Goal: Information Seeking & Learning: Learn about a topic

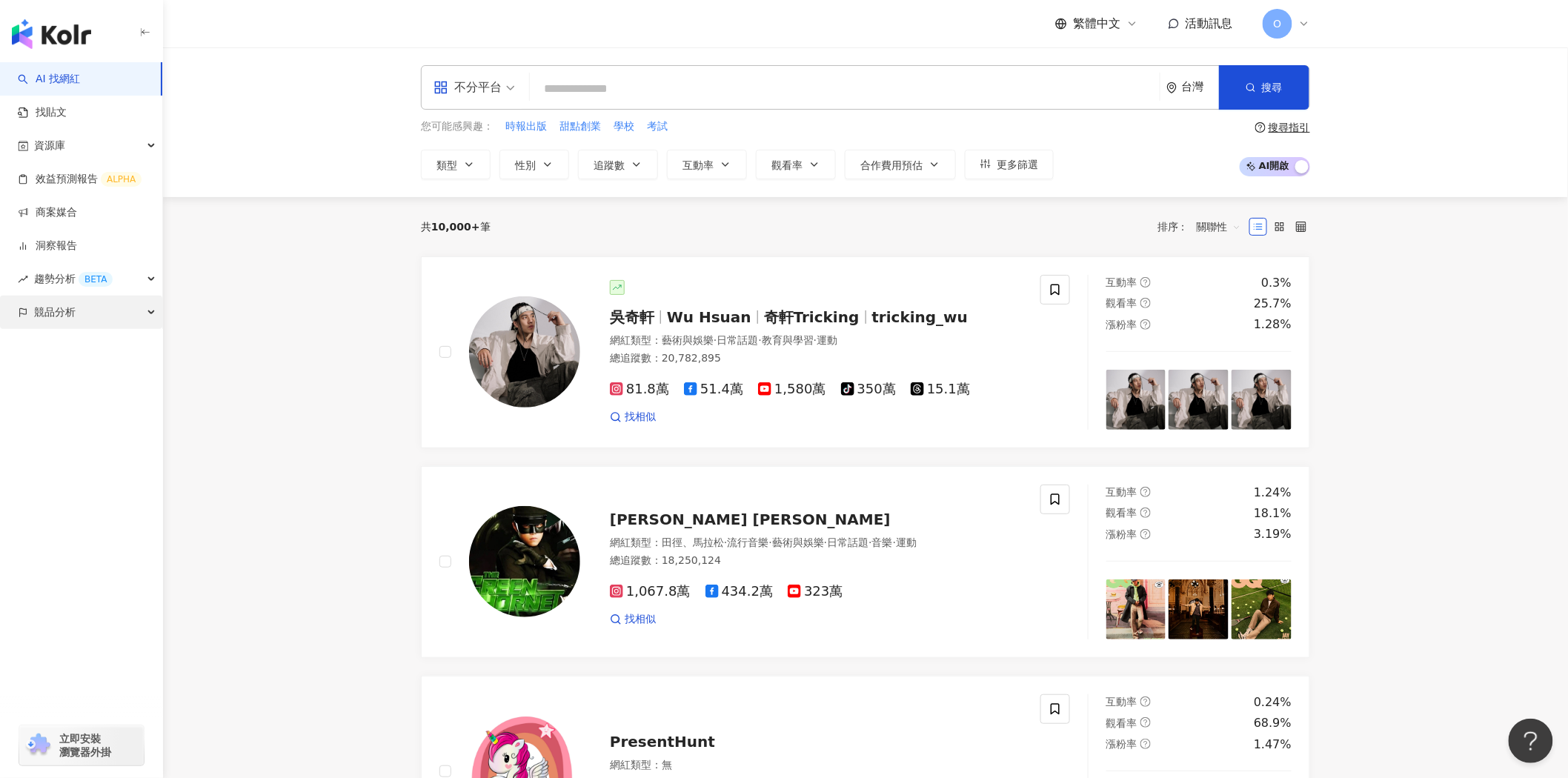
click at [80, 319] on div "競品分析" at bounding box center [81, 313] width 162 height 34
click at [85, 353] on link "品牌帳號分析" at bounding box center [66, 346] width 62 height 15
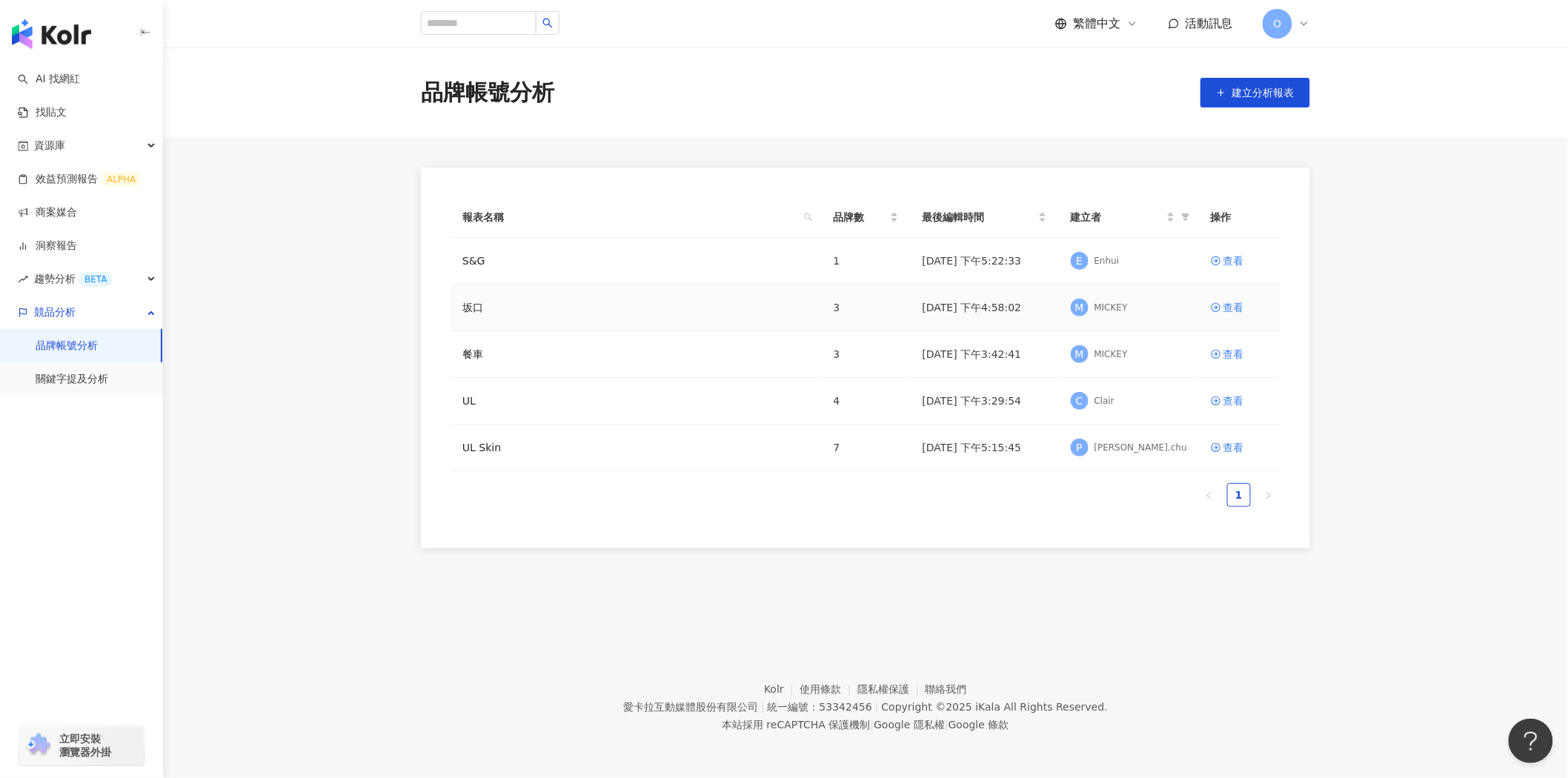
click at [771, 310] on div "坂口" at bounding box center [636, 307] width 348 height 16
click at [1248, 311] on link "查看" at bounding box center [1239, 307] width 58 height 16
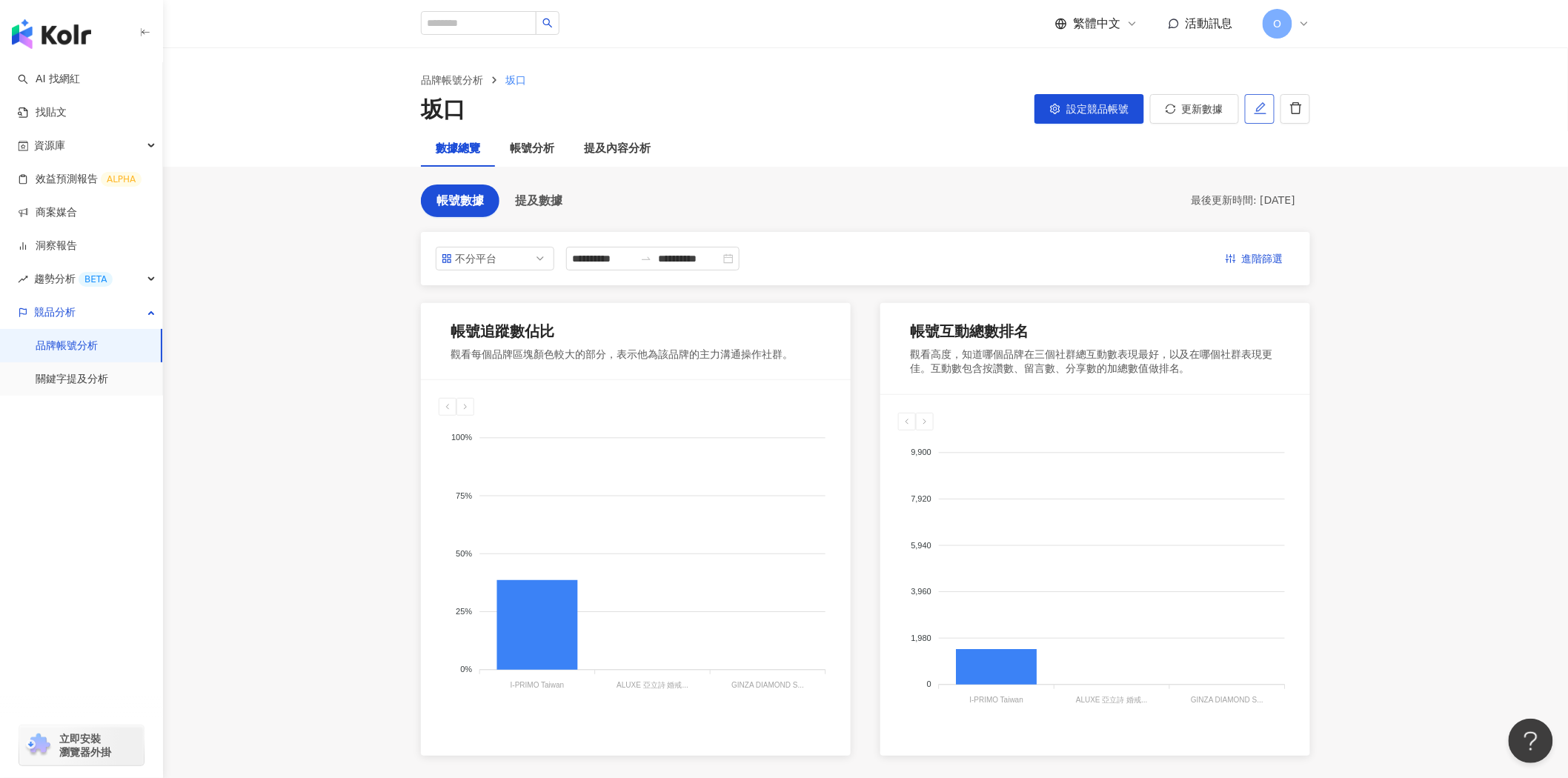
click at [1254, 111] on button "button" at bounding box center [1260, 108] width 29 height 29
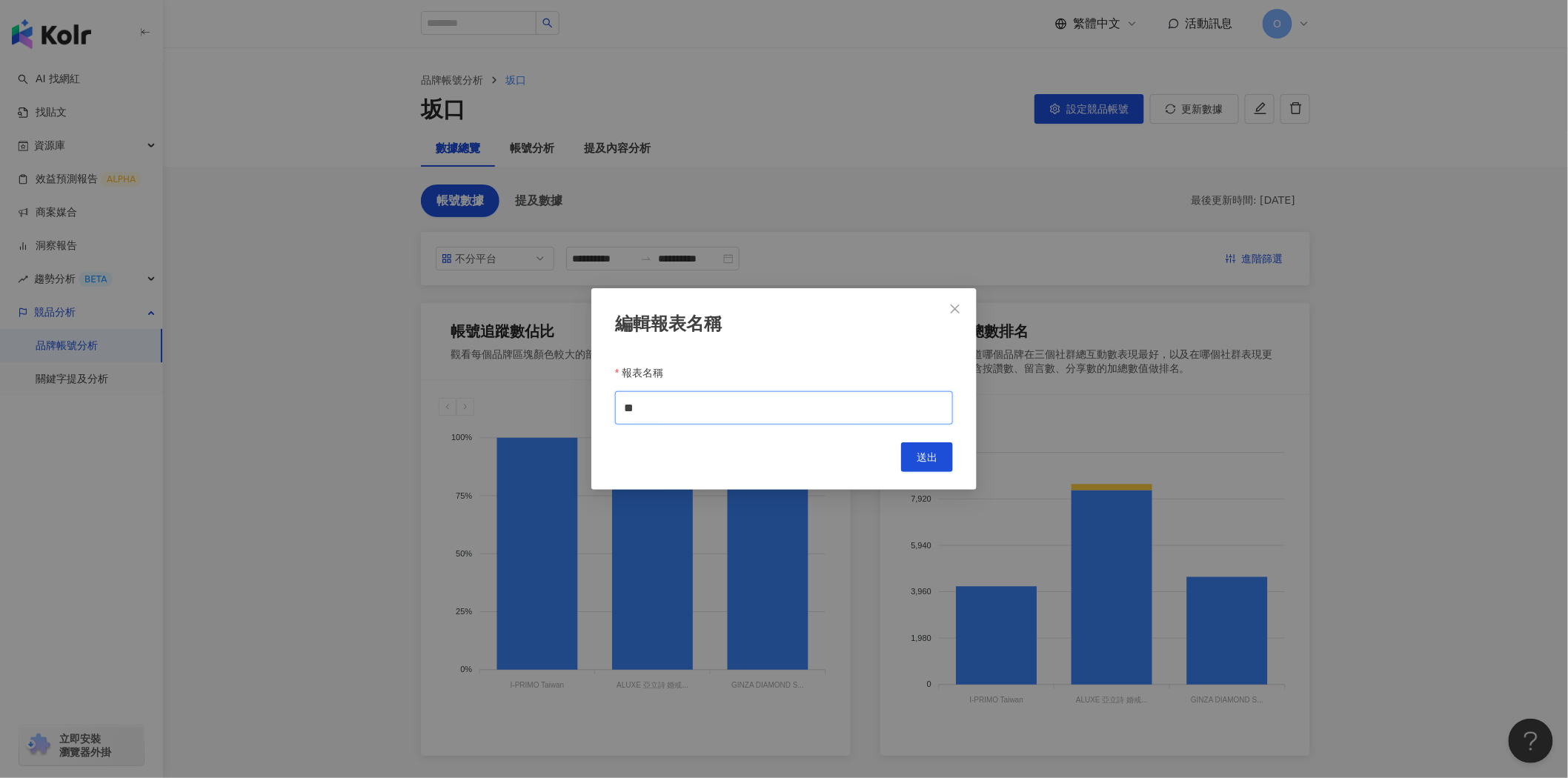
drag, startPoint x: 717, startPoint y: 411, endPoint x: 399, endPoint y: 387, distance: 318.9
click at [426, 388] on div "編輯報表名稱 報表名稱 ** Cancel 送出" at bounding box center [784, 389] width 1568 height 778
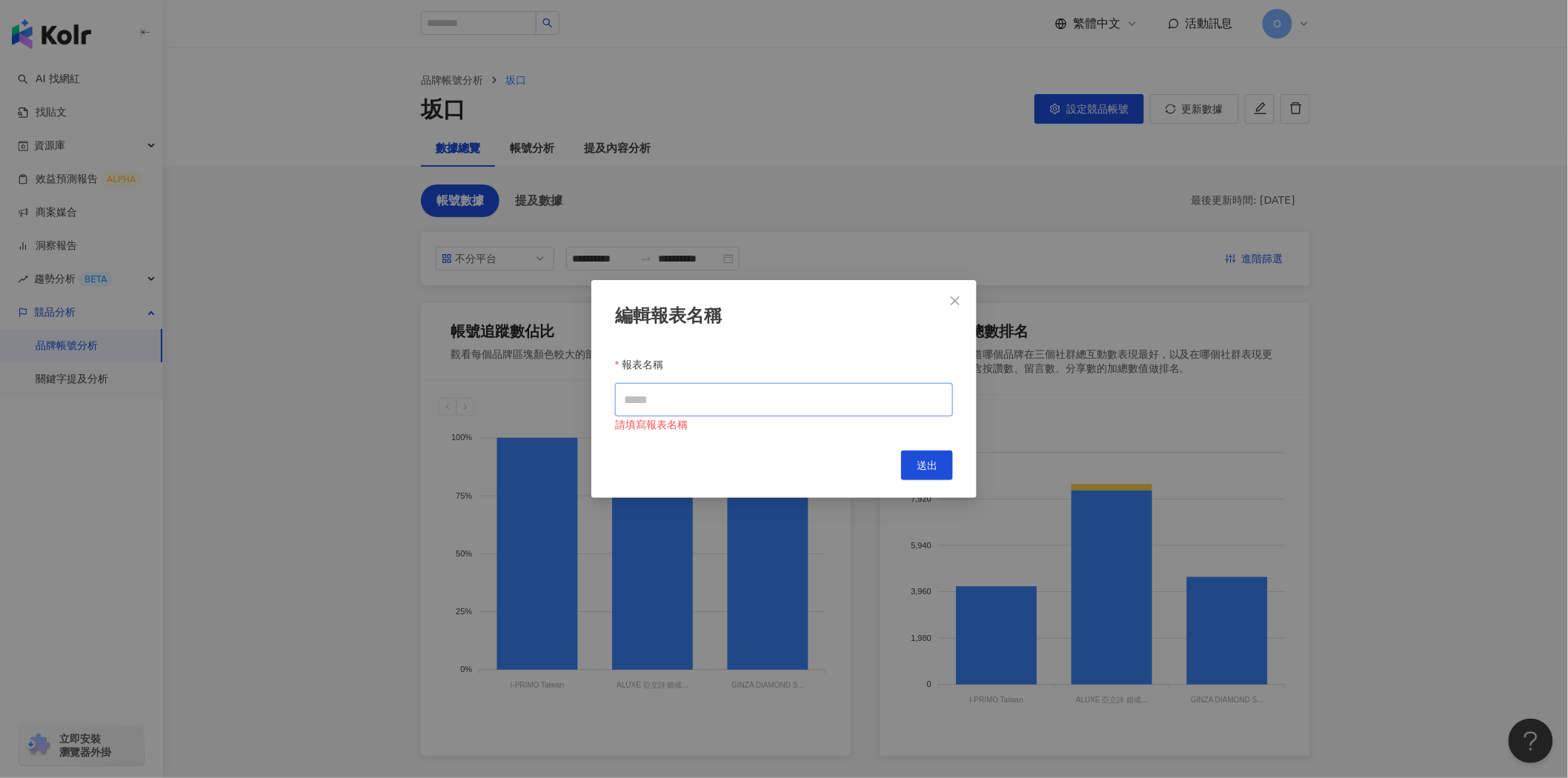
type input "*"
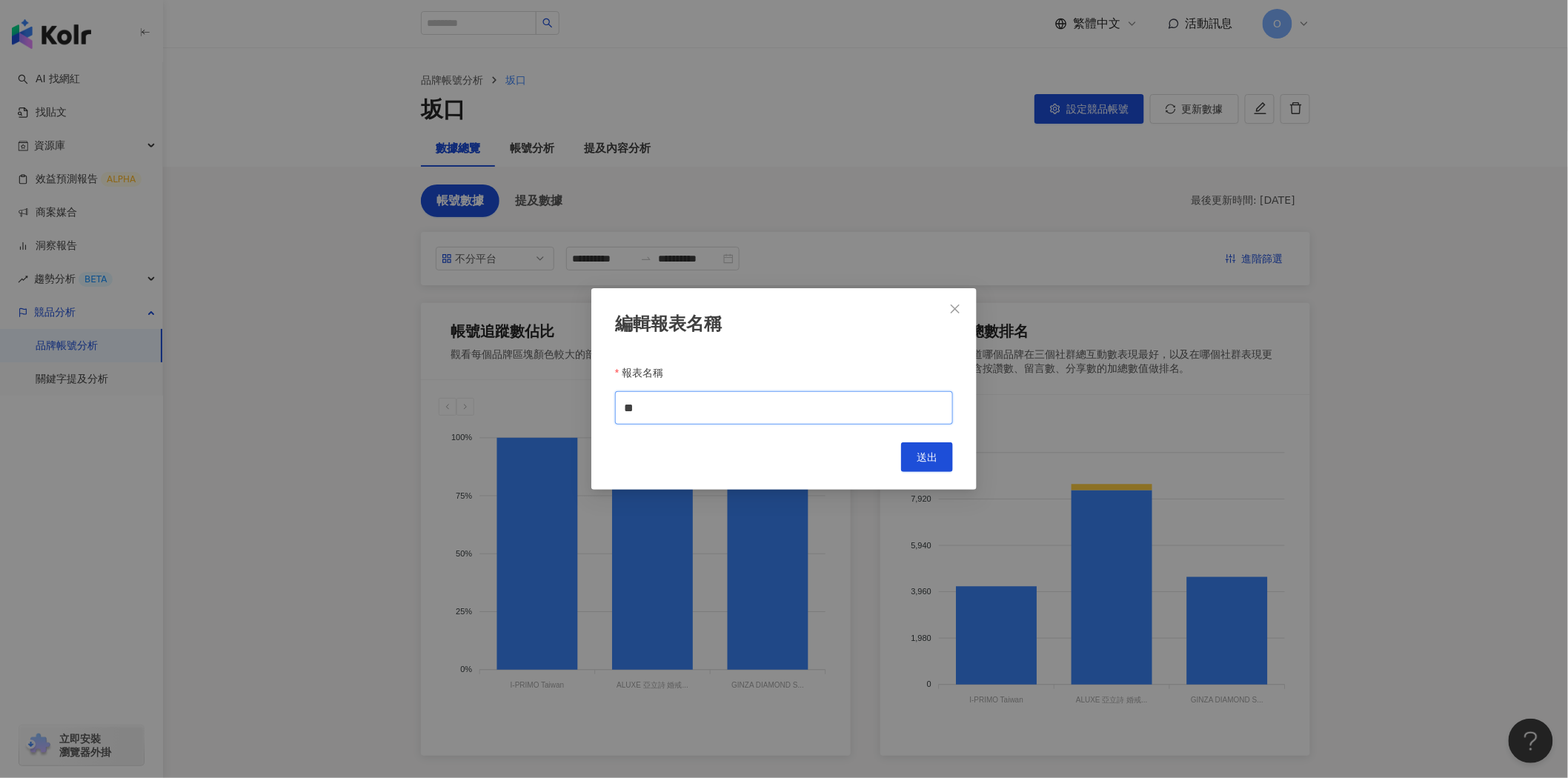
type input "*"
type input "***"
click at [920, 457] on span "送出" at bounding box center [927, 457] width 21 height 12
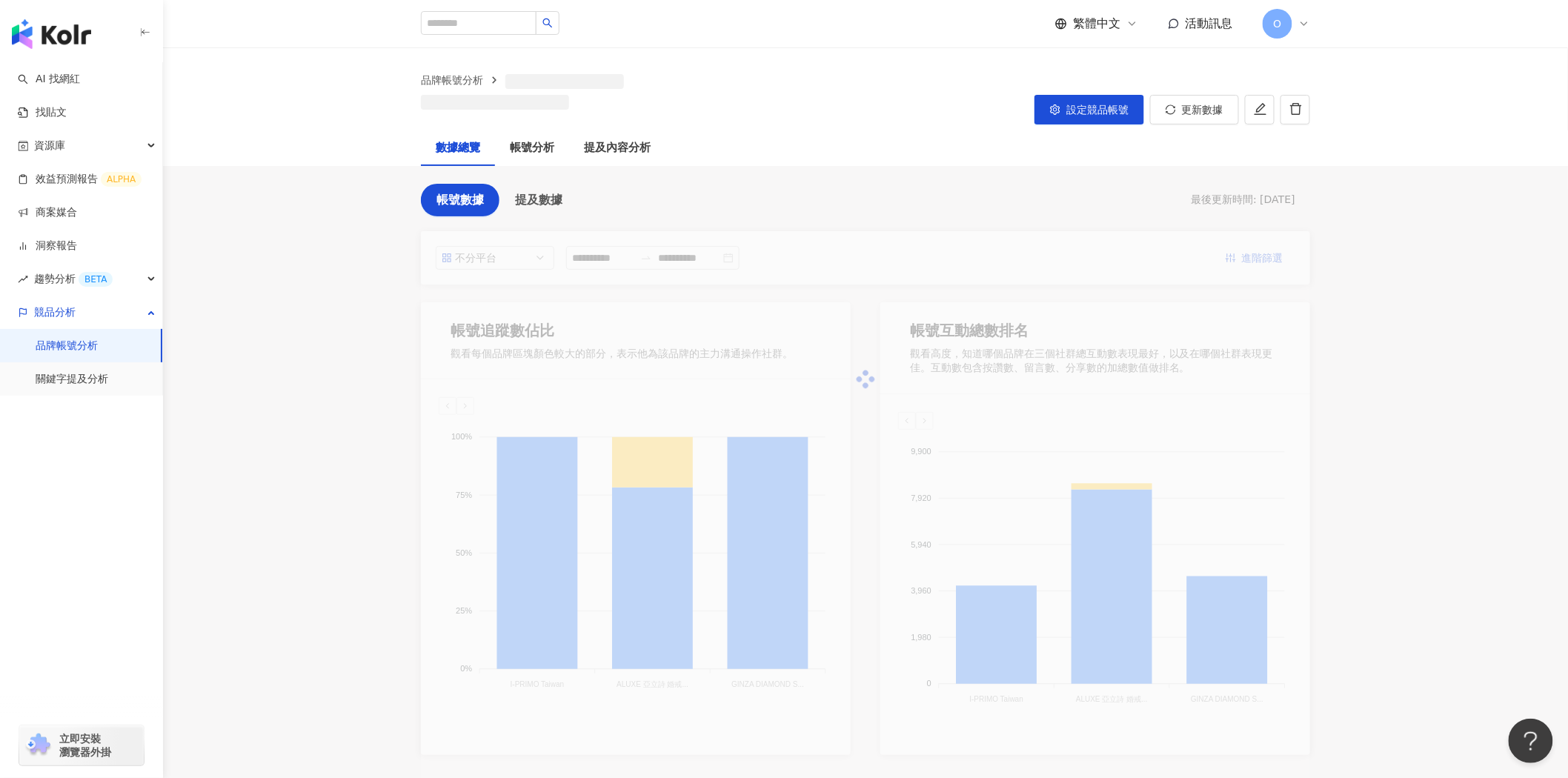
type input "***"
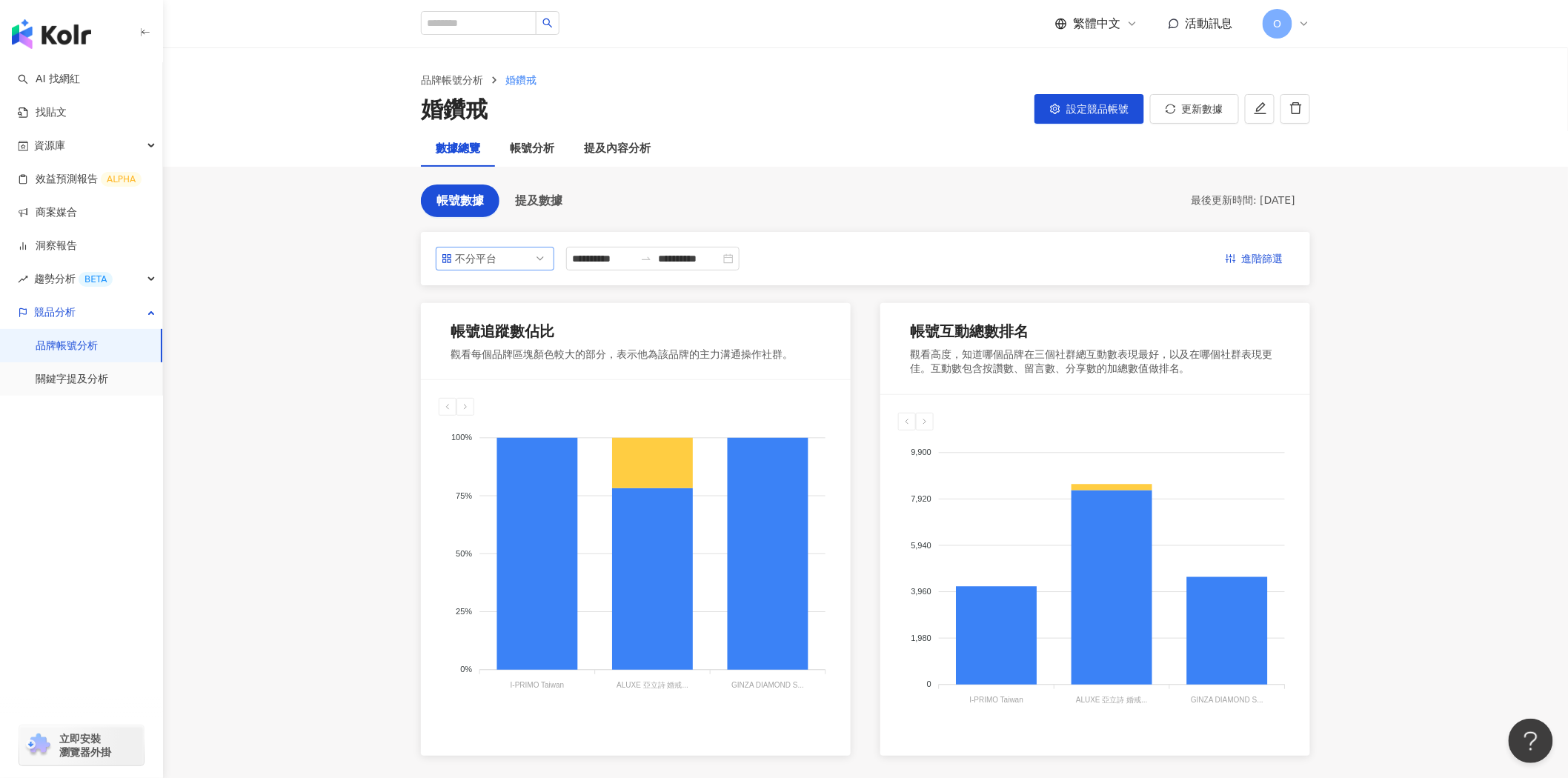
click at [528, 249] on span "不分平台" at bounding box center [495, 259] width 107 height 22
click at [521, 313] on div "Instagram" at bounding box center [495, 318] width 95 height 16
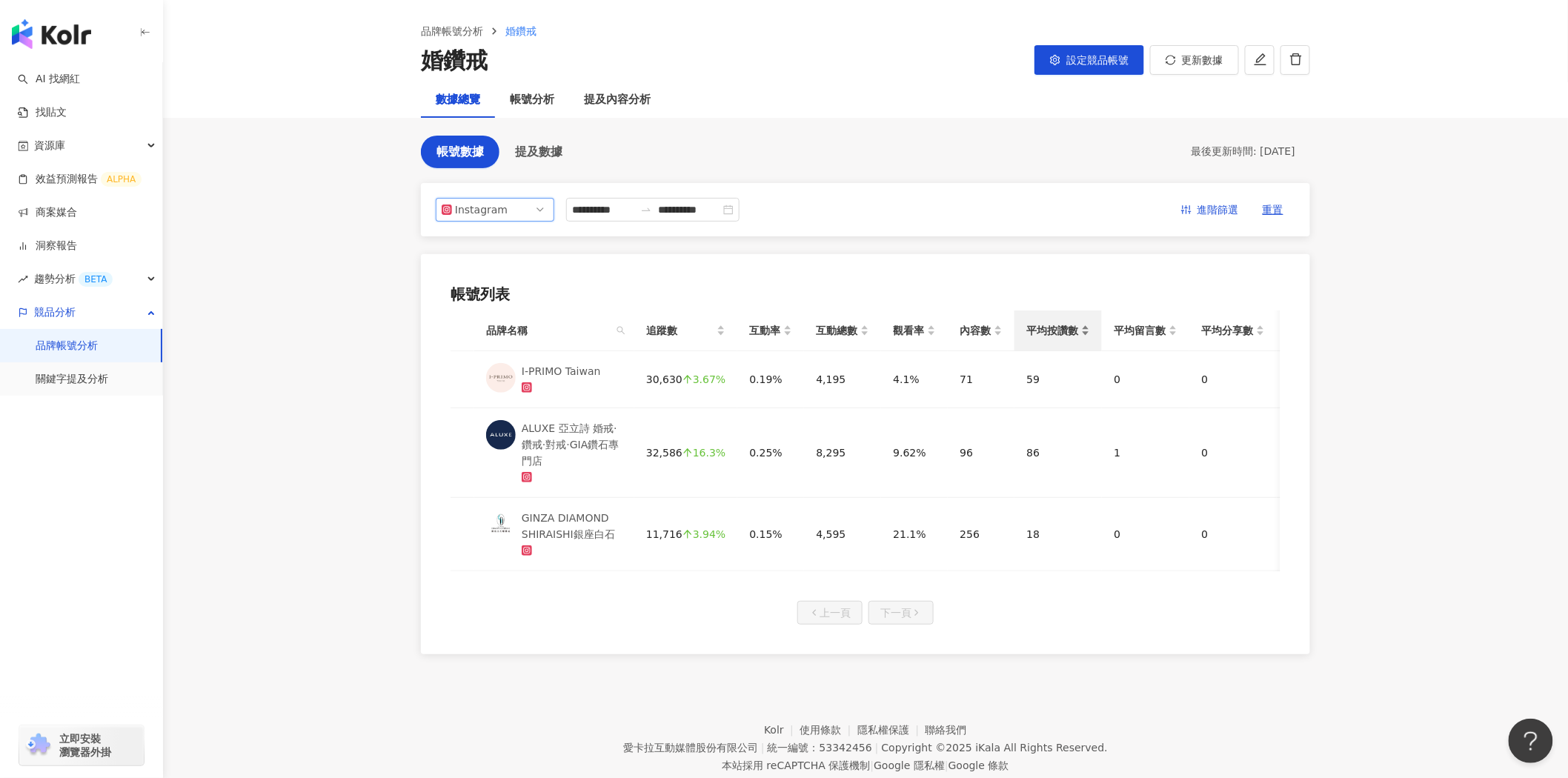
scroll to position [19, 0]
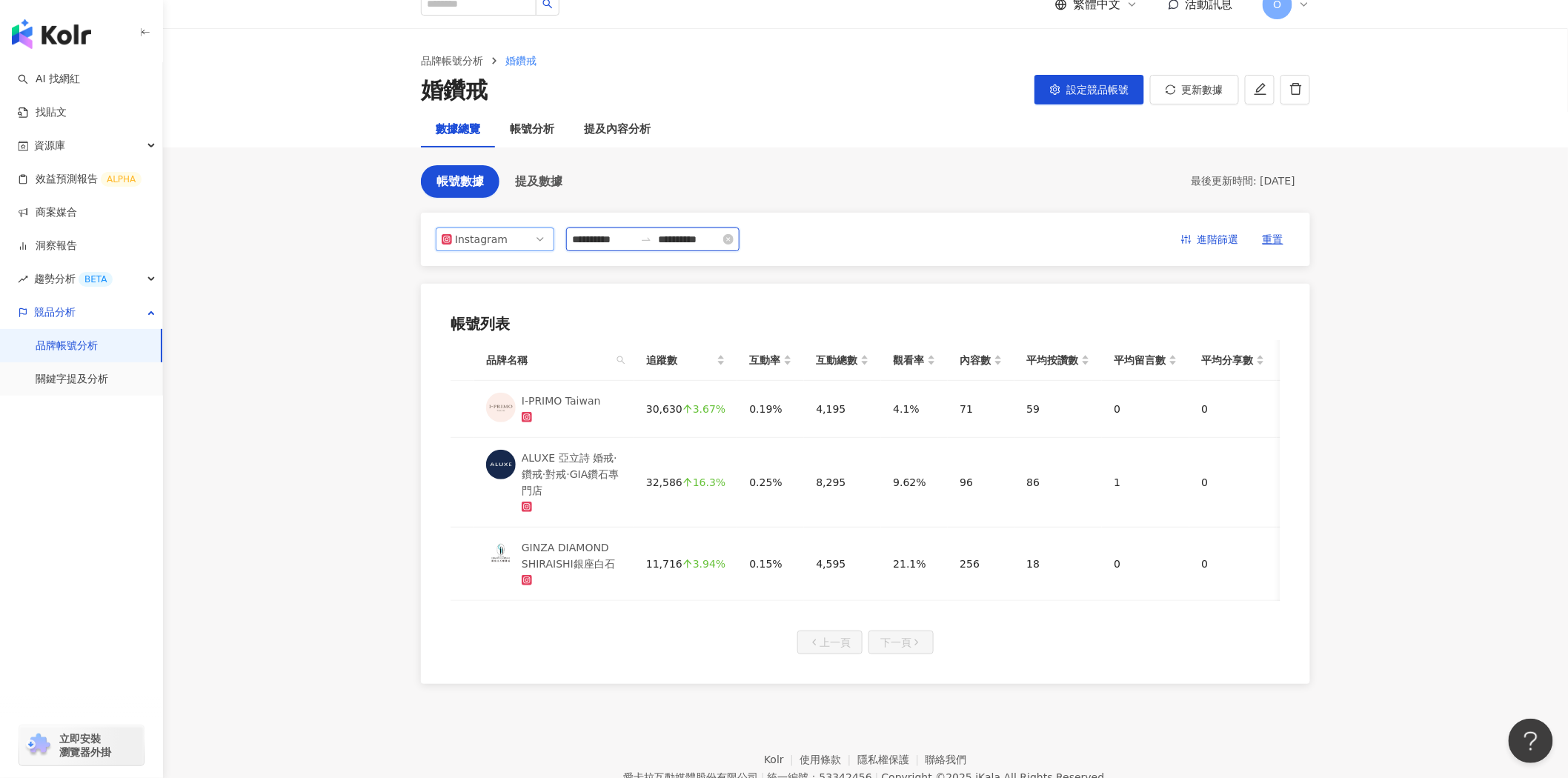
click at [594, 244] on input "**********" at bounding box center [603, 239] width 62 height 16
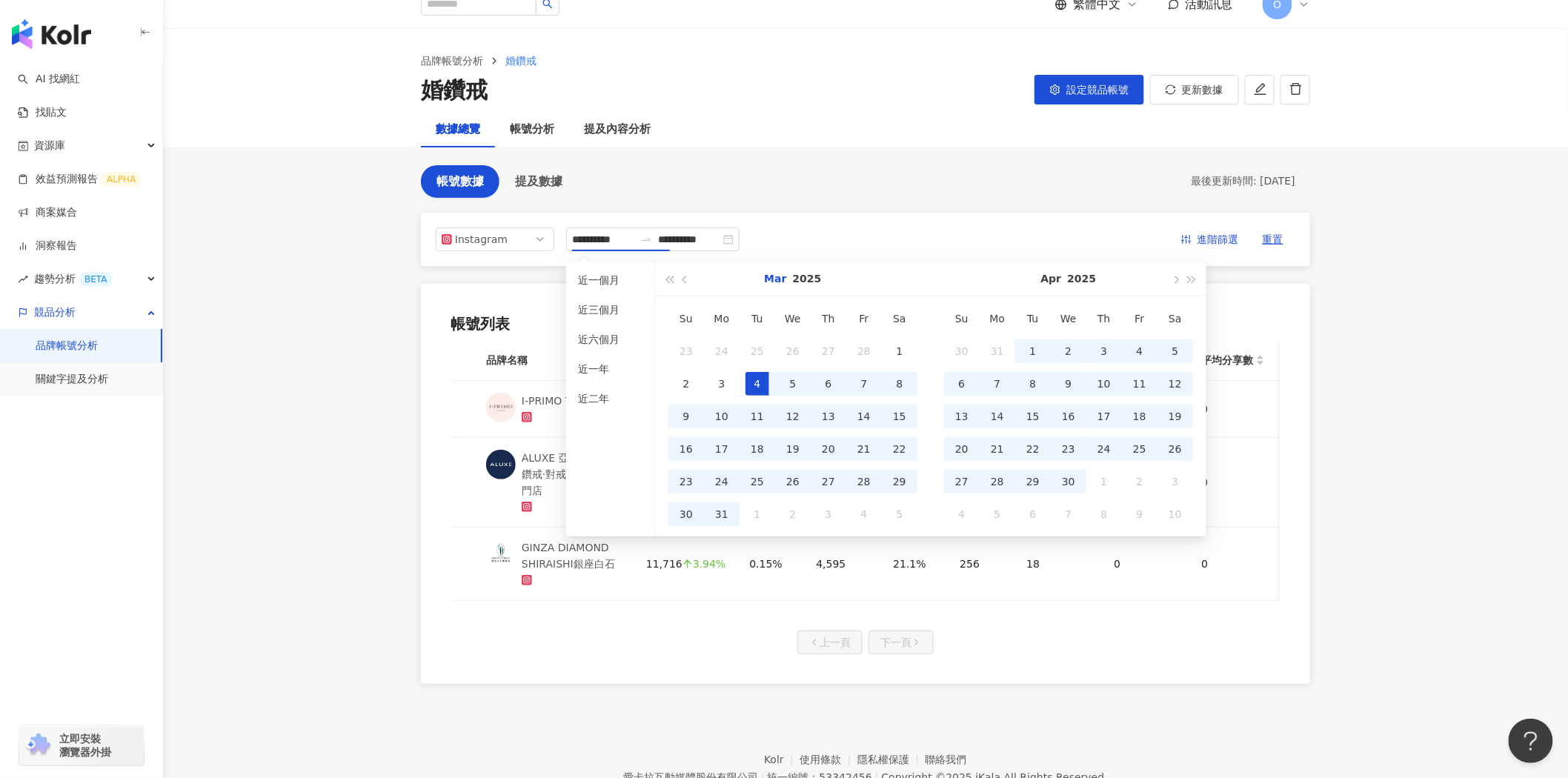
click at [776, 280] on button "Mar" at bounding box center [775, 279] width 22 height 34
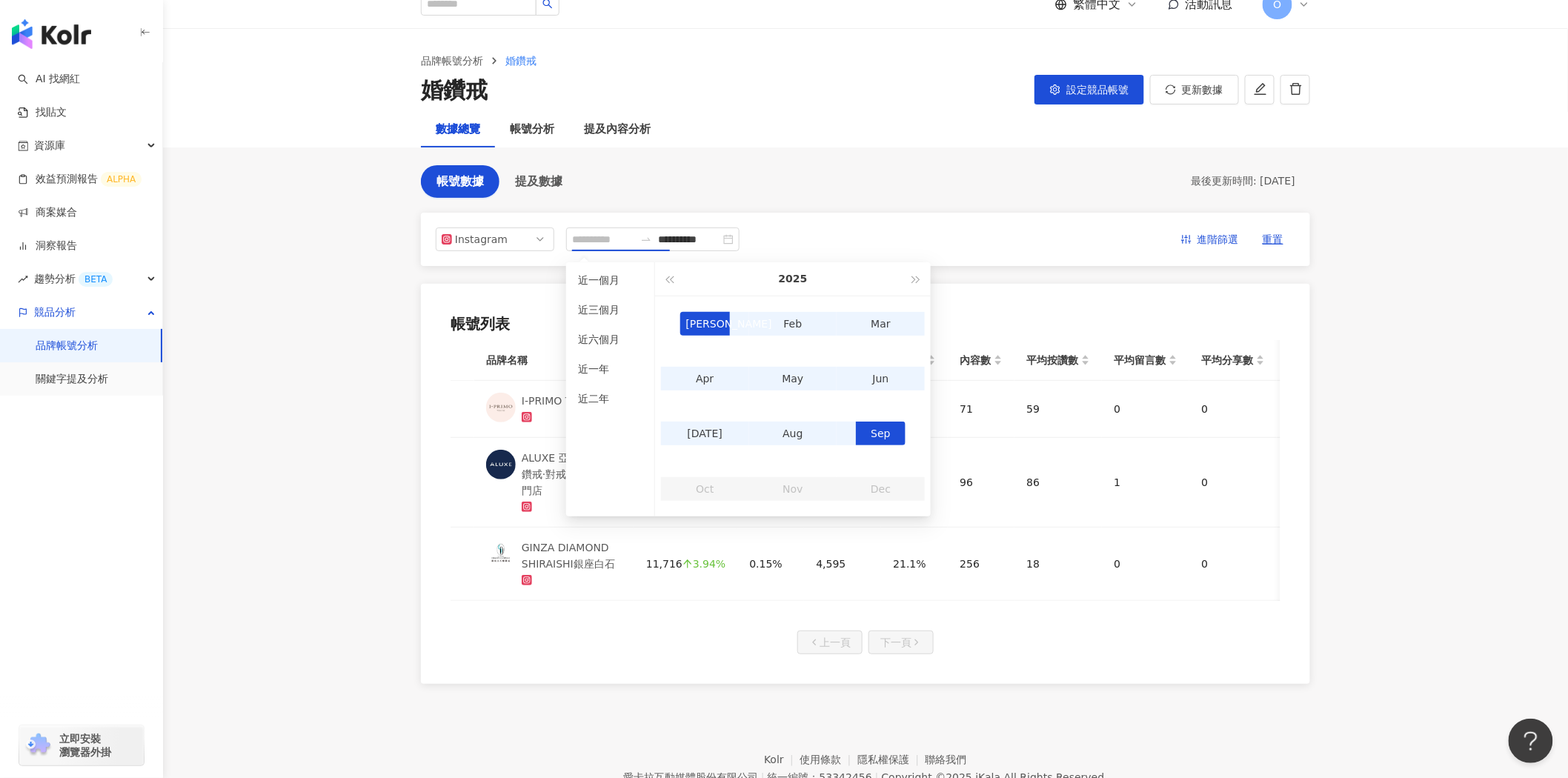
click at [707, 318] on div "Jan" at bounding box center [706, 323] width 50 height 24
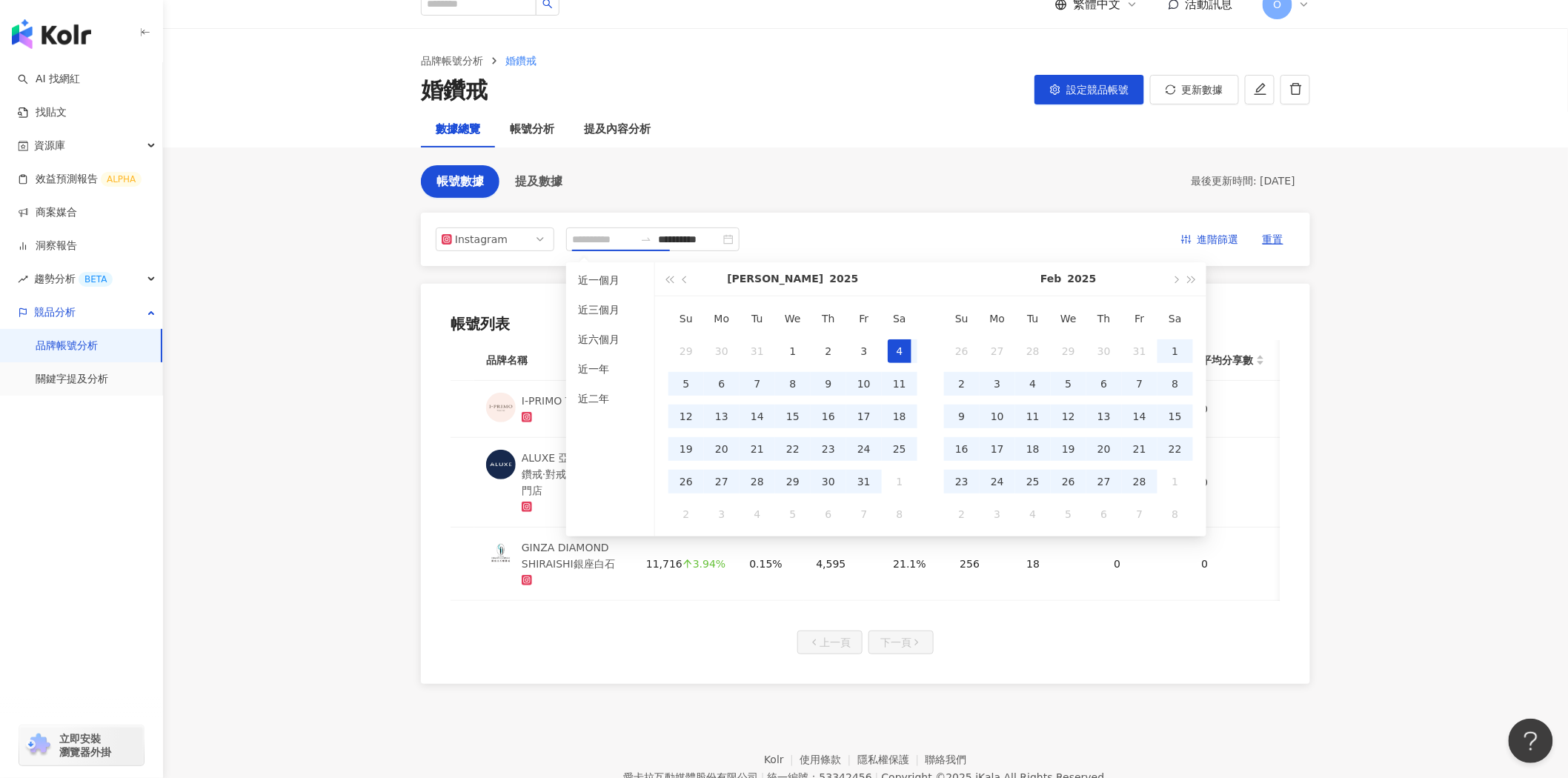
click at [1115, 282] on div "Feb 2025" at bounding box center [1069, 279] width 197 height 34
click at [1071, 280] on button "2025" at bounding box center [1082, 279] width 29 height 34
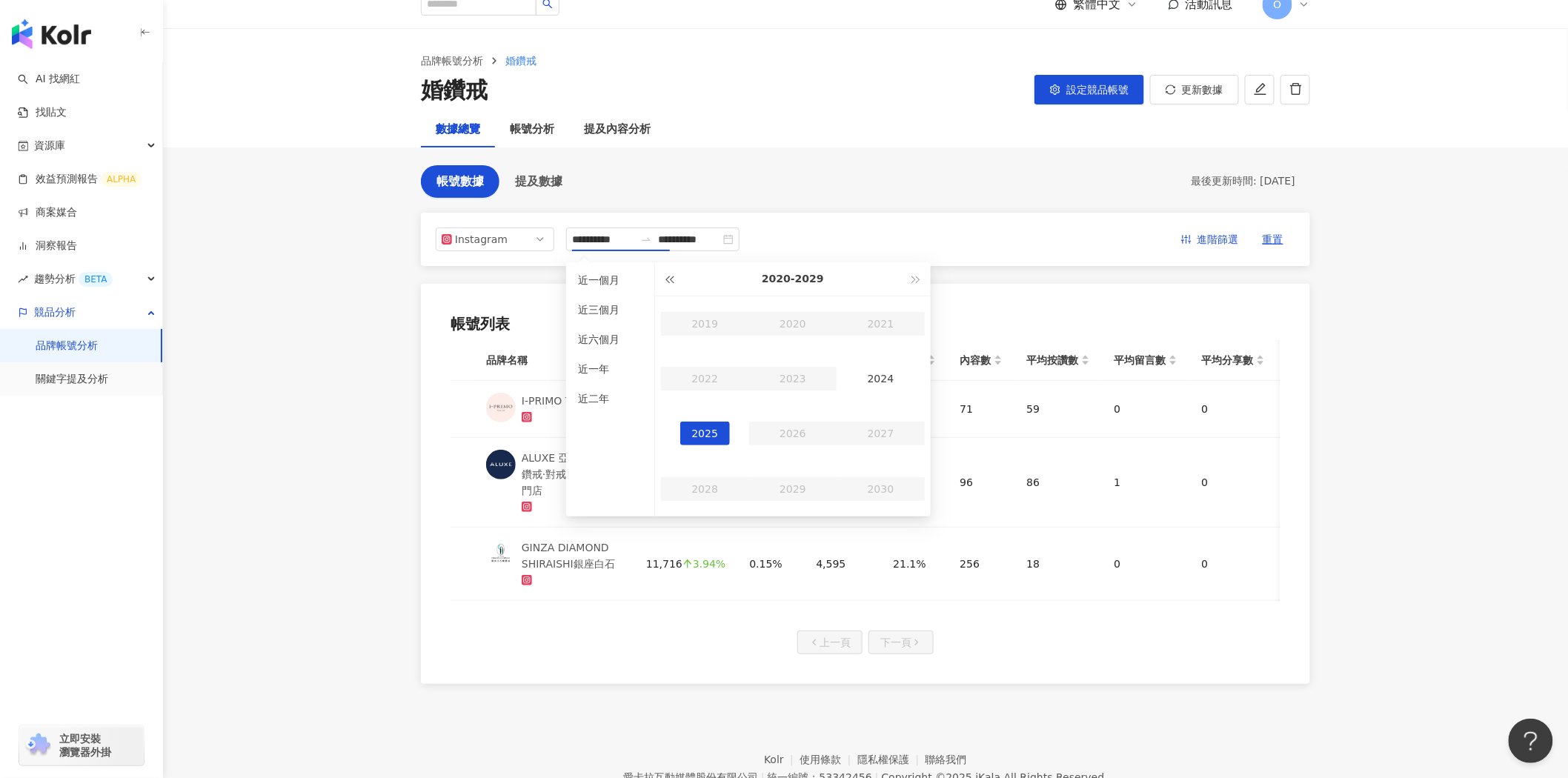
click at [661, 286] on button "button" at bounding box center [669, 279] width 16 height 34
click at [912, 280] on button "button" at bounding box center [916, 279] width 16 height 34
click at [702, 438] on div "2025" at bounding box center [706, 434] width 50 height 24
click at [701, 436] on div "Jul" at bounding box center [706, 434] width 50 height 24
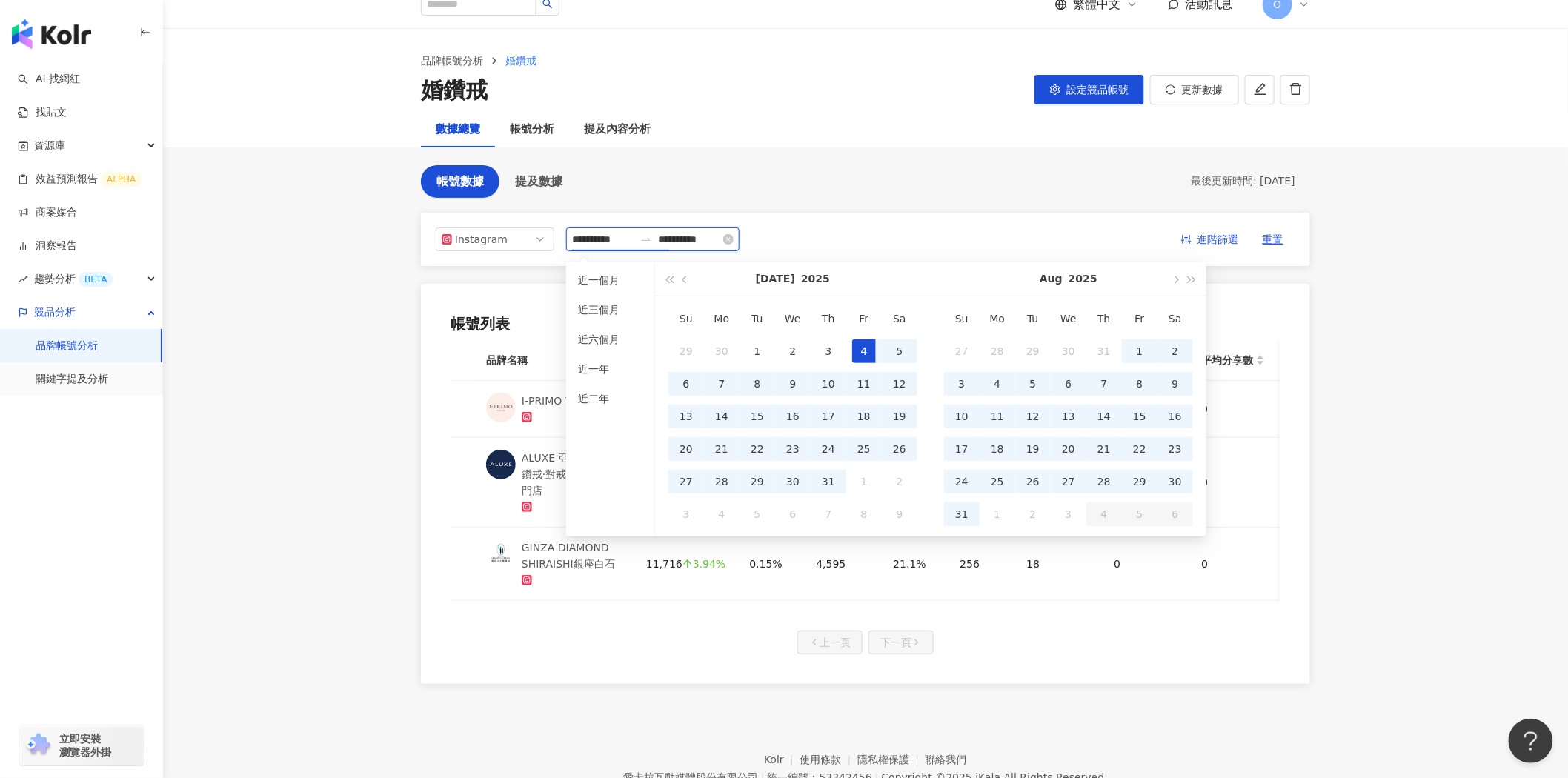
click at [625, 238] on input "**********" at bounding box center [603, 239] width 62 height 16
click at [686, 285] on button "button" at bounding box center [685, 279] width 16 height 34
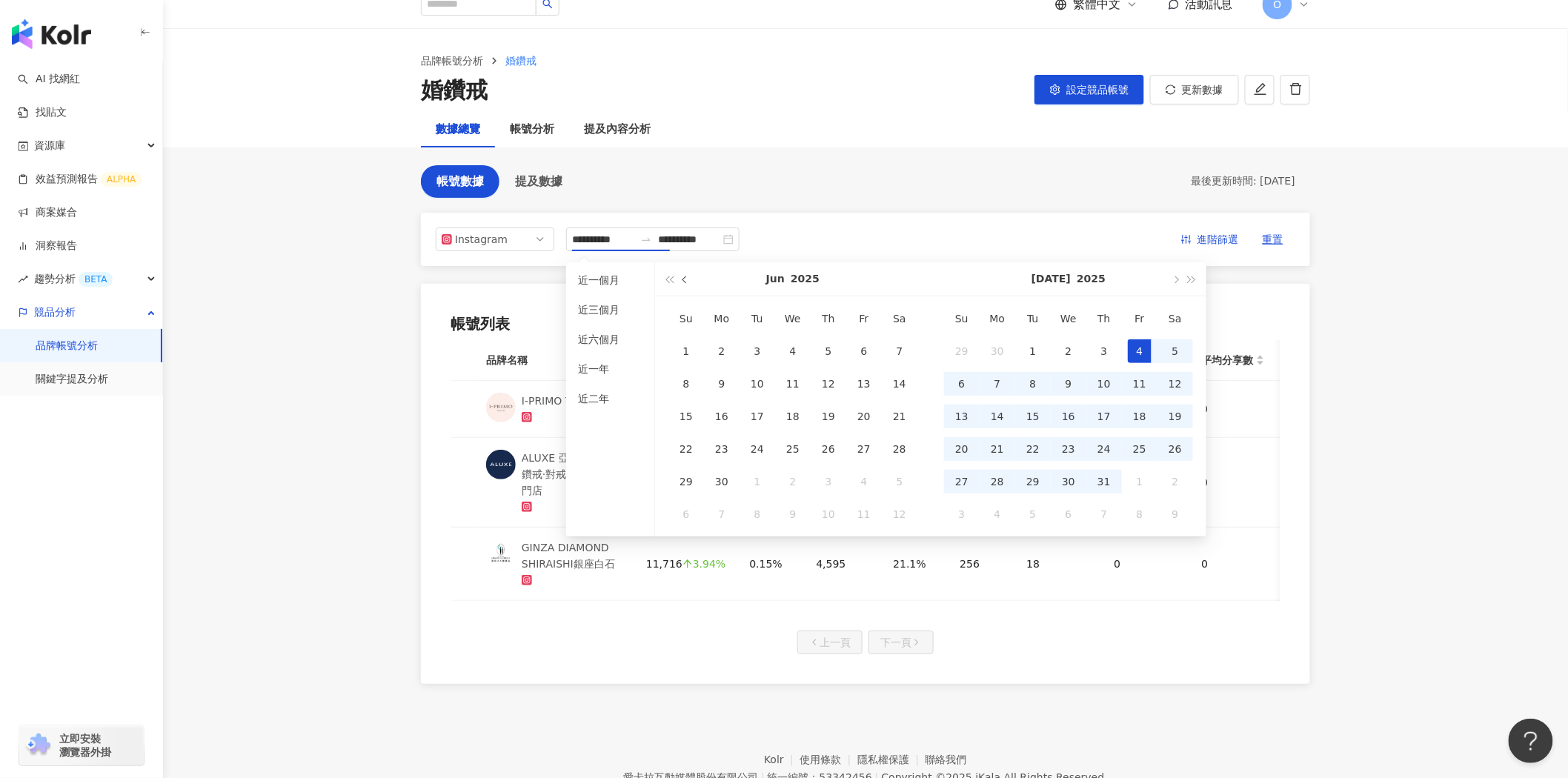
click at [686, 284] on button "button" at bounding box center [685, 279] width 16 height 34
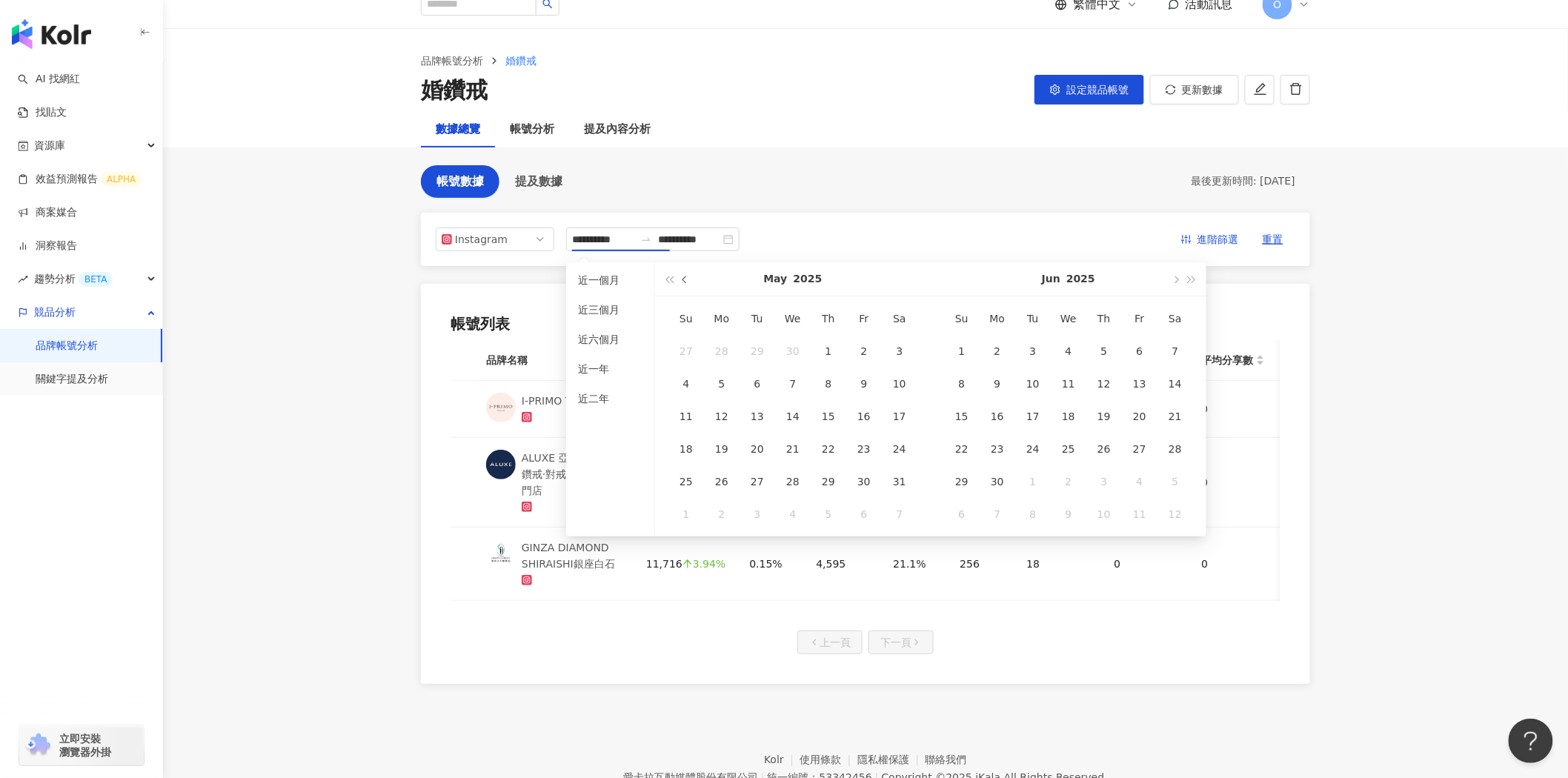
click at [686, 284] on button "button" at bounding box center [685, 279] width 16 height 34
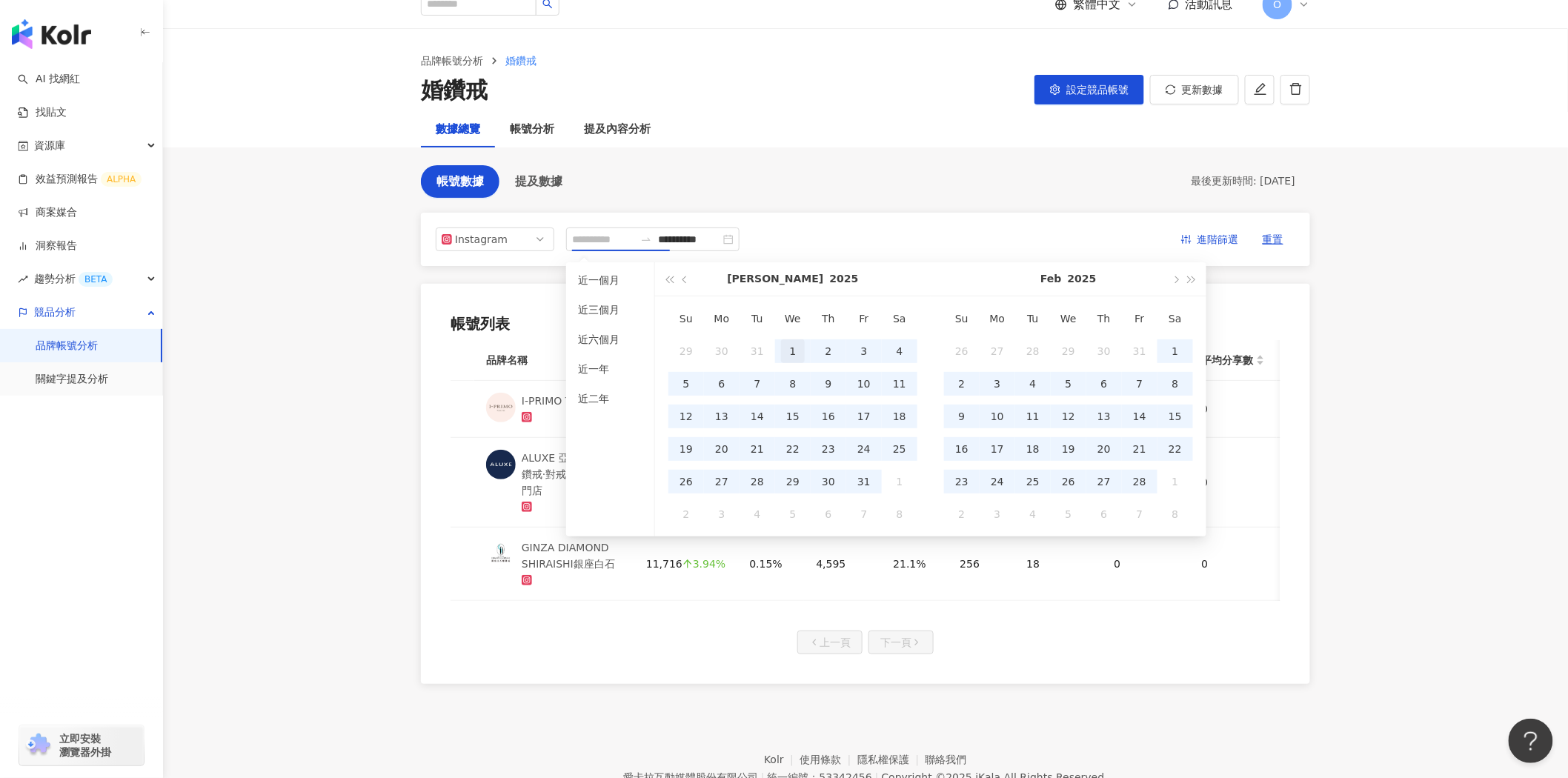
type input "**********"
click at [801, 347] on div "1" at bounding box center [793, 351] width 24 height 24
click at [720, 237] on input "**********" at bounding box center [689, 239] width 62 height 16
click at [720, 239] on input "**********" at bounding box center [689, 239] width 62 height 16
click at [720, 239] on input "**********" at bounding box center [689, 239] width 62 height 16
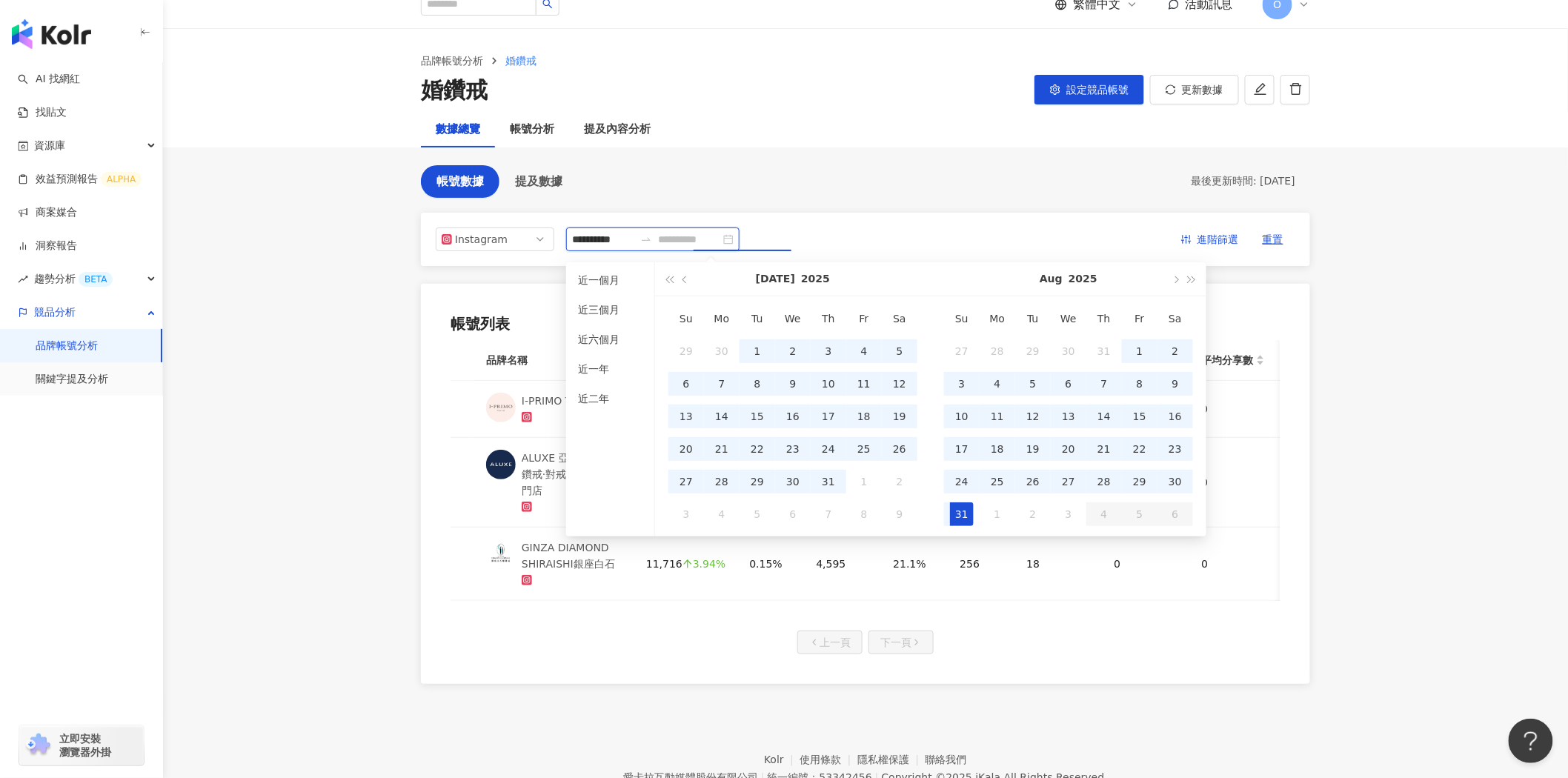
type input "**********"
click at [958, 516] on div "31" at bounding box center [962, 514] width 24 height 24
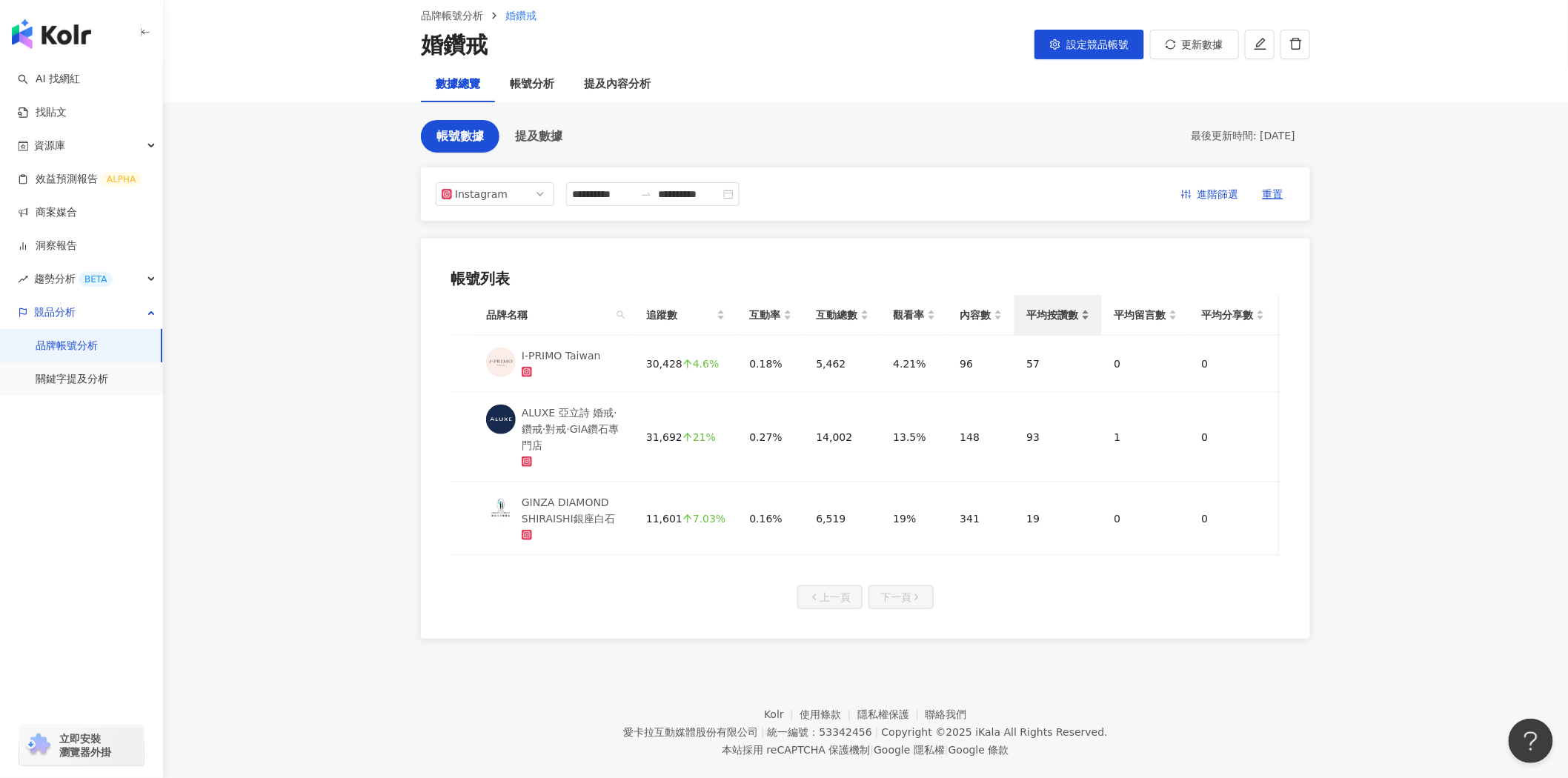
scroll to position [102, 0]
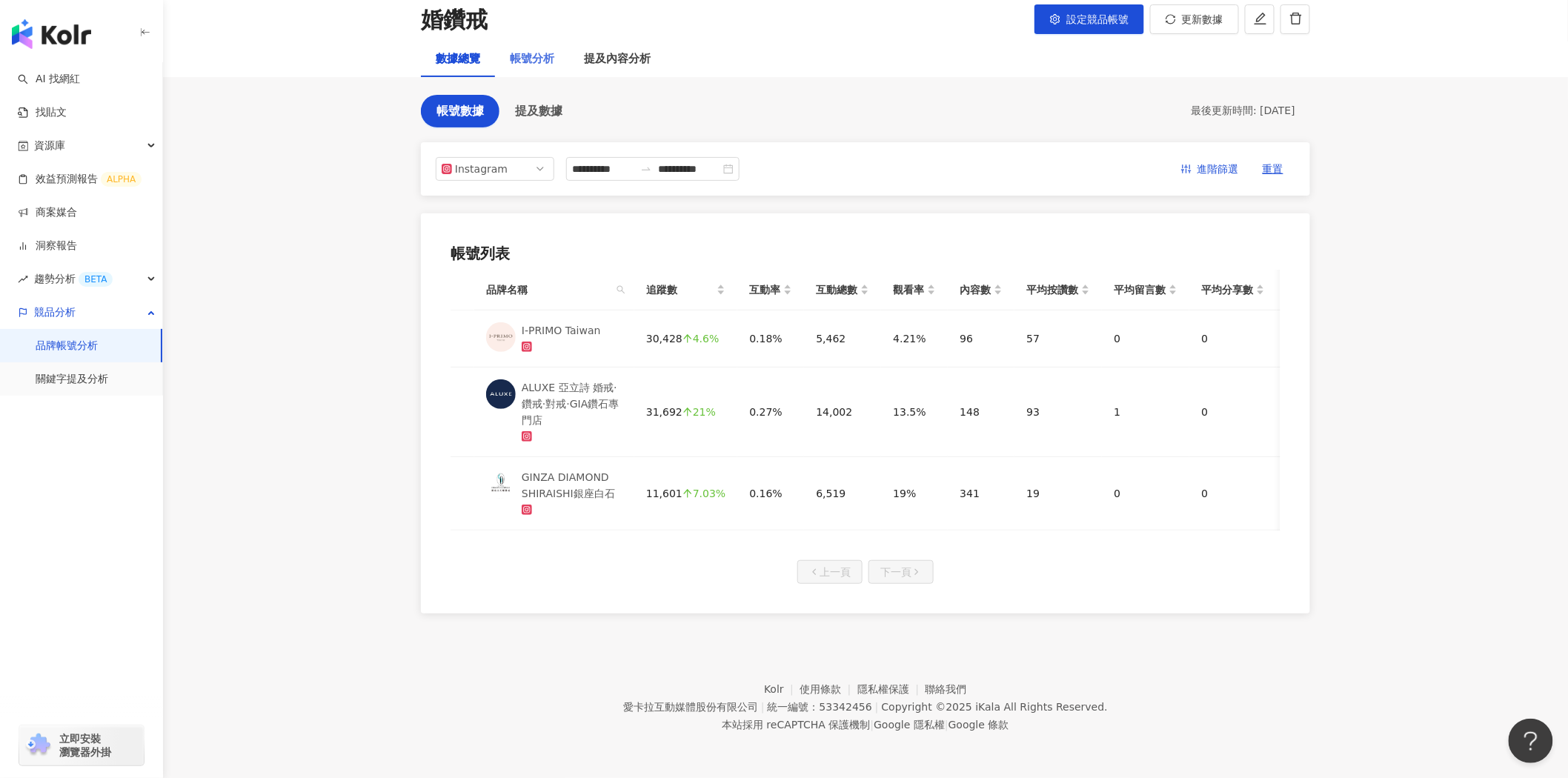
click at [544, 56] on div "帳號分析" at bounding box center [532, 59] width 74 height 35
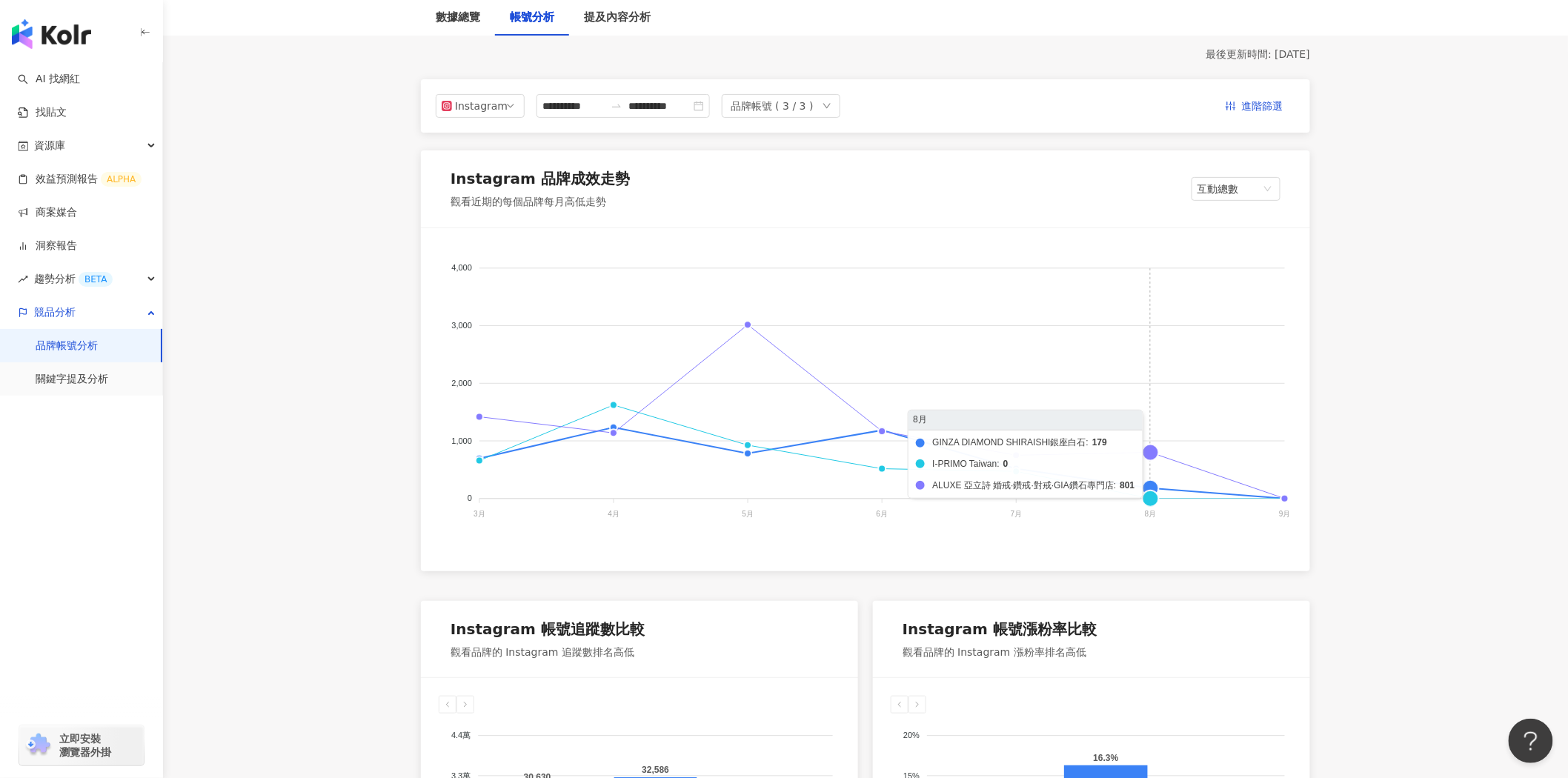
scroll to position [165, 0]
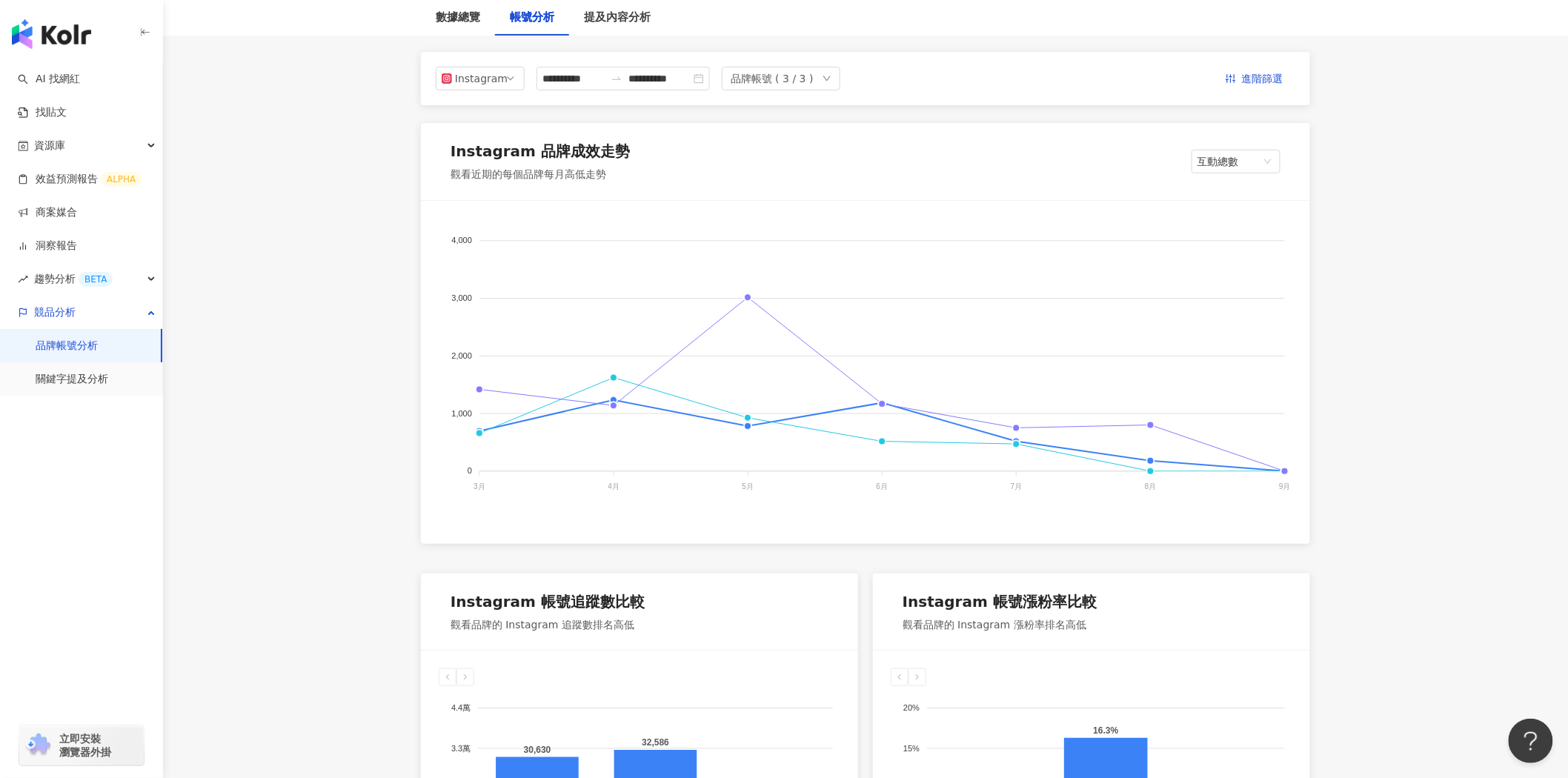
click at [1238, 165] on span "互動總數" at bounding box center [1236, 161] width 77 height 22
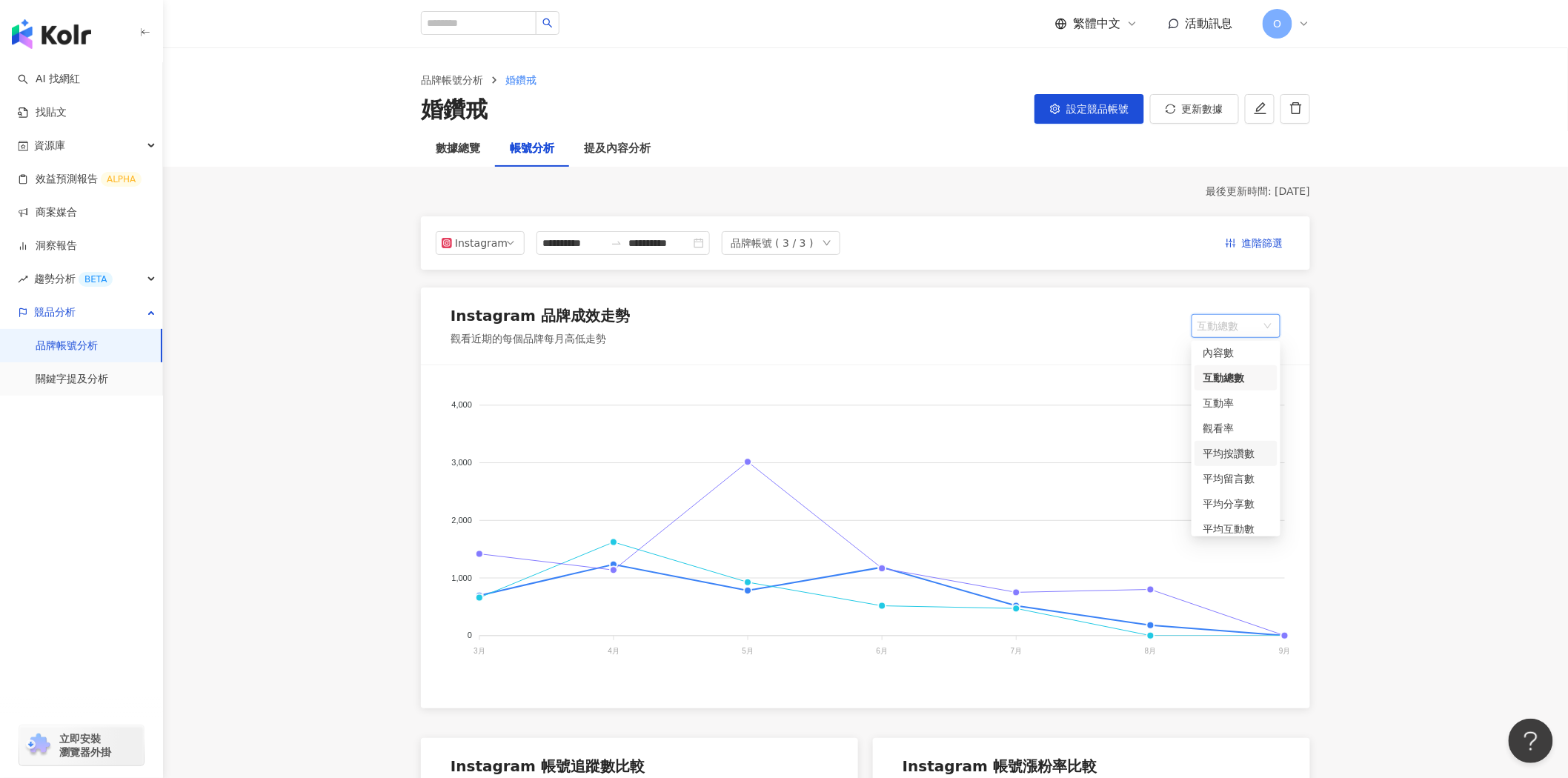
scroll to position [0, 0]
click at [1232, 323] on span "互動總數" at bounding box center [1236, 326] width 77 height 22
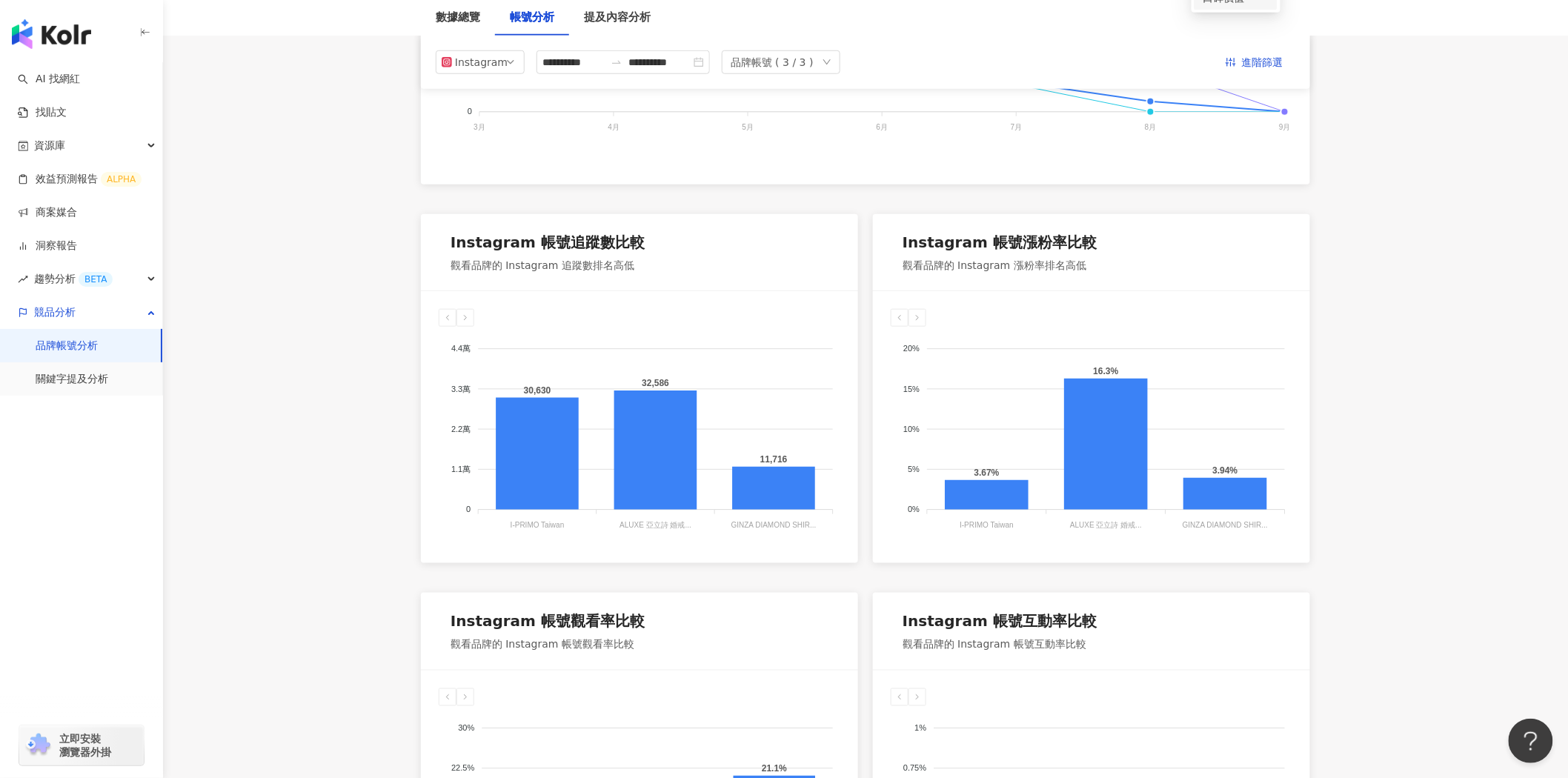
scroll to position [412, 0]
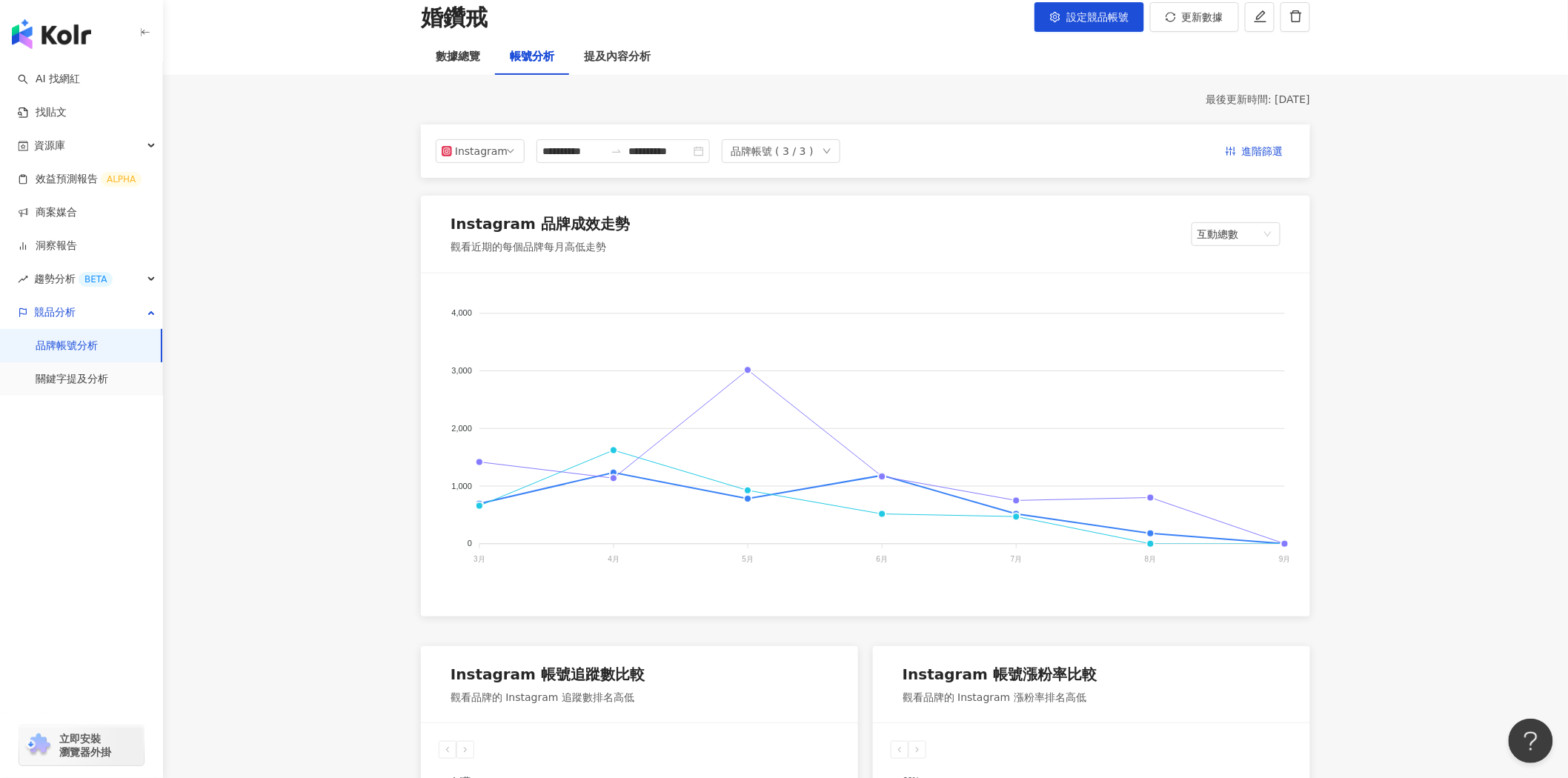
scroll to position [82, 0]
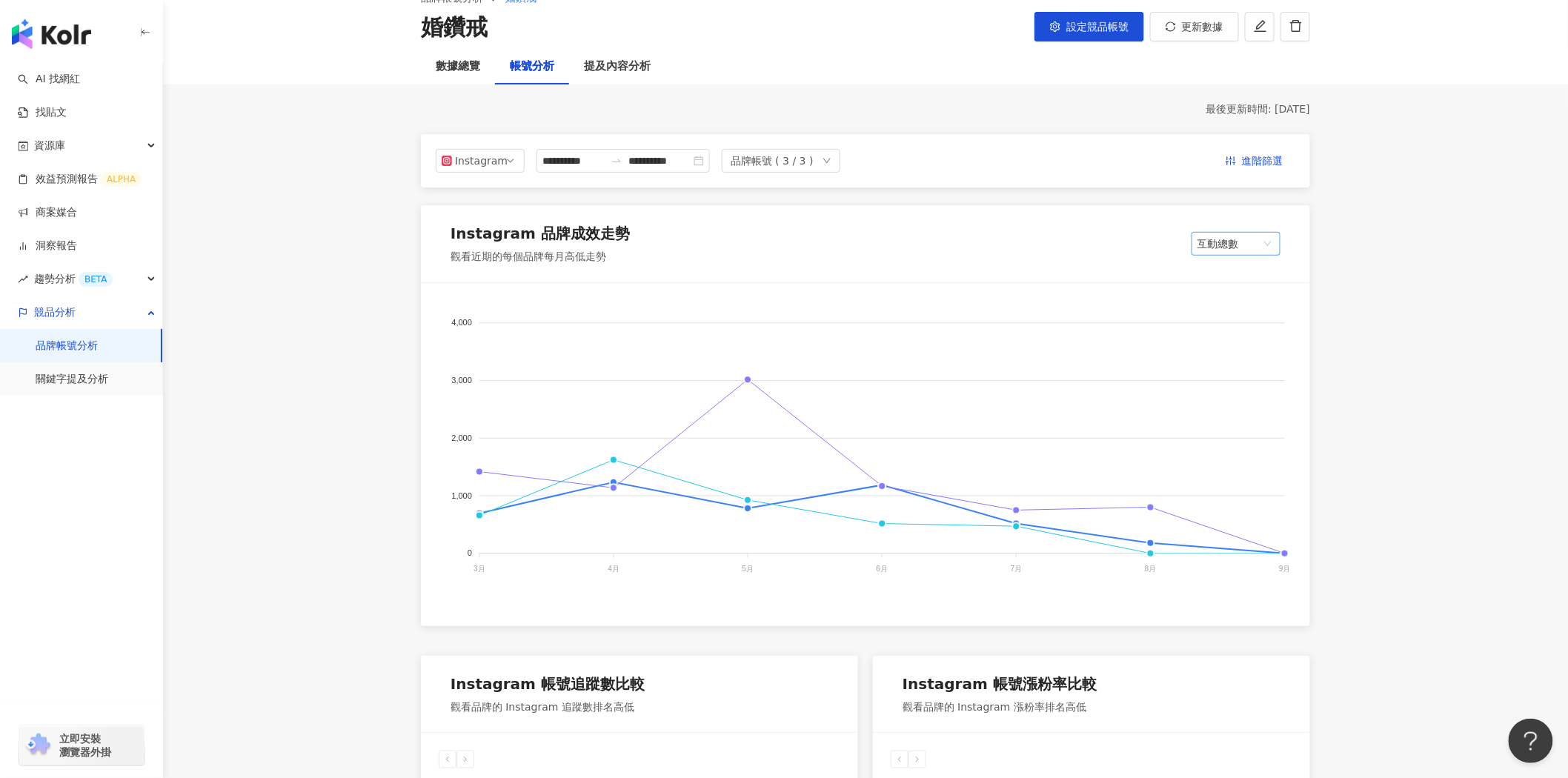
click at [1265, 240] on span "互動總數" at bounding box center [1236, 244] width 77 height 22
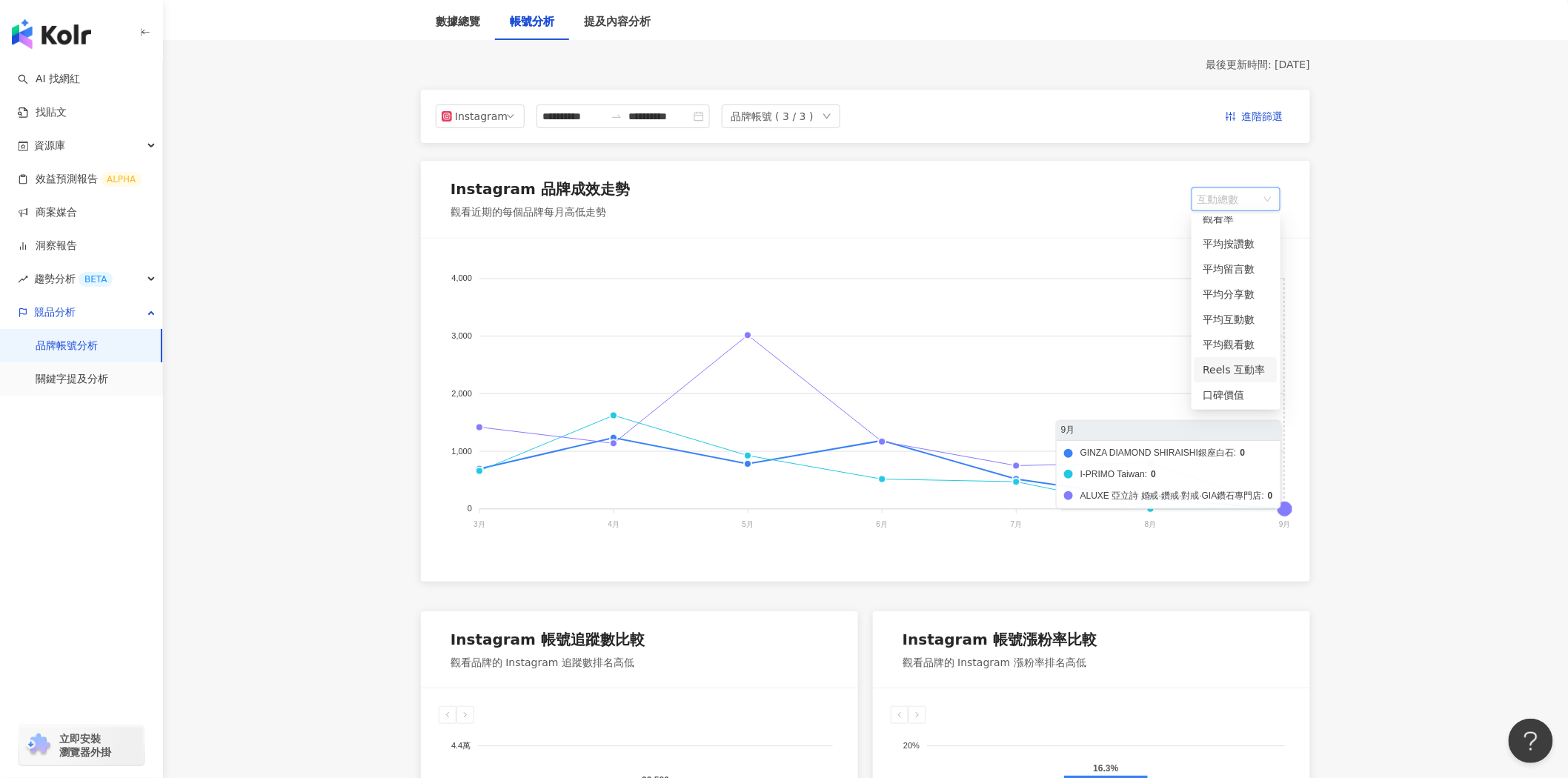
scroll to position [165, 0]
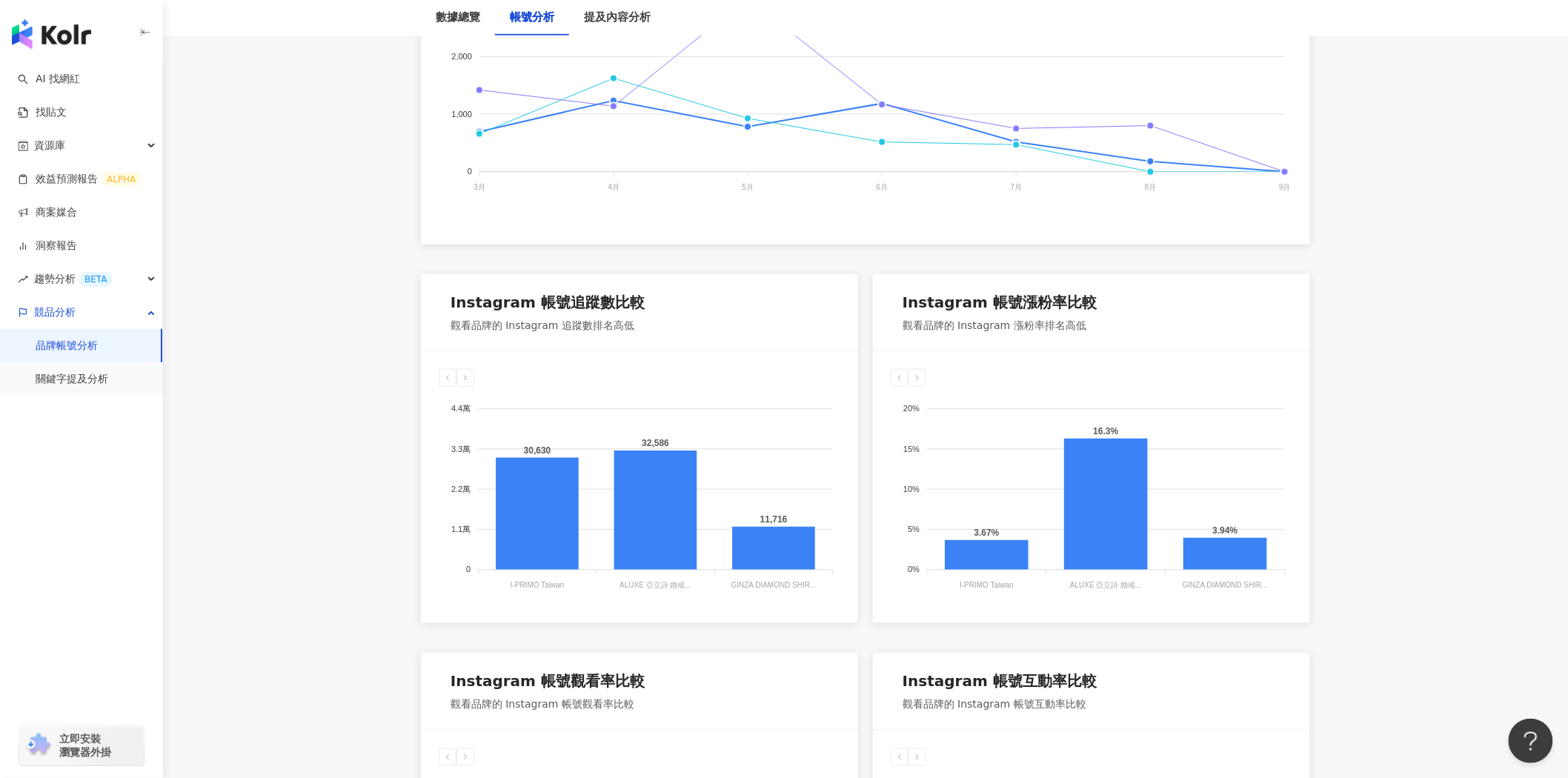
scroll to position [493, 0]
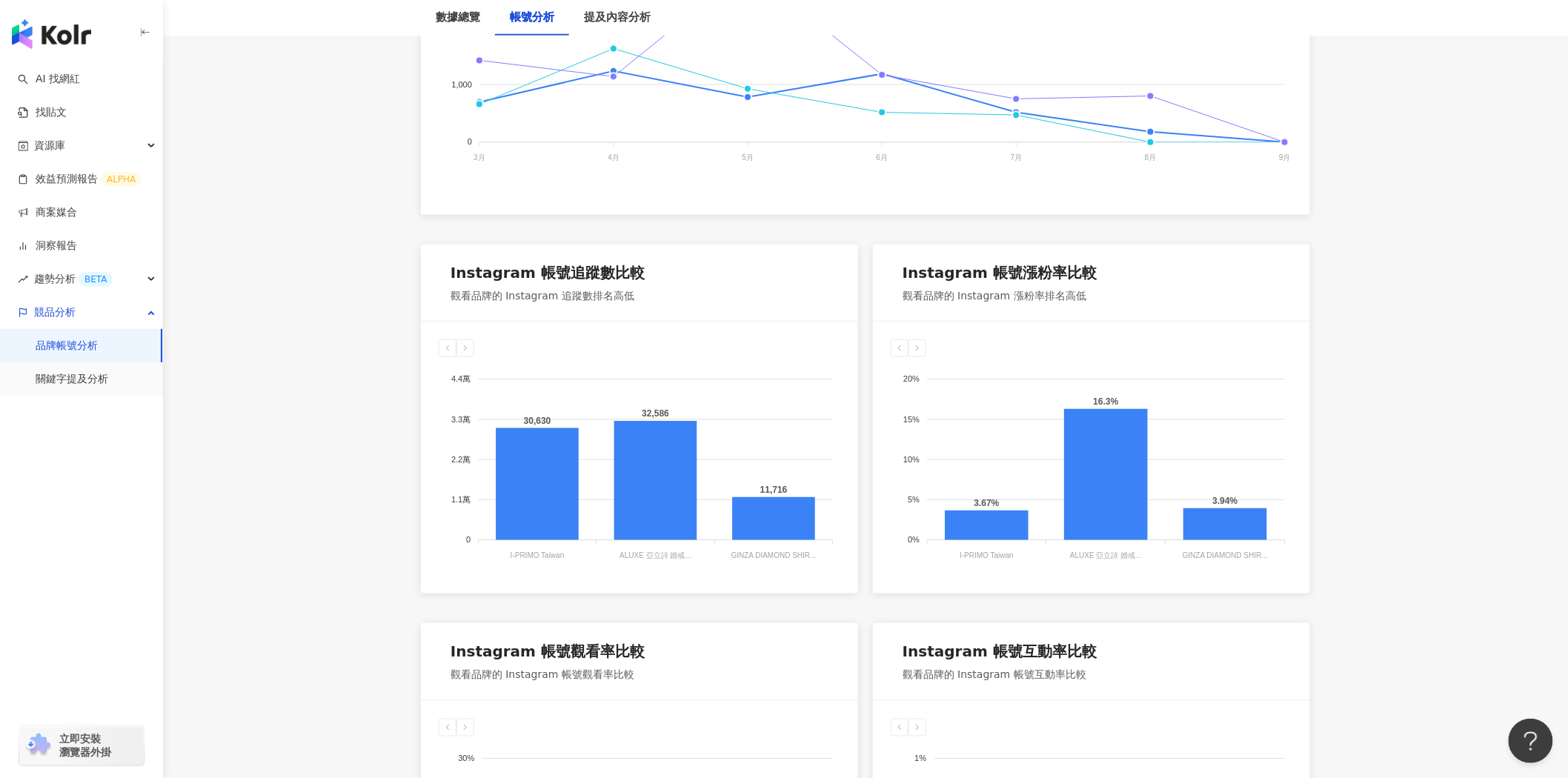
click at [597, 552] on foreignobject at bounding box center [639, 460] width 402 height 208
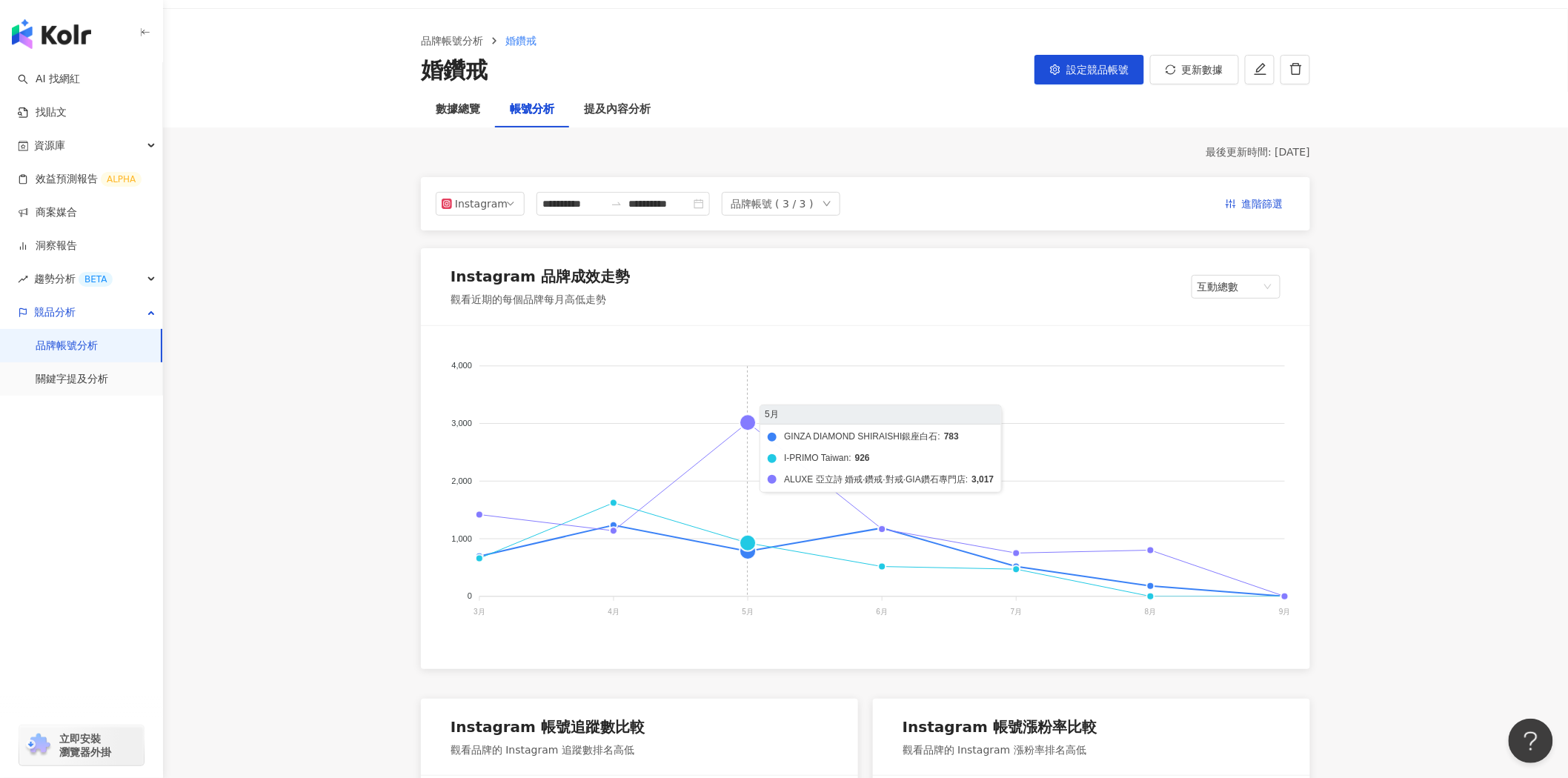
scroll to position [0, 0]
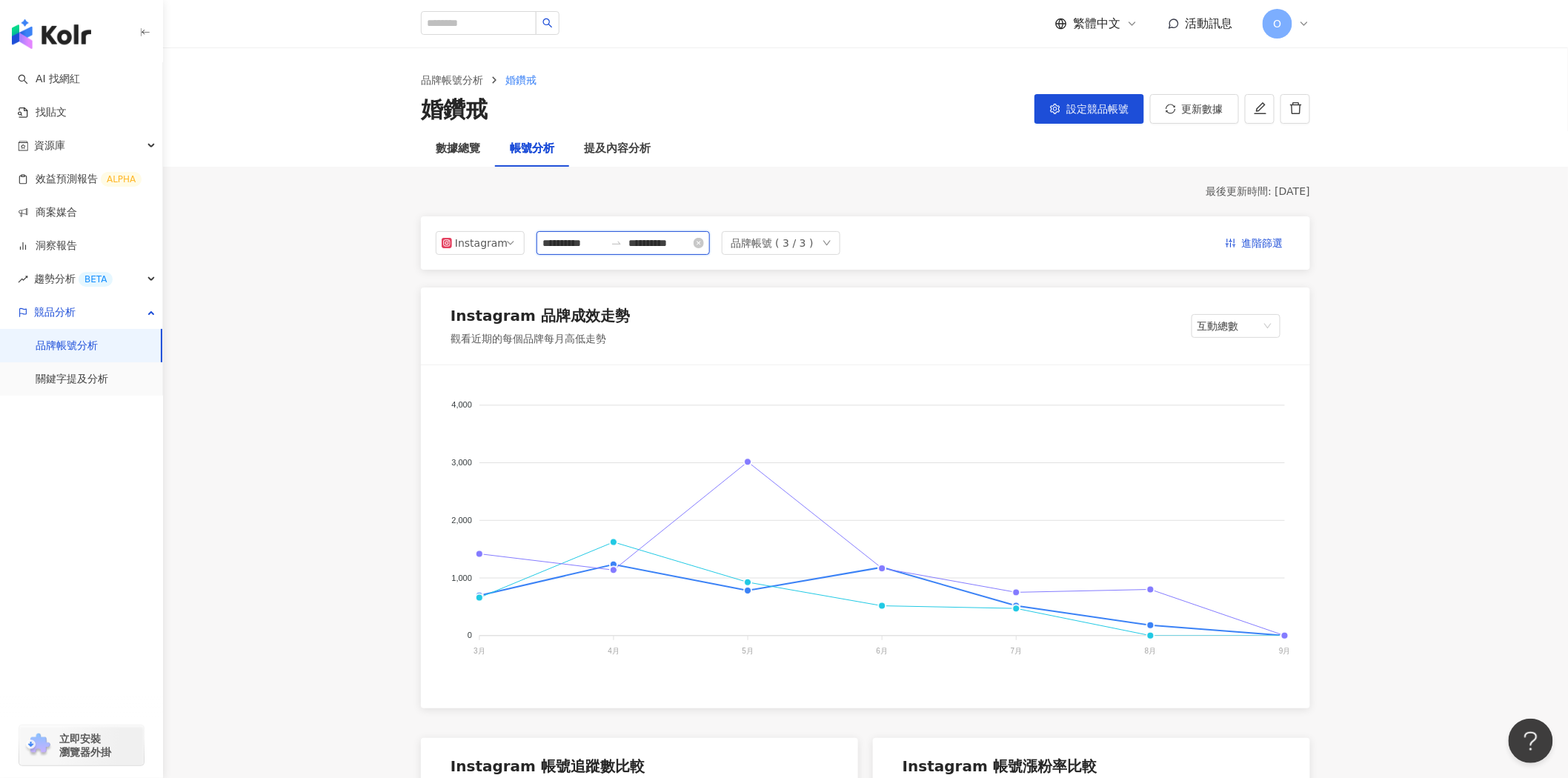
click at [579, 237] on input "**********" at bounding box center [574, 243] width 62 height 16
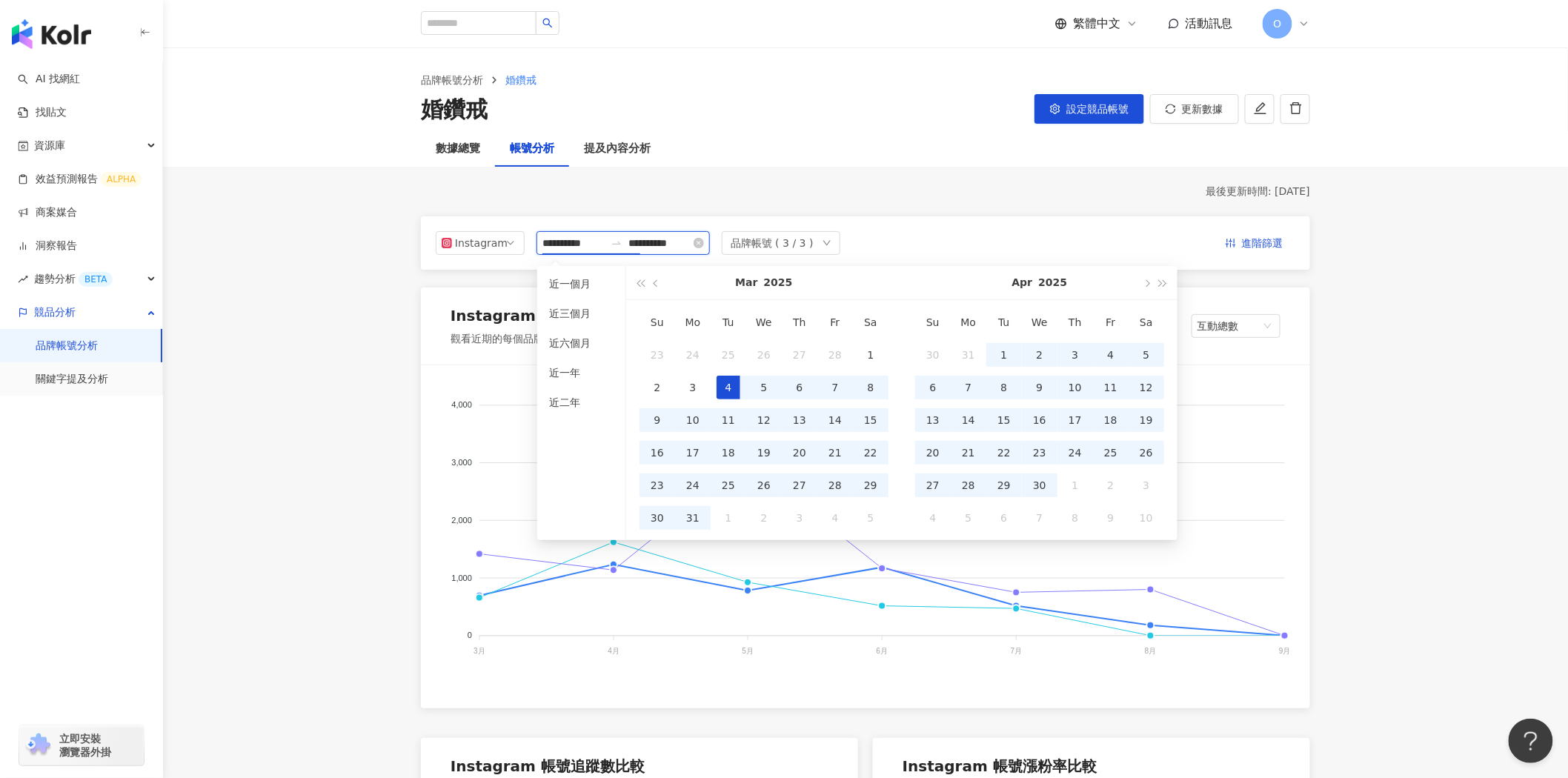
click at [581, 240] on input "**********" at bounding box center [574, 243] width 62 height 16
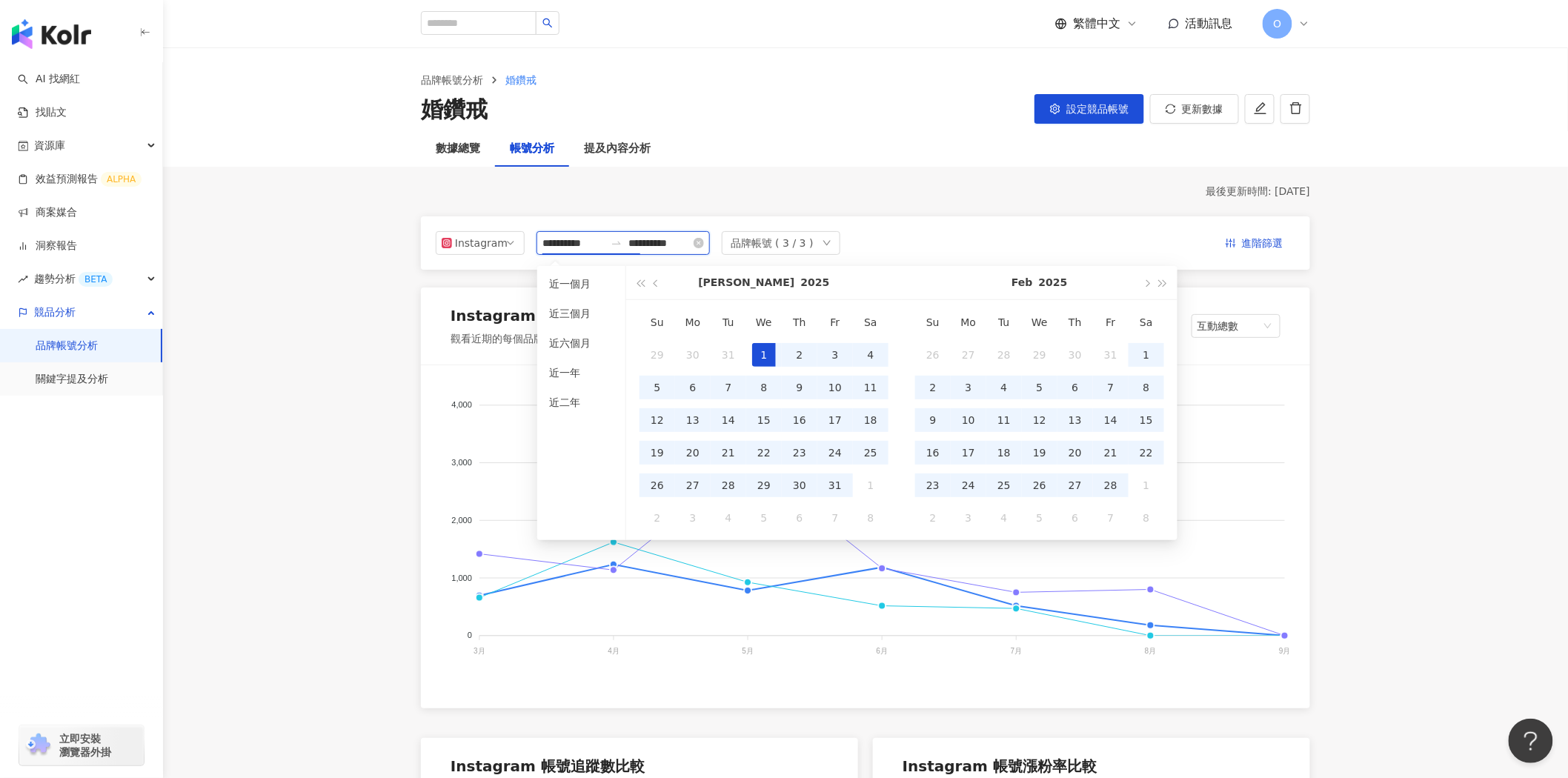
type input "**********"
click at [691, 244] on input "**********" at bounding box center [660, 243] width 62 height 16
click at [691, 242] on input "**********" at bounding box center [660, 243] width 62 height 16
click at [691, 240] on input "**********" at bounding box center [660, 243] width 62 height 16
type input "**********"
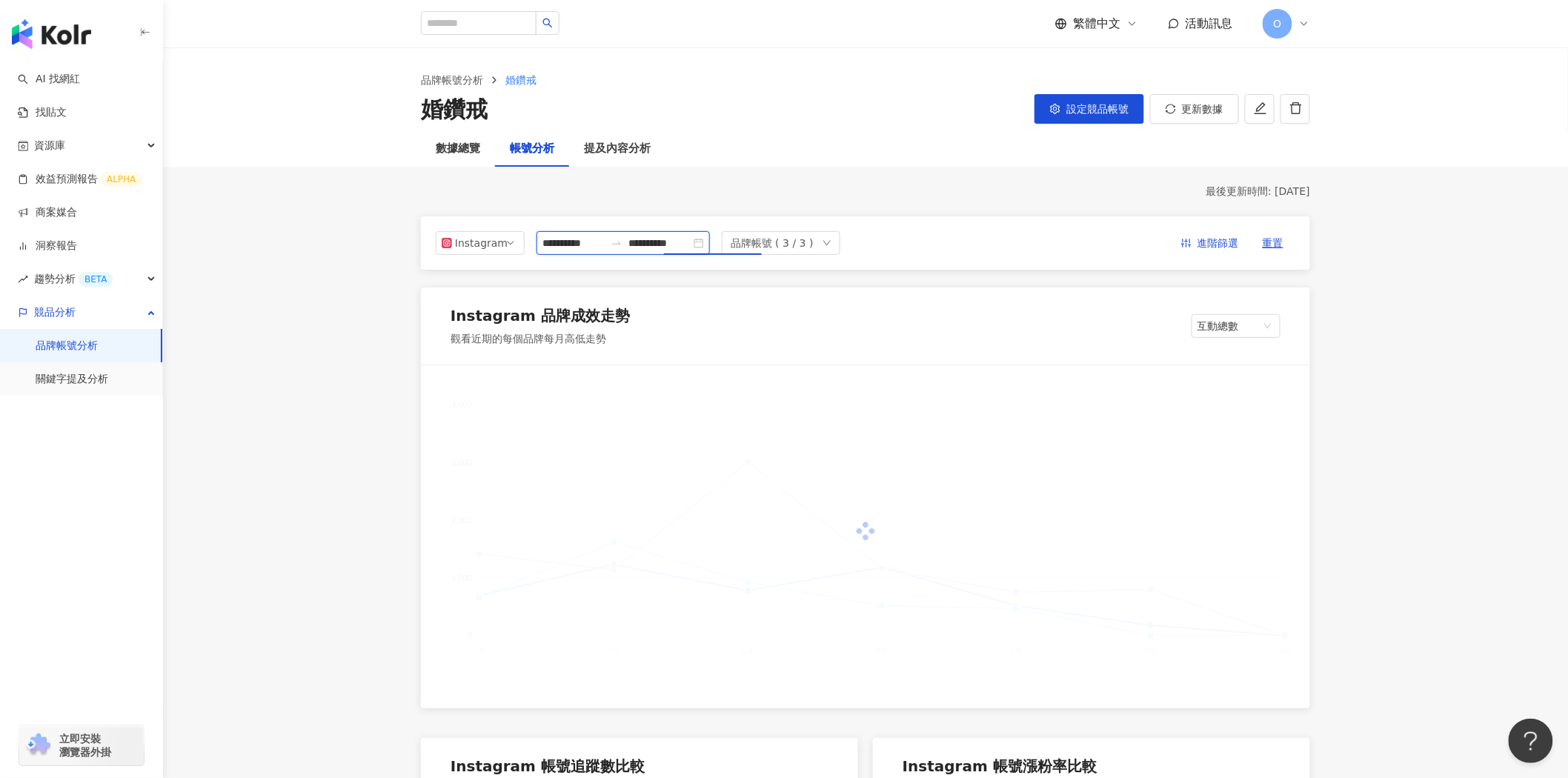
type input "**********"
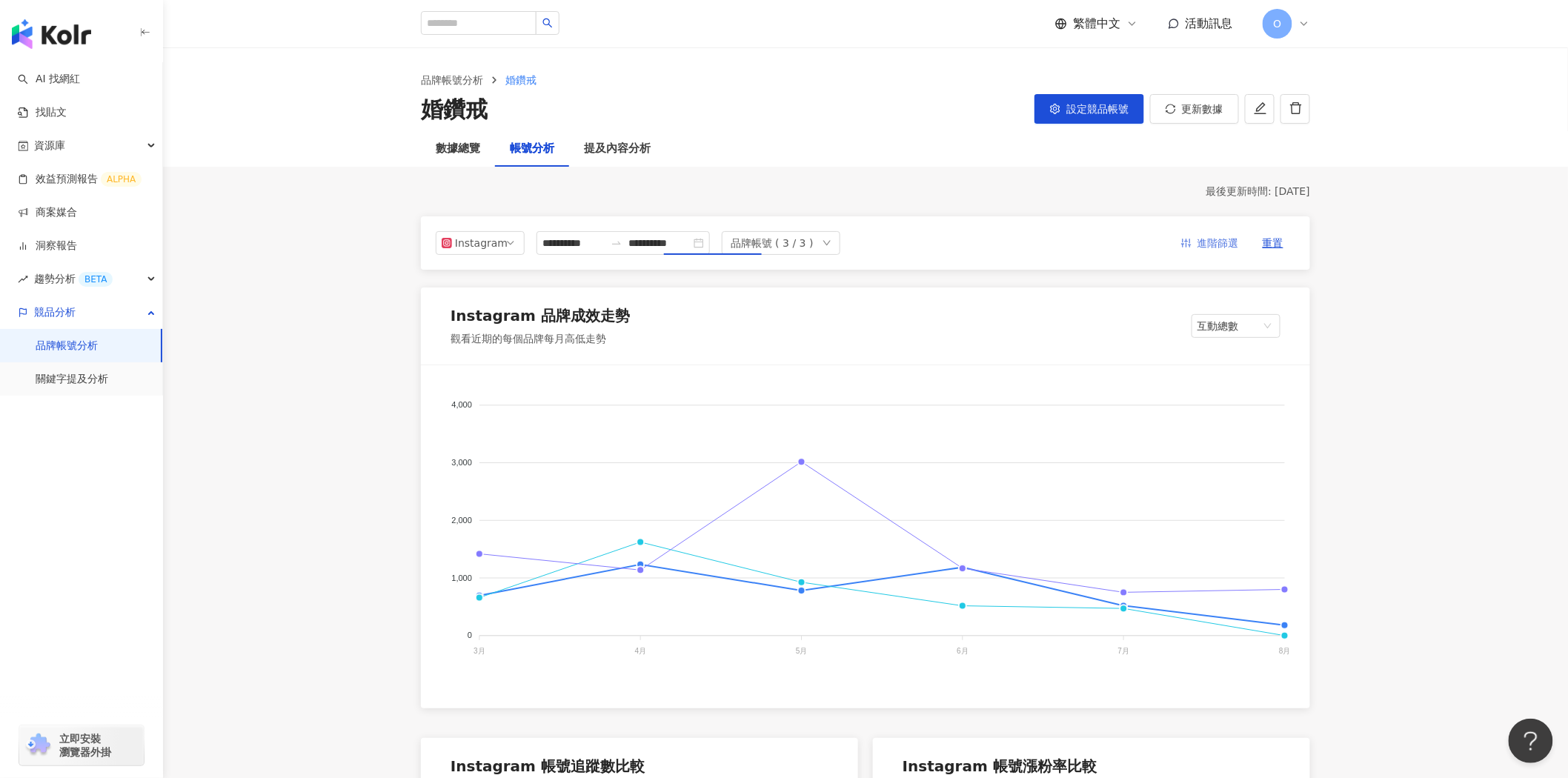
click at [1223, 243] on span "進階篩選" at bounding box center [1218, 244] width 41 height 24
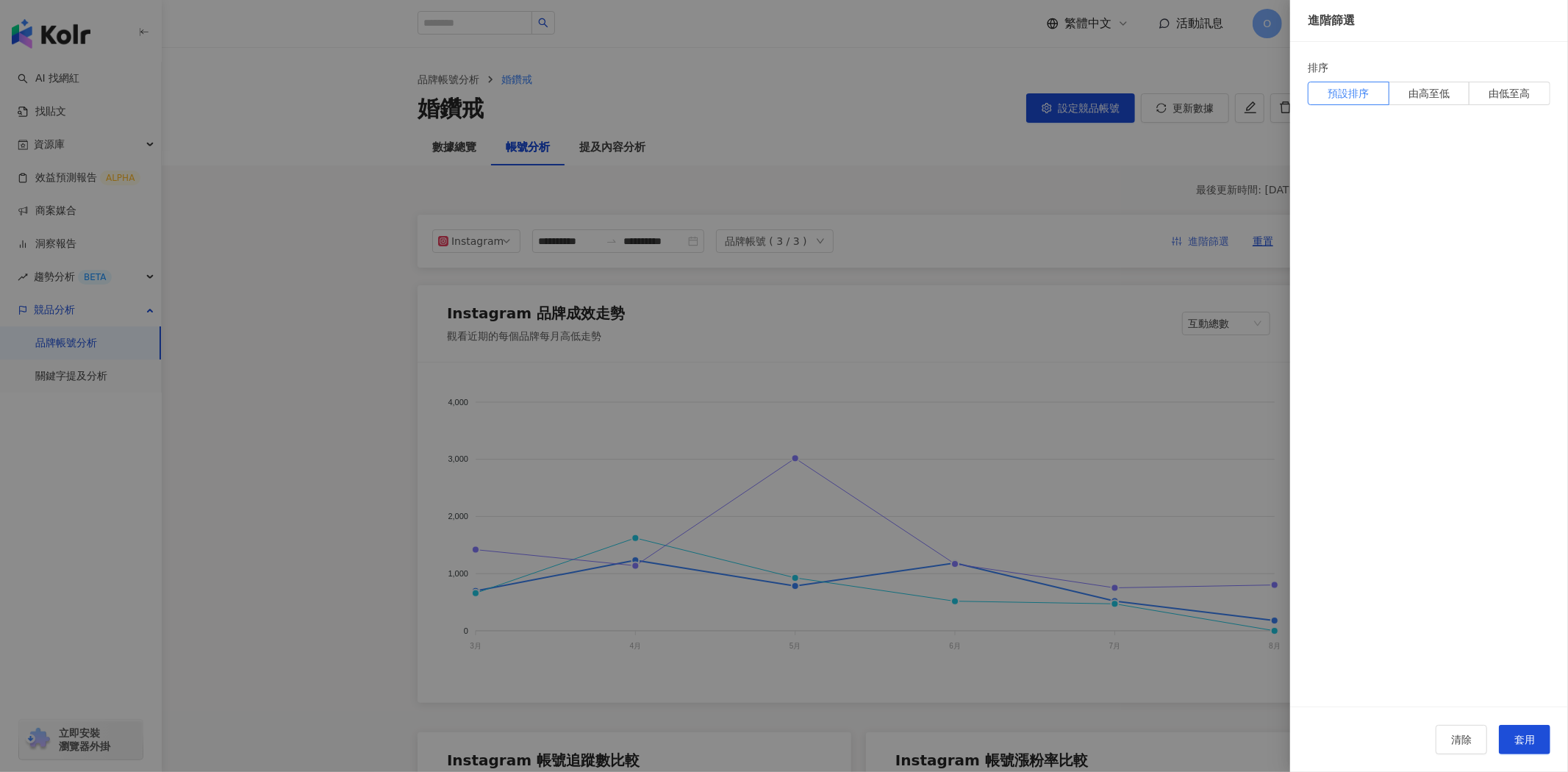
click at [1213, 241] on div at bounding box center [784, 386] width 1568 height 772
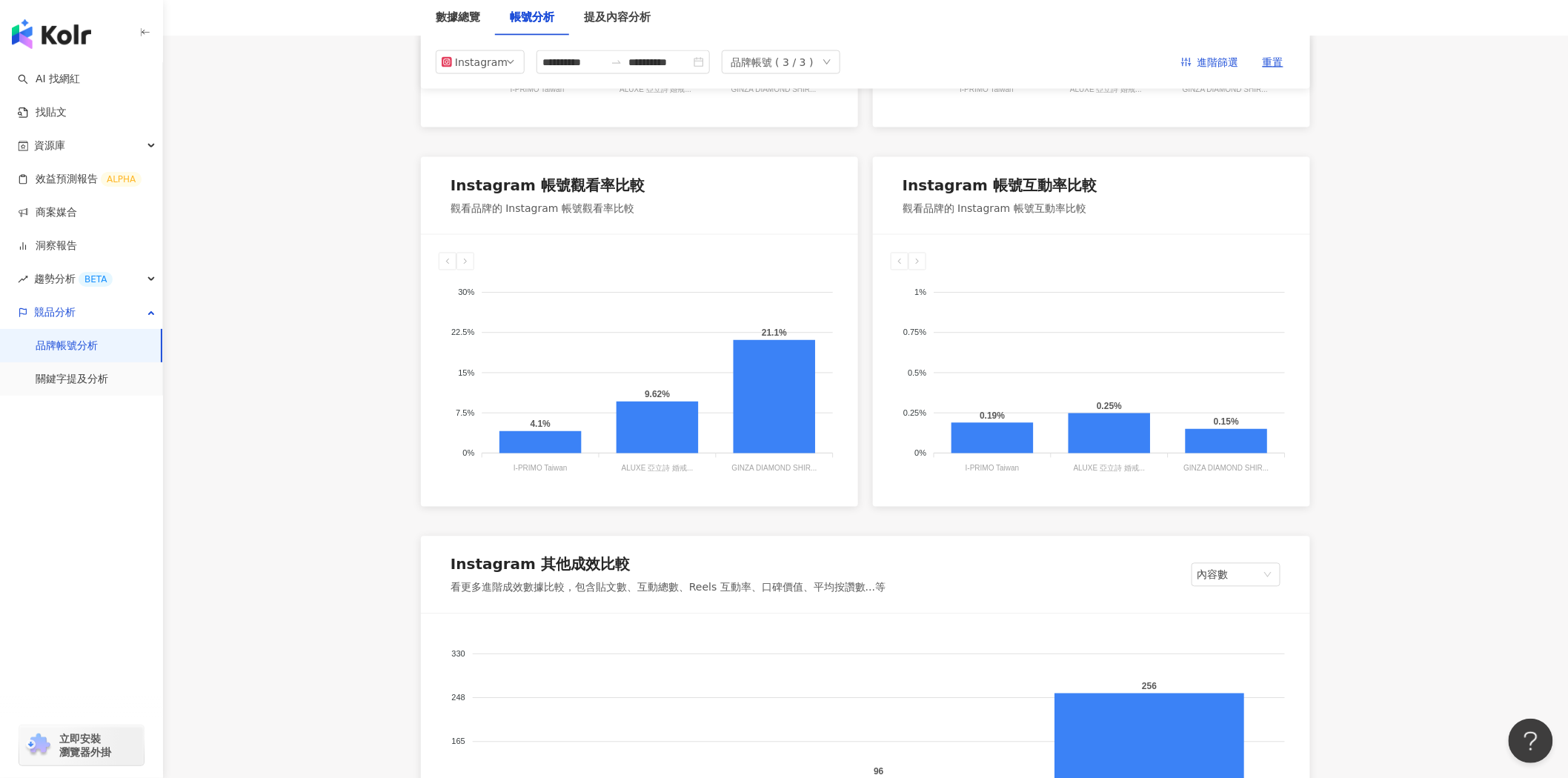
scroll to position [468, 0]
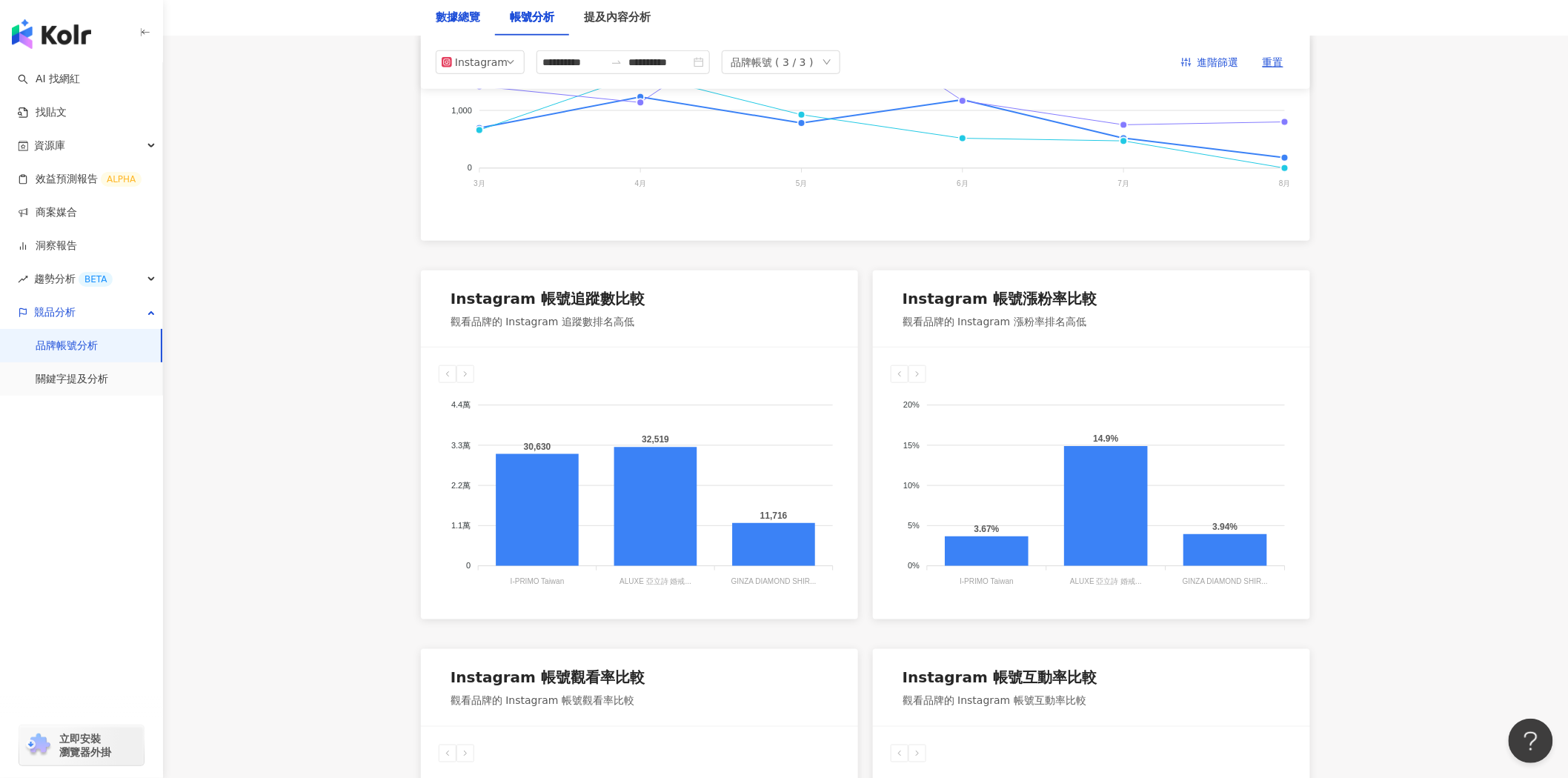
click at [452, 25] on div "數據總覽" at bounding box center [458, 18] width 45 height 18
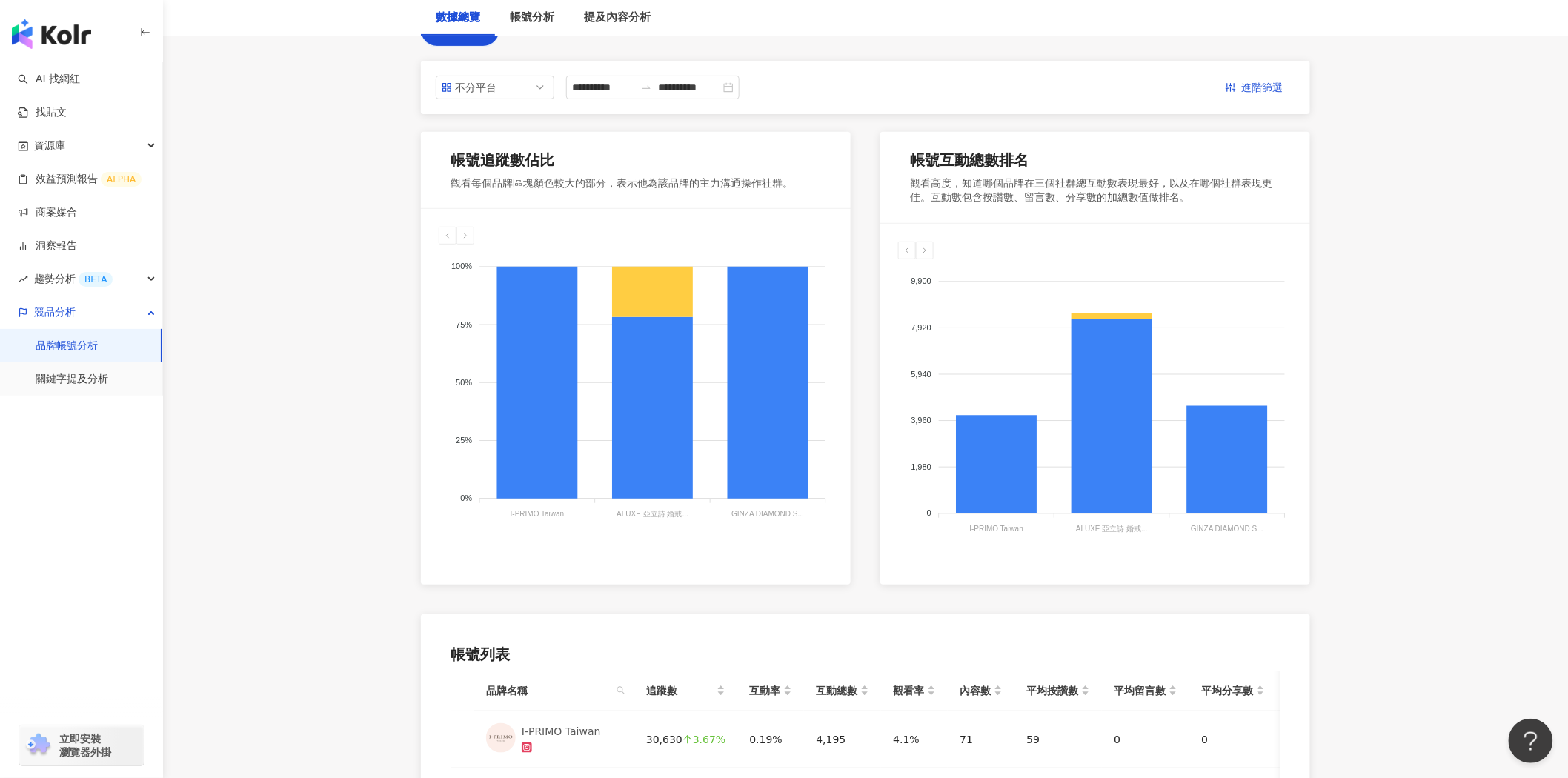
scroll to position [82, 0]
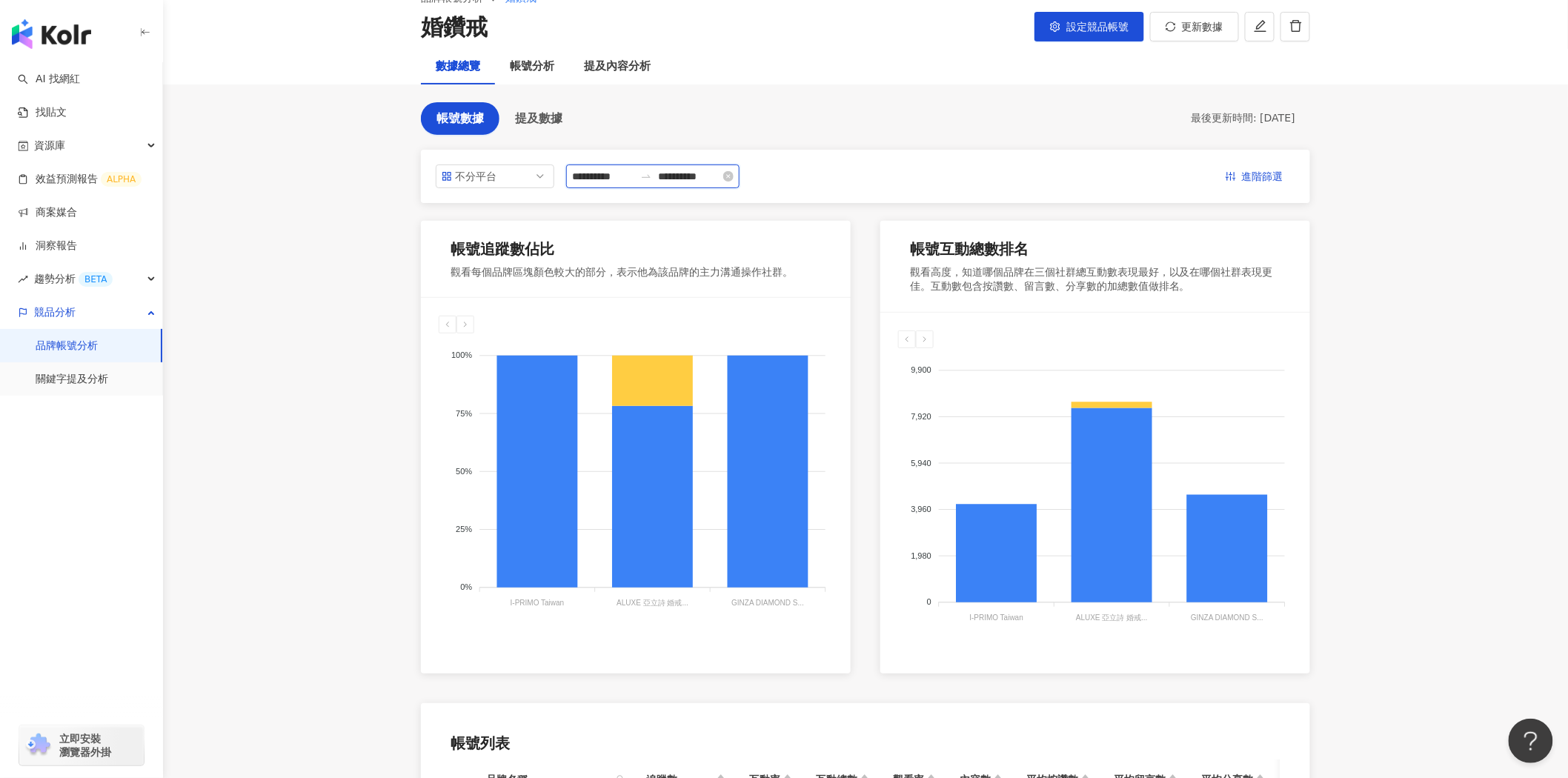
click at [620, 178] on input "**********" at bounding box center [603, 176] width 62 height 16
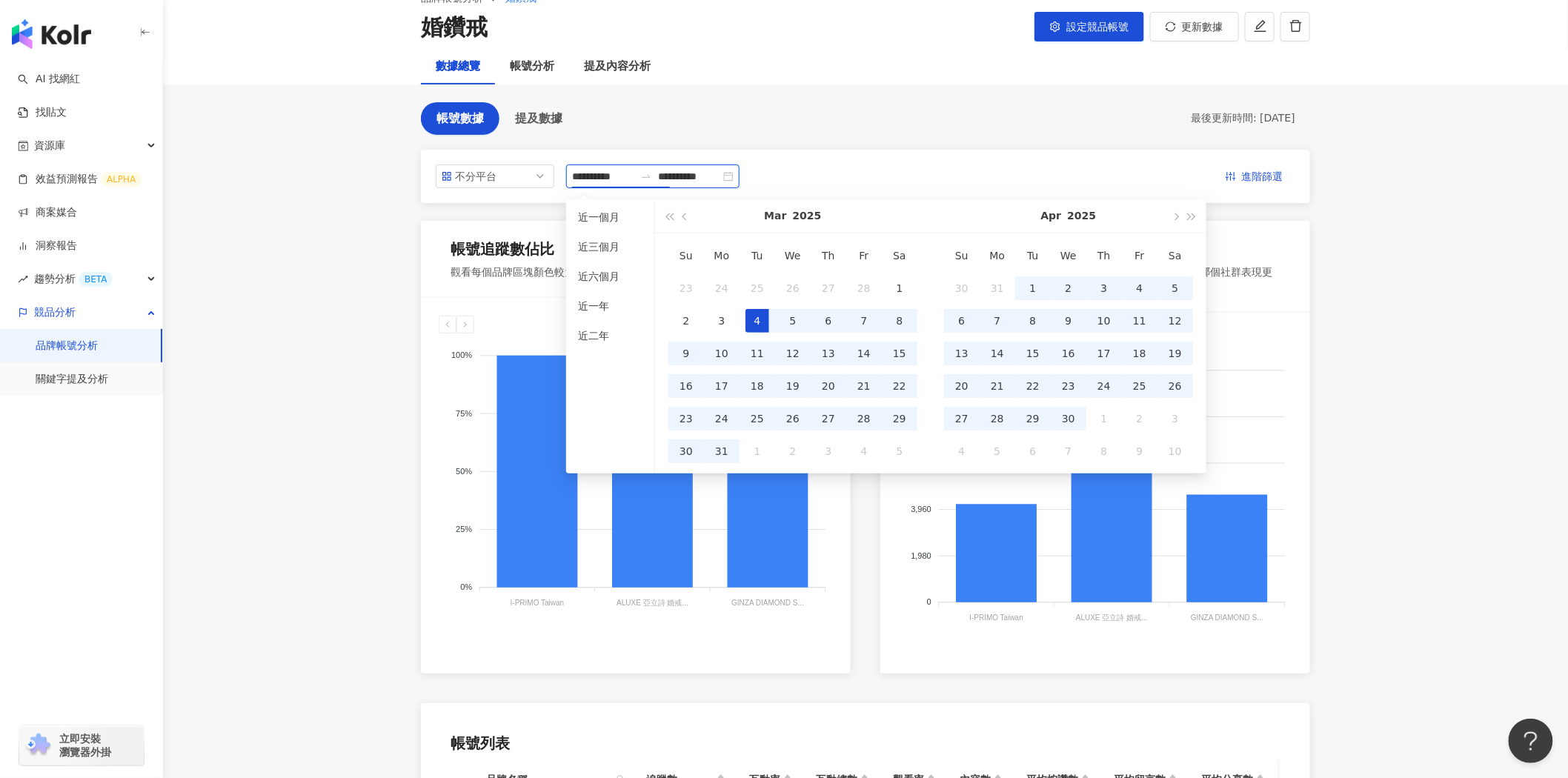
type input "**********"
click at [516, 226] on div "帳號追蹤數佔比 觀看每個品牌區塊顏色較大的部分，表示他為該品牌的主力溝通操作社群。" at bounding box center [636, 260] width 430 height 77
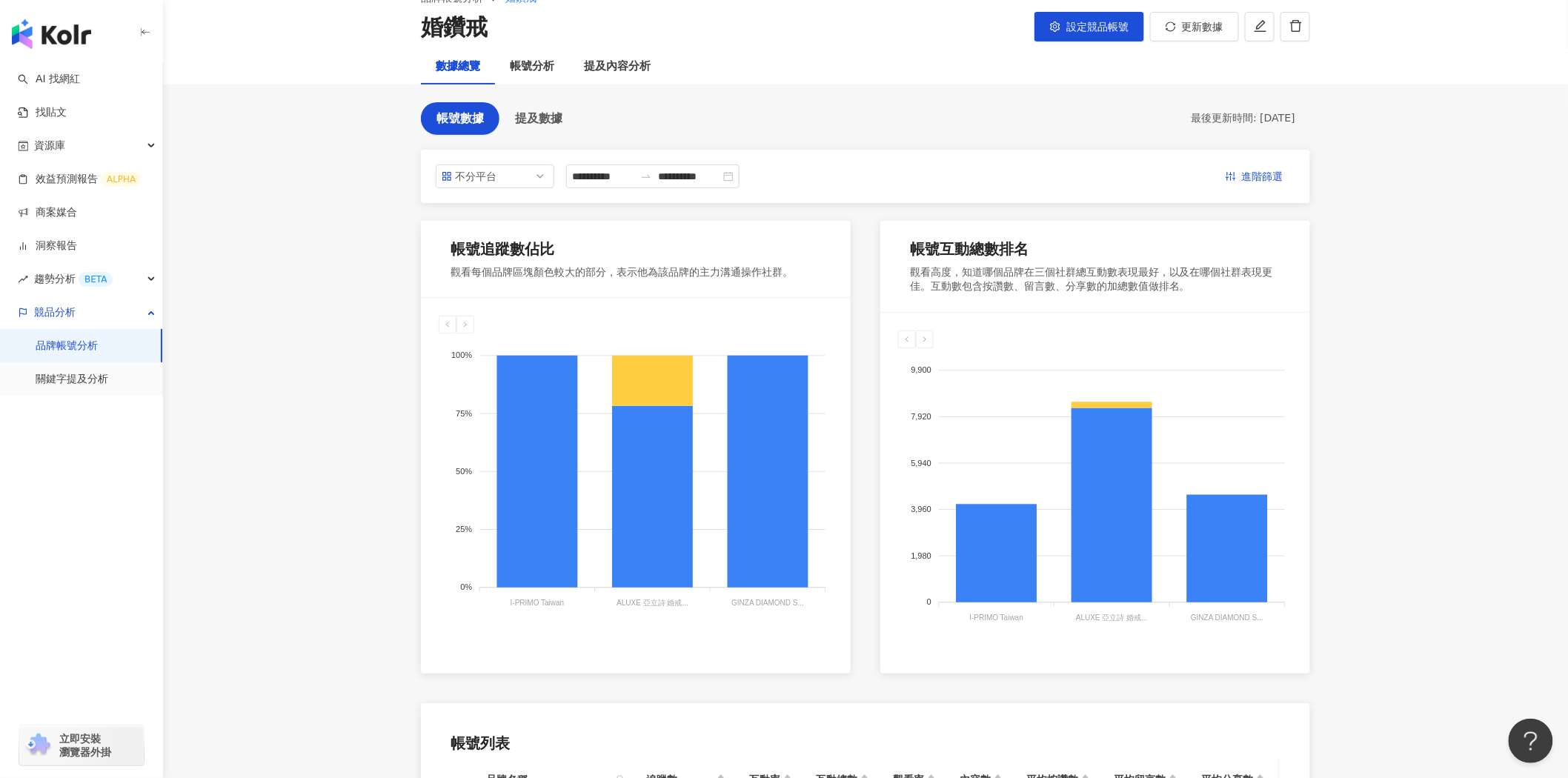
click at [537, 262] on div "帳號追蹤數佔比" at bounding box center [621, 252] width 342 height 27
click at [470, 330] on div at bounding box center [465, 324] width 18 height 18
click at [437, 329] on div "Instagram Facebook YouTube Threads 100% 100% 75% 75% 50% 50% 25% 25% 0% 0% I-PR…" at bounding box center [636, 479] width 430 height 361
click at [528, 55] on div "帳號分析" at bounding box center [532, 66] width 74 height 35
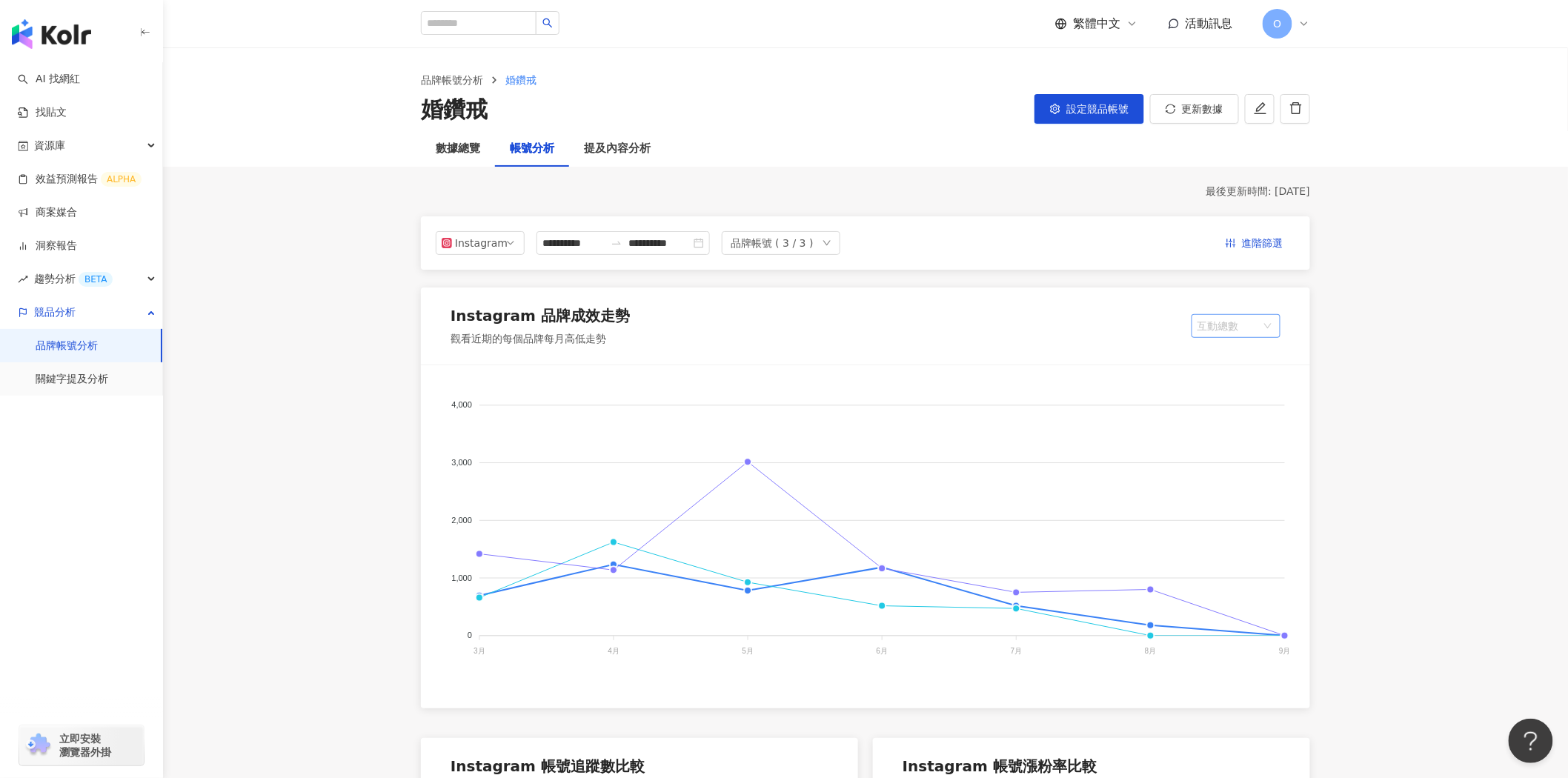
click at [1203, 323] on span "互動總數" at bounding box center [1236, 326] width 77 height 22
click at [1247, 345] on div "內容數" at bounding box center [1236, 356] width 83 height 25
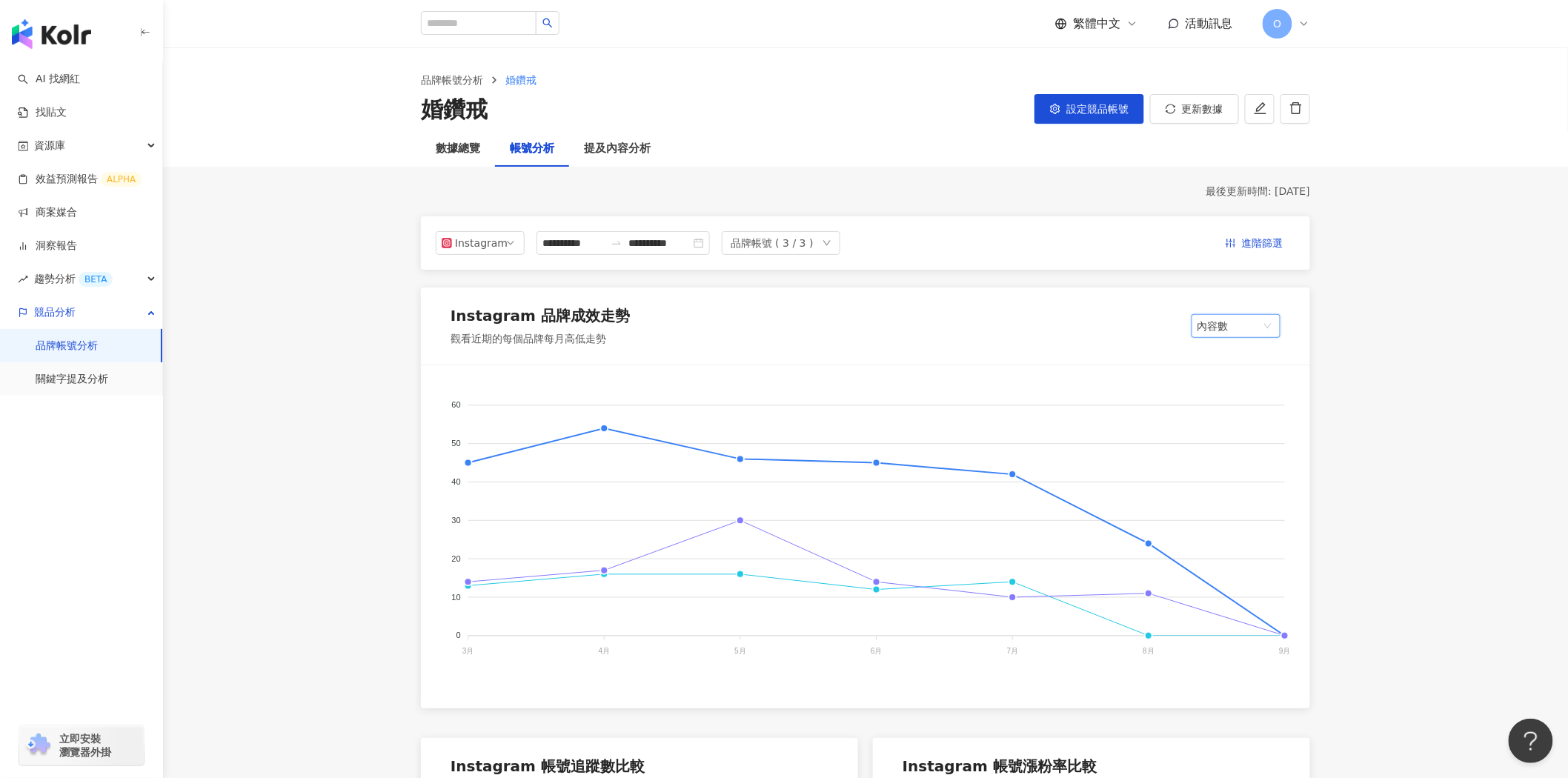
click at [1260, 323] on span "內容數" at bounding box center [1236, 326] width 77 height 22
click at [1255, 386] on div "互動總數" at bounding box center [1236, 381] width 66 height 16
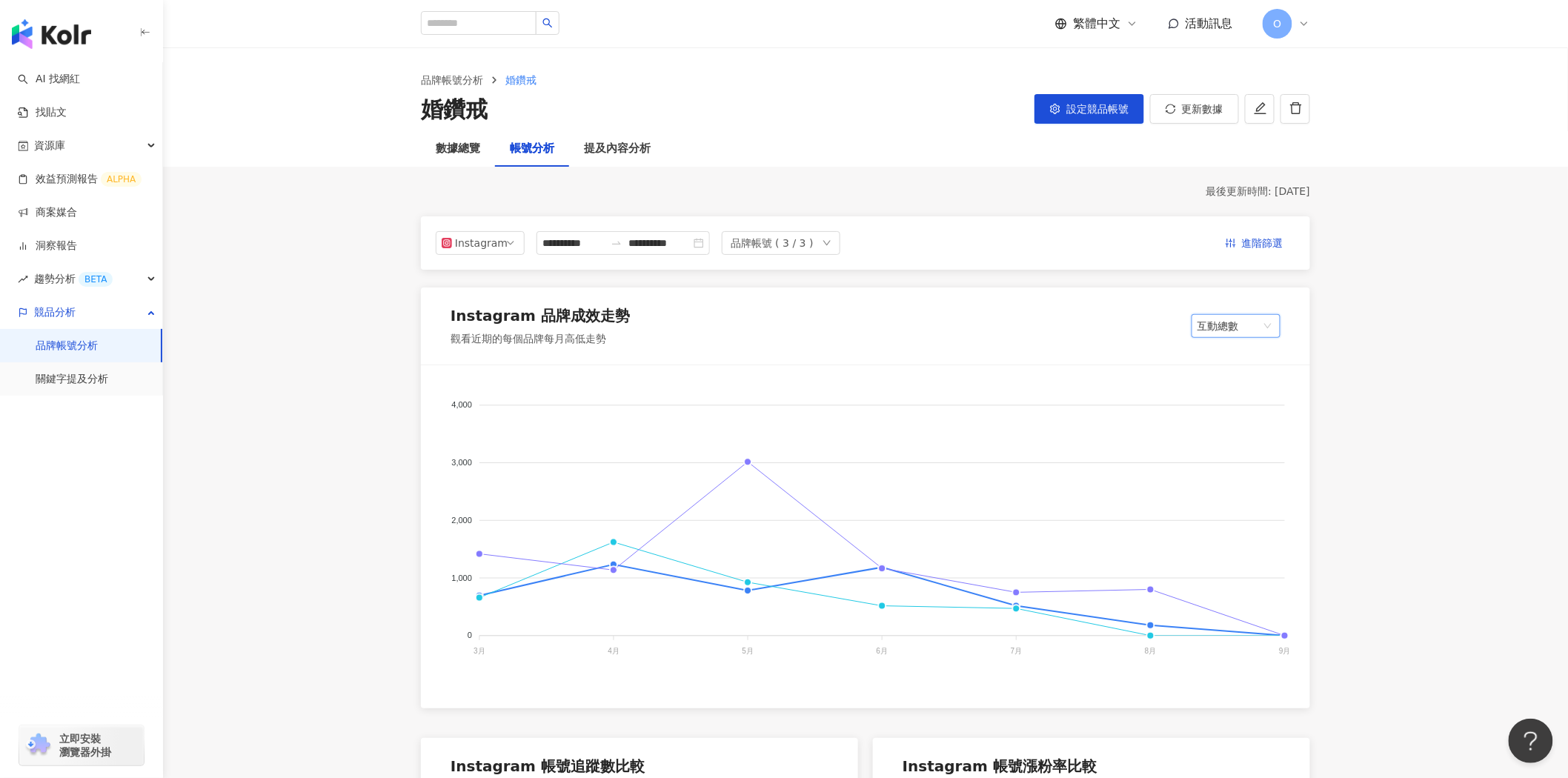
click at [1245, 339] on div "Instagram 品牌成效走勢 觀看近期的每個品牌每月高低走勢 互動總數 互動總數" at bounding box center [866, 326] width 889 height 77
click at [1245, 330] on span "互動總數" at bounding box center [1236, 326] width 77 height 22
click at [1245, 369] on div "平均按讚數" at bounding box center [1236, 375] width 66 height 16
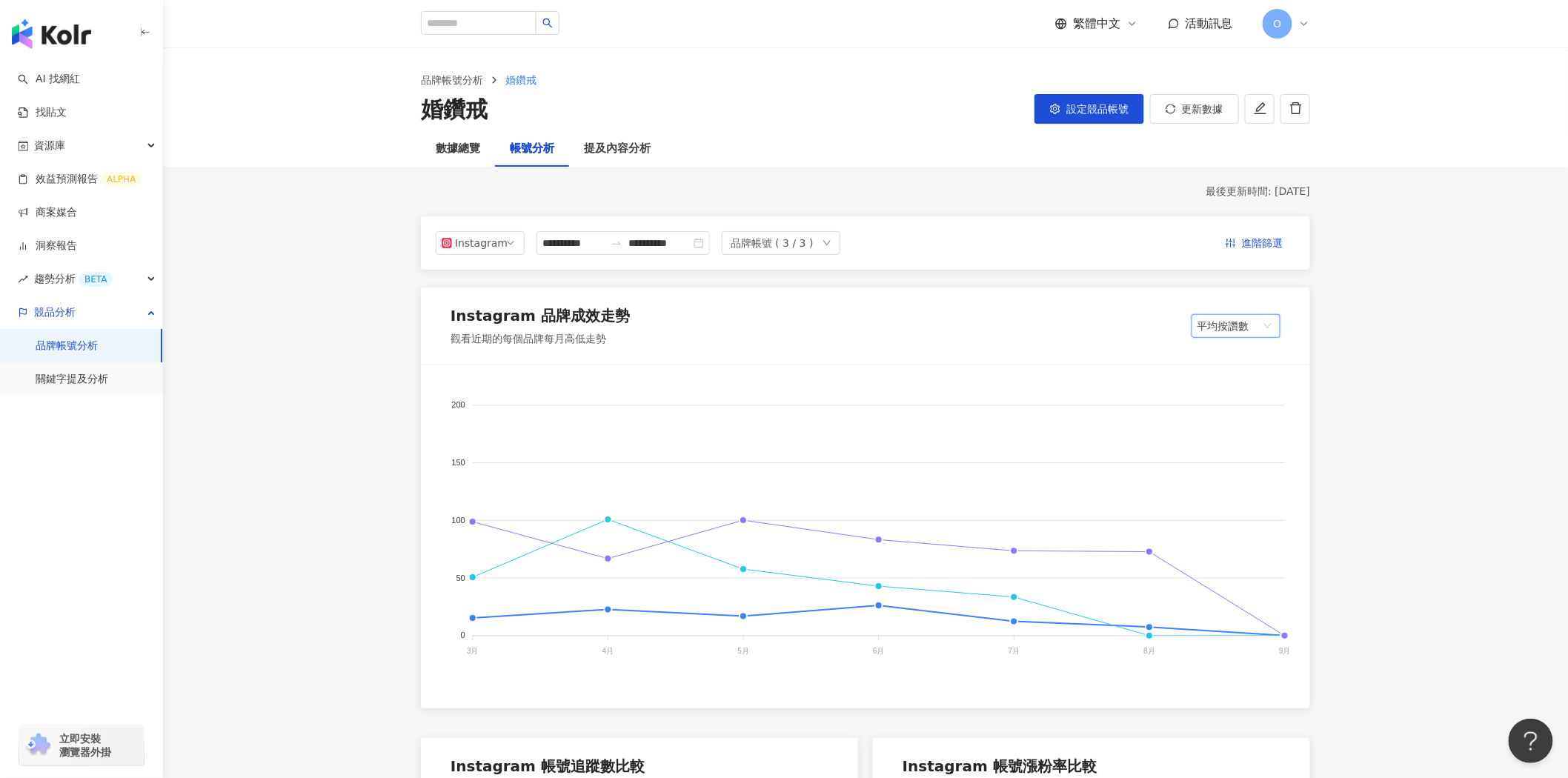
click at [1247, 318] on span "平均按讚數" at bounding box center [1236, 326] width 77 height 22
click at [1239, 523] on div "口碑價值" at bounding box center [1236, 521] width 66 height 16
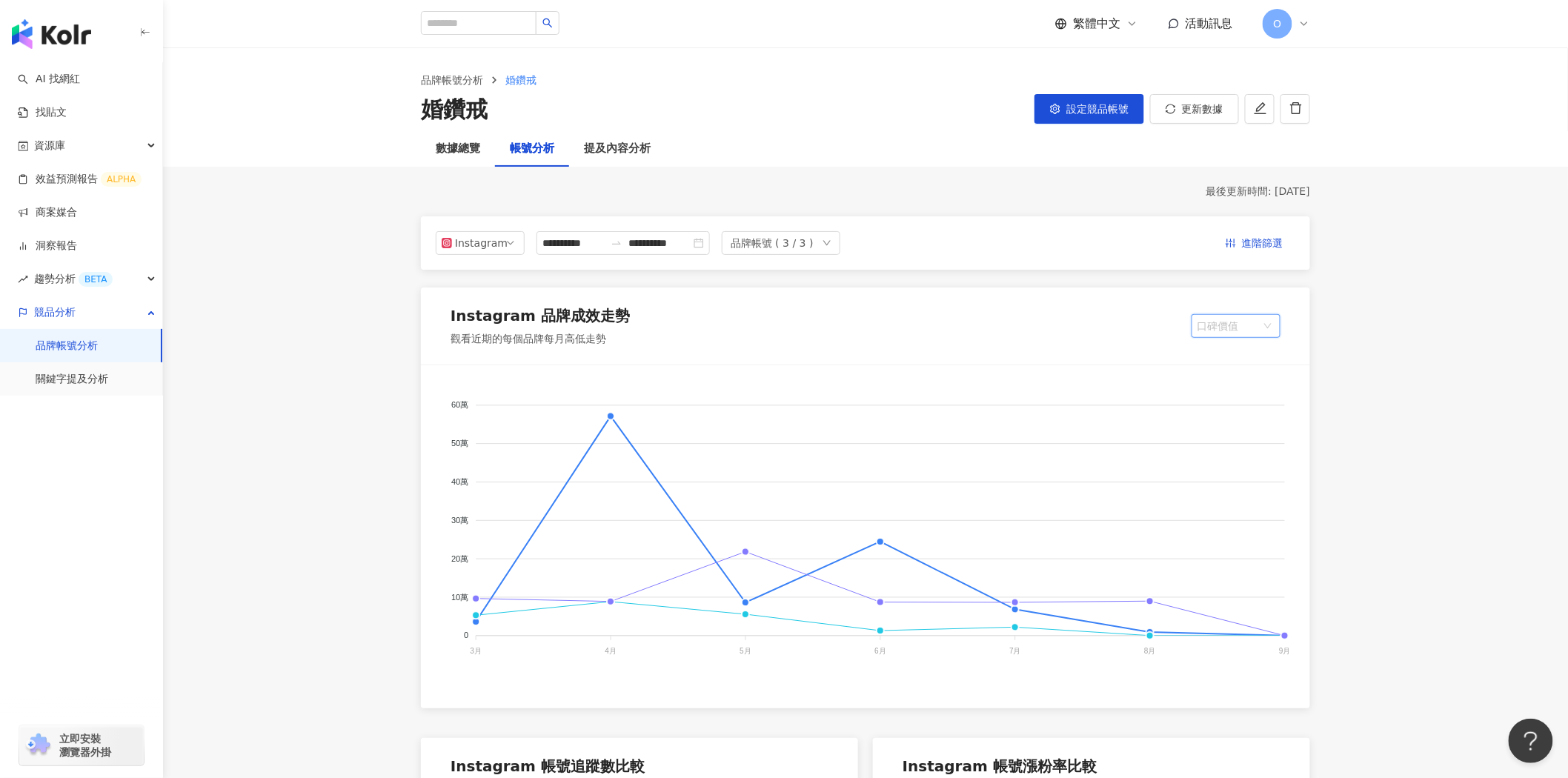
click at [1241, 318] on span "口碑價值" at bounding box center [1236, 326] width 77 height 22
click at [1105, 314] on div "Instagram 品牌成效走勢 觀看近期的每個品牌每月高低走勢 口碑價值" at bounding box center [866, 326] width 889 height 77
click at [1230, 242] on icon "button" at bounding box center [1231, 243] width 10 height 9
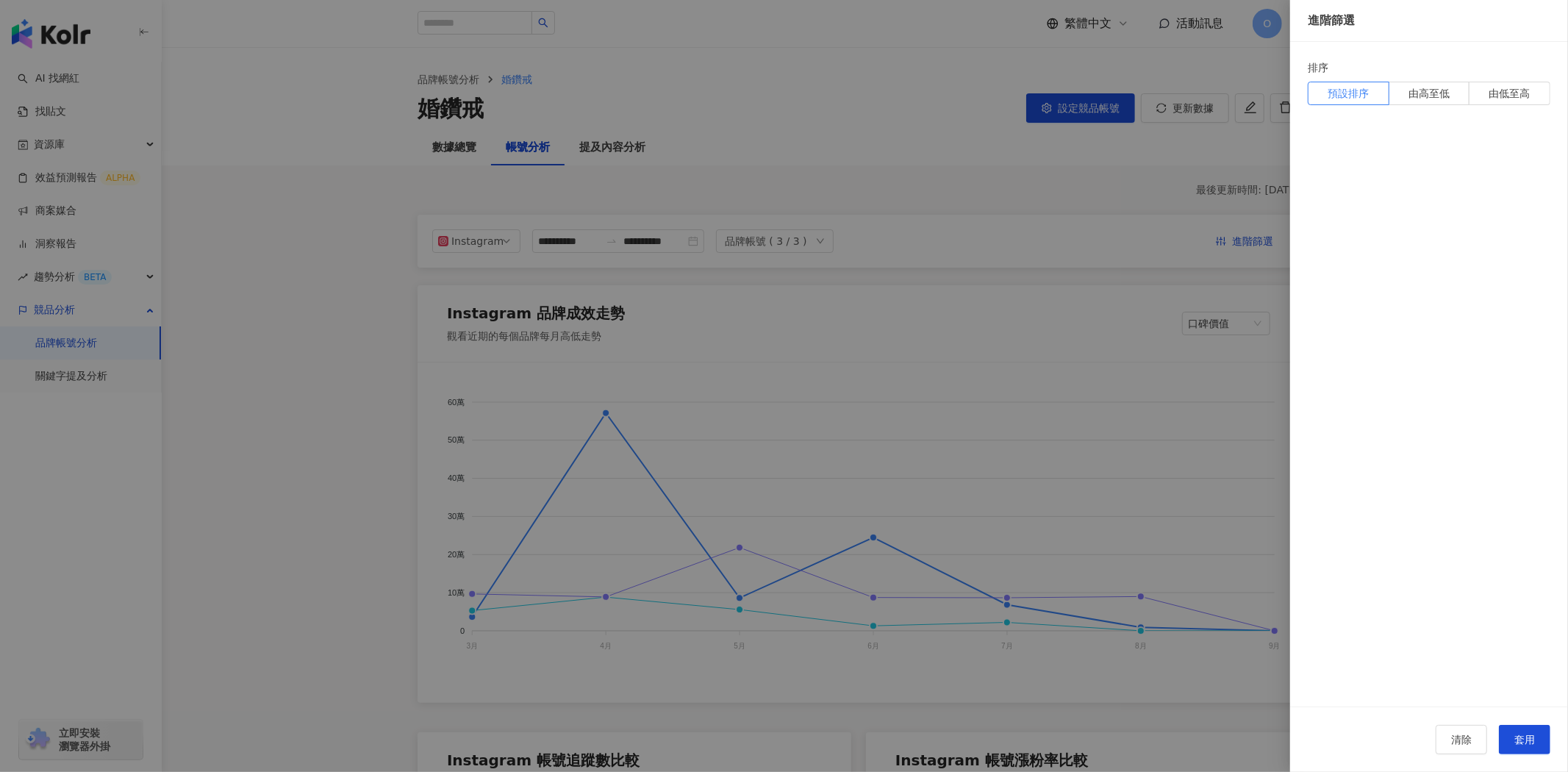
click at [1215, 245] on div at bounding box center [784, 386] width 1568 height 772
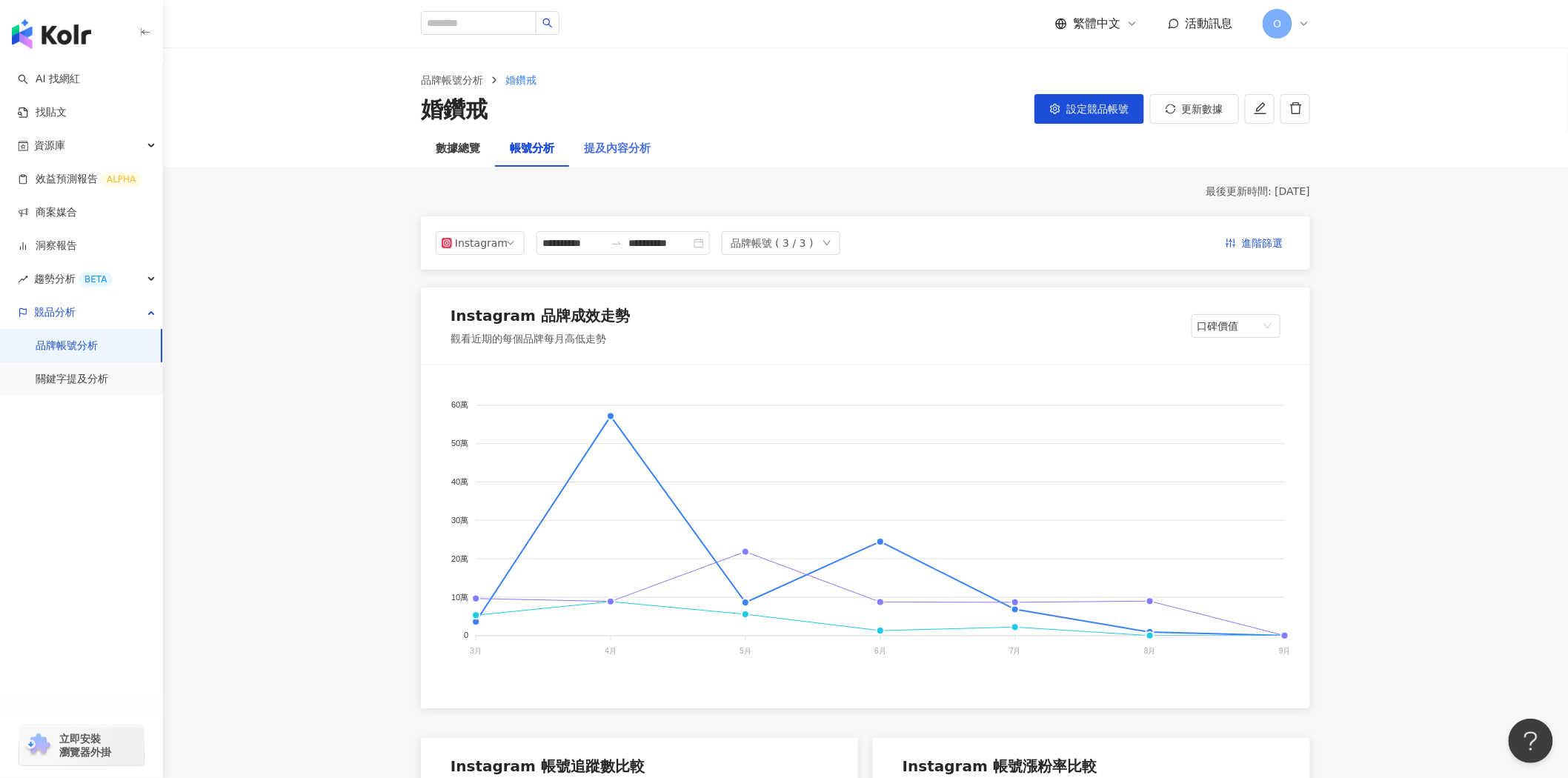
click at [604, 159] on div "提及內容分析" at bounding box center [617, 149] width 97 height 35
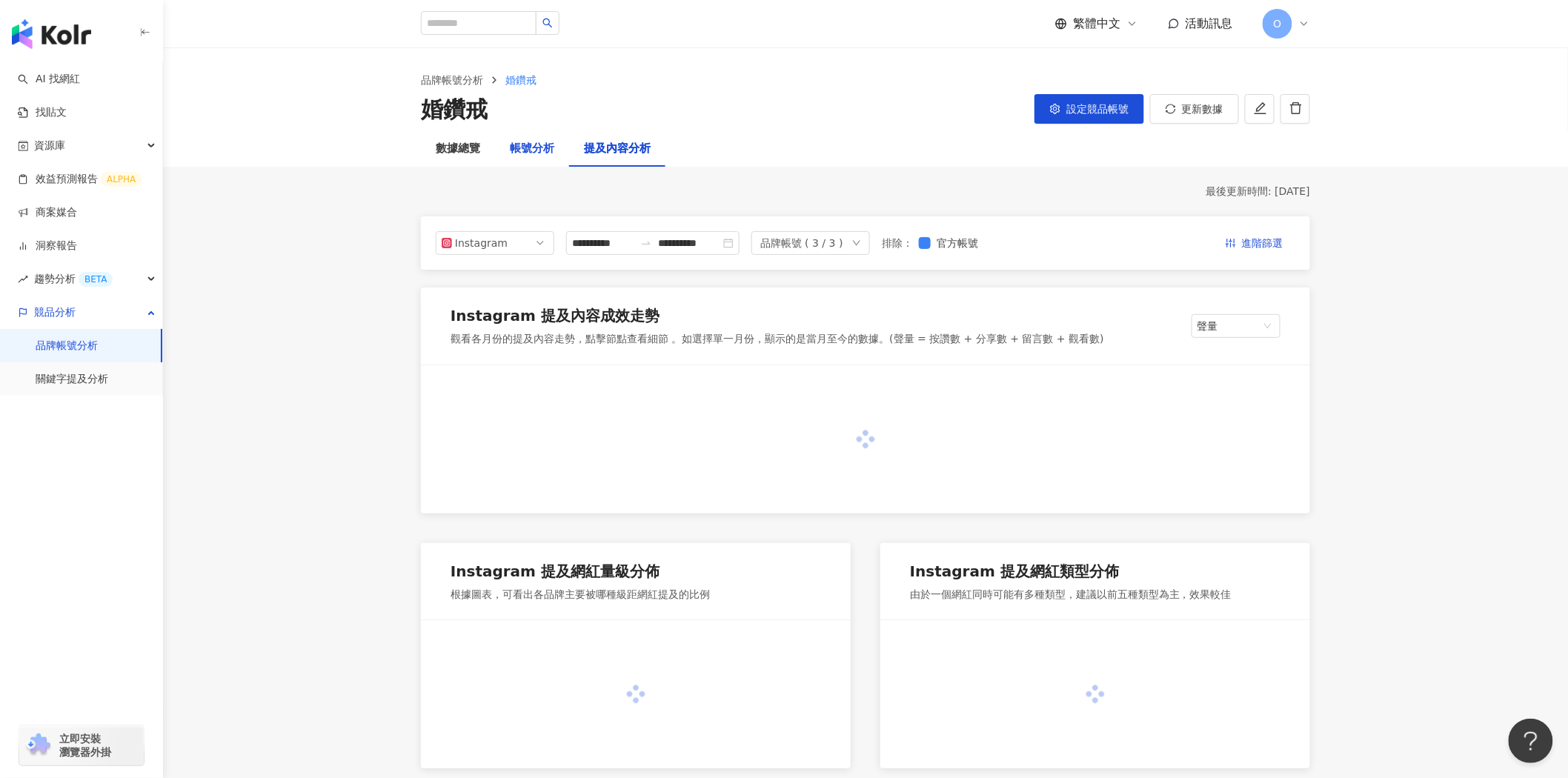
click at [526, 142] on div "帳號分析" at bounding box center [532, 149] width 45 height 18
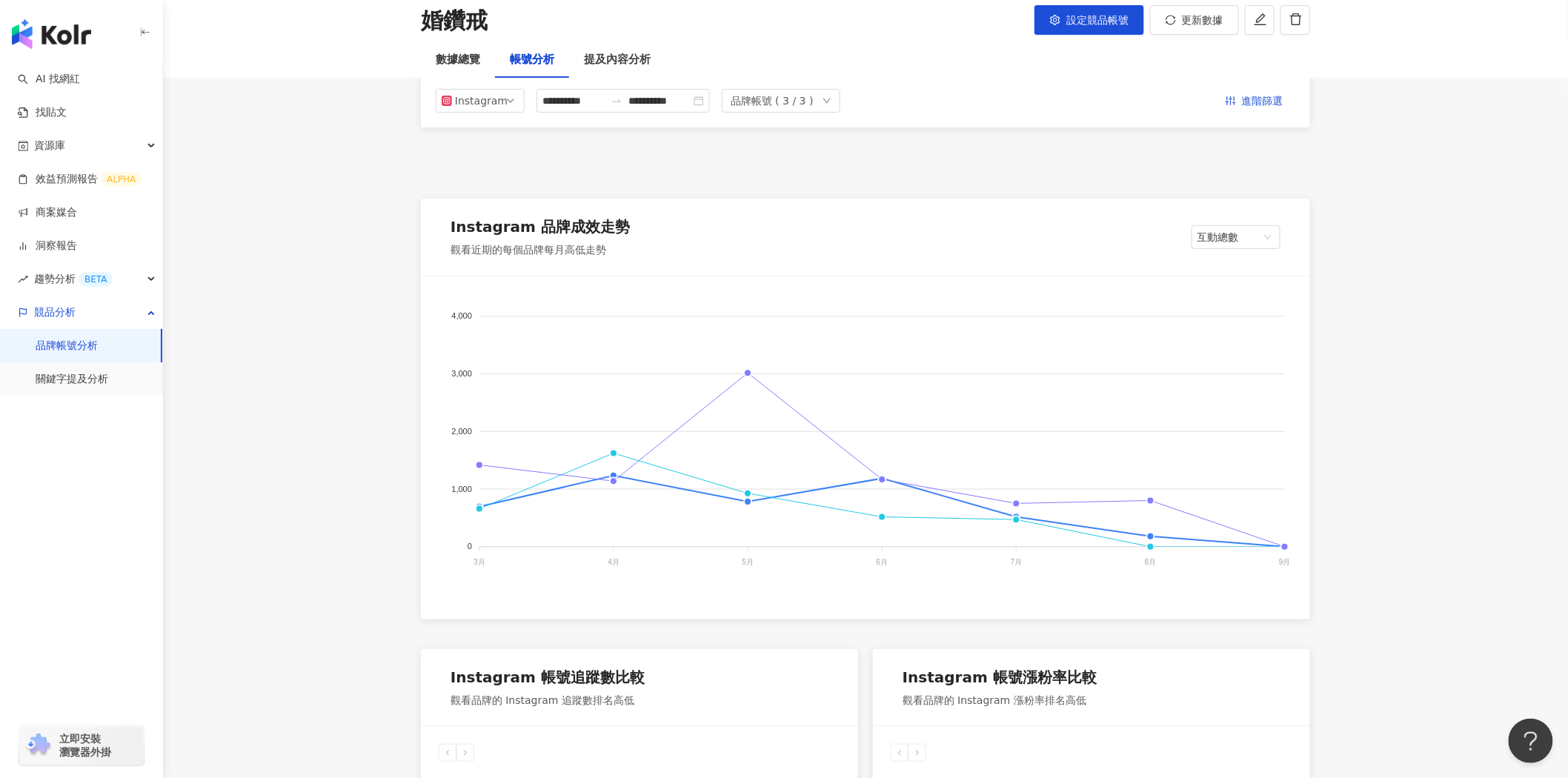
scroll to position [576, 0]
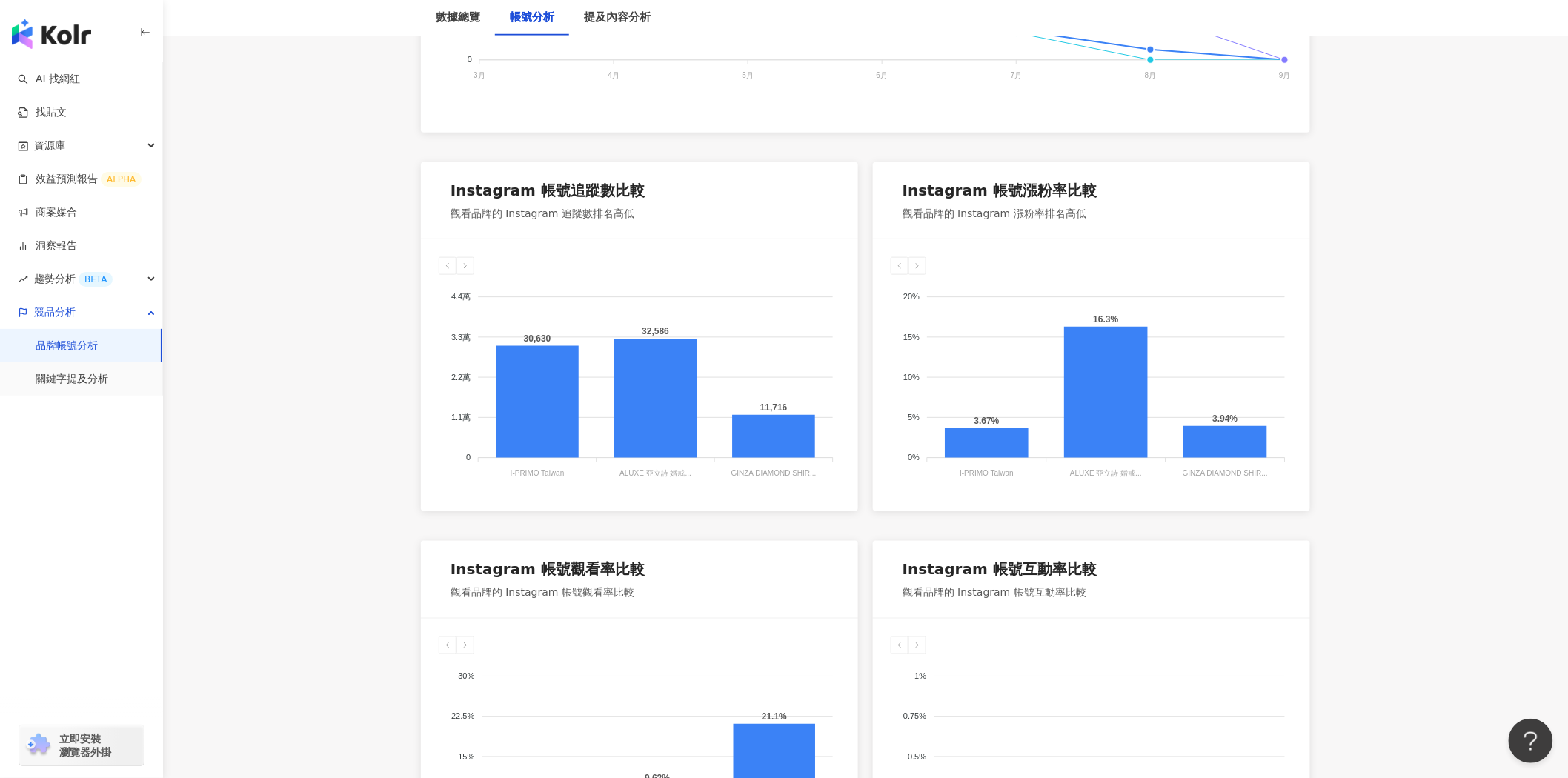
click at [456, 269] on div at bounding box center [465, 265] width 18 height 18
click at [450, 267] on icon at bounding box center [447, 265] width 9 height 9
click at [450, 269] on icon at bounding box center [447, 265] width 9 height 9
click at [464, 270] on icon at bounding box center [466, 265] width 9 height 9
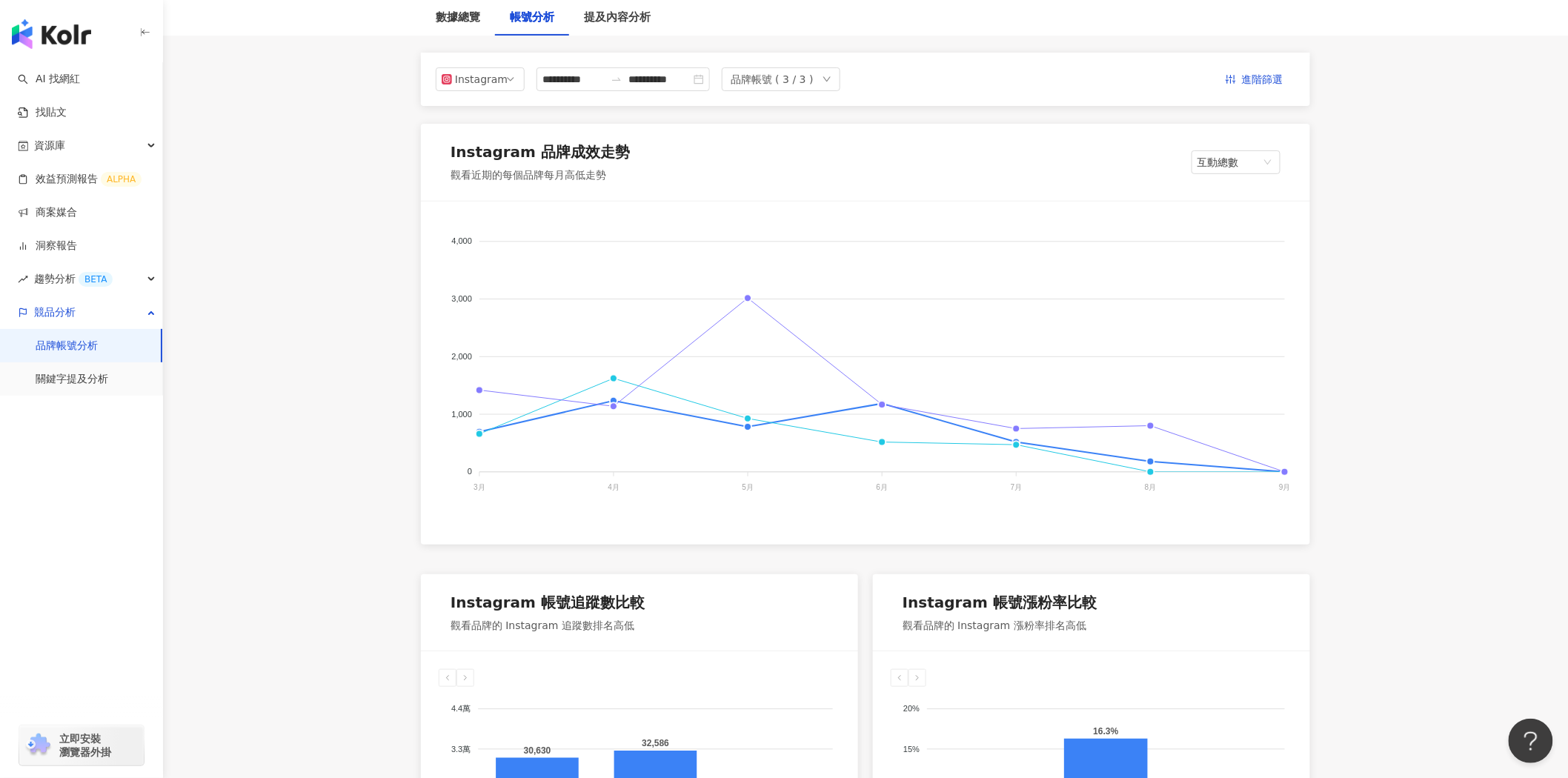
scroll to position [0, 0]
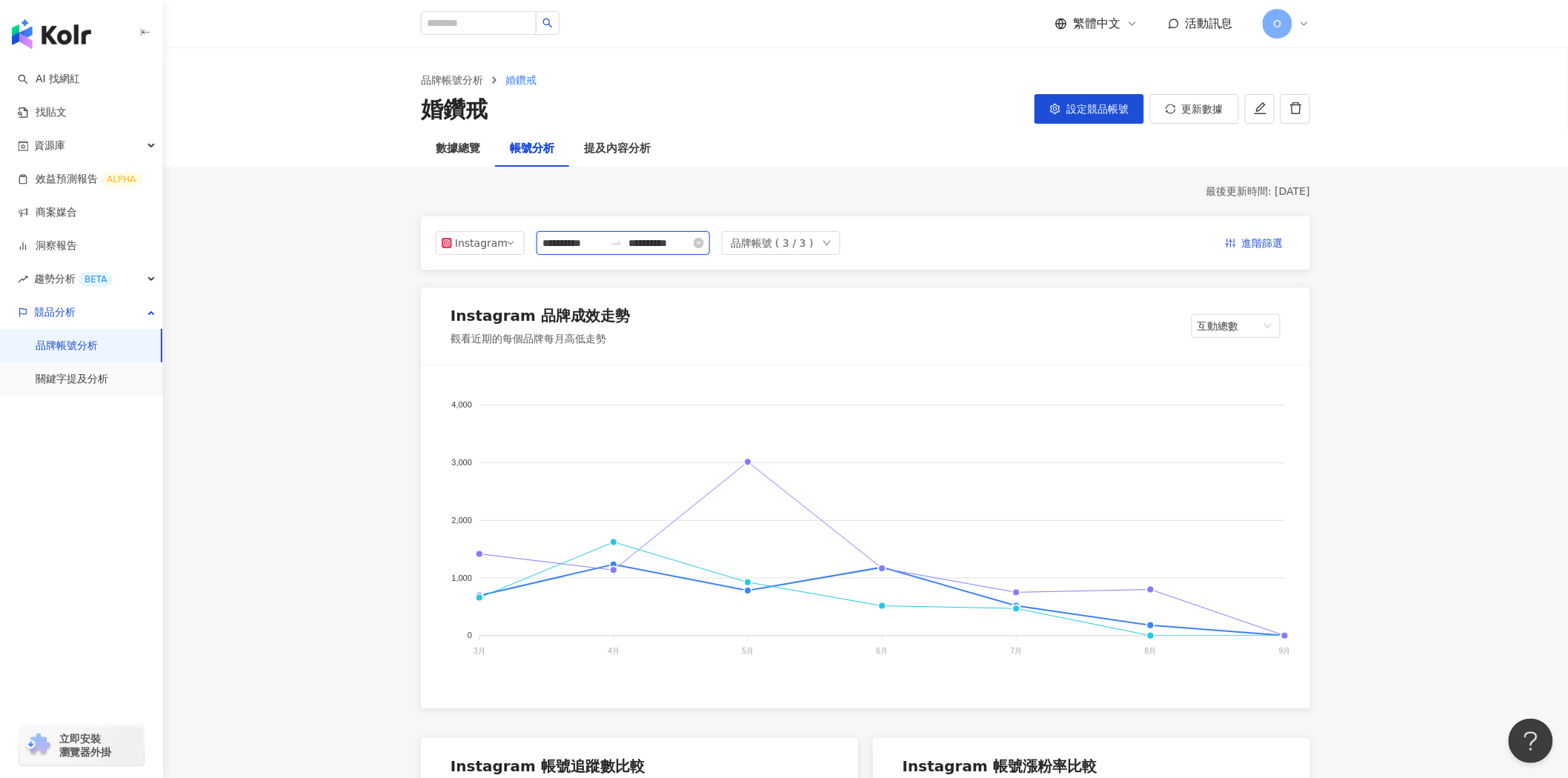
click at [588, 246] on input "**********" at bounding box center [574, 243] width 62 height 16
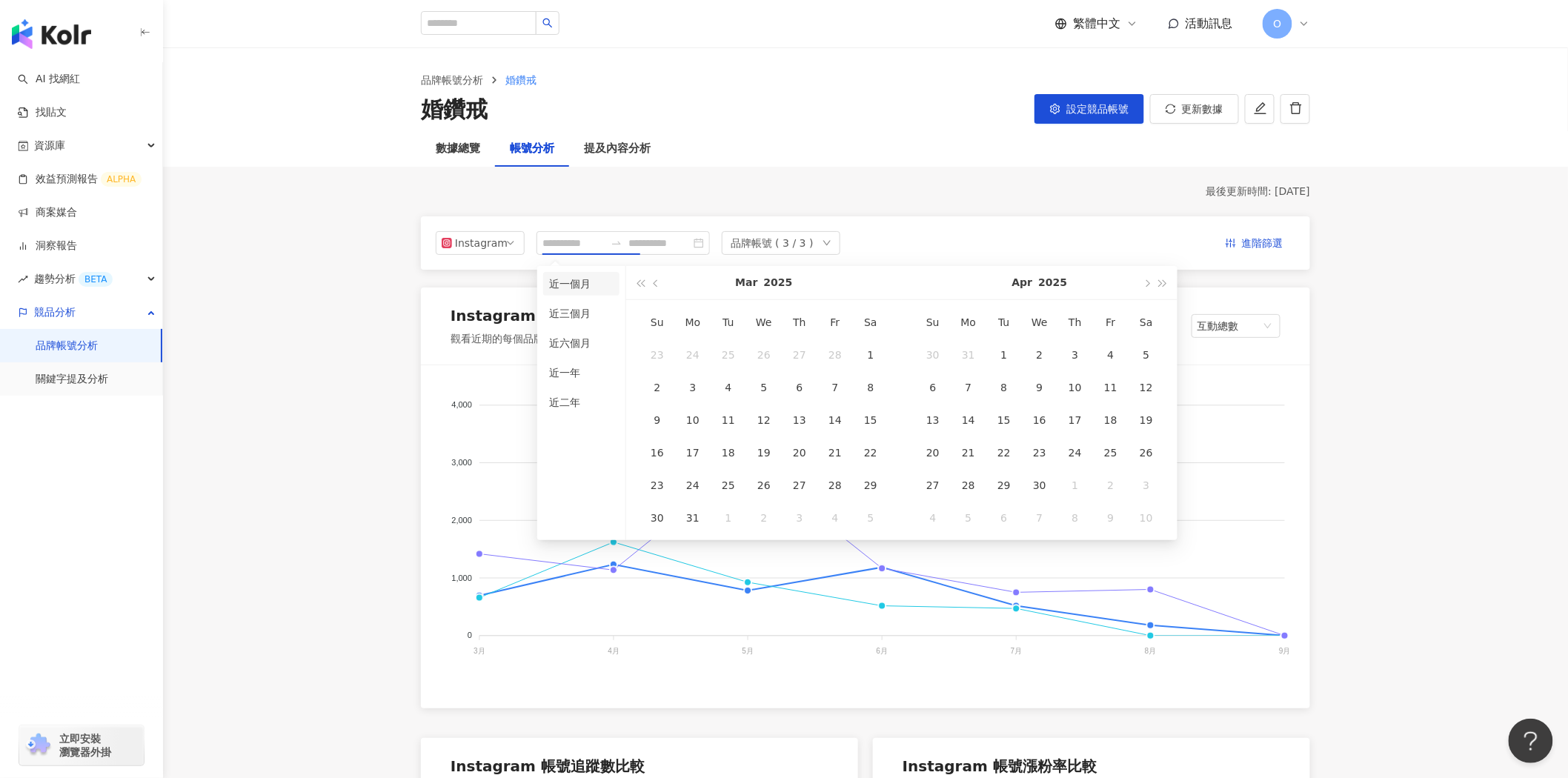
click at [593, 289] on li "近一個月" at bounding box center [581, 284] width 76 height 24
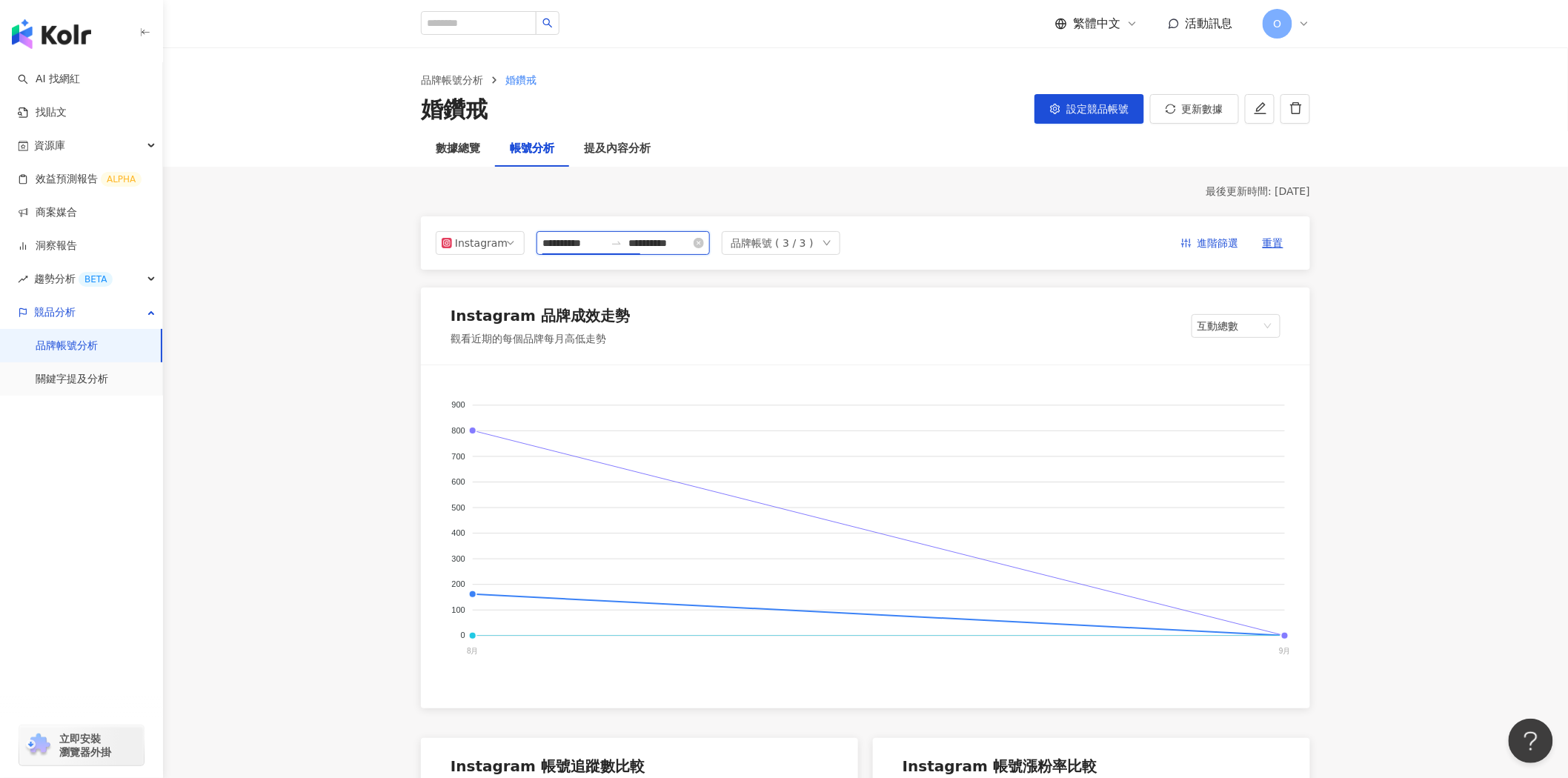
click at [599, 247] on input "**********" at bounding box center [574, 243] width 62 height 16
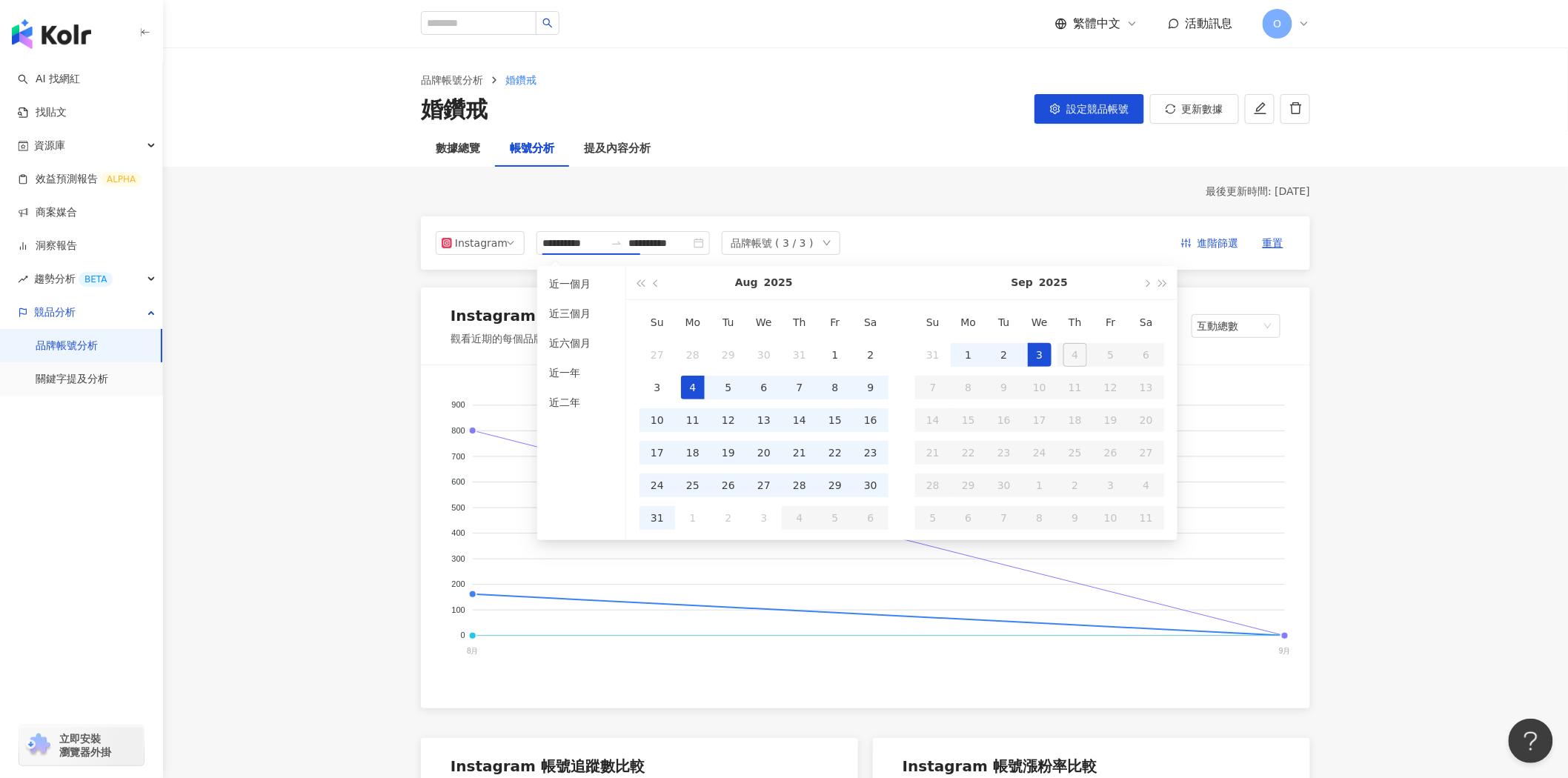
click at [734, 195] on div "最後更新時間: 2025/4/24" at bounding box center [866, 192] width 889 height 15
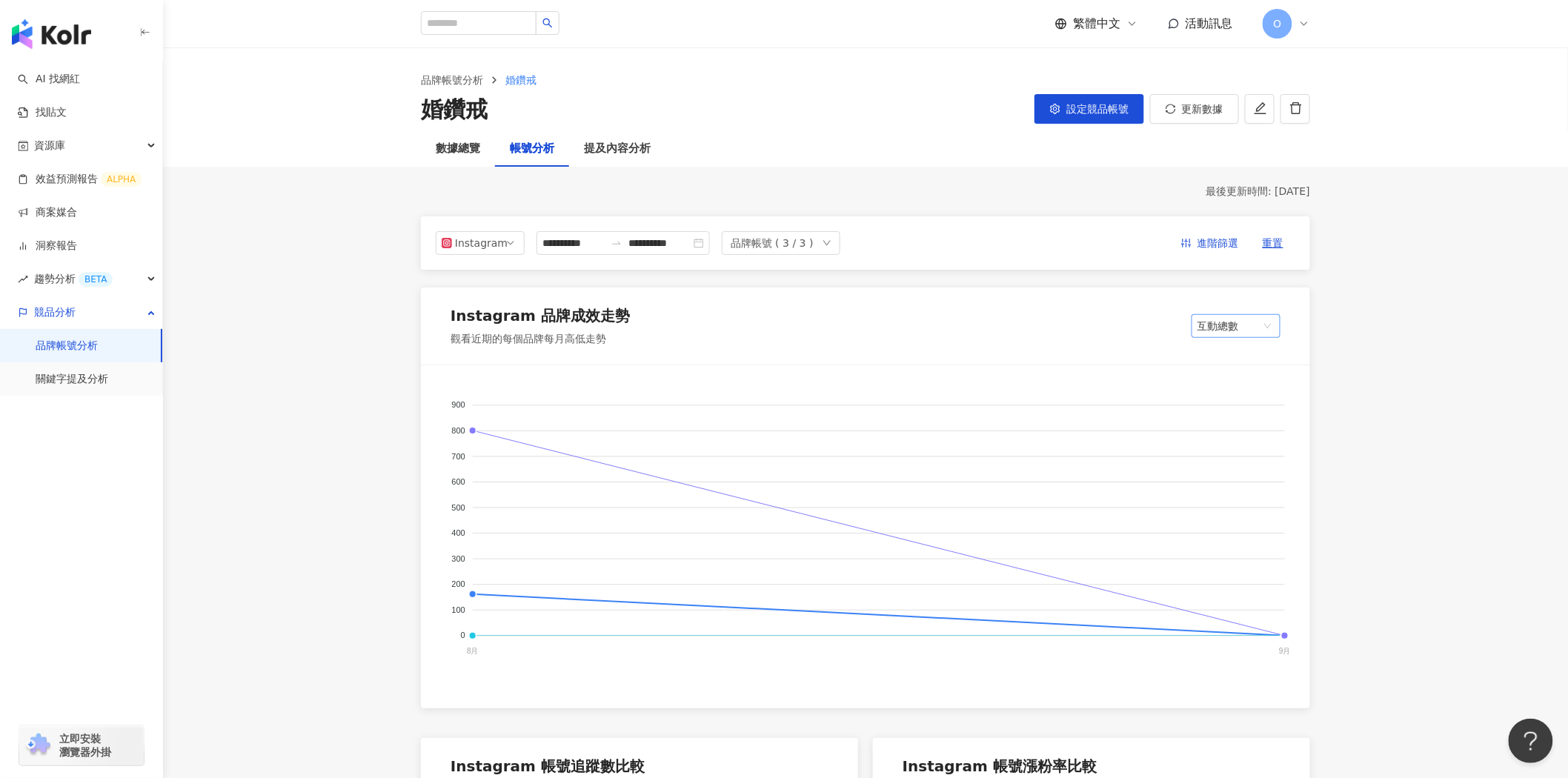
click at [1235, 318] on span "互動總數" at bounding box center [1236, 326] width 77 height 22
click at [1238, 356] on div "內容數" at bounding box center [1236, 356] width 66 height 16
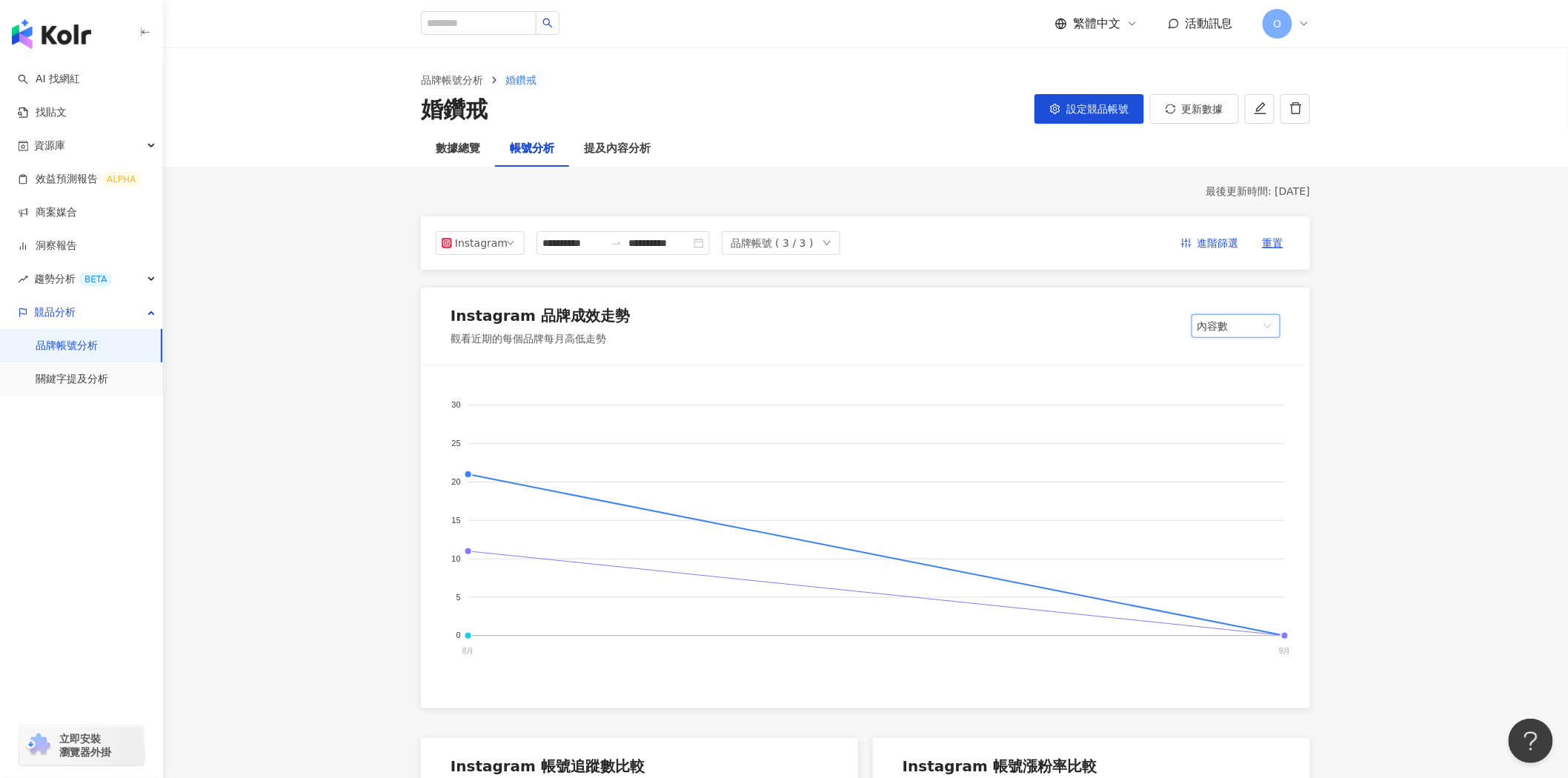
click at [1241, 334] on span "內容數" at bounding box center [1236, 326] width 77 height 22
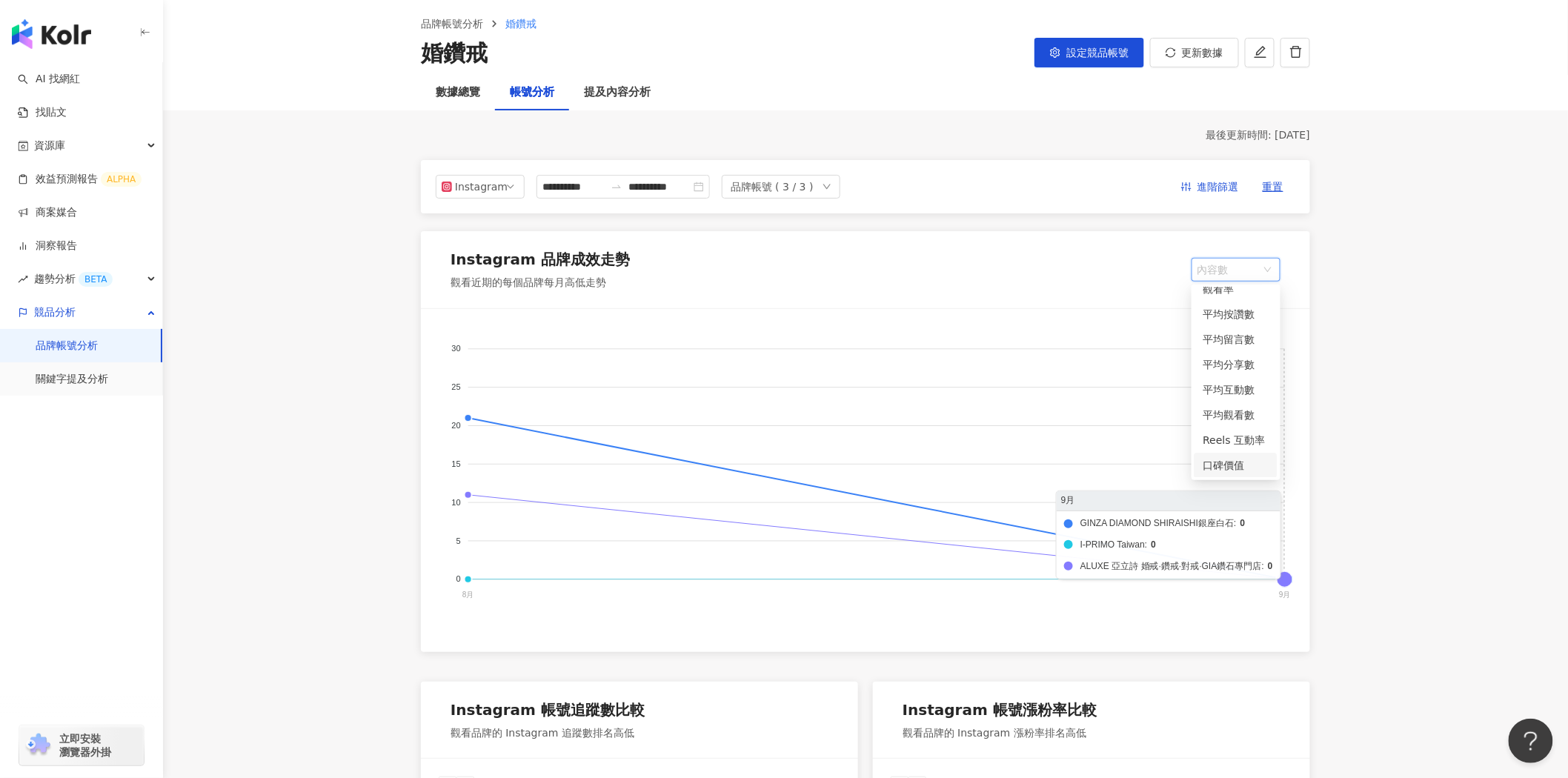
scroll to position [82, 0]
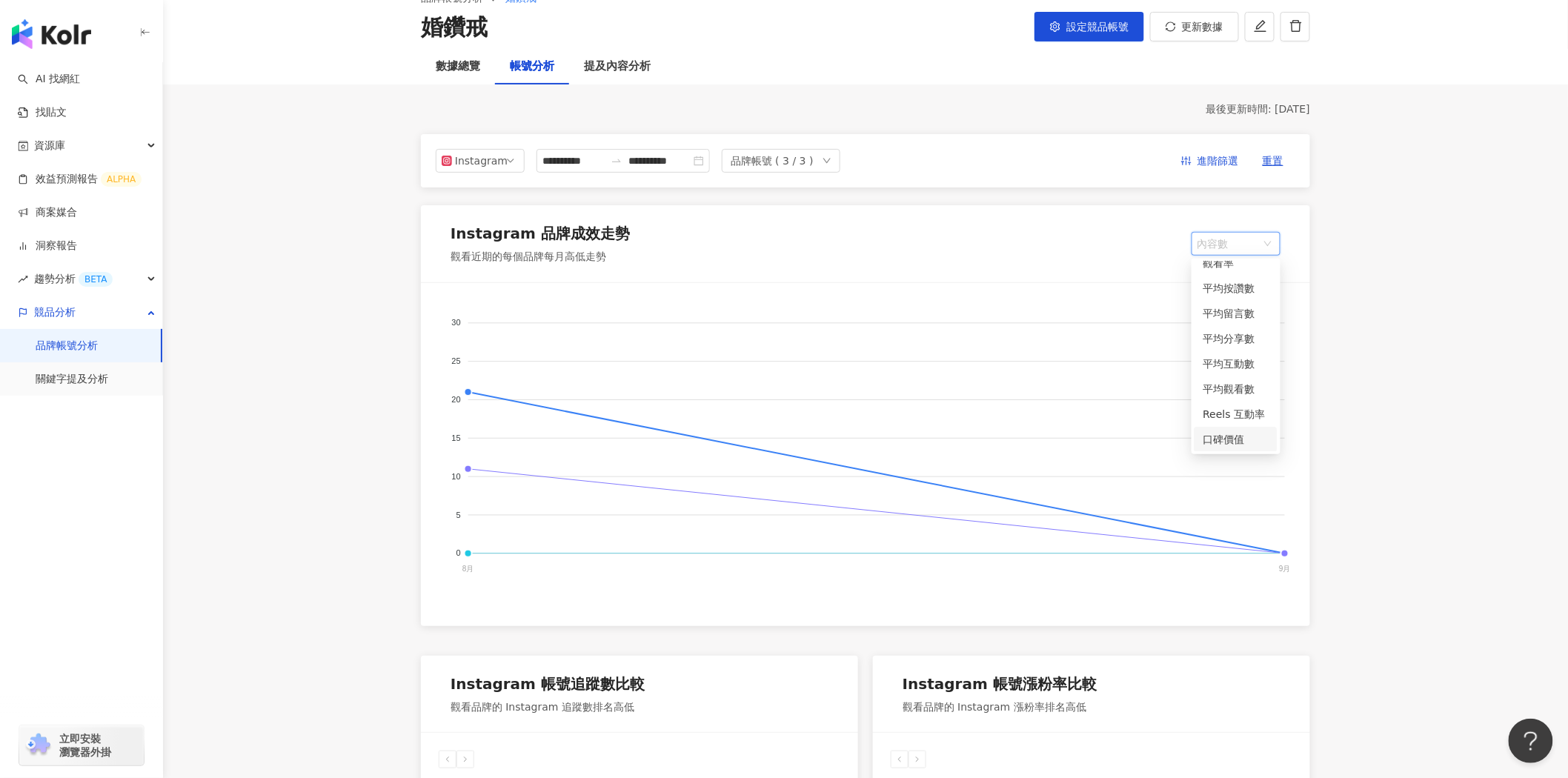
click at [813, 163] on div "品牌帳號 ( 3 / 3 )" at bounding box center [772, 160] width 83 height 22
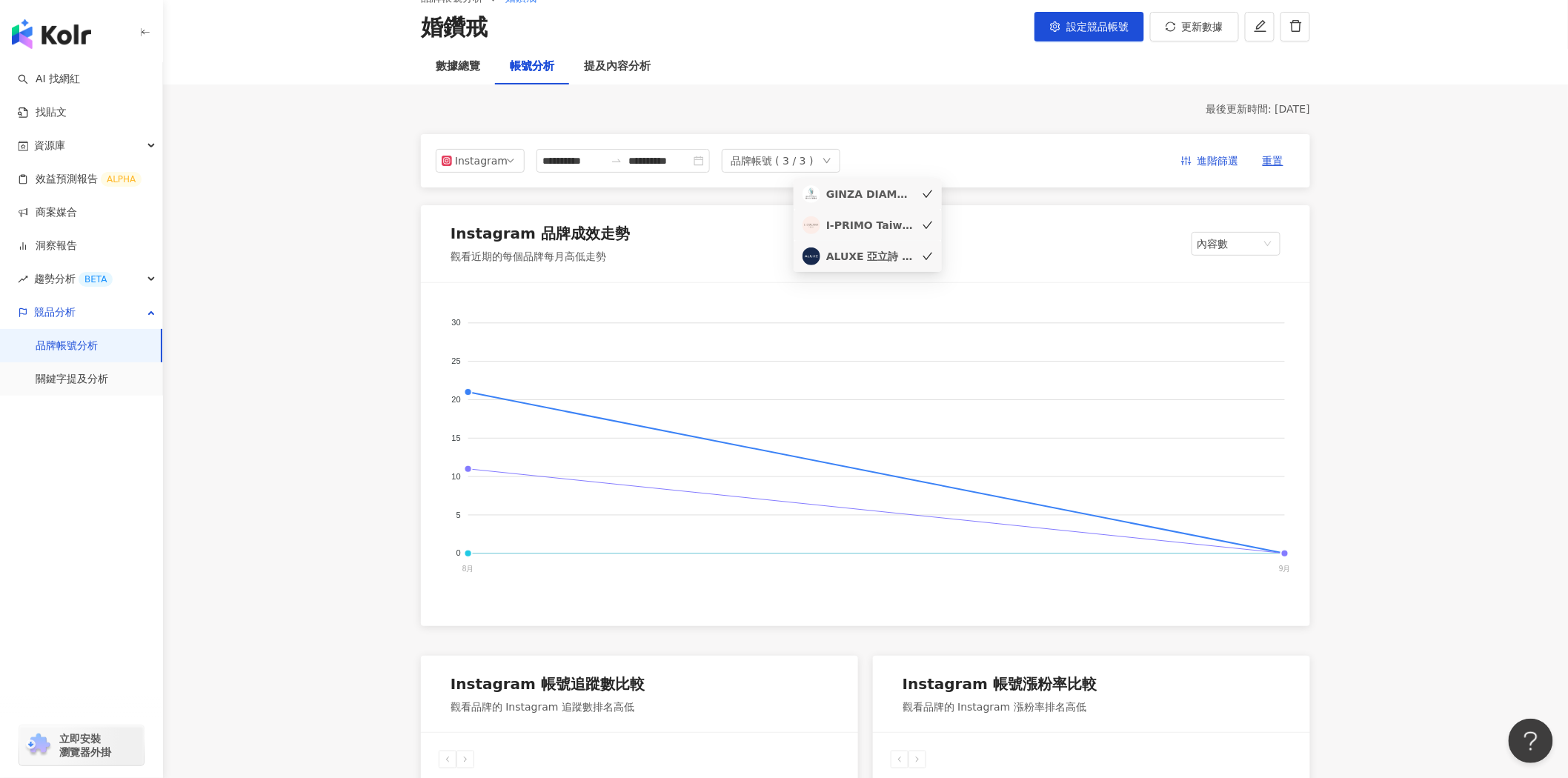
click at [587, 165] on input "**********" at bounding box center [574, 160] width 62 height 16
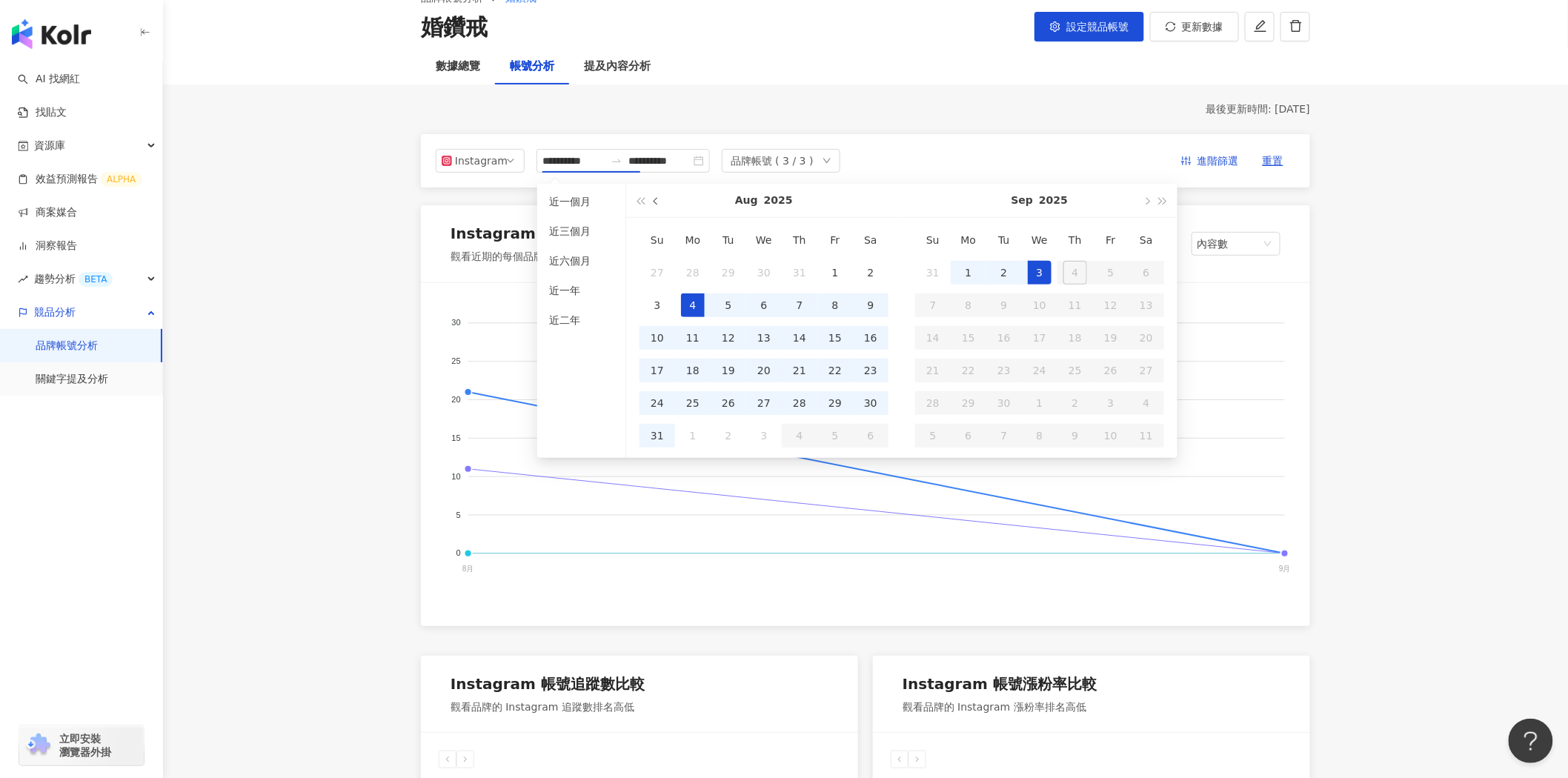
click at [655, 204] on button "button" at bounding box center [656, 201] width 16 height 34
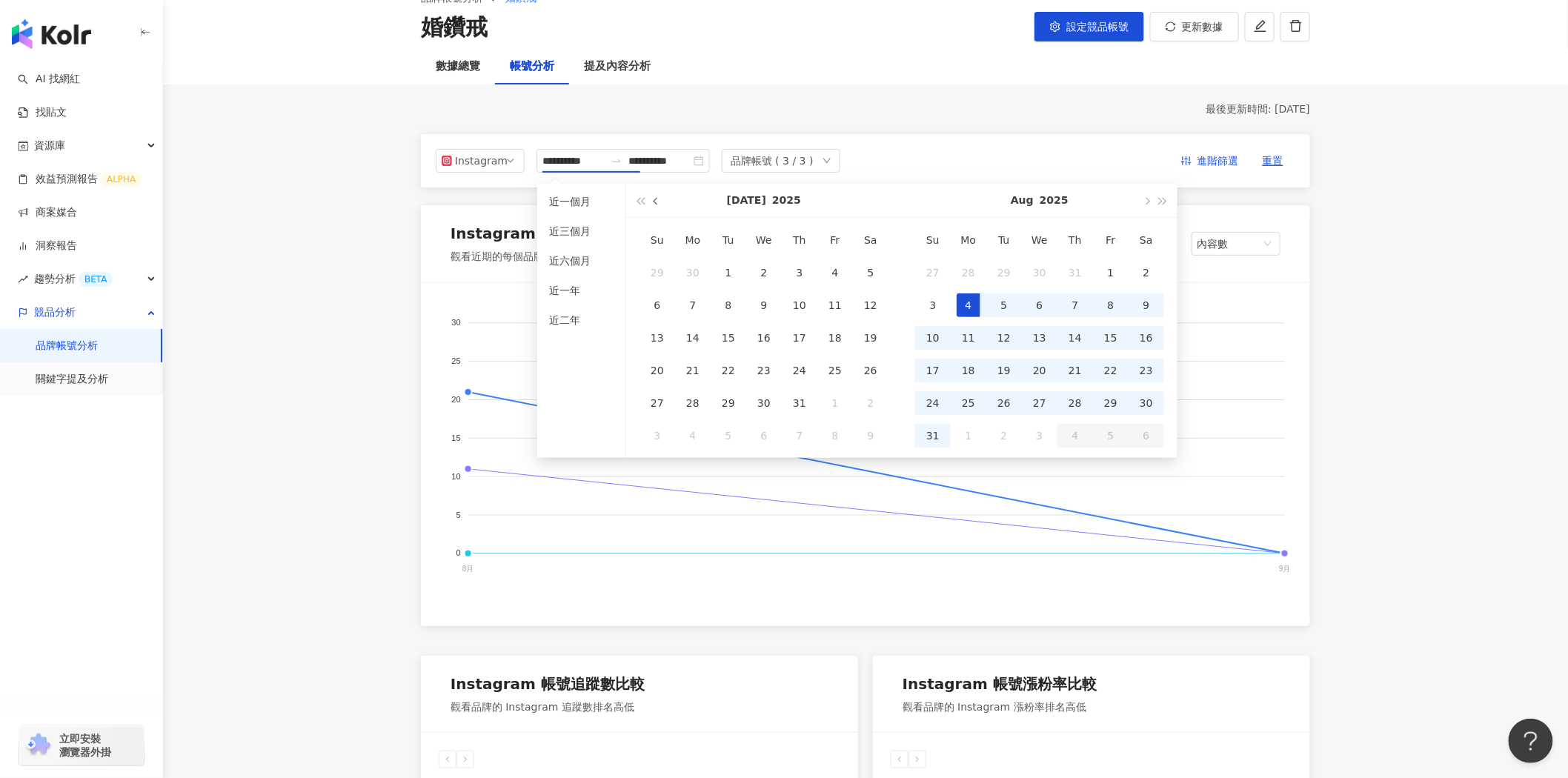
click at [655, 204] on button "button" at bounding box center [656, 201] width 16 height 34
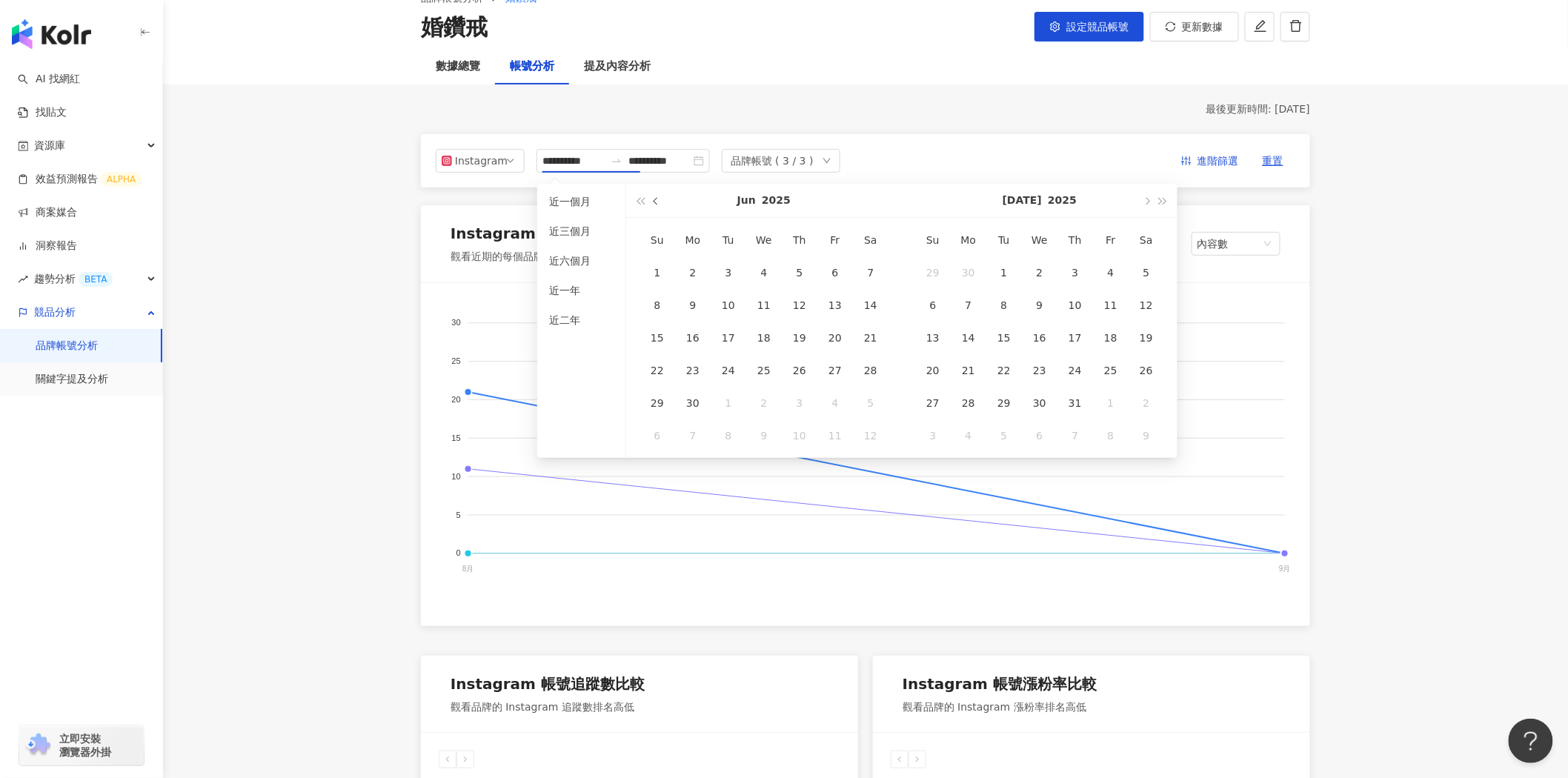
click at [655, 204] on button "button" at bounding box center [656, 201] width 16 height 34
click at [655, 203] on button "button" at bounding box center [656, 201] width 16 height 34
click at [655, 203] on span "button" at bounding box center [657, 201] width 8 height 8
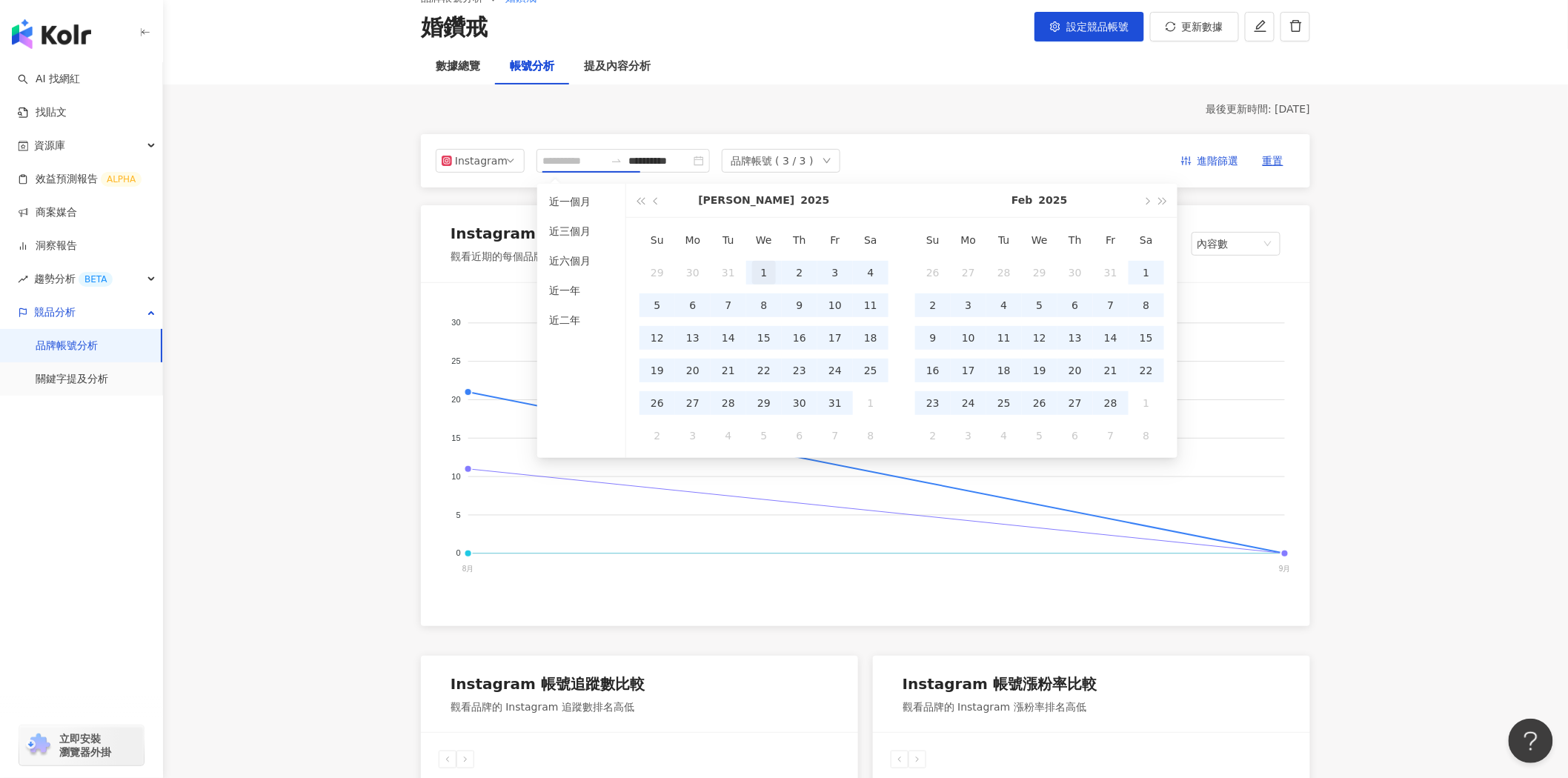
type input "**********"
click at [764, 267] on div "1" at bounding box center [764, 272] width 24 height 24
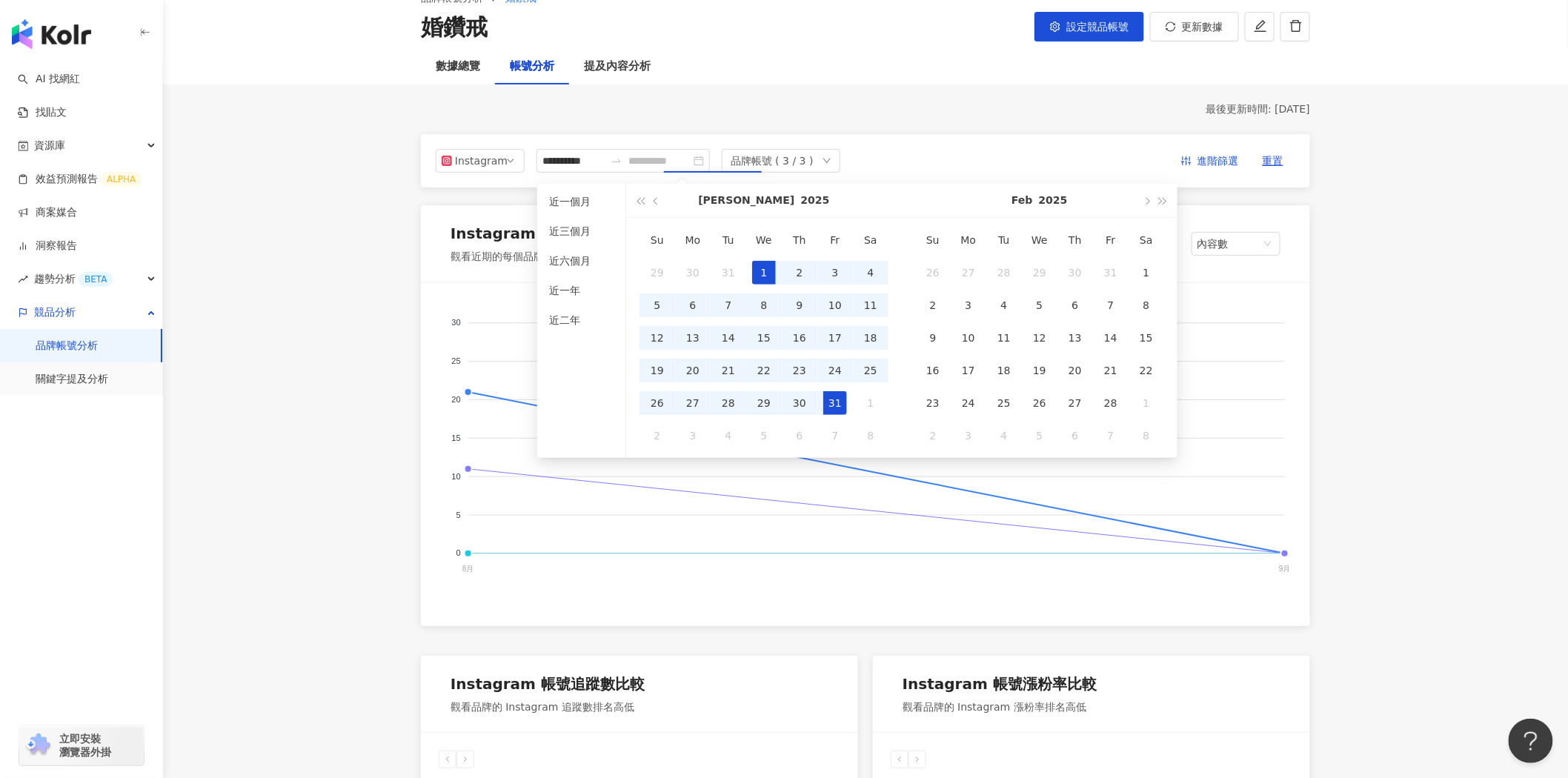
click at [835, 405] on div "31" at bounding box center [835, 403] width 24 height 24
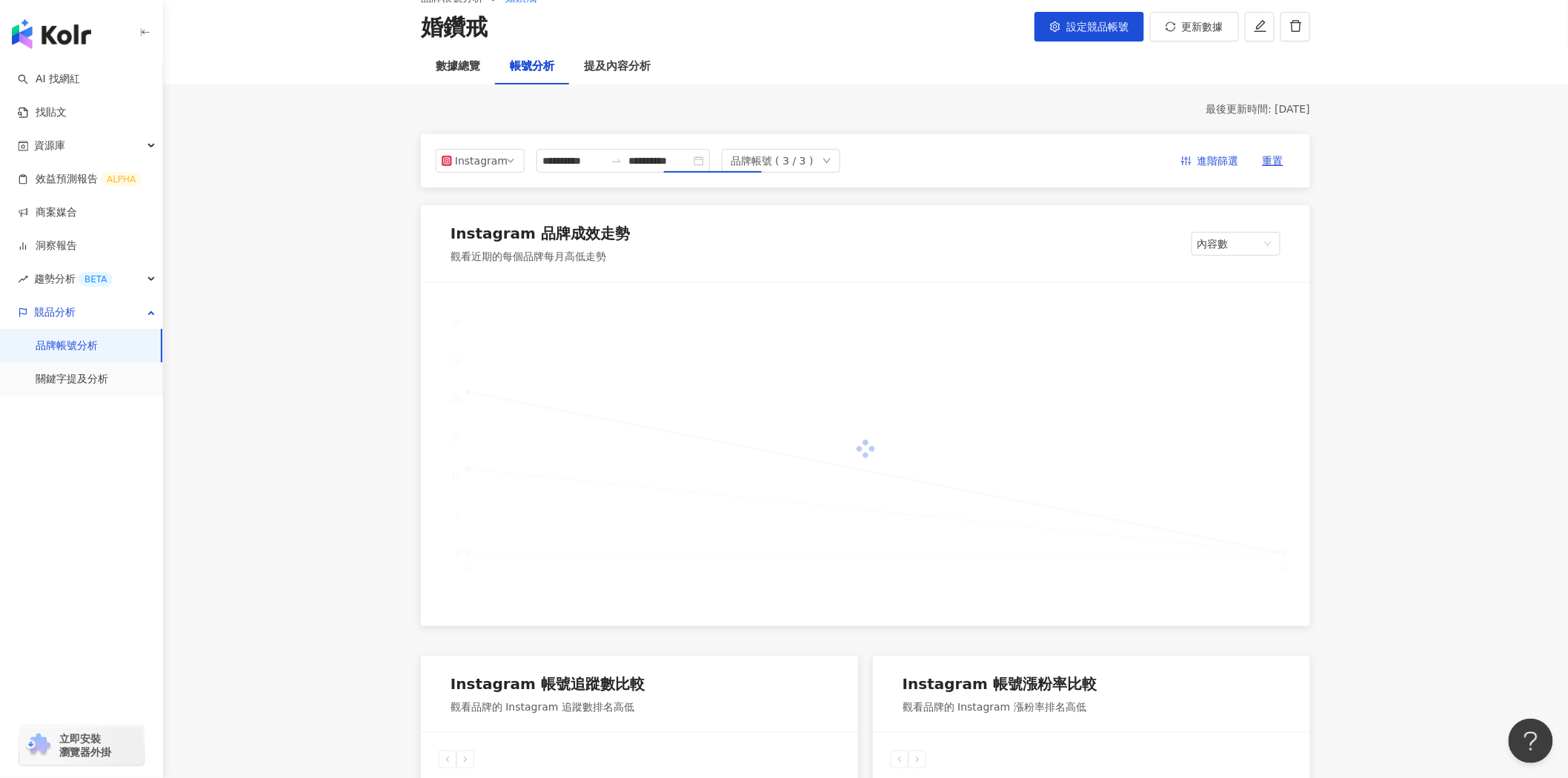
type input "**********"
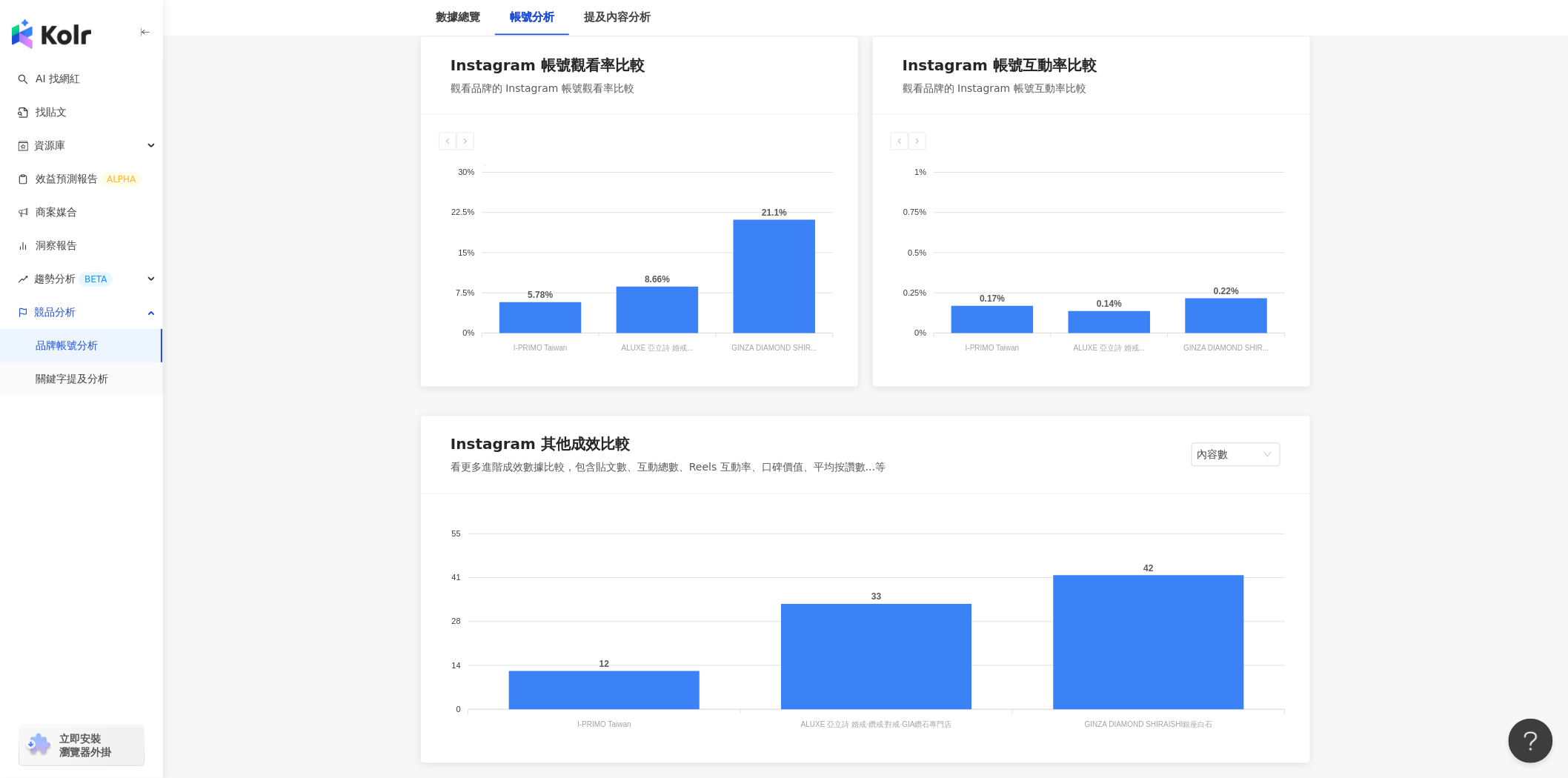
scroll to position [1234, 0]
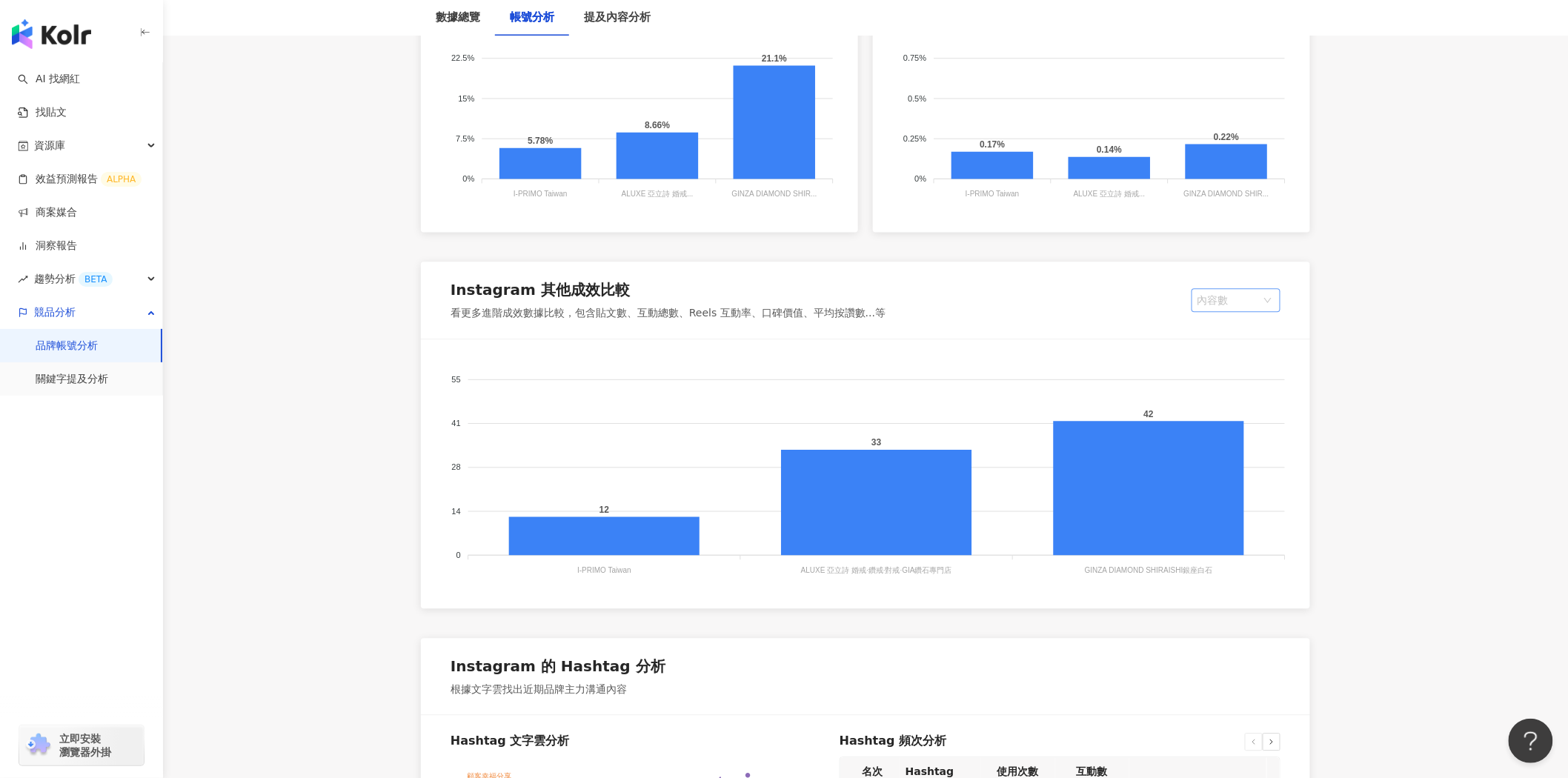
click at [1244, 302] on span "內容數" at bounding box center [1236, 300] width 77 height 22
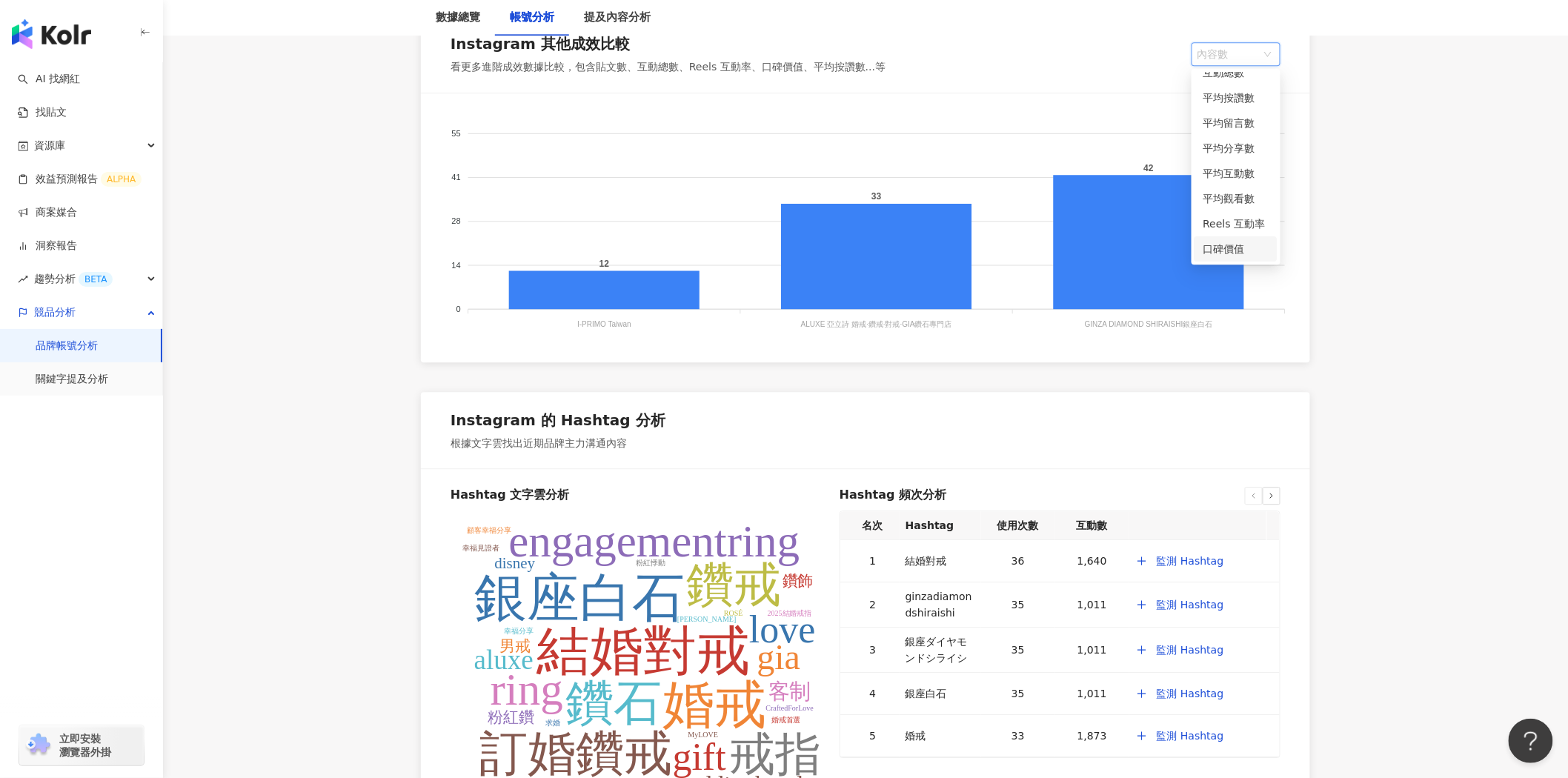
scroll to position [1702, 0]
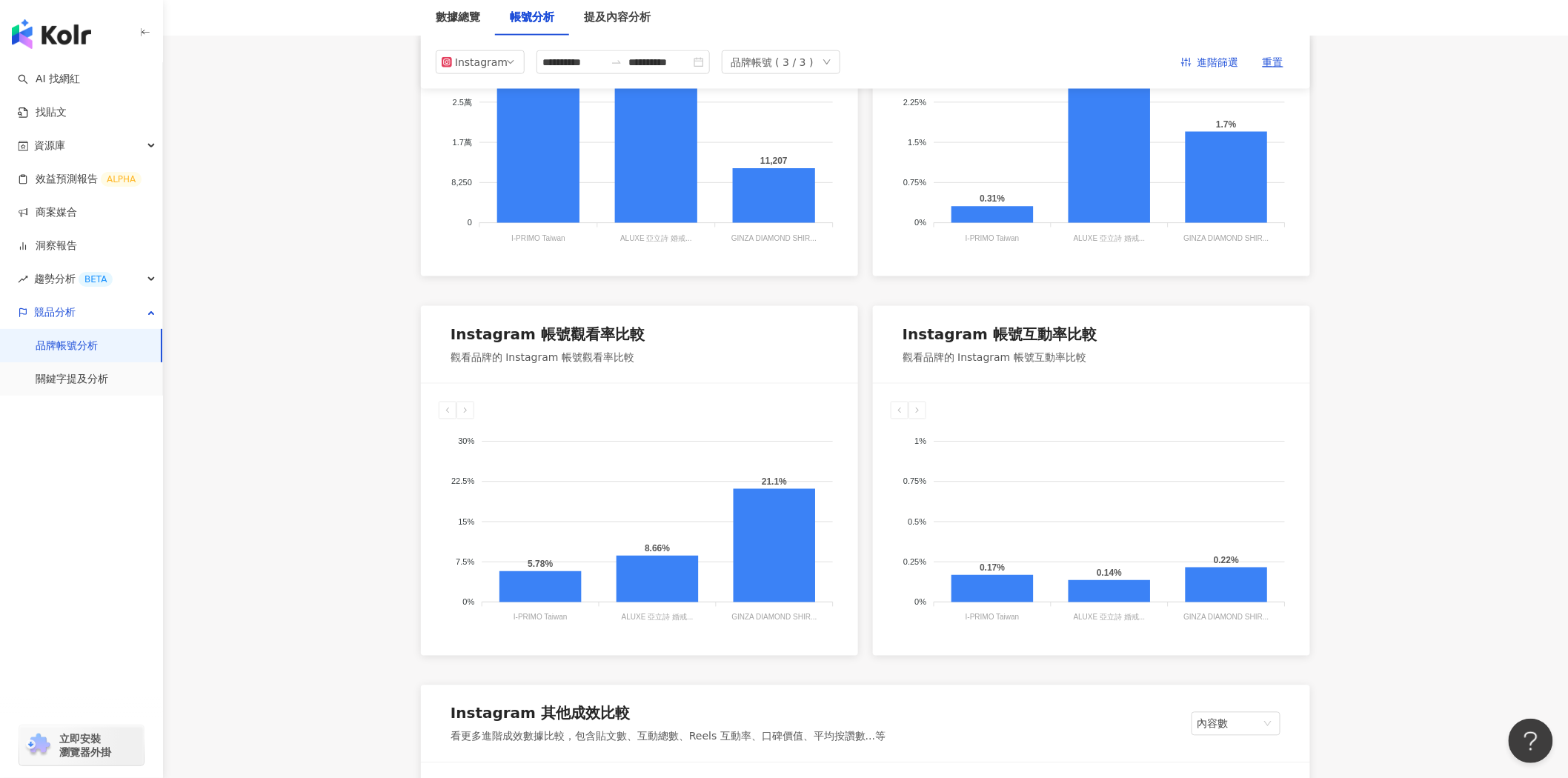
scroll to position [796, 0]
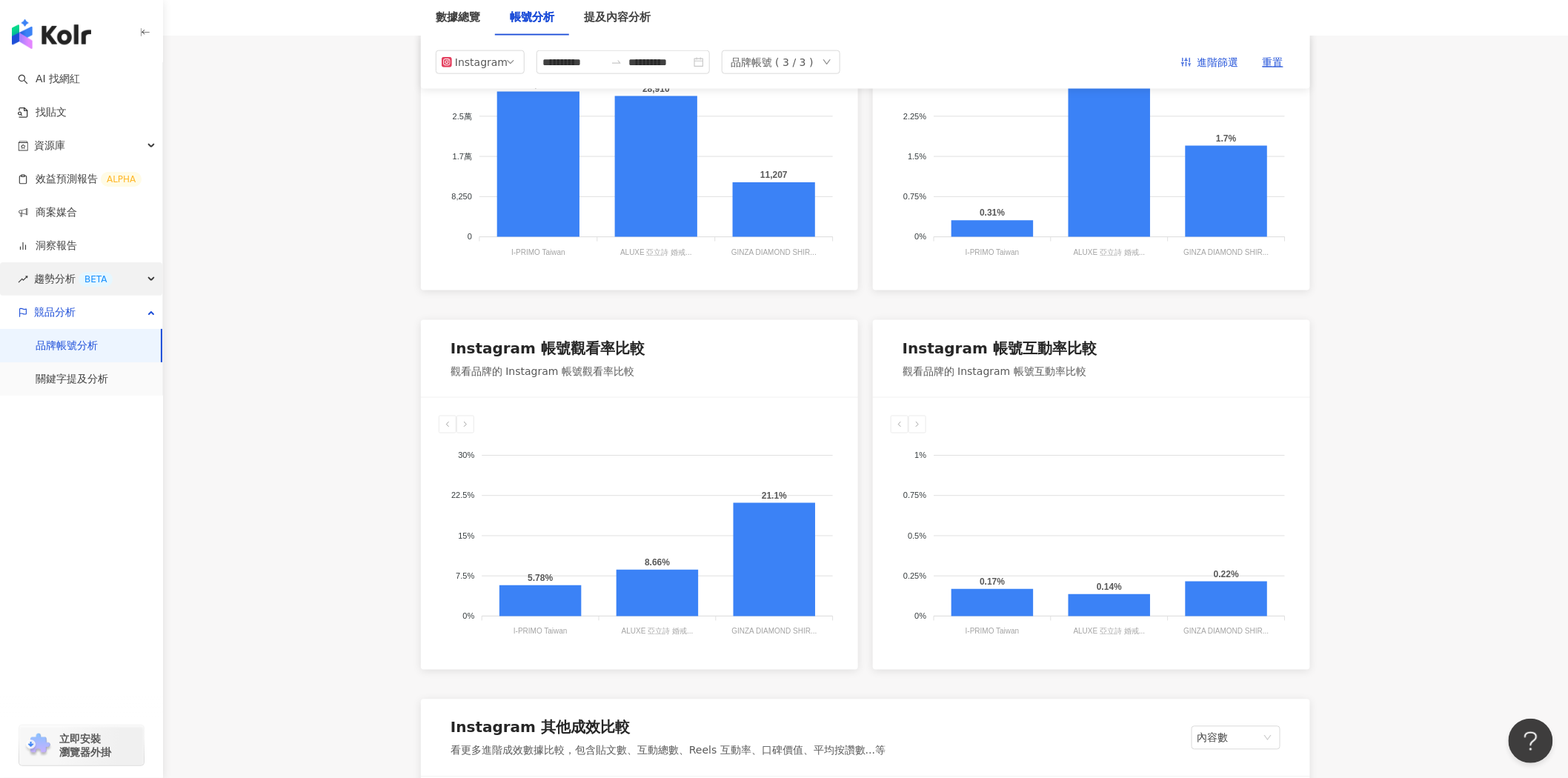
click at [124, 290] on div "趨勢分析 BETA" at bounding box center [81, 279] width 162 height 34
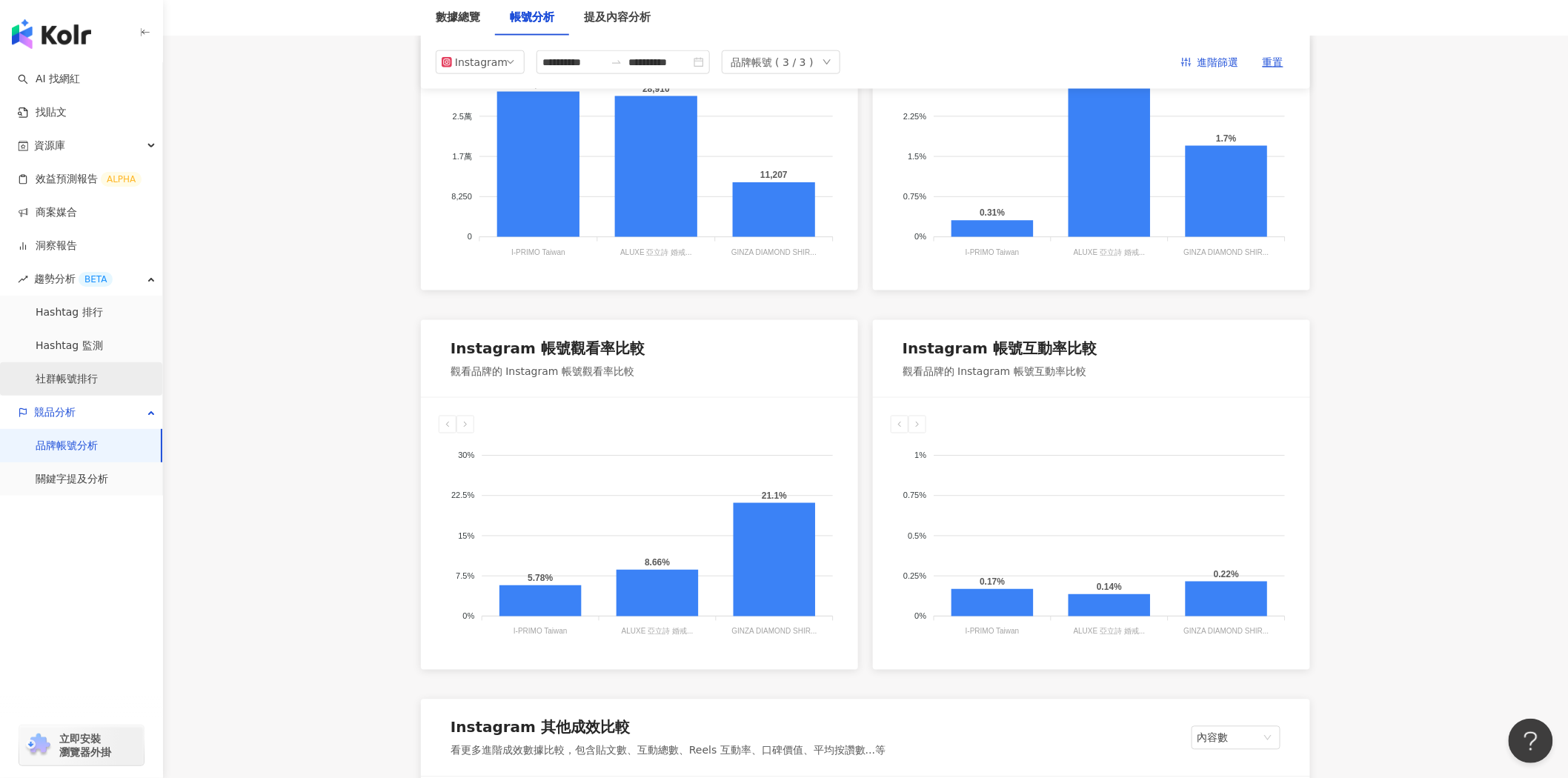
click at [97, 376] on link "社群帳號排行" at bounding box center [66, 380] width 62 height 15
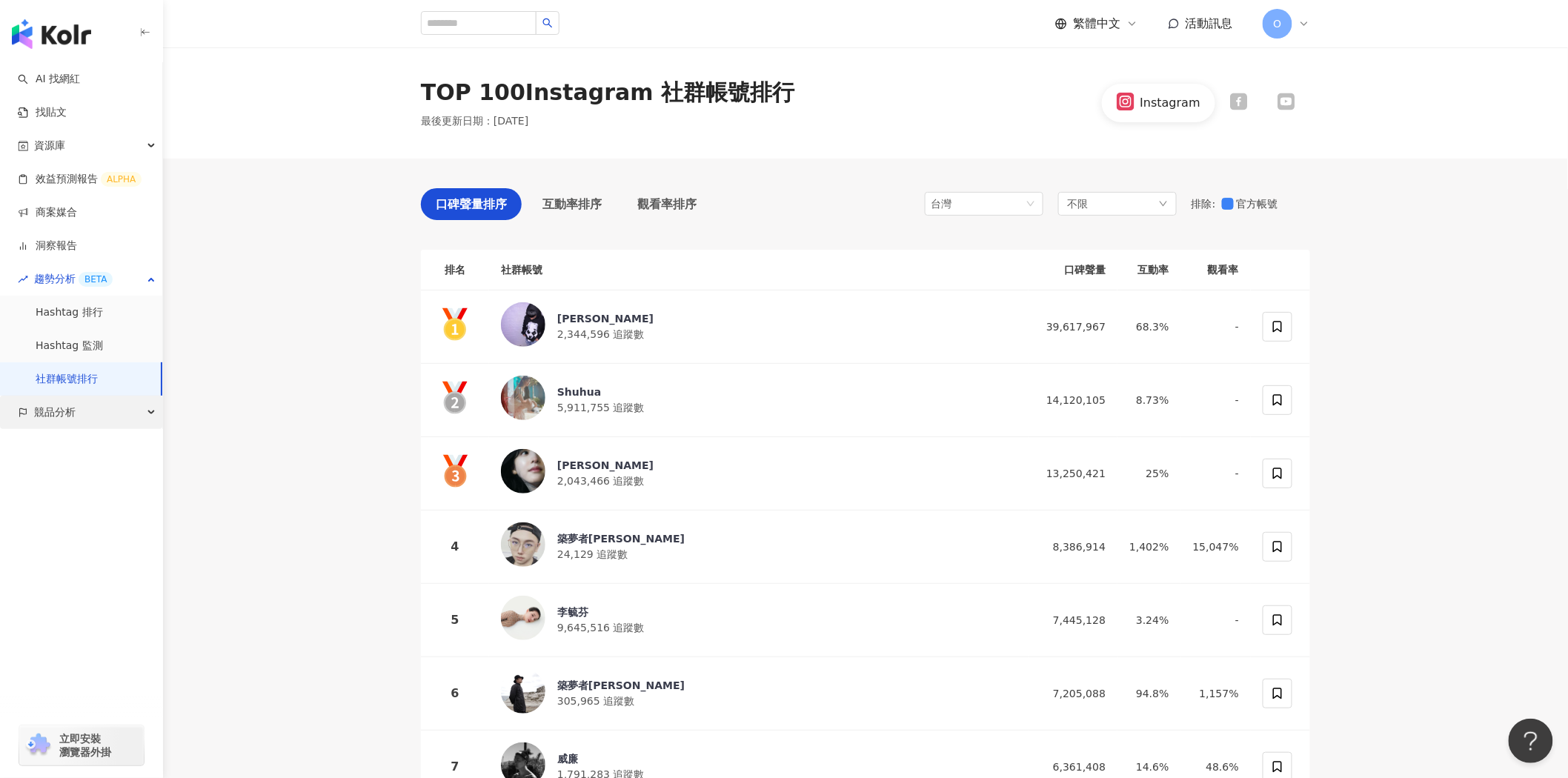
click at [34, 406] on span "競品分析" at bounding box center [55, 413] width 41 height 34
click at [97, 449] on link "品牌帳號分析" at bounding box center [66, 446] width 62 height 15
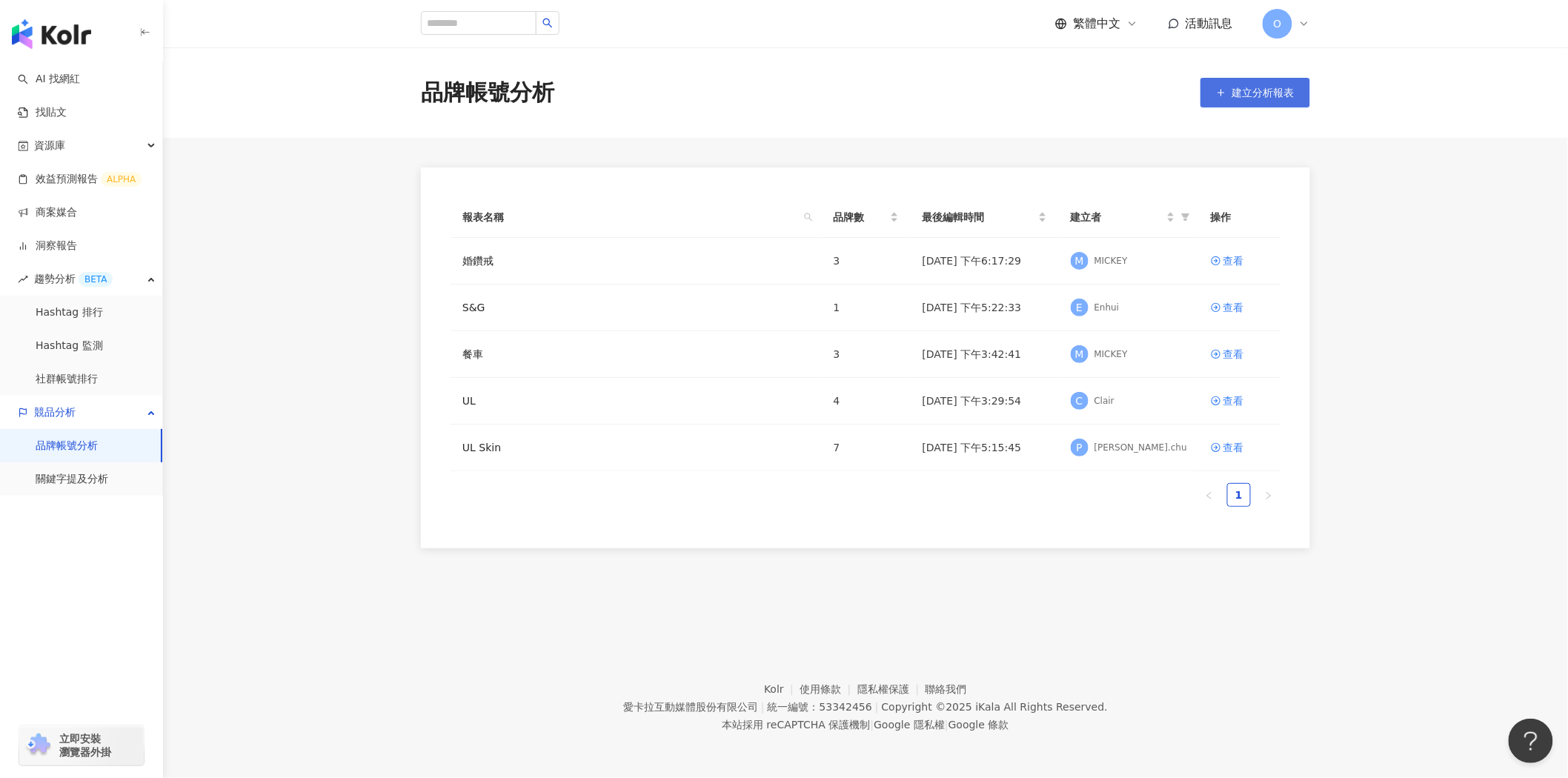
click at [1286, 87] on span "建立分析報表" at bounding box center [1264, 92] width 62 height 12
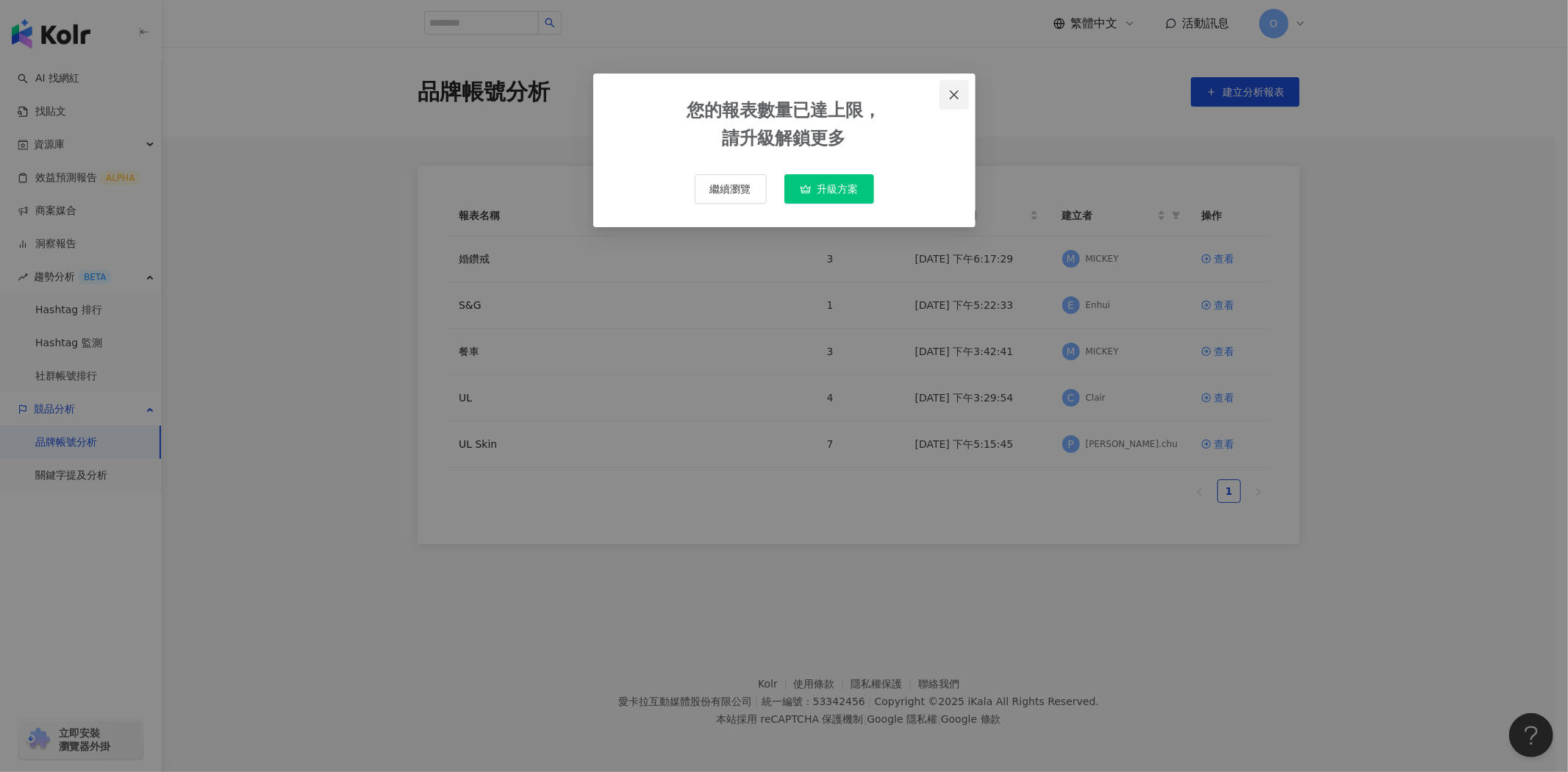
click at [956, 97] on icon "close" at bounding box center [954, 95] width 12 height 12
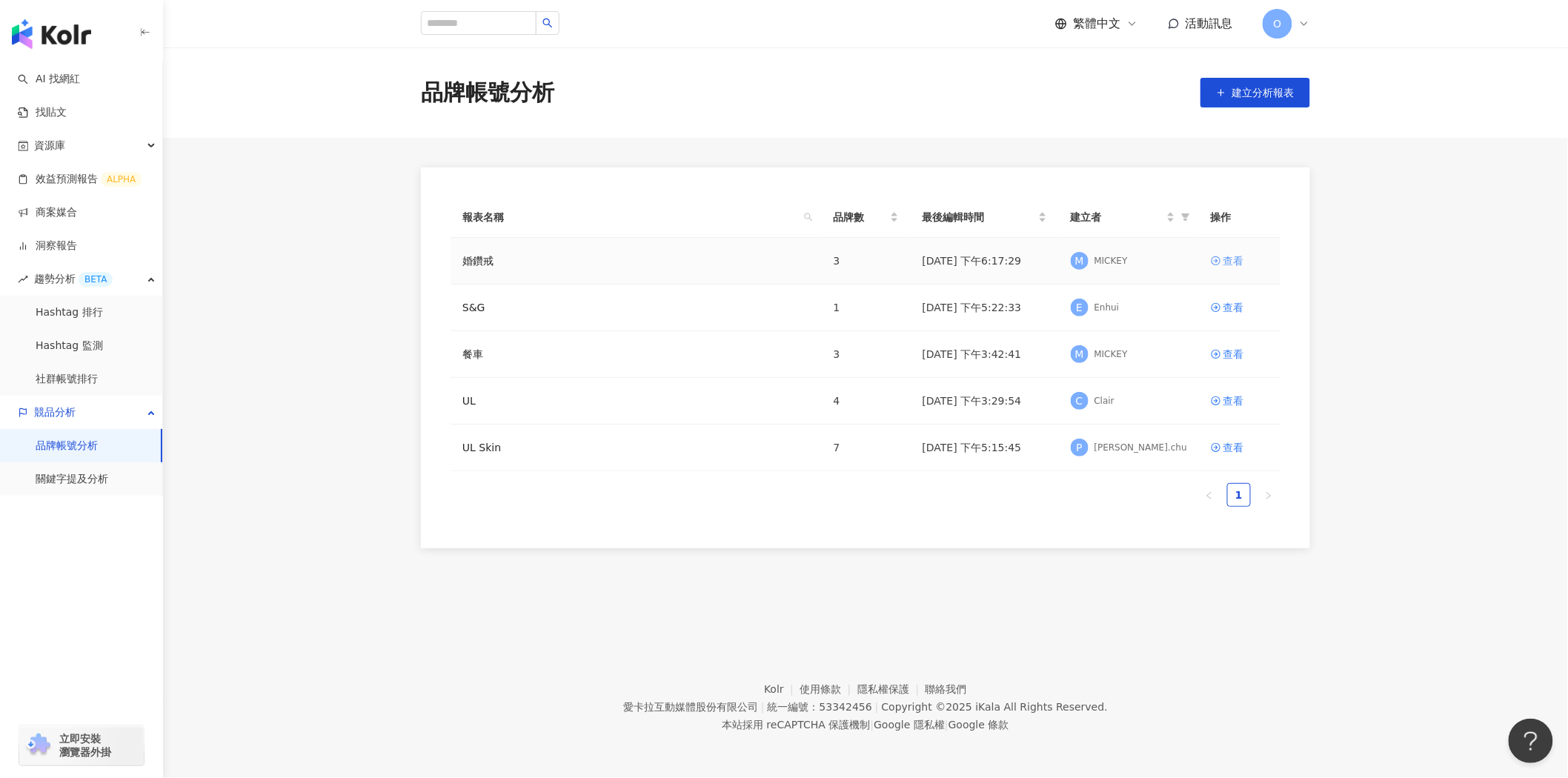
click at [1264, 256] on link "查看" at bounding box center [1239, 260] width 58 height 16
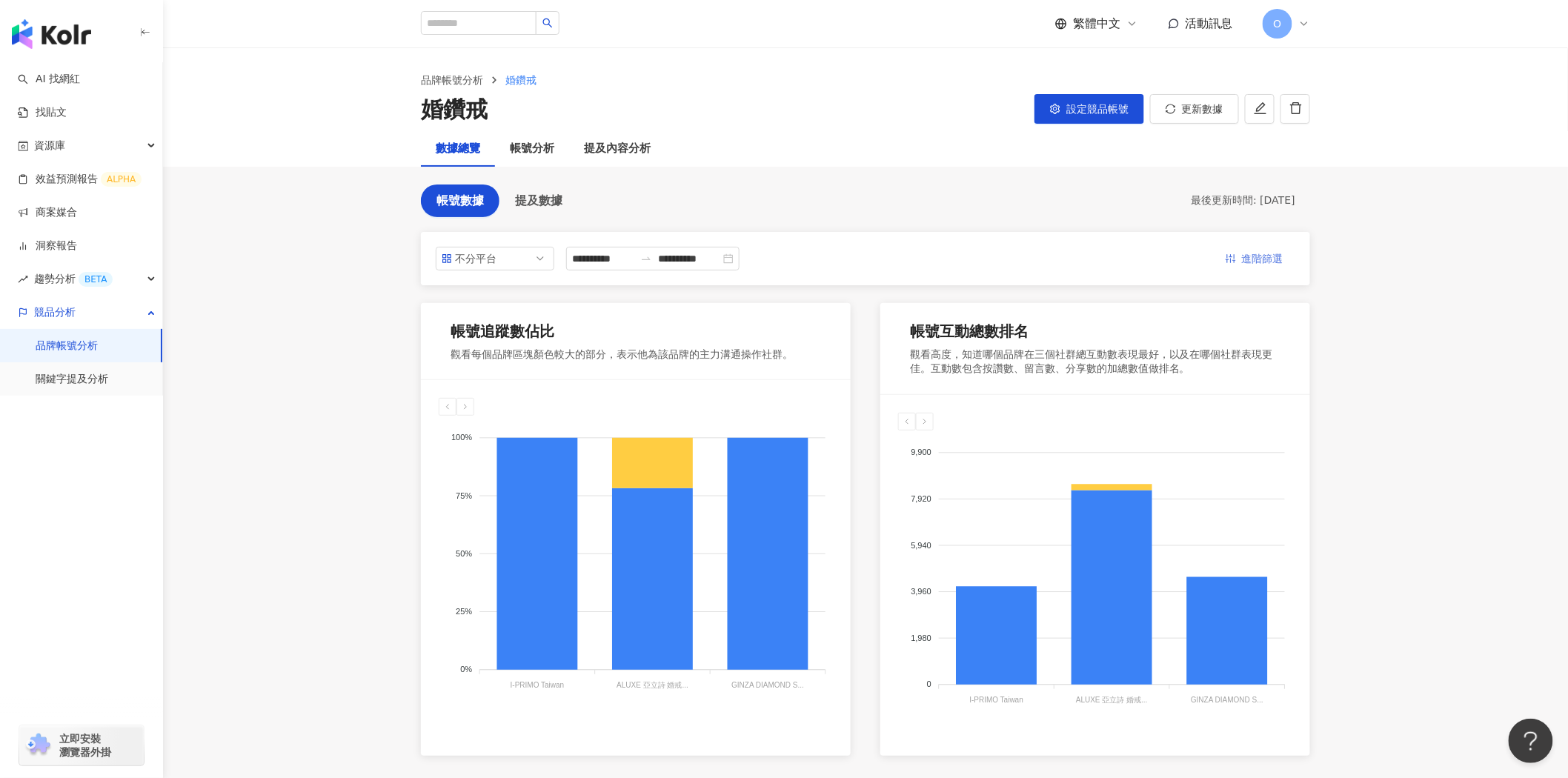
click at [1258, 253] on span "進階篩選" at bounding box center [1262, 260] width 41 height 24
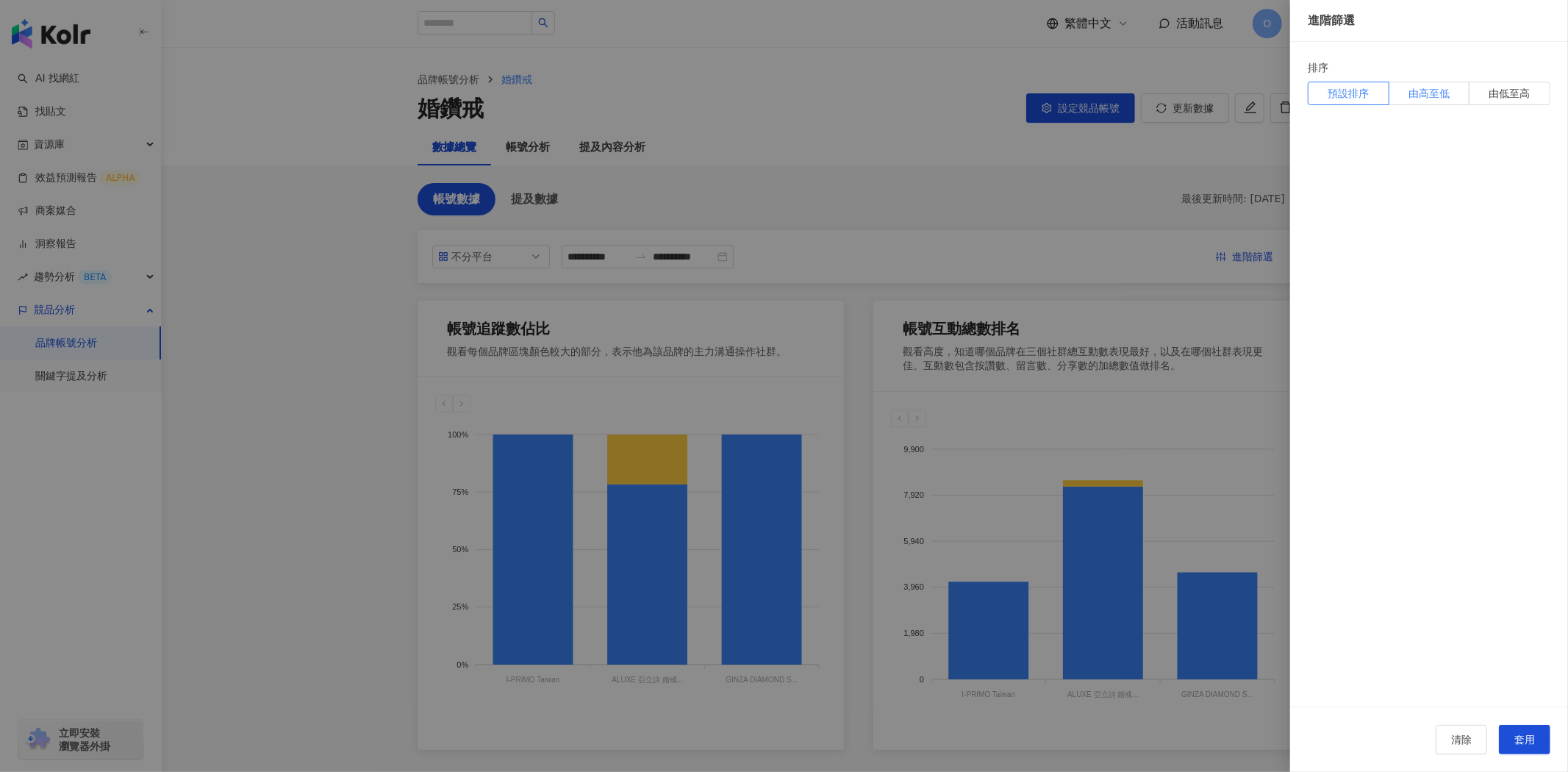
click at [1430, 94] on span "由高至低" at bounding box center [1429, 93] width 41 height 16
click at [1364, 94] on span "預設排序" at bounding box center [1348, 93] width 41 height 16
click at [1093, 216] on div at bounding box center [784, 386] width 1568 height 772
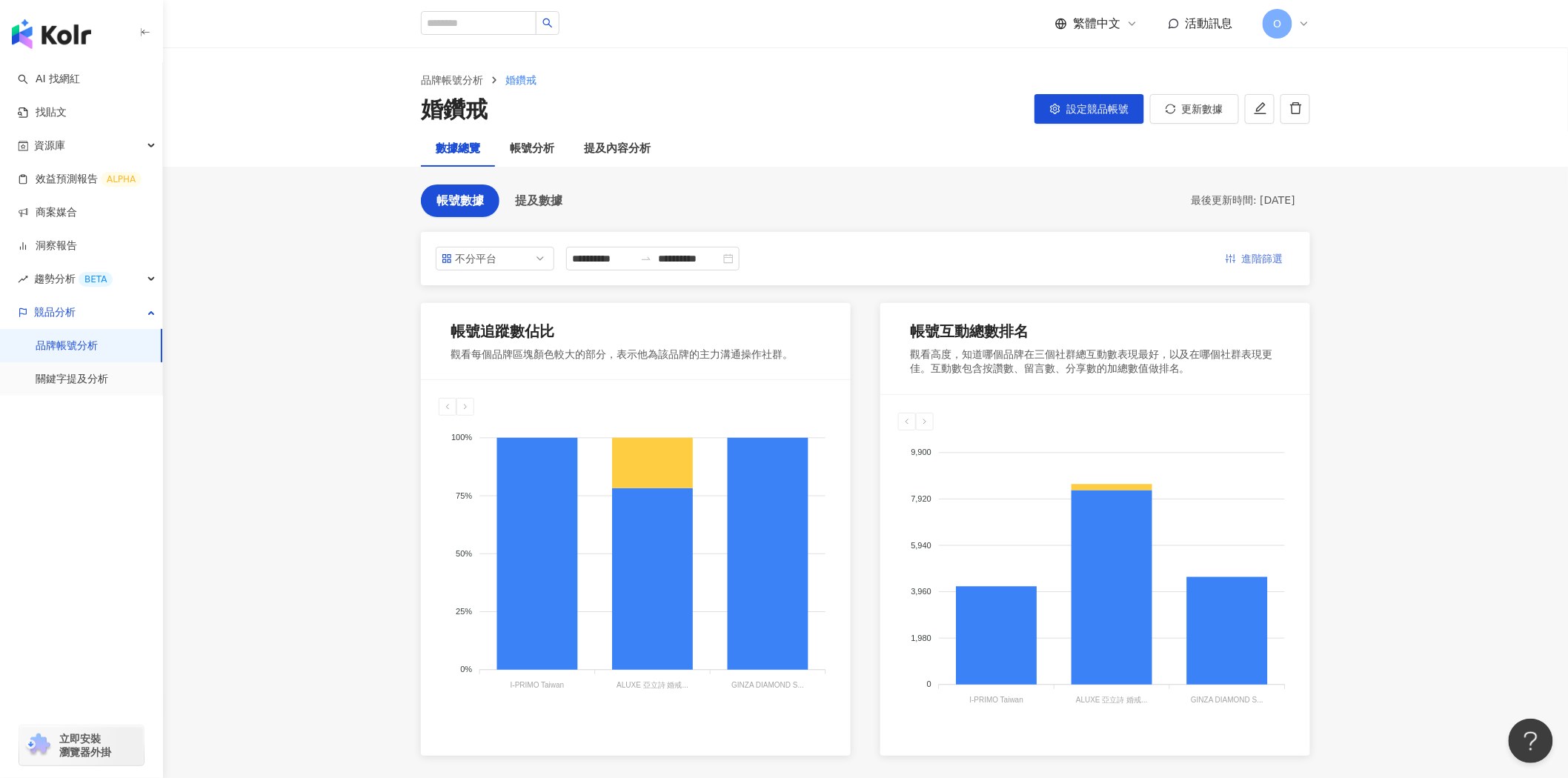
click at [1265, 256] on span "進階篩選" at bounding box center [1262, 260] width 41 height 24
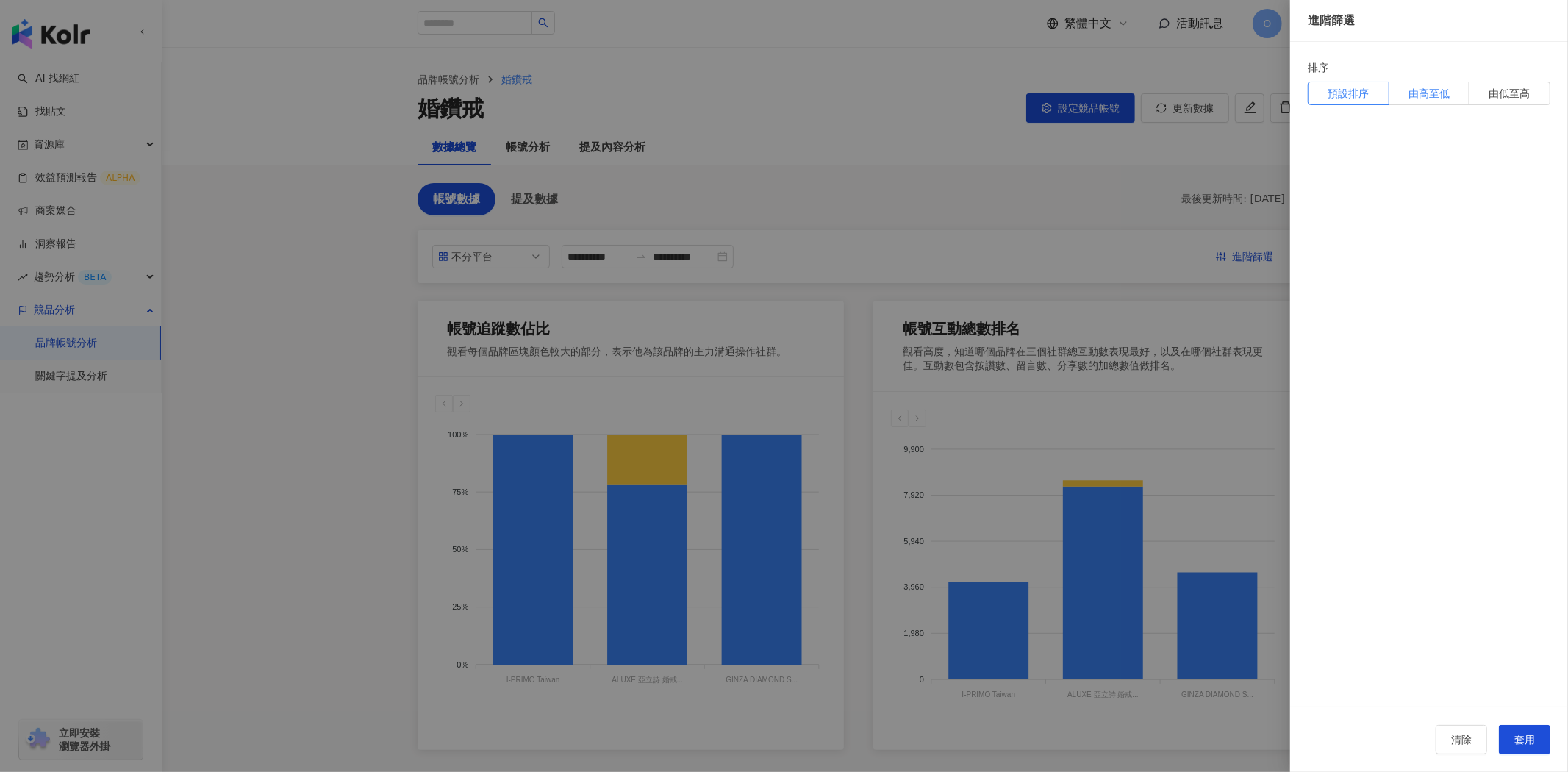
click at [1410, 90] on span "由高至低" at bounding box center [1429, 93] width 41 height 16
click at [1013, 225] on div at bounding box center [784, 386] width 1568 height 772
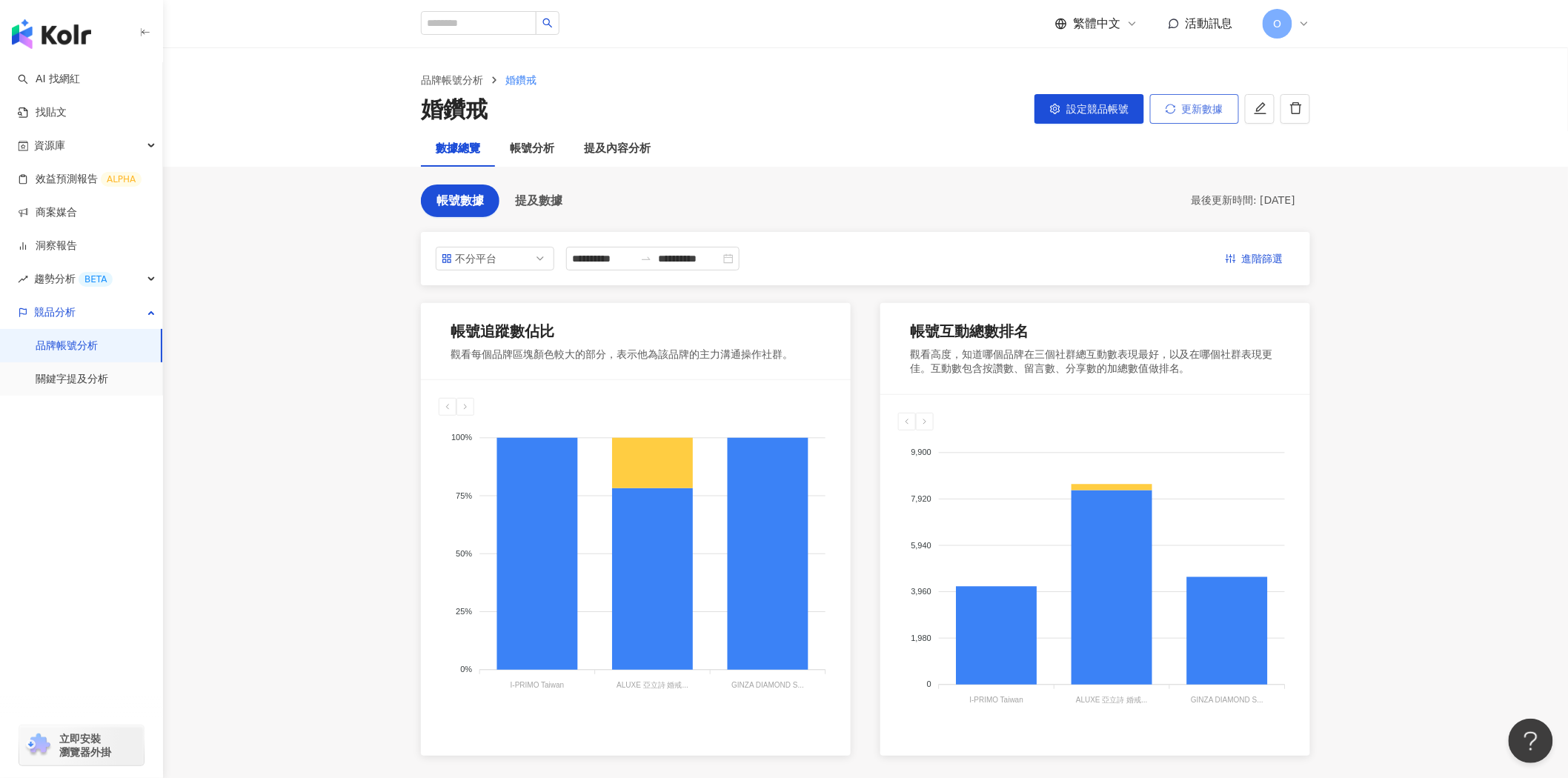
click at [1178, 112] on button "更新數據" at bounding box center [1195, 108] width 89 height 29
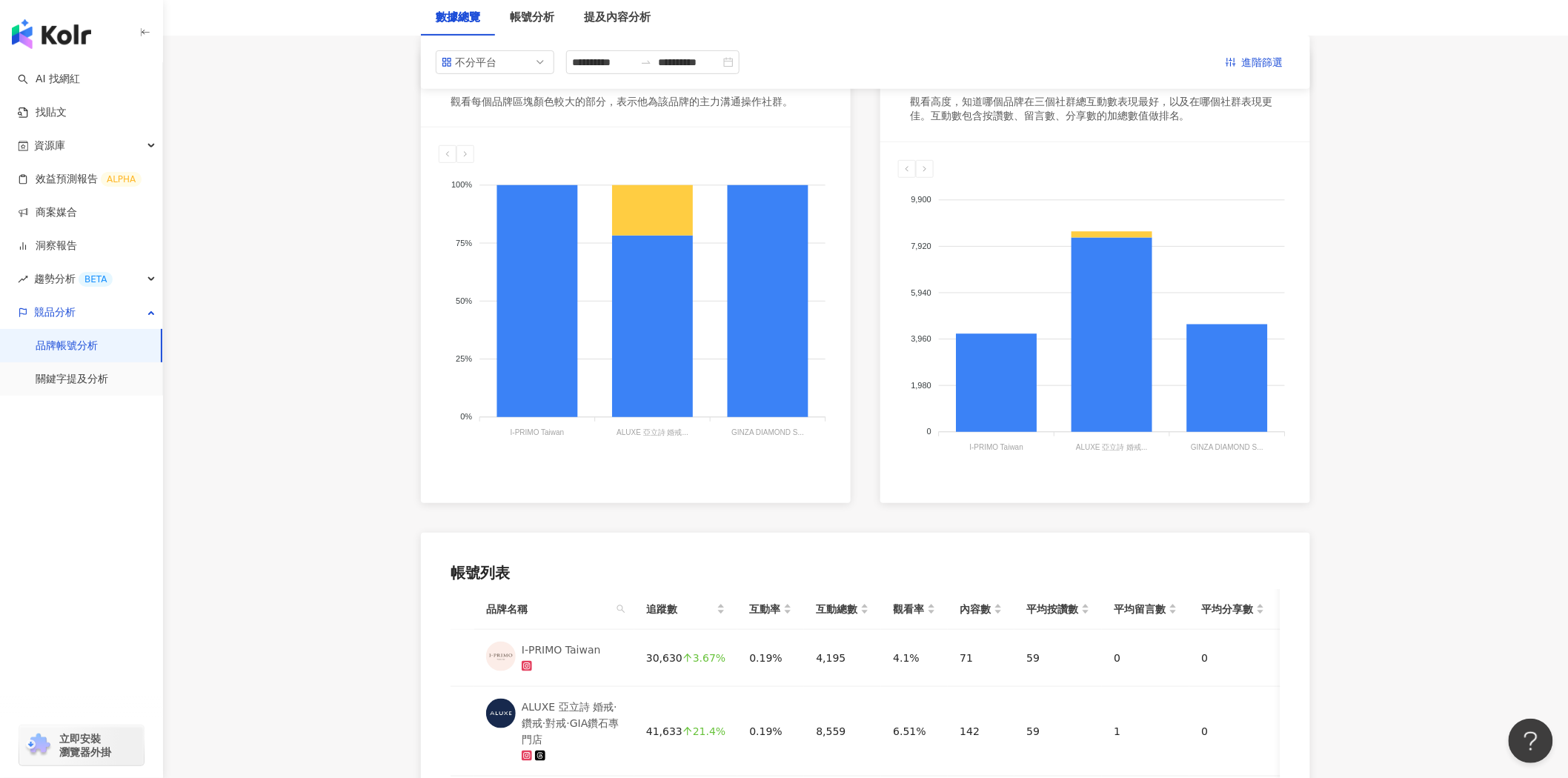
scroll to position [82, 0]
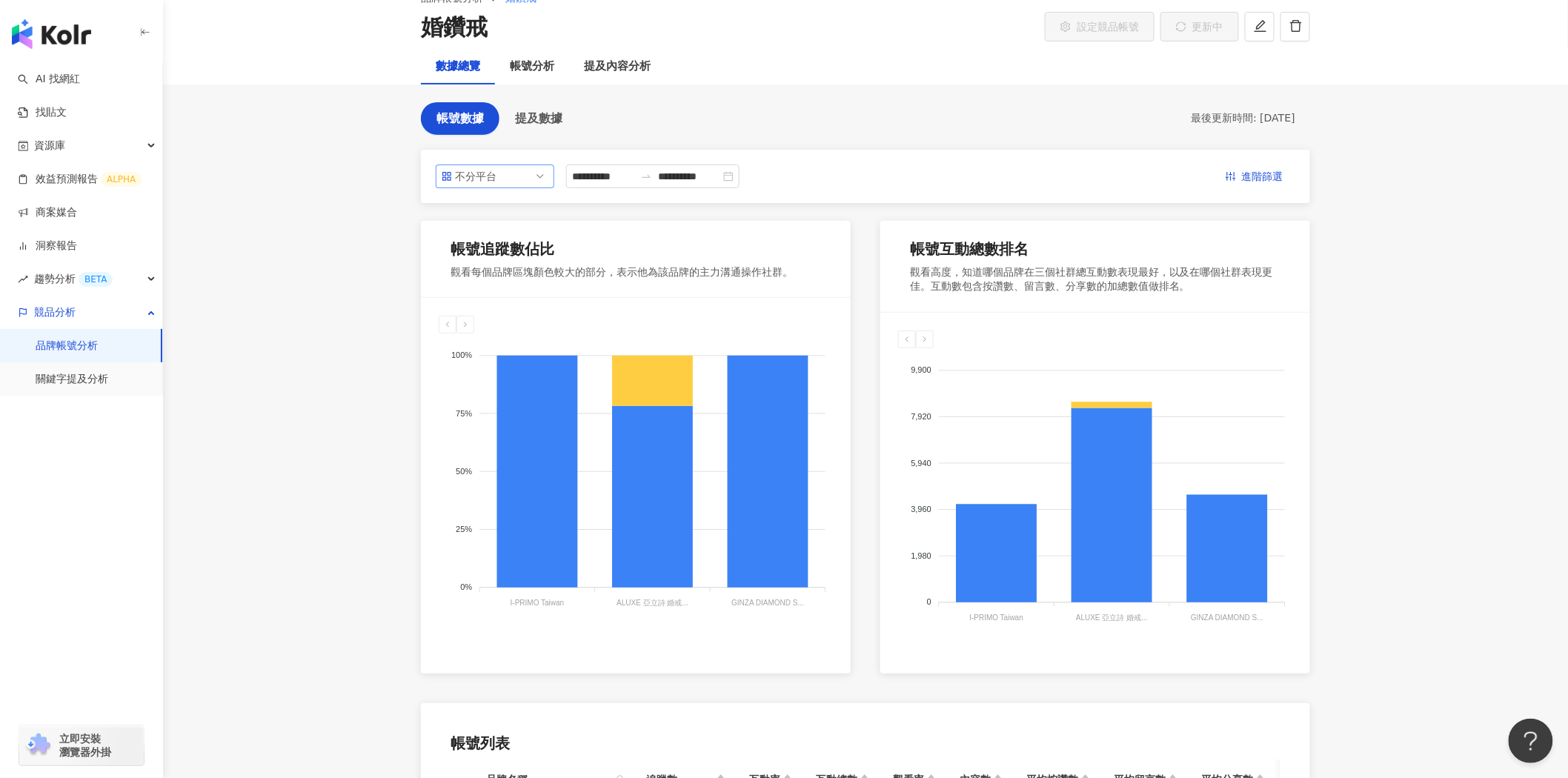
click at [518, 173] on span "不分平台" at bounding box center [495, 176] width 107 height 22
click at [513, 261] on div "Facebook" at bounding box center [495, 260] width 95 height 16
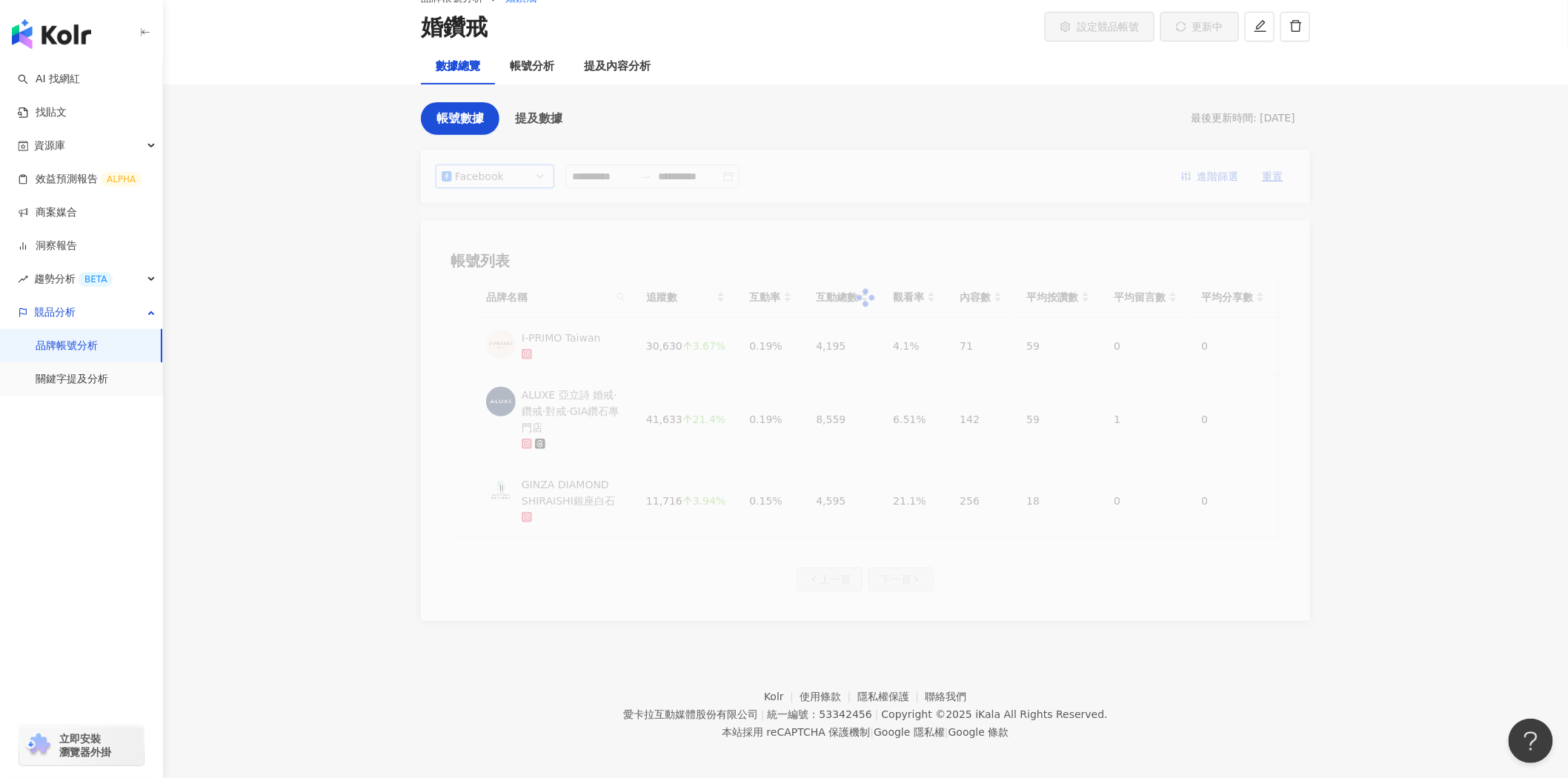
scroll to position [68, 0]
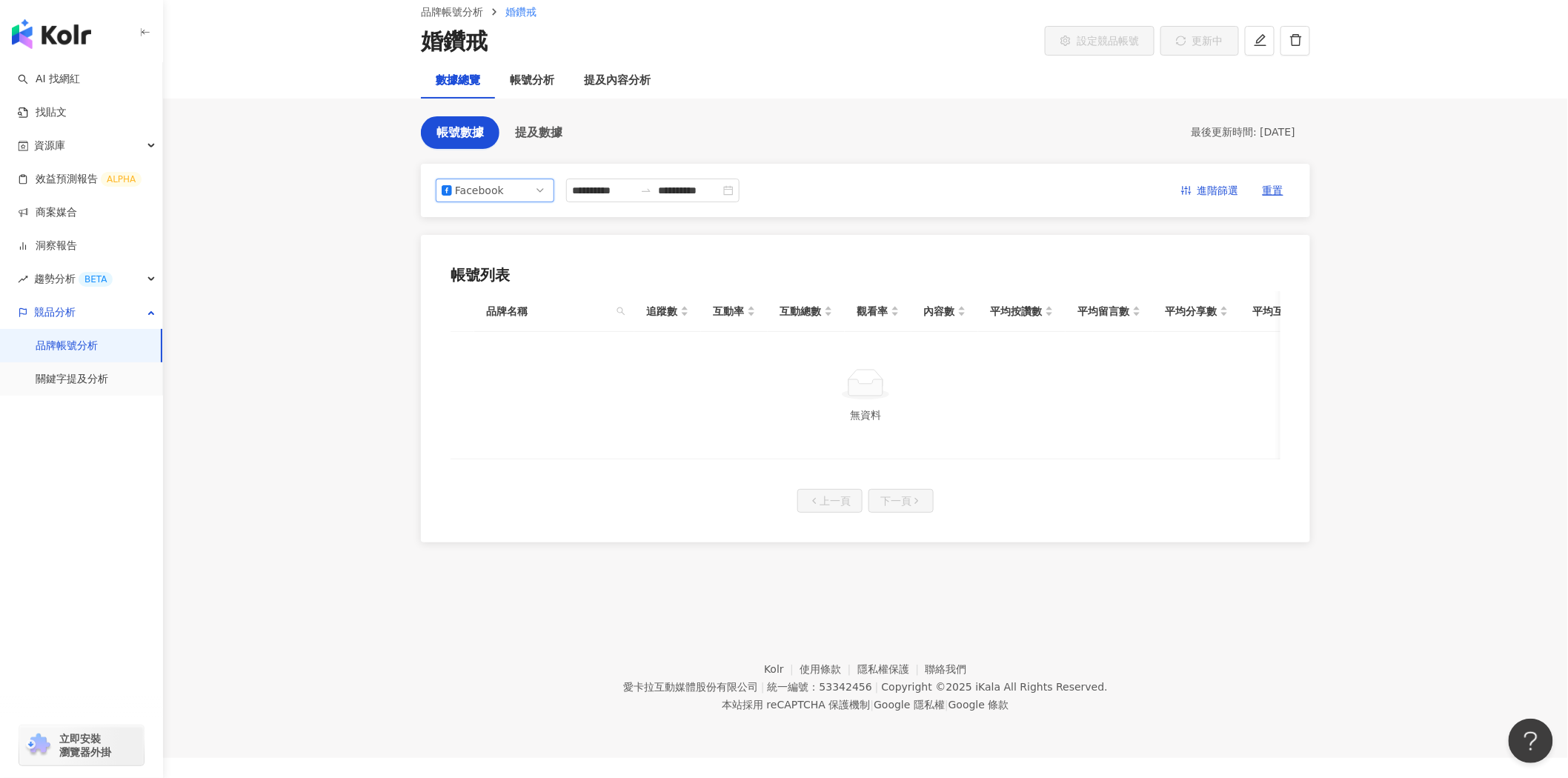
click at [520, 196] on span "Facebook" at bounding box center [495, 190] width 107 height 22
click at [505, 247] on div "Instagram" at bounding box center [485, 250] width 48 height 16
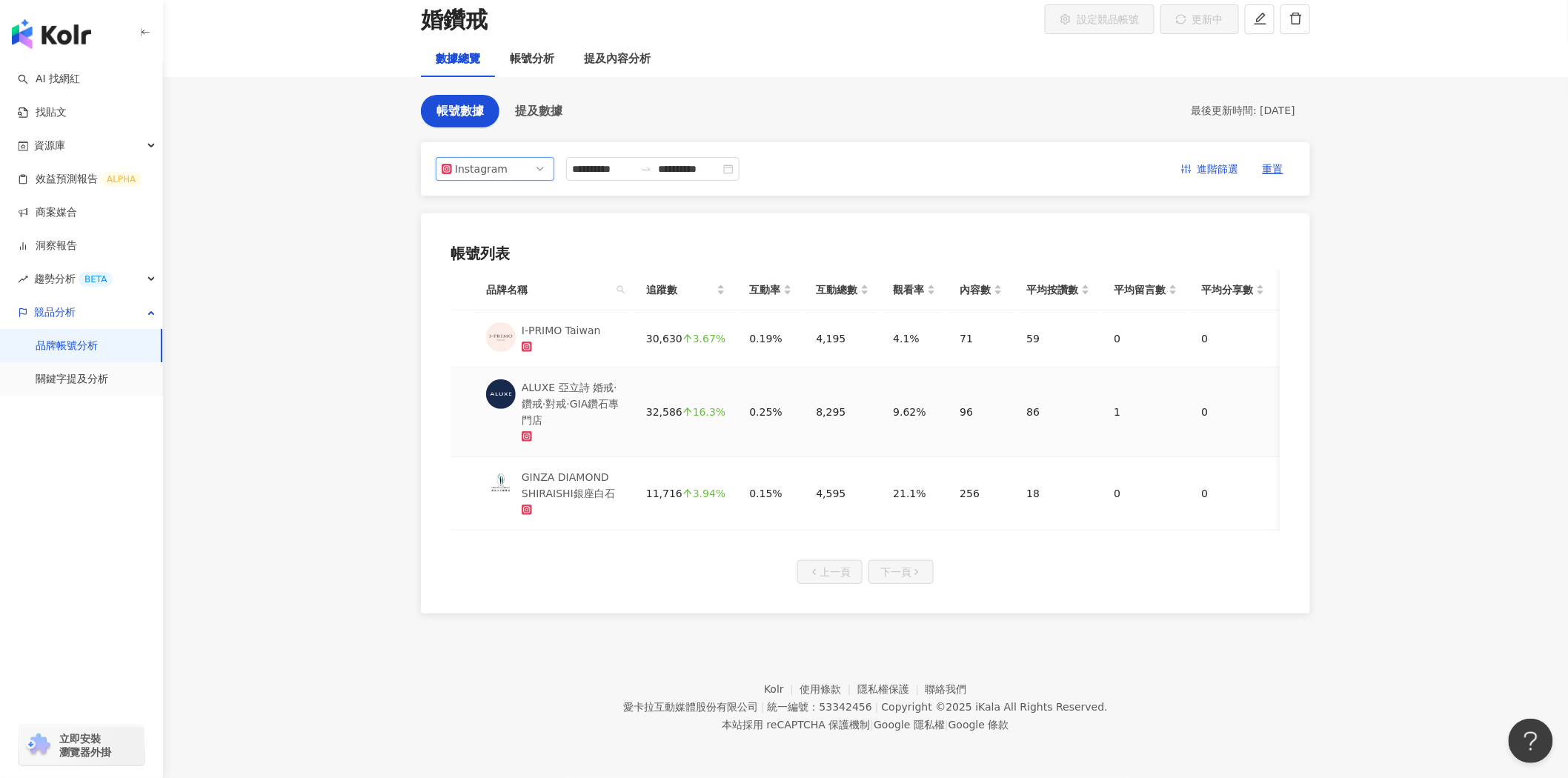
scroll to position [102, 0]
click at [629, 160] on input "**********" at bounding box center [603, 168] width 62 height 16
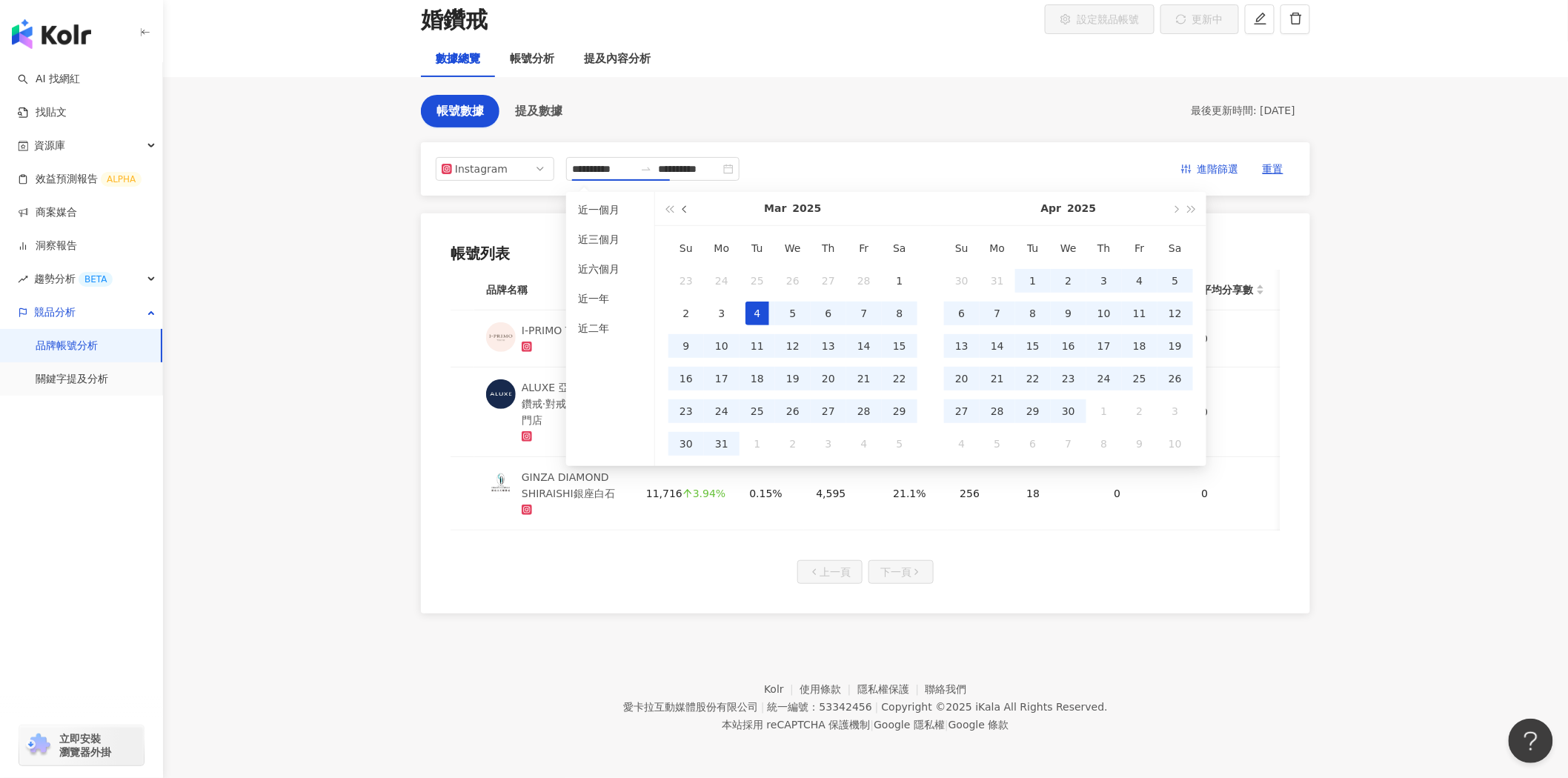
click at [681, 197] on button "button" at bounding box center [685, 208] width 16 height 34
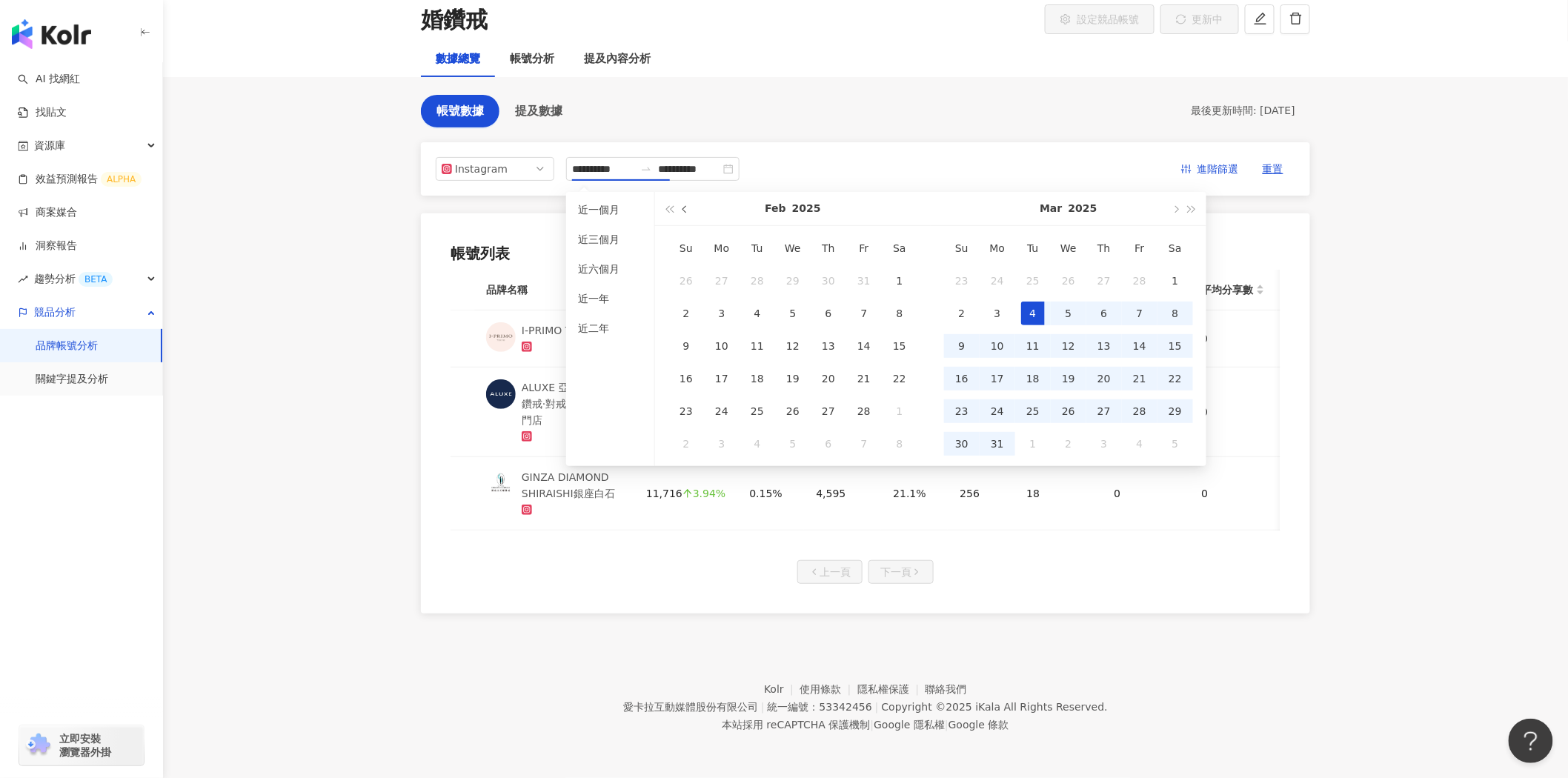
click at [681, 197] on button "button" at bounding box center [685, 208] width 16 height 34
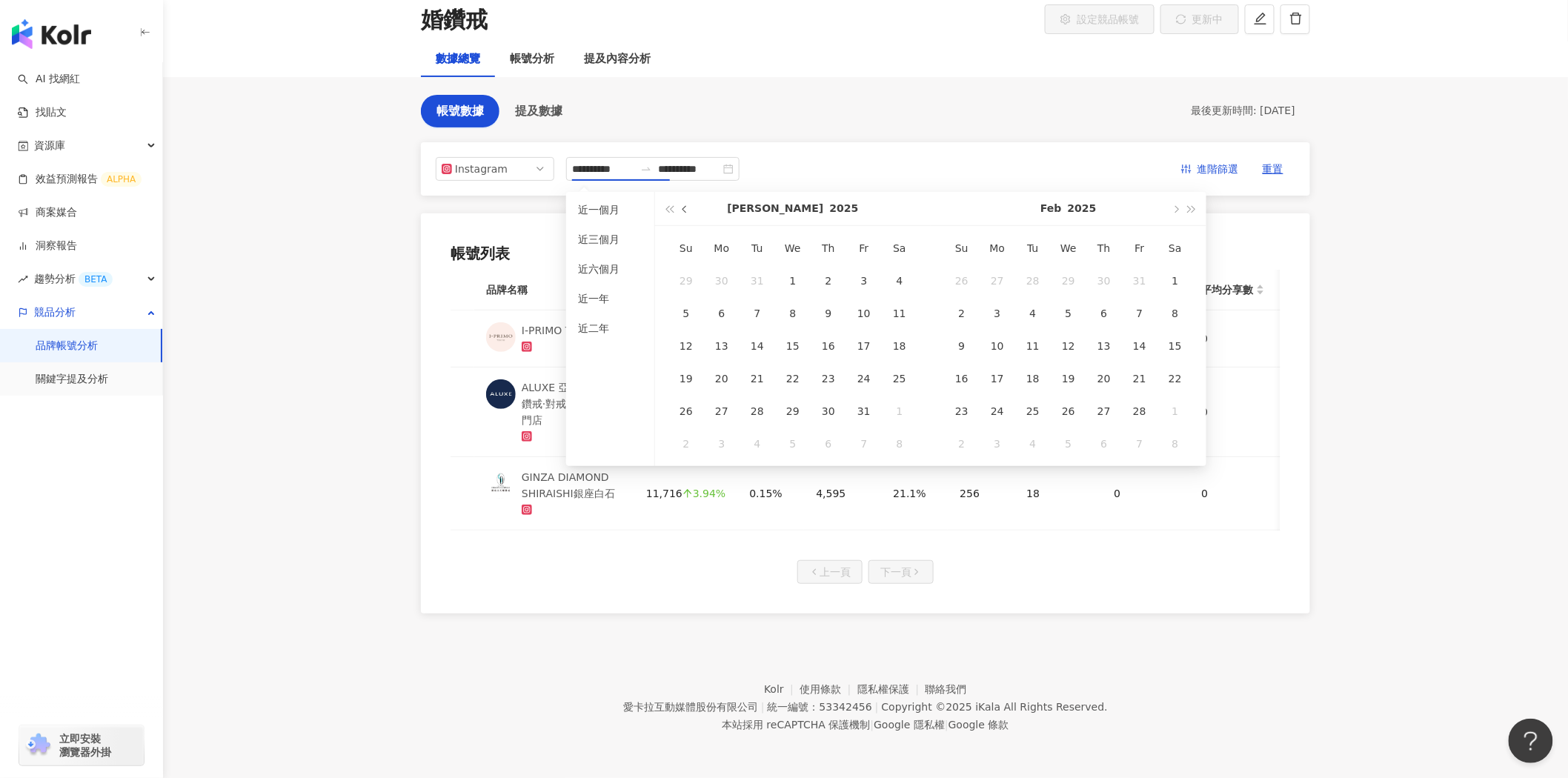
click at [681, 197] on button "button" at bounding box center [685, 208] width 16 height 34
click at [1171, 197] on button "button" at bounding box center [1175, 208] width 16 height 34
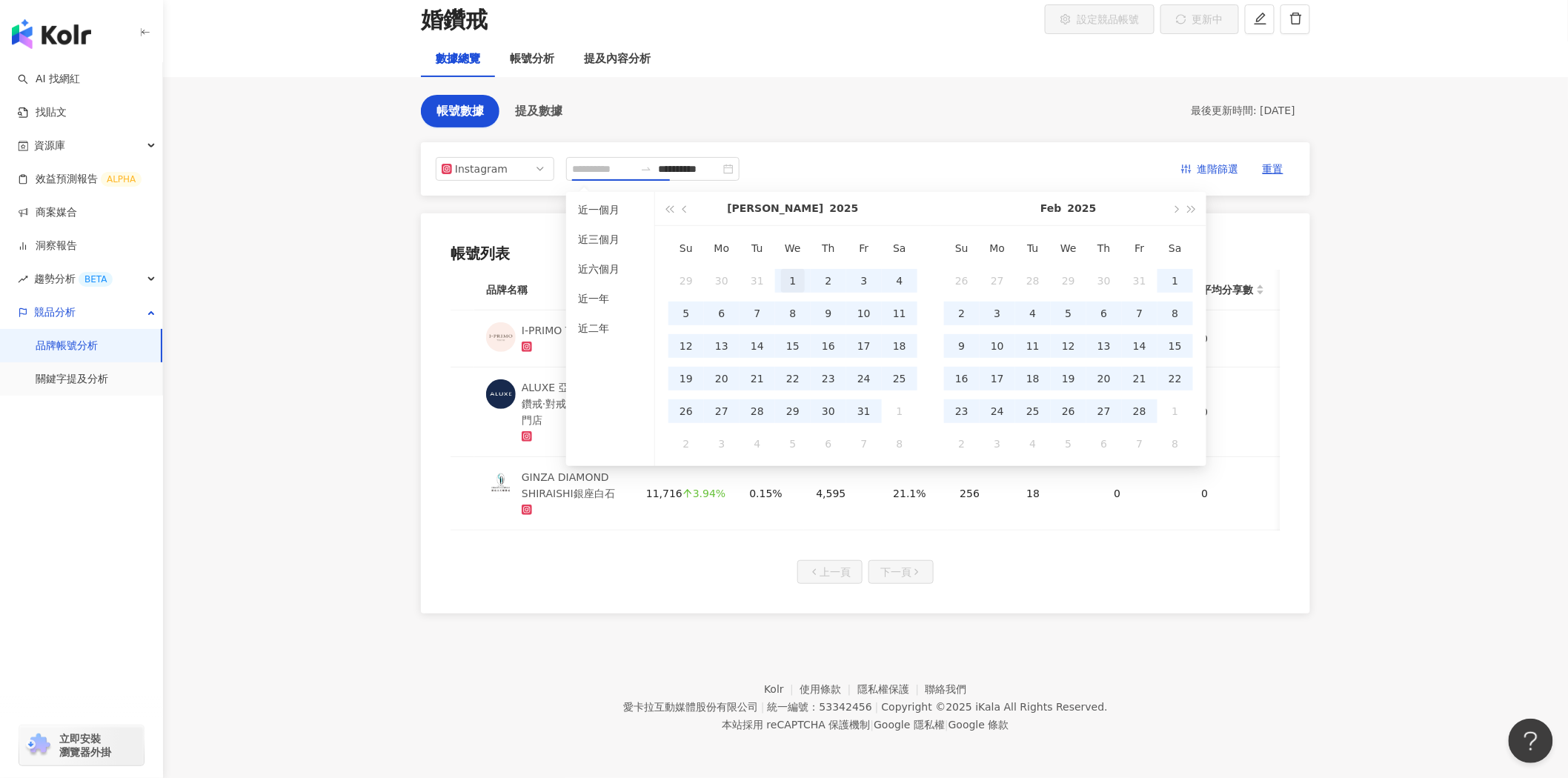
type input "**********"
click at [795, 269] on div "1" at bounding box center [793, 281] width 24 height 24
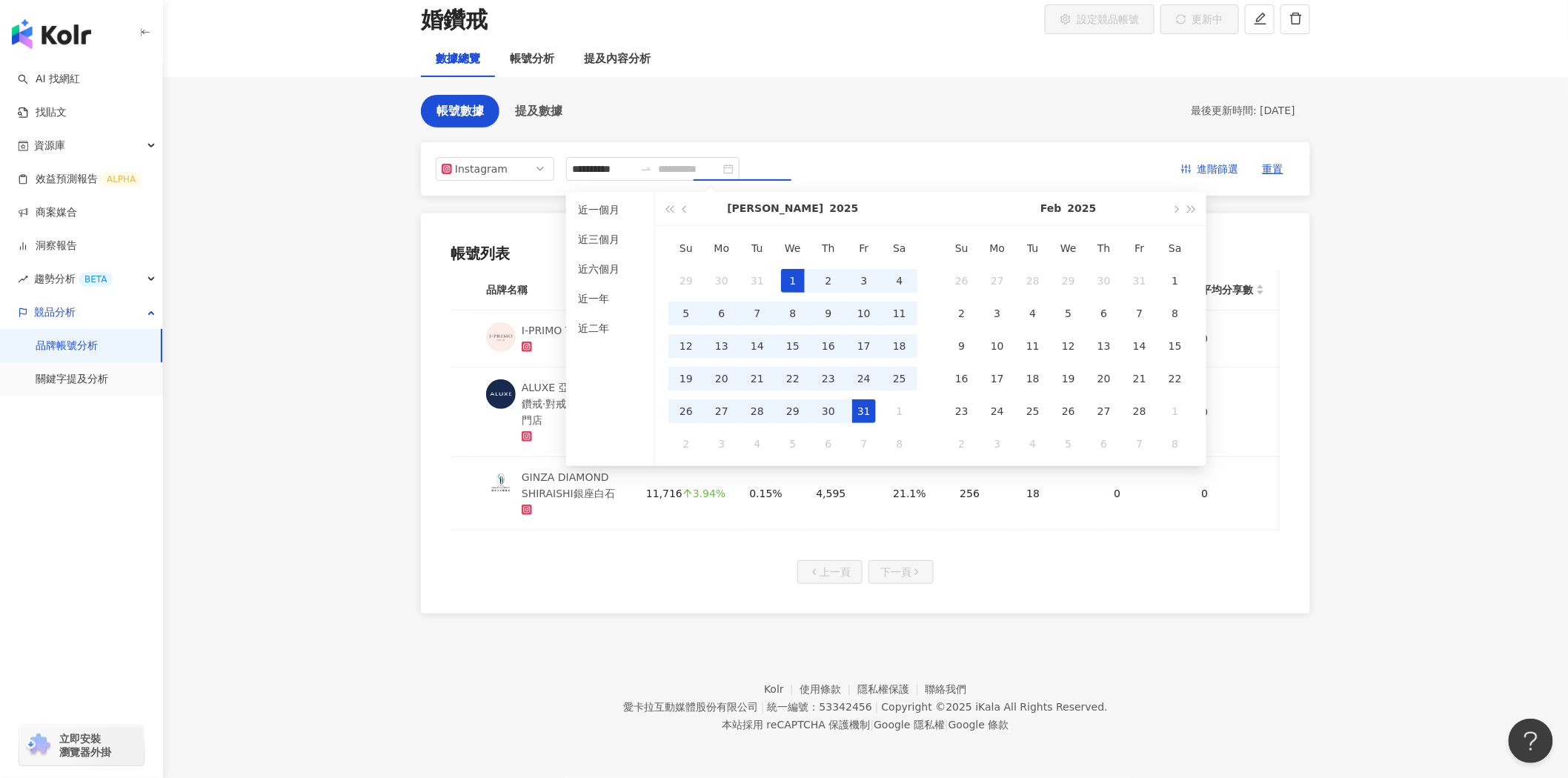
click at [863, 399] on div "31" at bounding box center [864, 411] width 24 height 24
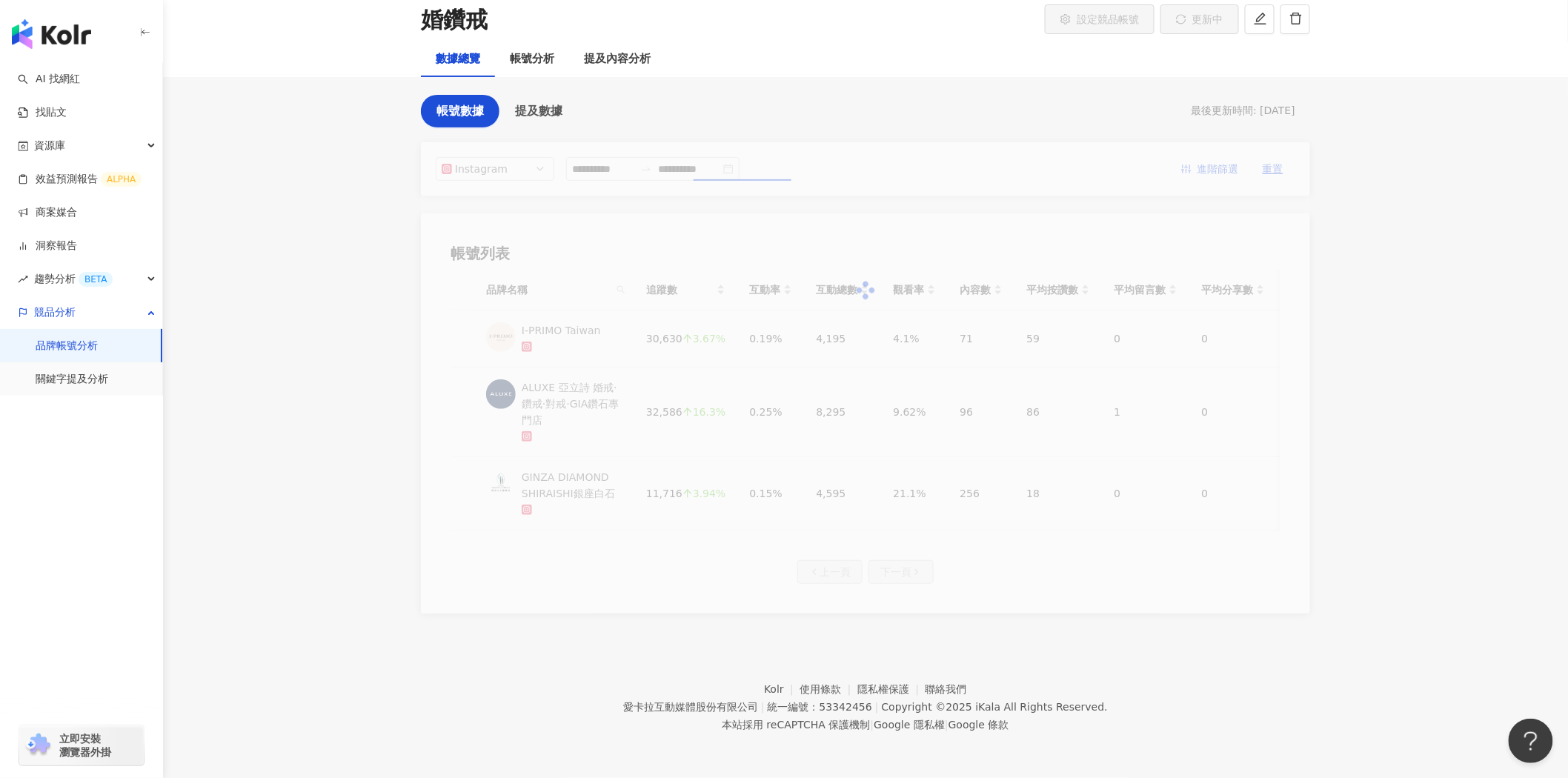
type input "**********"
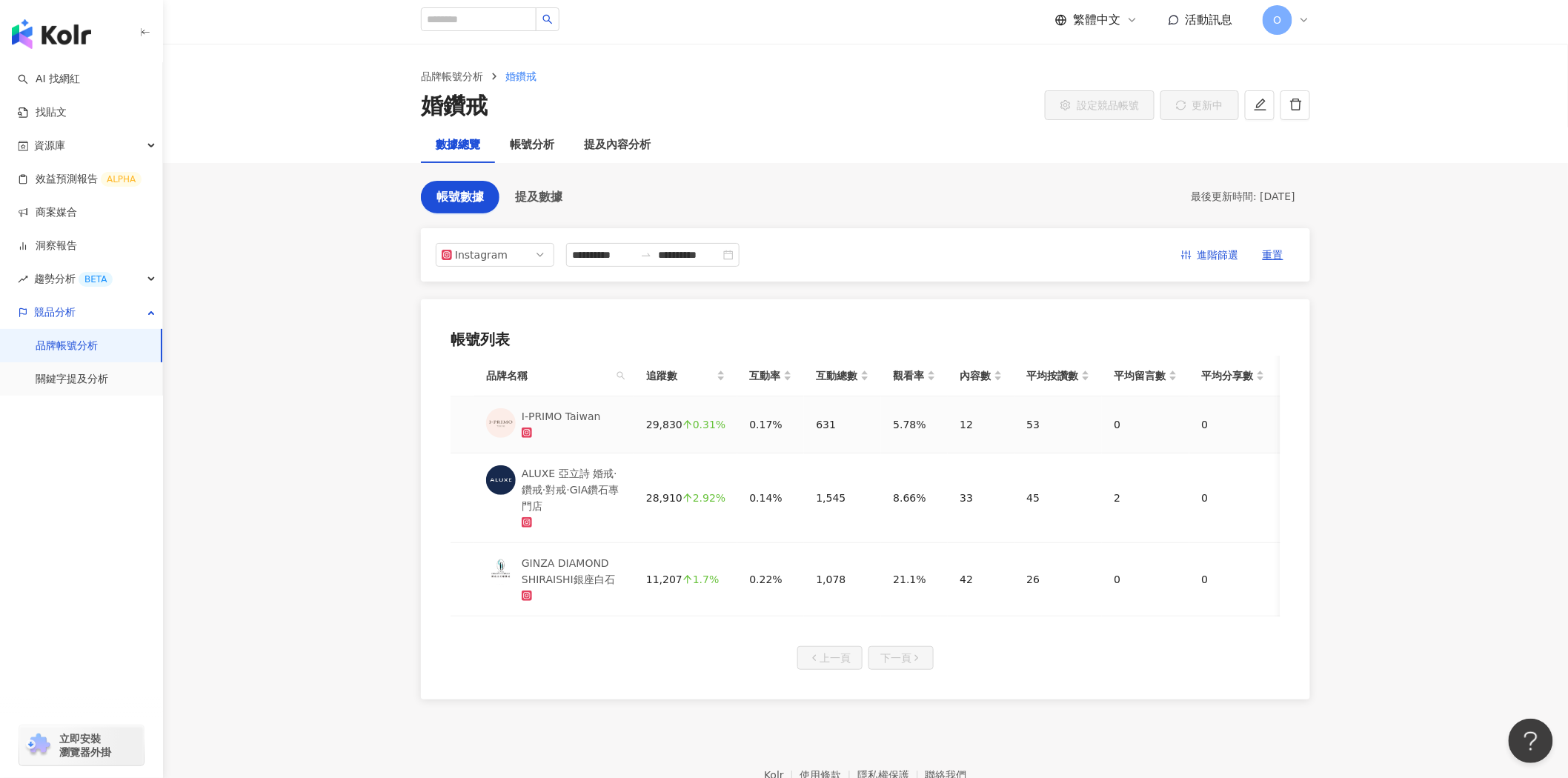
scroll to position [0, 0]
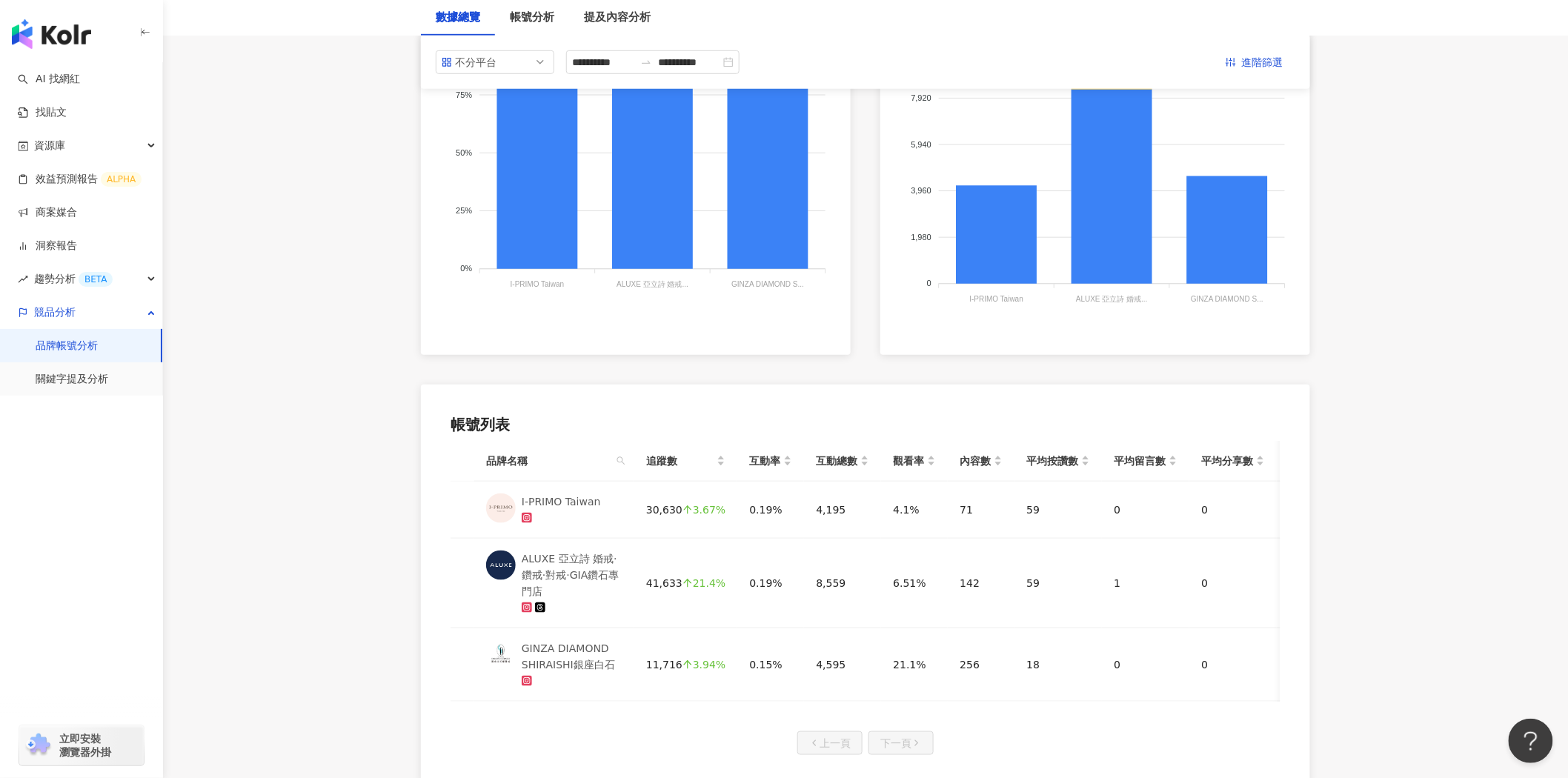
scroll to position [91, 0]
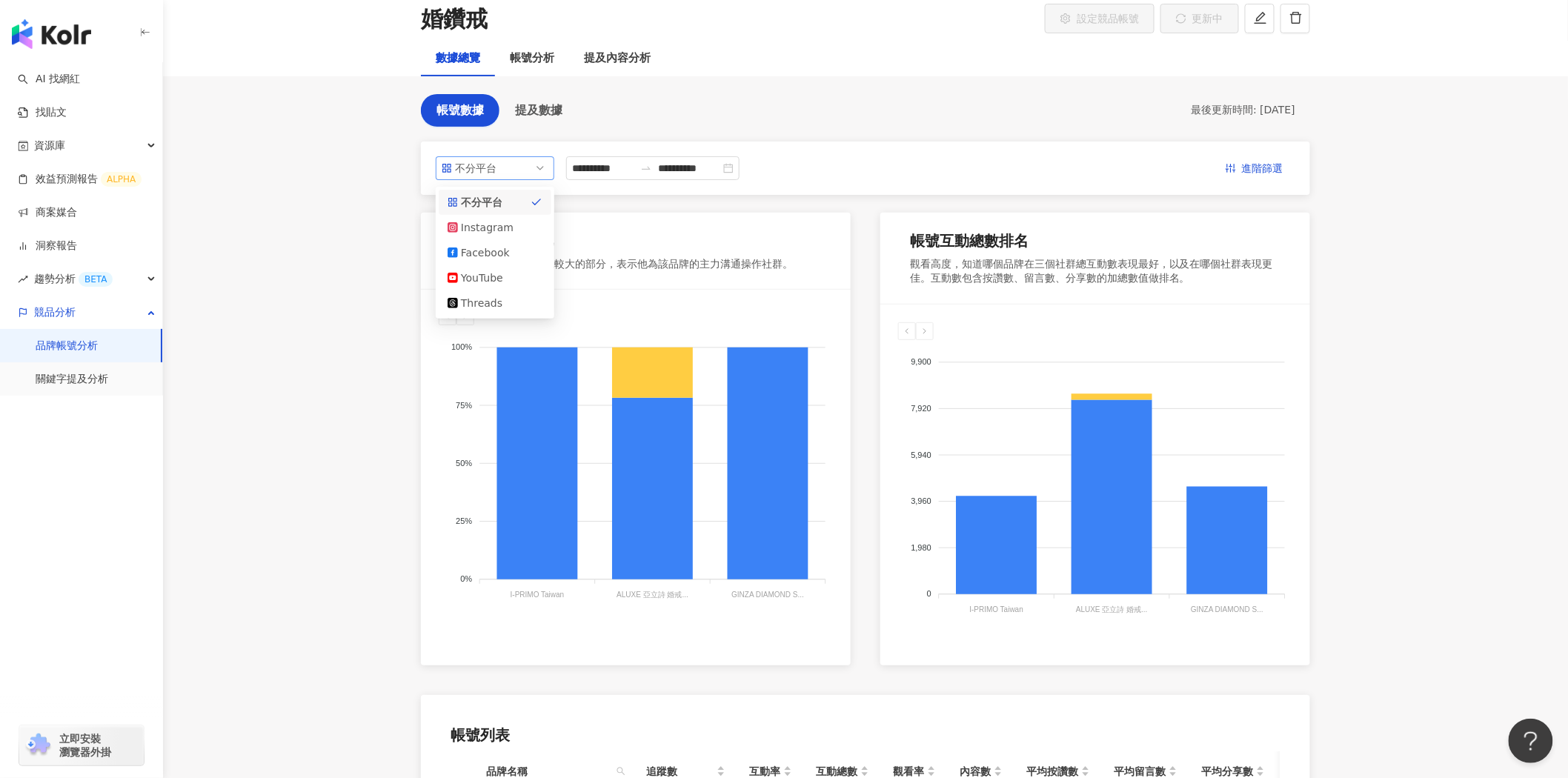
click at [506, 168] on span "不分平台" at bounding box center [495, 168] width 107 height 22
click at [508, 224] on div "Instagram" at bounding box center [485, 227] width 48 height 16
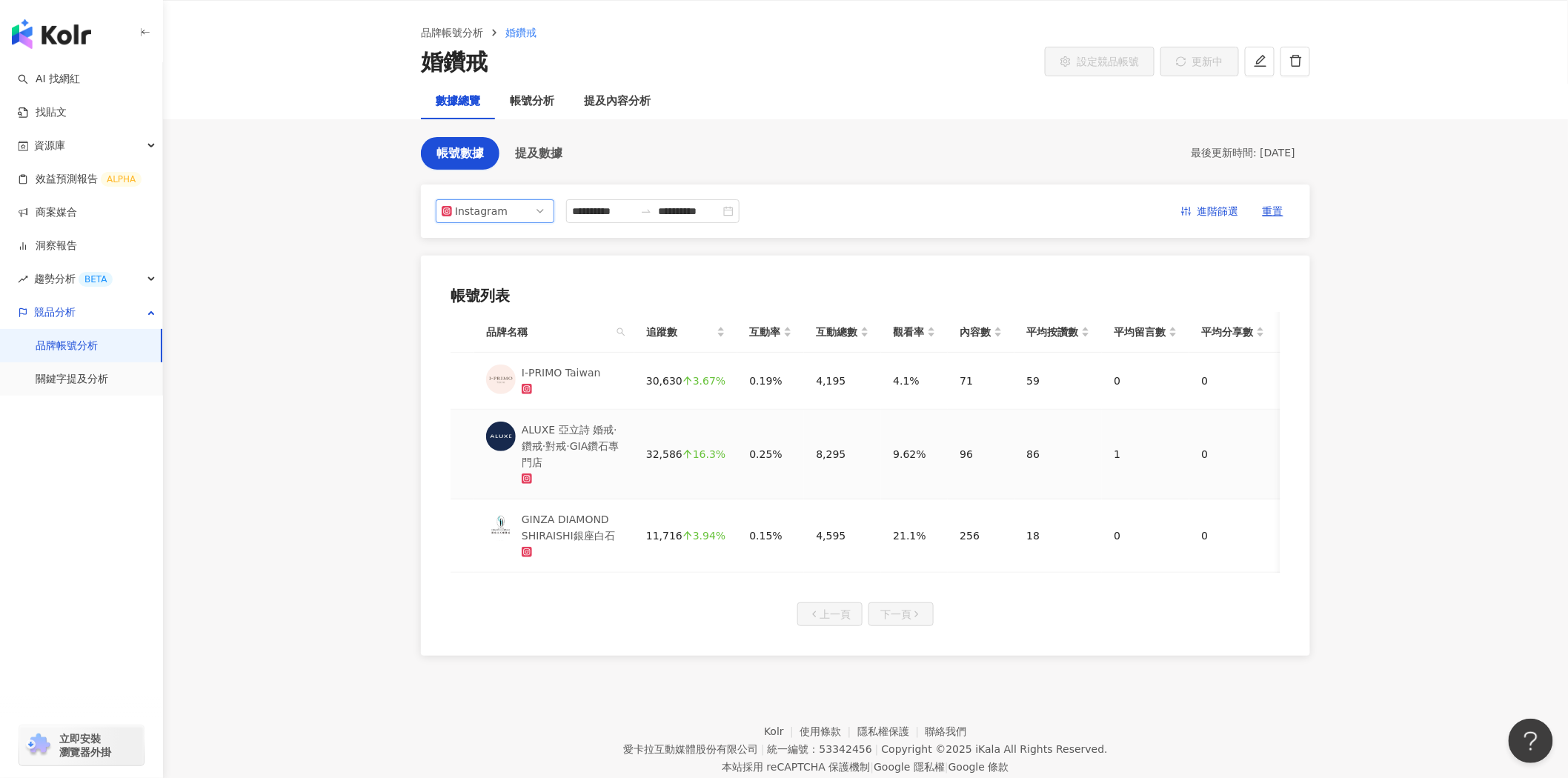
scroll to position [8, 0]
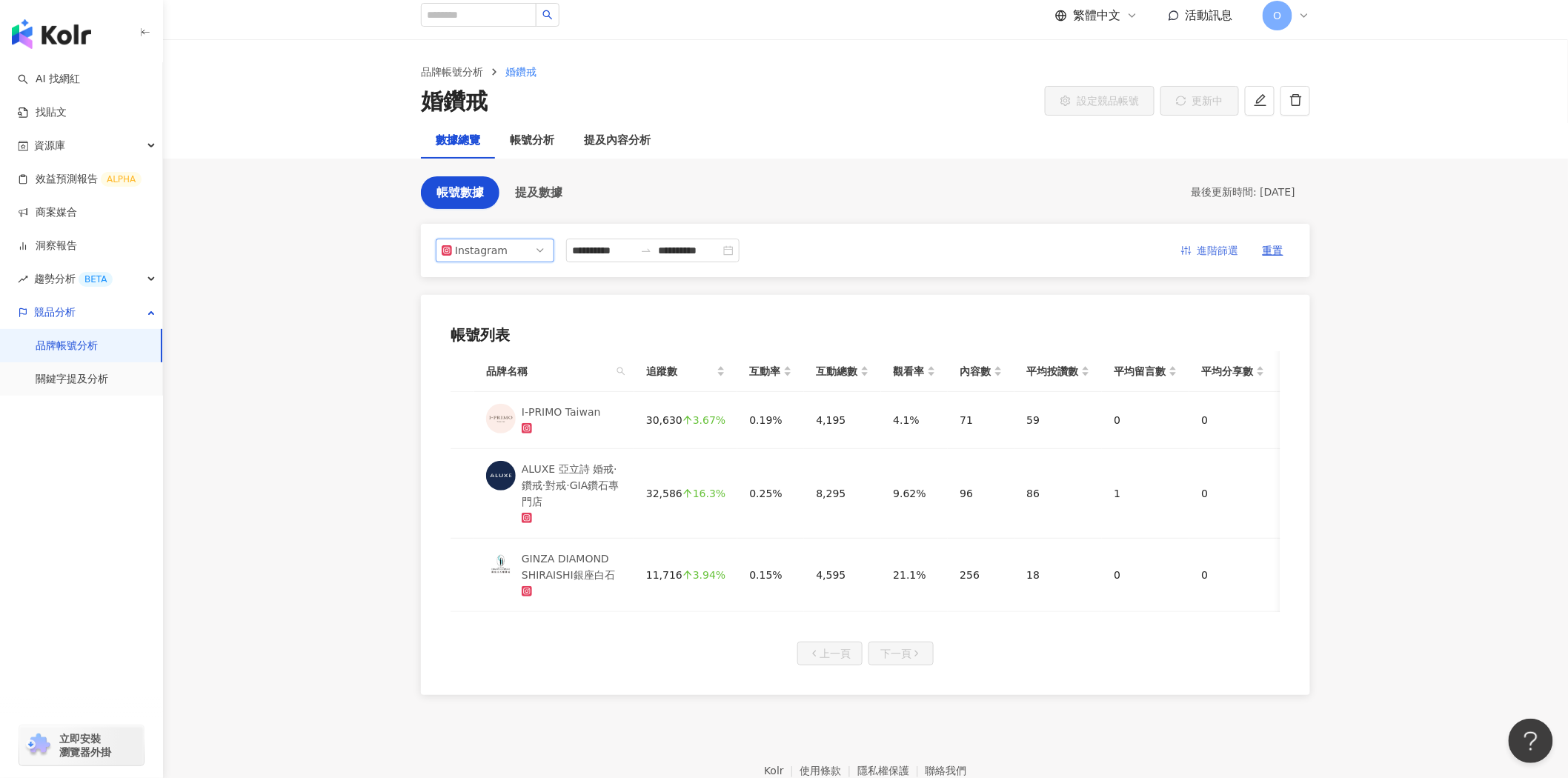
click at [1210, 255] on span "進階篩選" at bounding box center [1218, 251] width 41 height 24
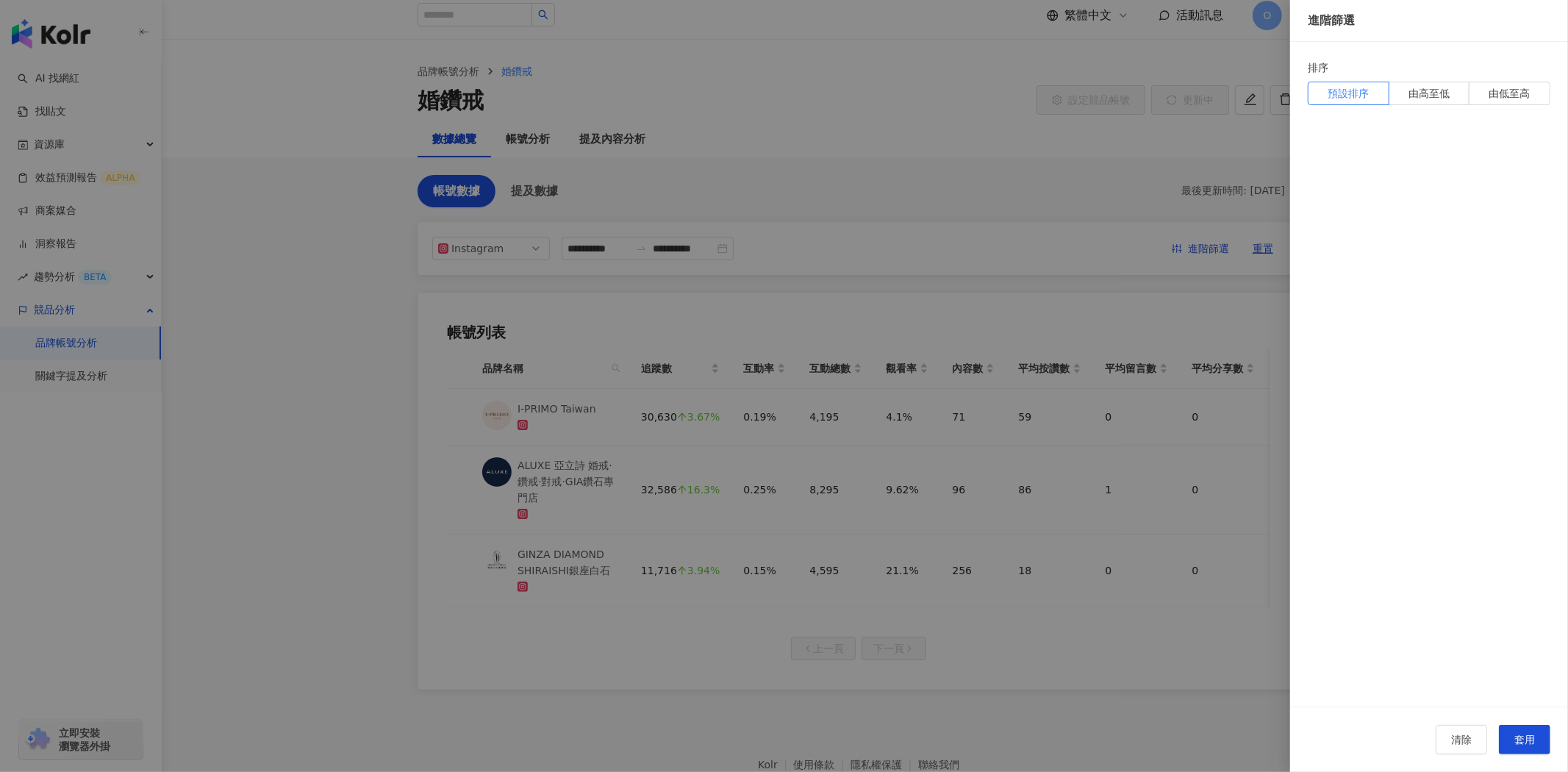
click at [1200, 253] on div at bounding box center [784, 386] width 1568 height 772
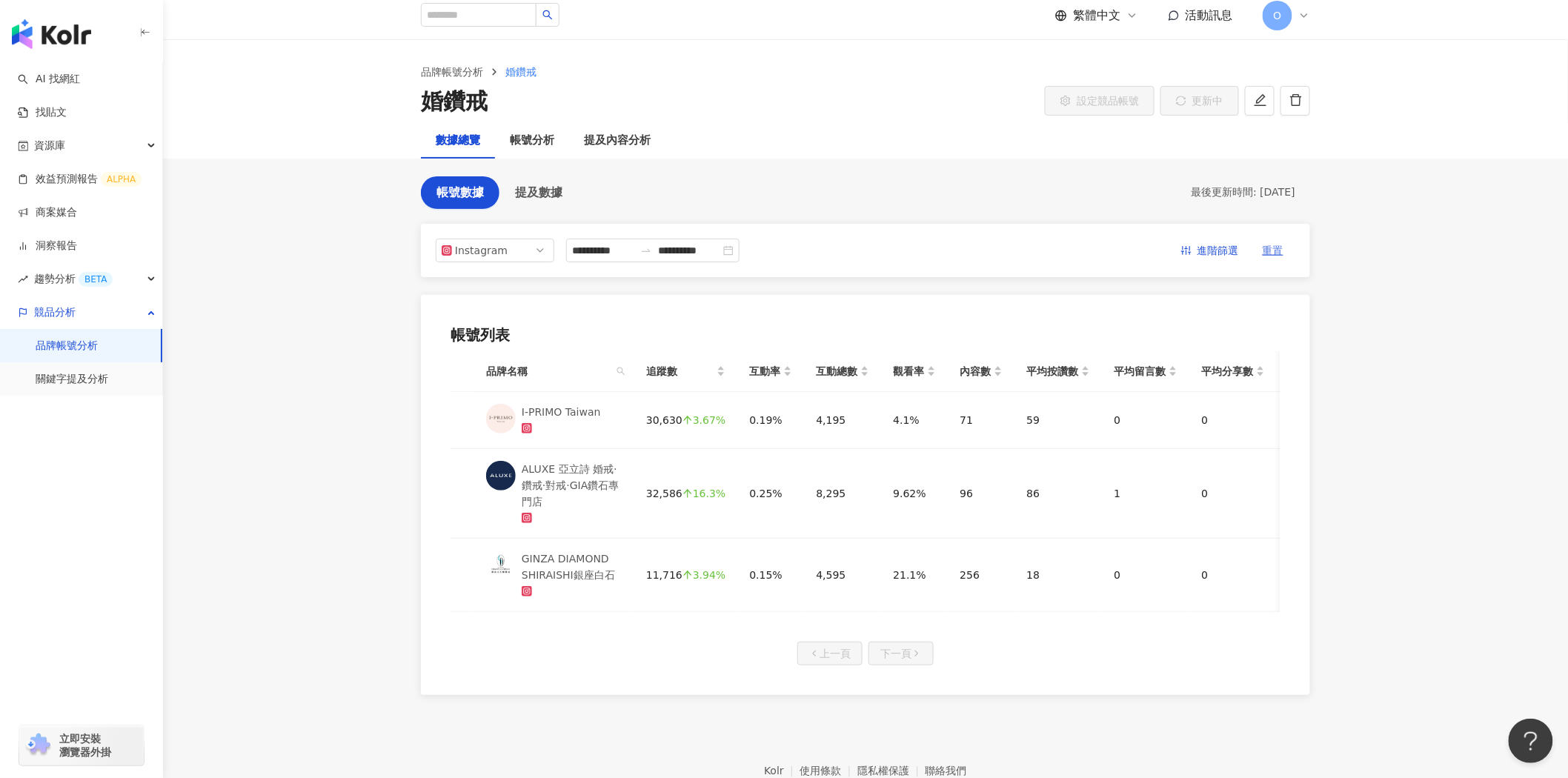
click at [1273, 255] on span "重置" at bounding box center [1273, 251] width 21 height 24
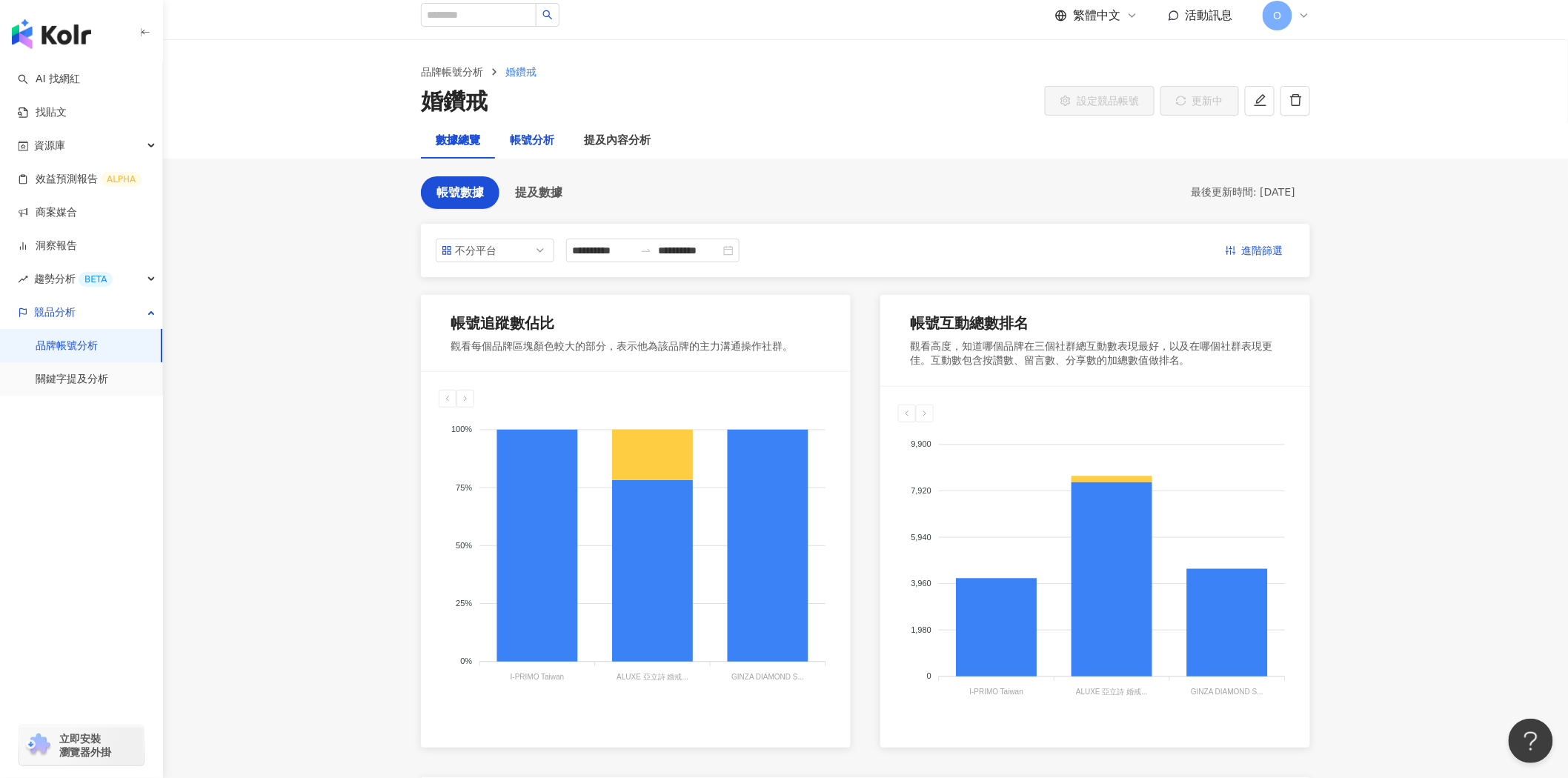
click at [539, 144] on div "帳號分析" at bounding box center [532, 140] width 45 height 18
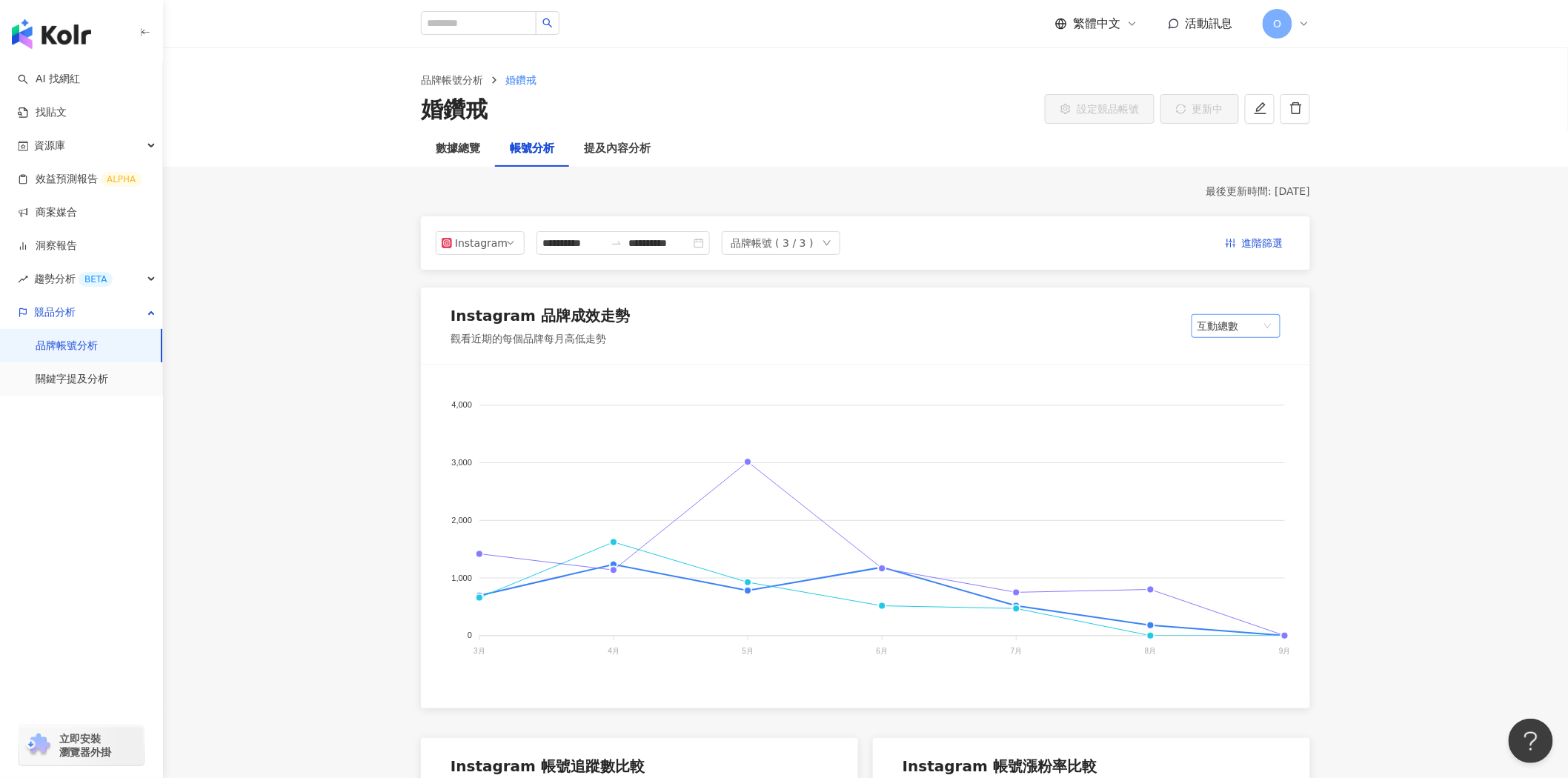
click at [1242, 315] on span "互動總數" at bounding box center [1236, 326] width 77 height 22
click at [1251, 349] on div "內容數" at bounding box center [1236, 356] width 66 height 16
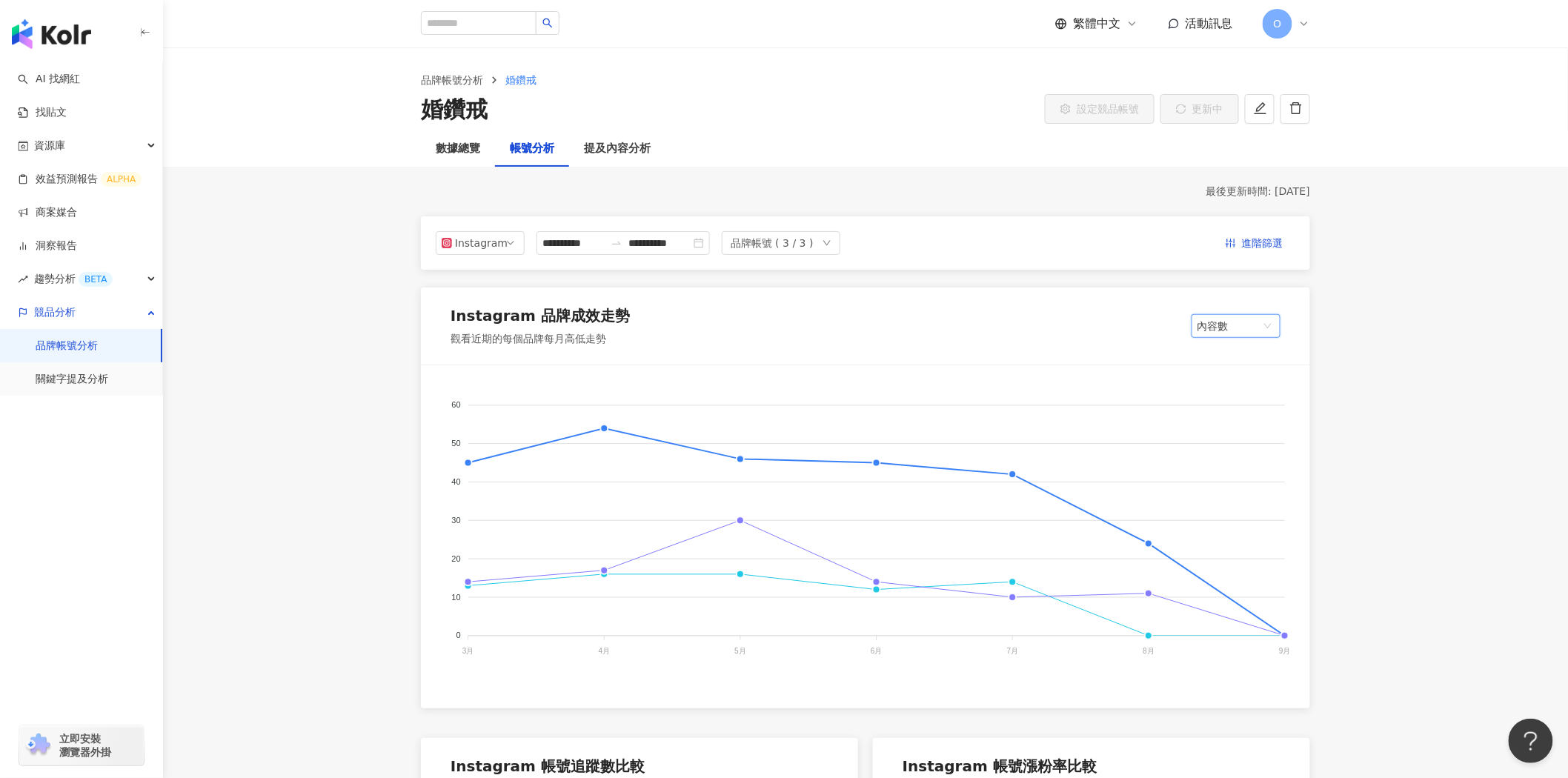
click at [1251, 327] on span "內容數" at bounding box center [1236, 326] width 77 height 22
click at [1244, 464] on div "平均按讚數" at bounding box center [1236, 457] width 66 height 16
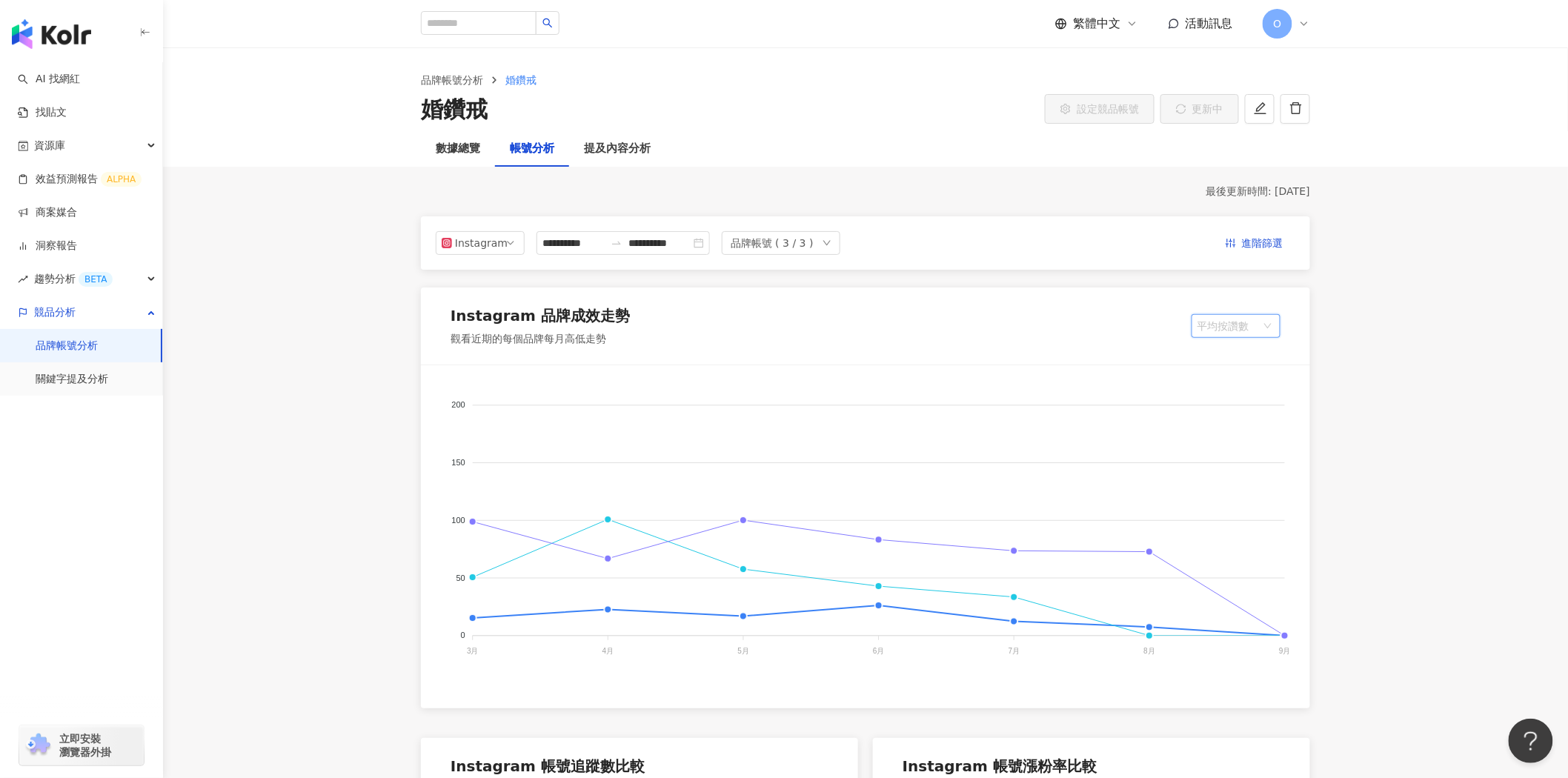
click at [1255, 328] on span "平均按讚數" at bounding box center [1236, 326] width 77 height 22
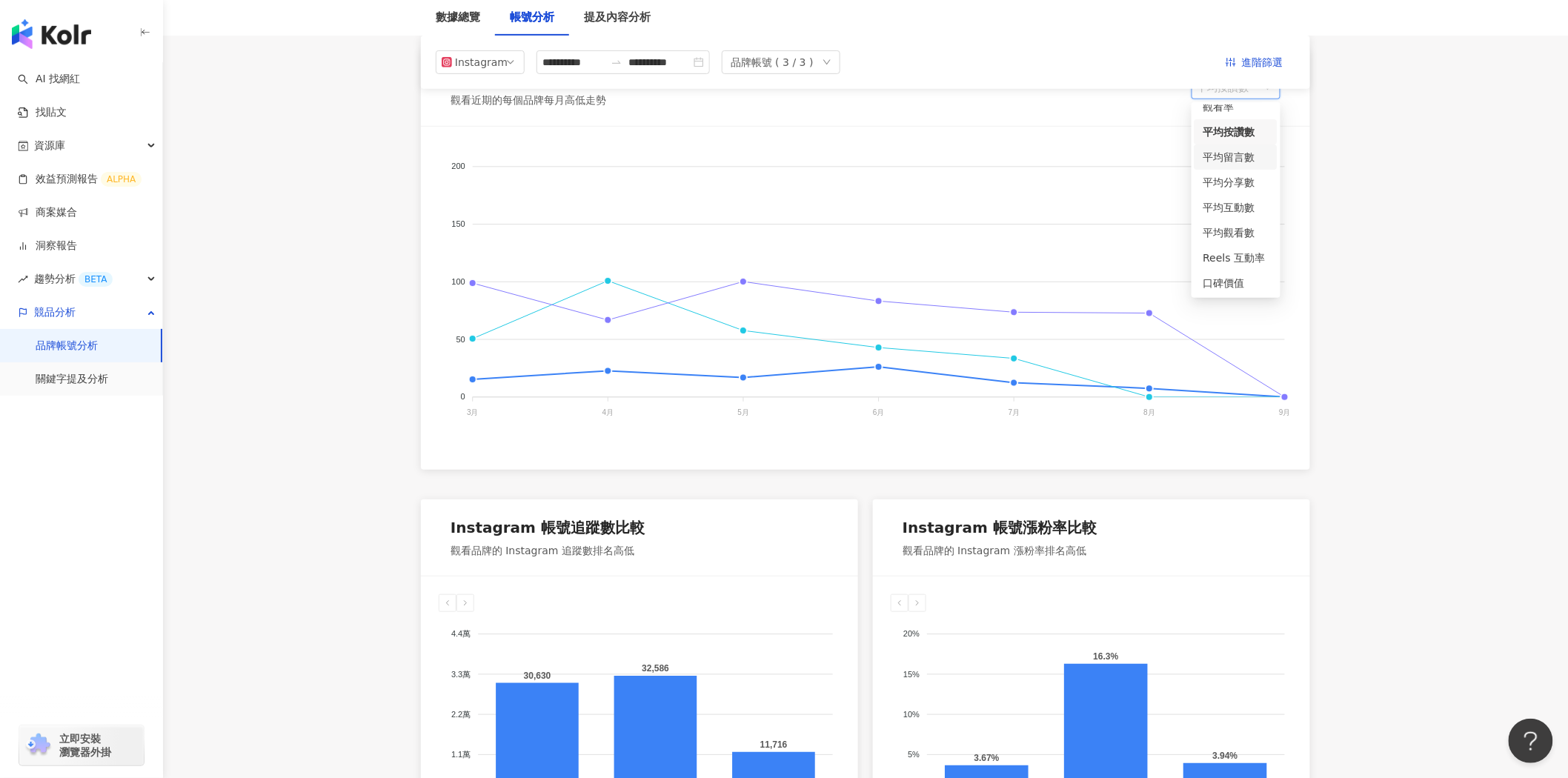
scroll to position [247, 0]
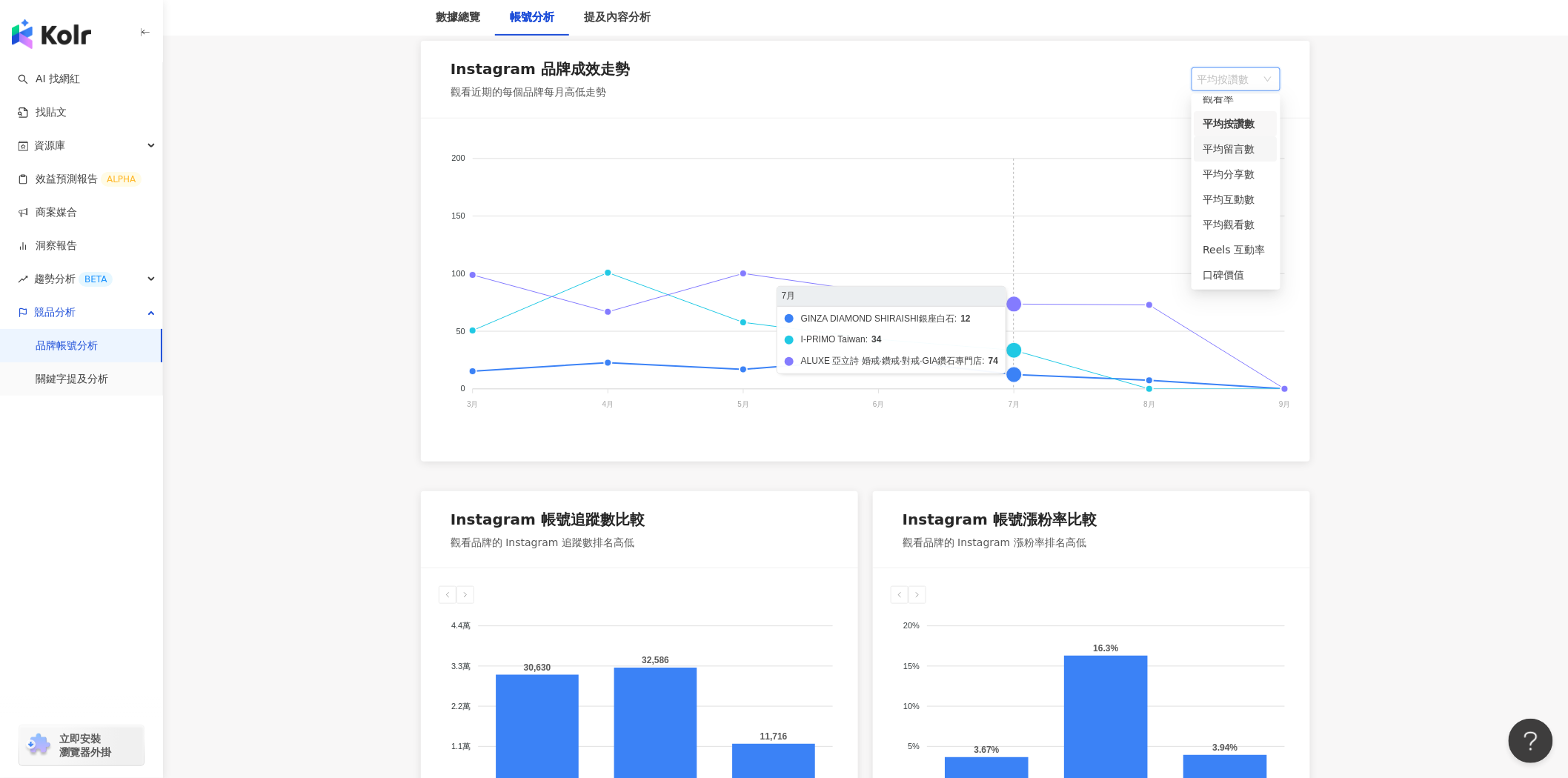
click at [1013, 151] on foreignobject "[PERSON_NAME]銀座白石 I-PRIMO Taiwan ALUXE 亞立詩 婚戒·鑽戒·對戒·GIA鑽石專門店" at bounding box center [866, 284] width 854 height 297
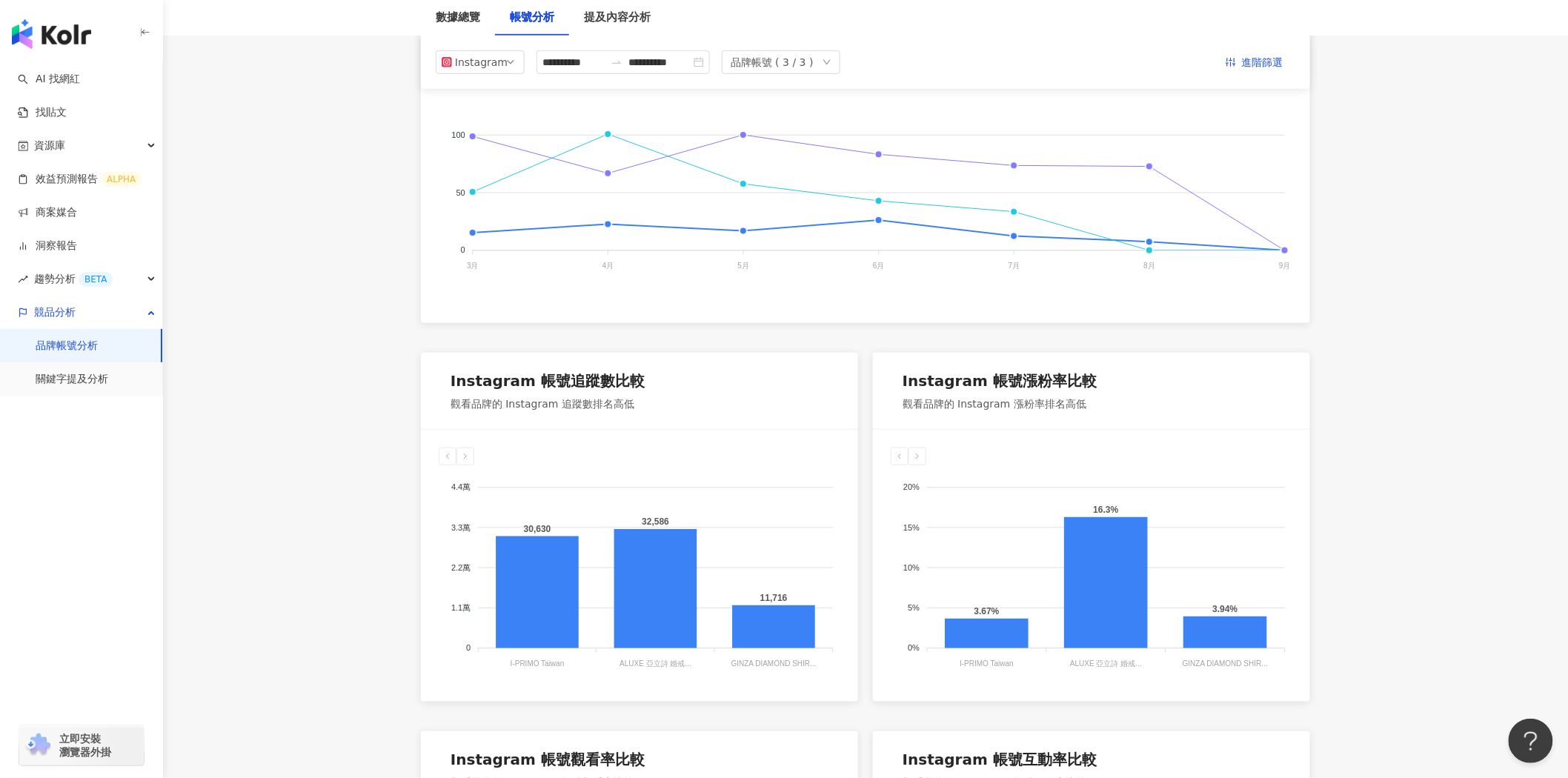
scroll to position [0, 0]
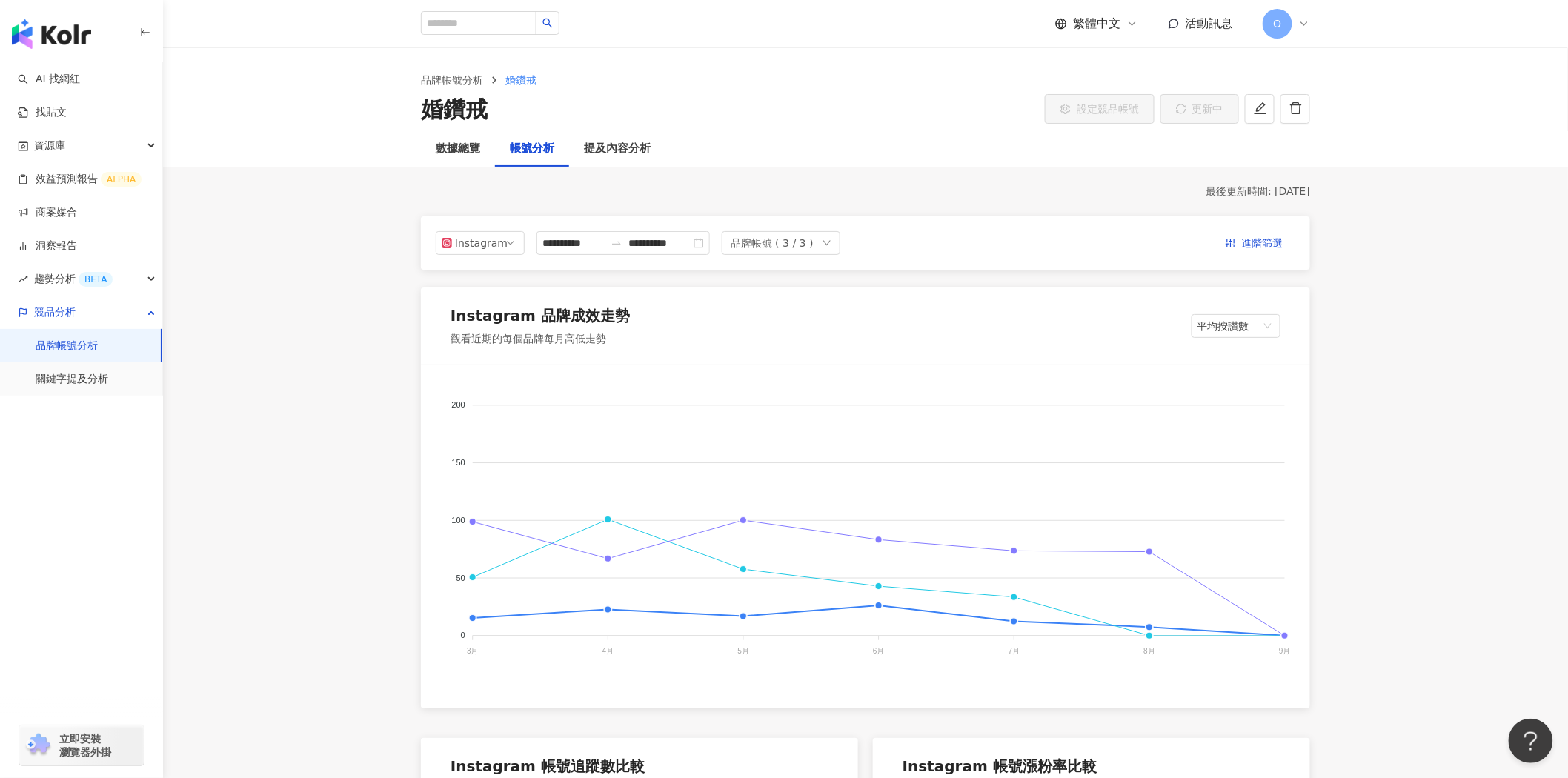
click at [1240, 313] on div "Instagram 品牌成效走勢 觀看近期的每個品牌每月高低走勢 平均按讚數" at bounding box center [866, 326] width 889 height 77
click at [1239, 323] on span "平均按讚數" at bounding box center [1236, 326] width 77 height 22
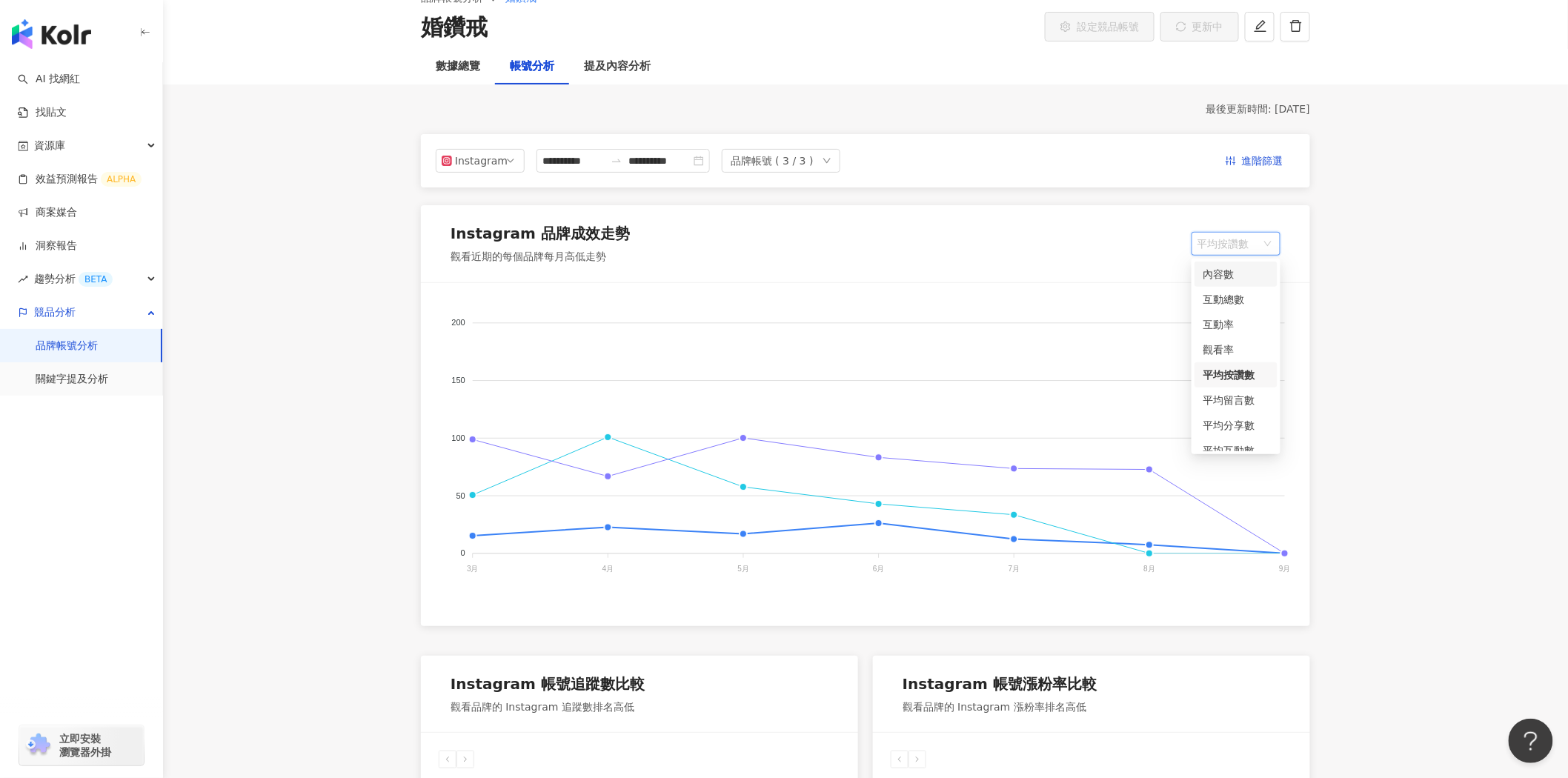
click at [1256, 284] on div "內容數" at bounding box center [1236, 274] width 83 height 25
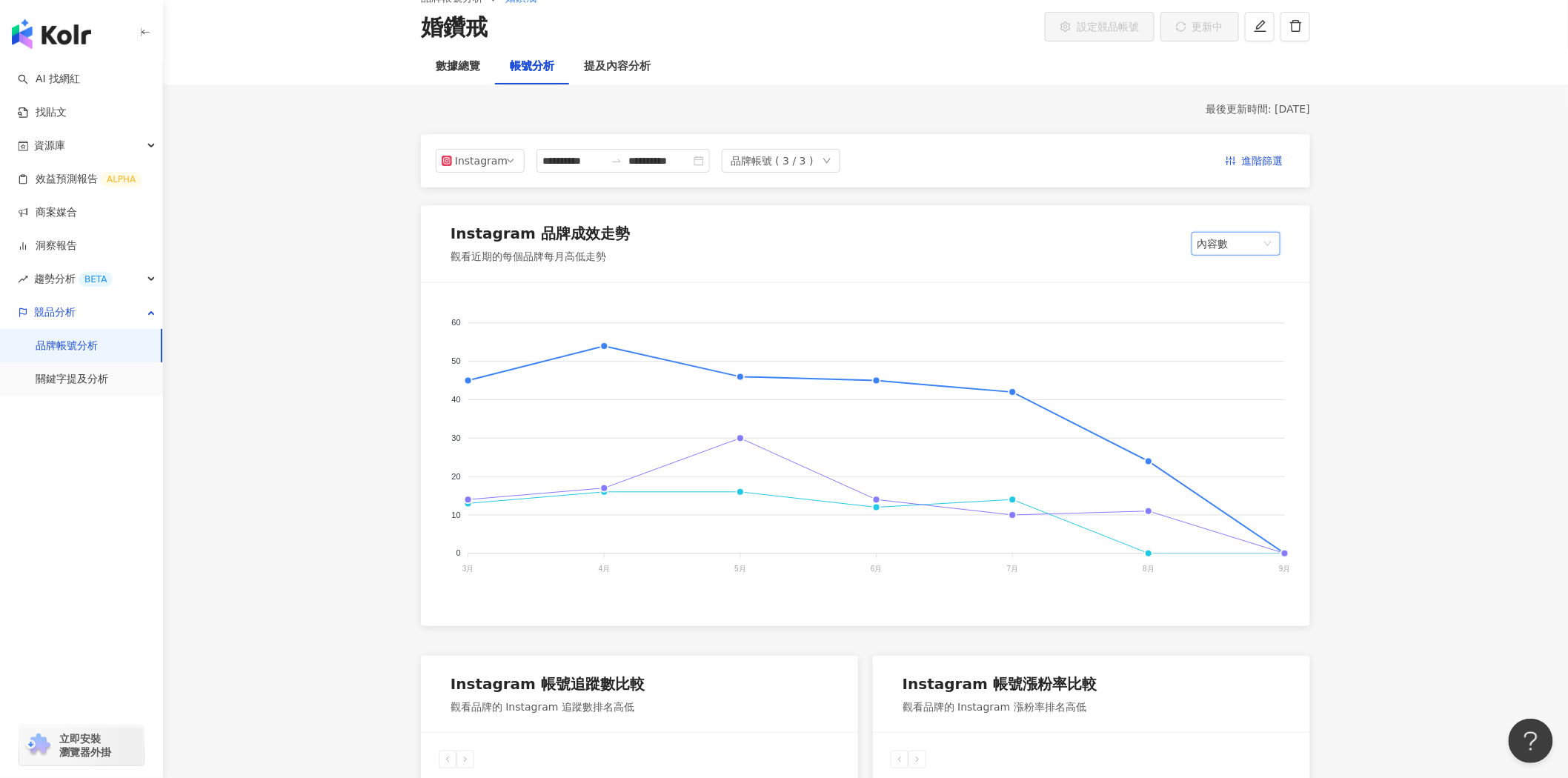
click at [1255, 248] on span "內容數" at bounding box center [1236, 244] width 77 height 22
click at [1239, 302] on div "互動總數" at bounding box center [1236, 299] width 66 height 16
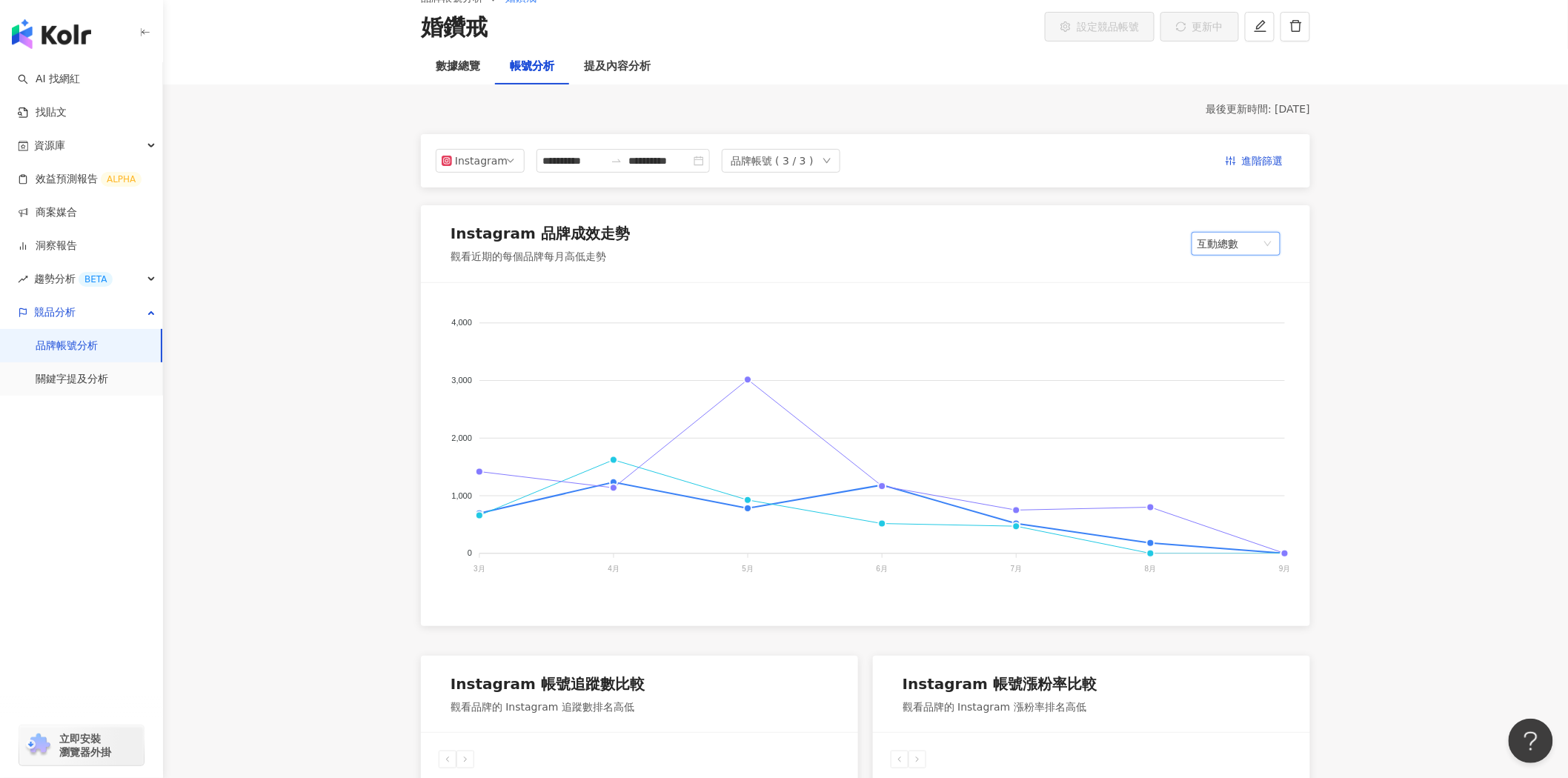
click at [1247, 242] on span "互動總數" at bounding box center [1236, 244] width 77 height 22
click at [1240, 345] on div "觀看率" at bounding box center [1236, 350] width 66 height 16
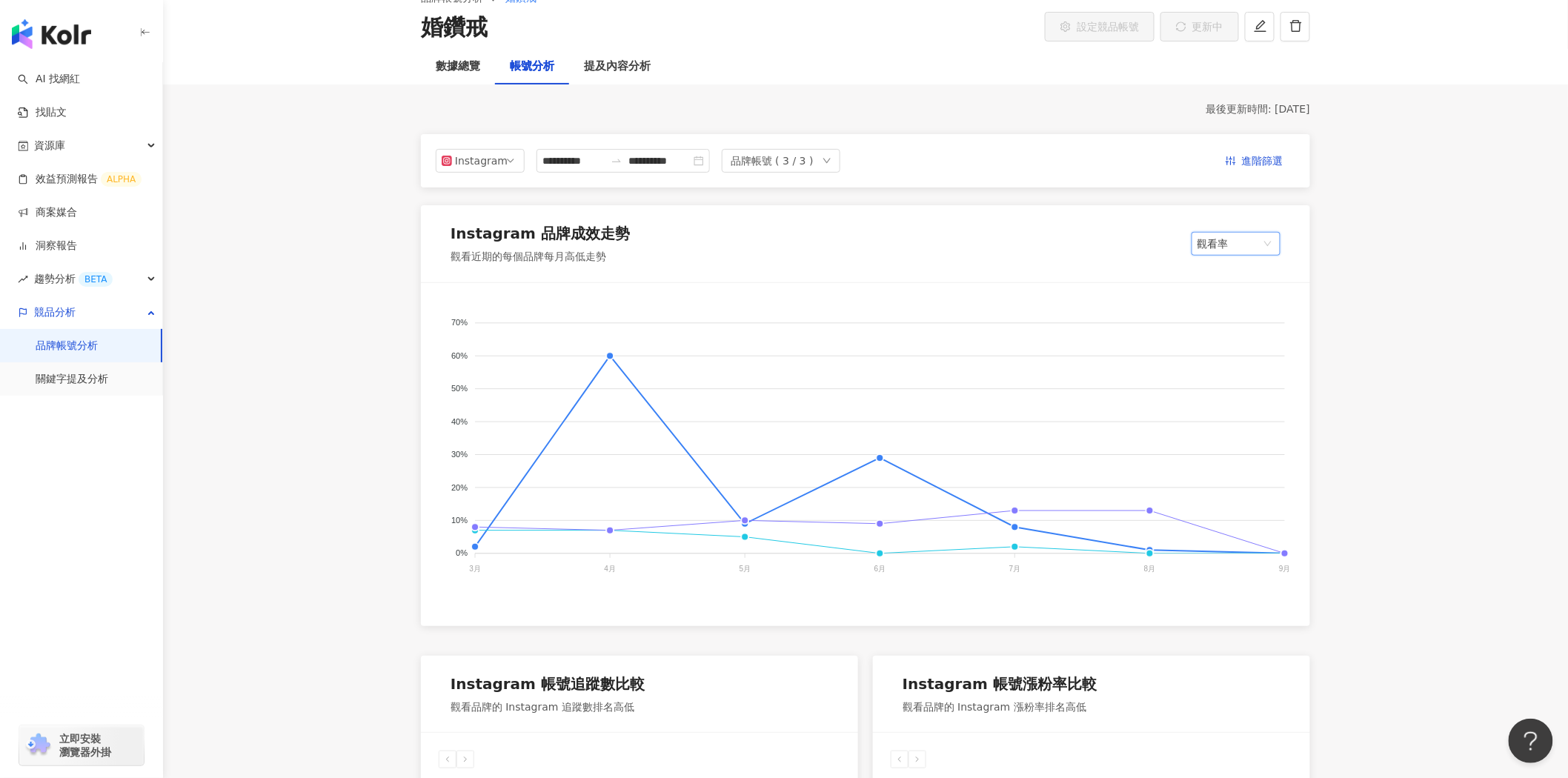
click at [1247, 245] on span "觀看率" at bounding box center [1236, 244] width 77 height 22
click at [1243, 344] on div "觀看率" at bounding box center [1236, 350] width 66 height 16
click at [1239, 379] on foreignobject "[PERSON_NAME]銀座白石 I-PRIMO Taiwan ALUXE 亞立詩 婚戒·鑽戒·對戒·GIA鑽石專門店" at bounding box center [866, 449] width 854 height 297
click at [77, 209] on link "商案媒合" at bounding box center [47, 213] width 60 height 15
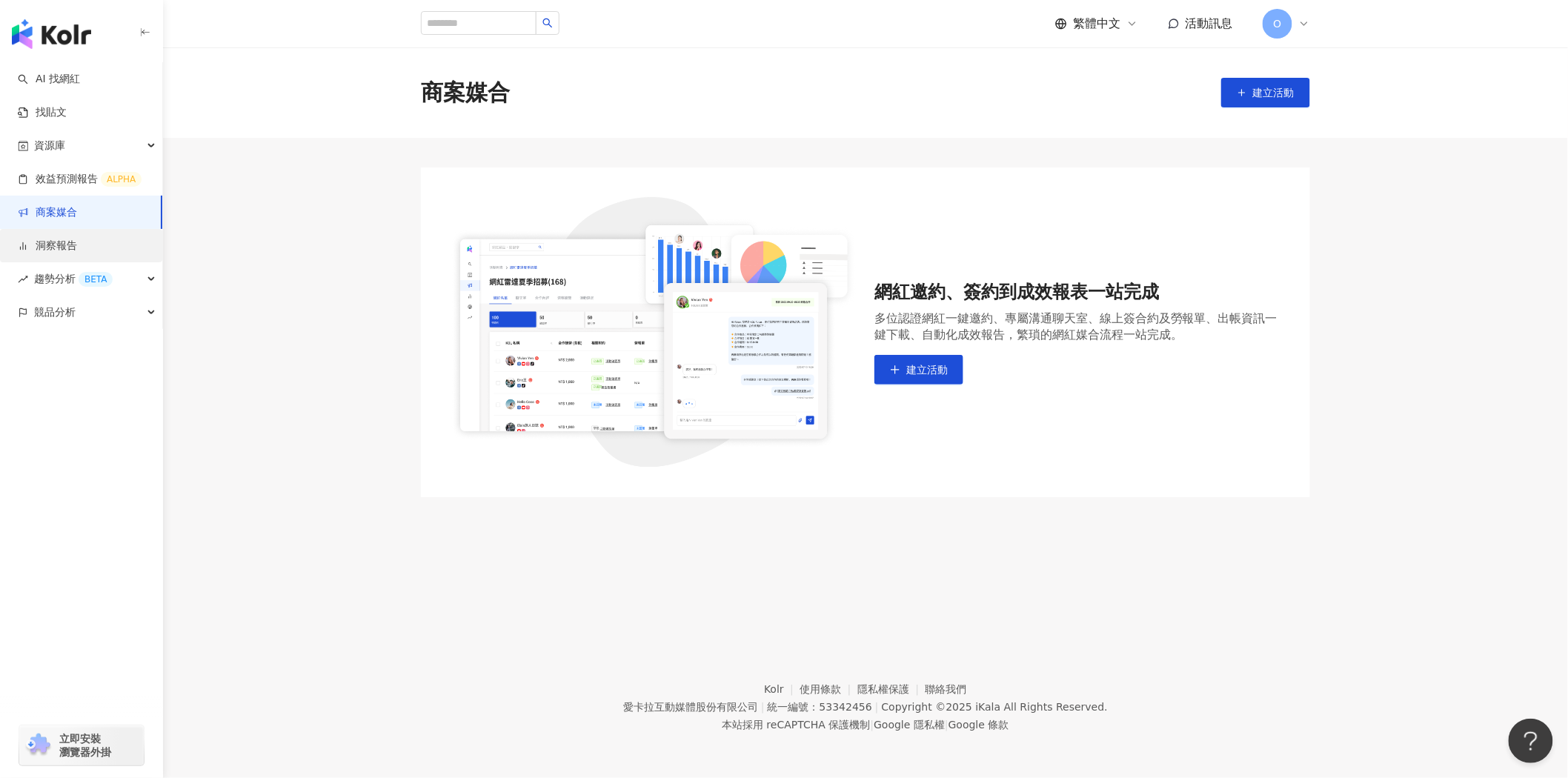
click at [77, 241] on link "洞察報告" at bounding box center [47, 246] width 60 height 15
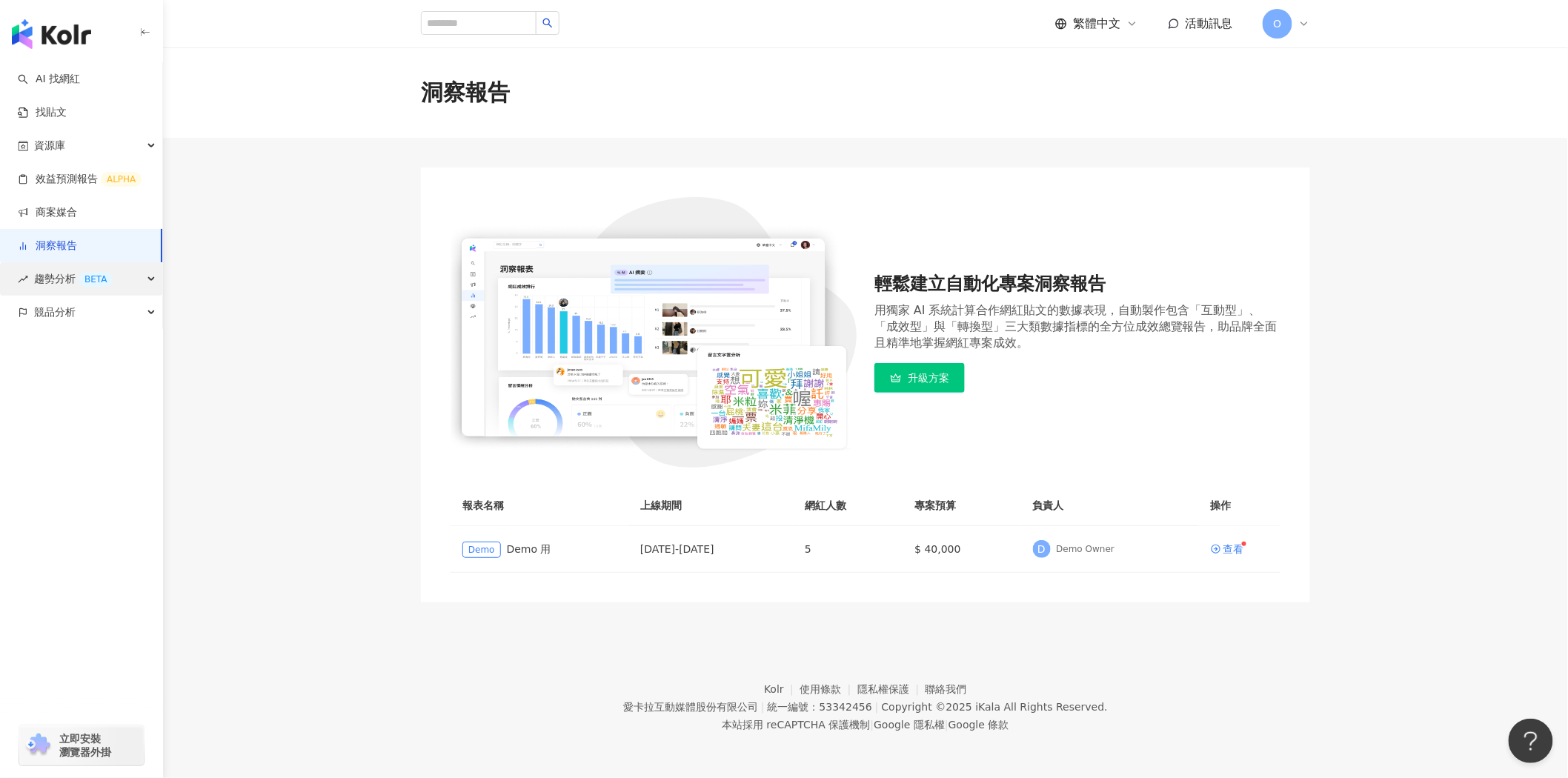
click at [105, 278] on div "BETA" at bounding box center [95, 280] width 34 height 15
click at [103, 316] on link "Hashtag 排行" at bounding box center [69, 313] width 67 height 15
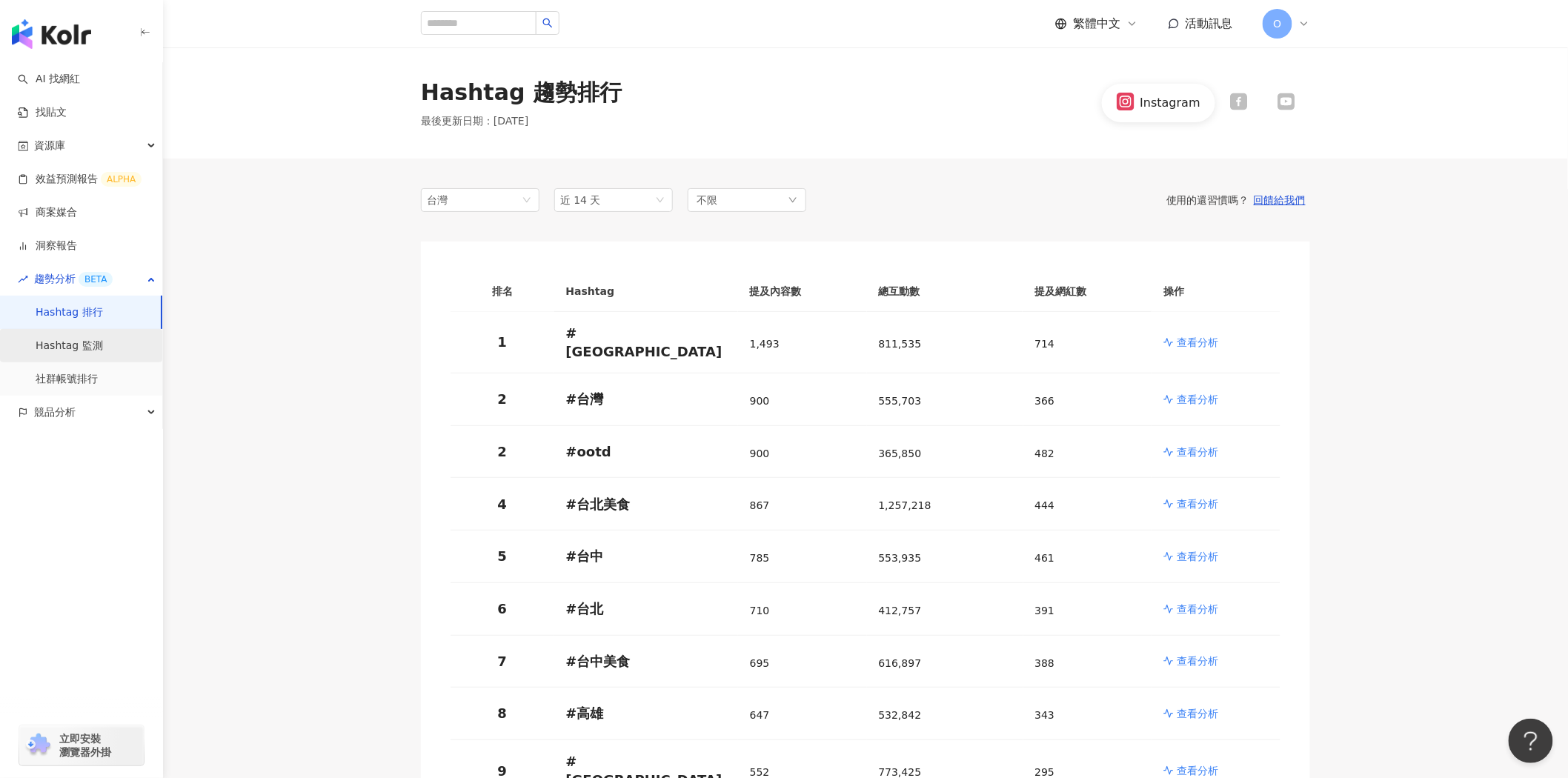
click at [101, 339] on link "Hashtag 監測" at bounding box center [69, 346] width 67 height 15
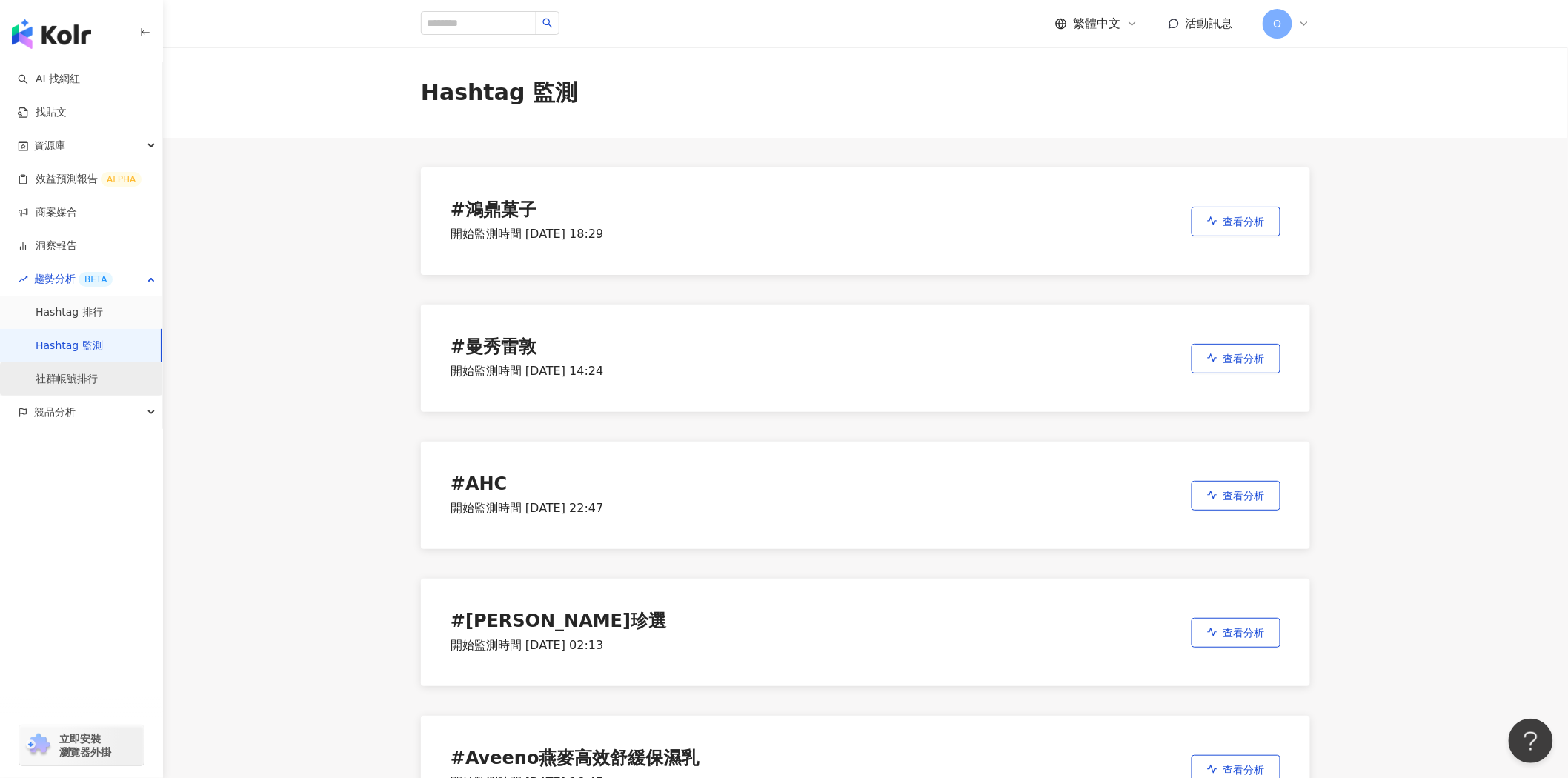
click at [97, 379] on link "社群帳號排行" at bounding box center [66, 380] width 62 height 15
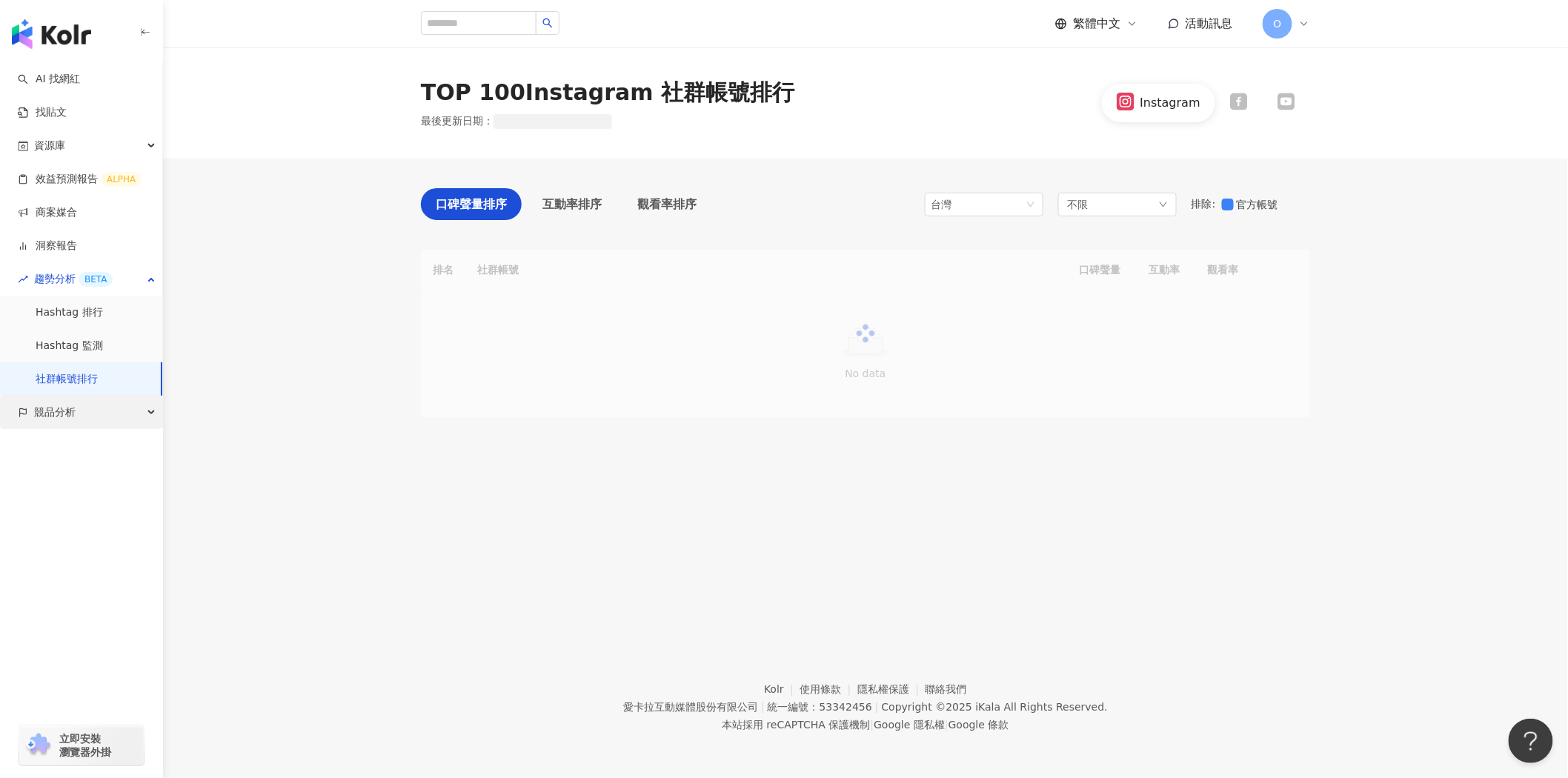
click at [94, 412] on div "競品分析" at bounding box center [81, 413] width 162 height 34
click at [87, 454] on link "品牌帳號分析" at bounding box center [66, 446] width 62 height 15
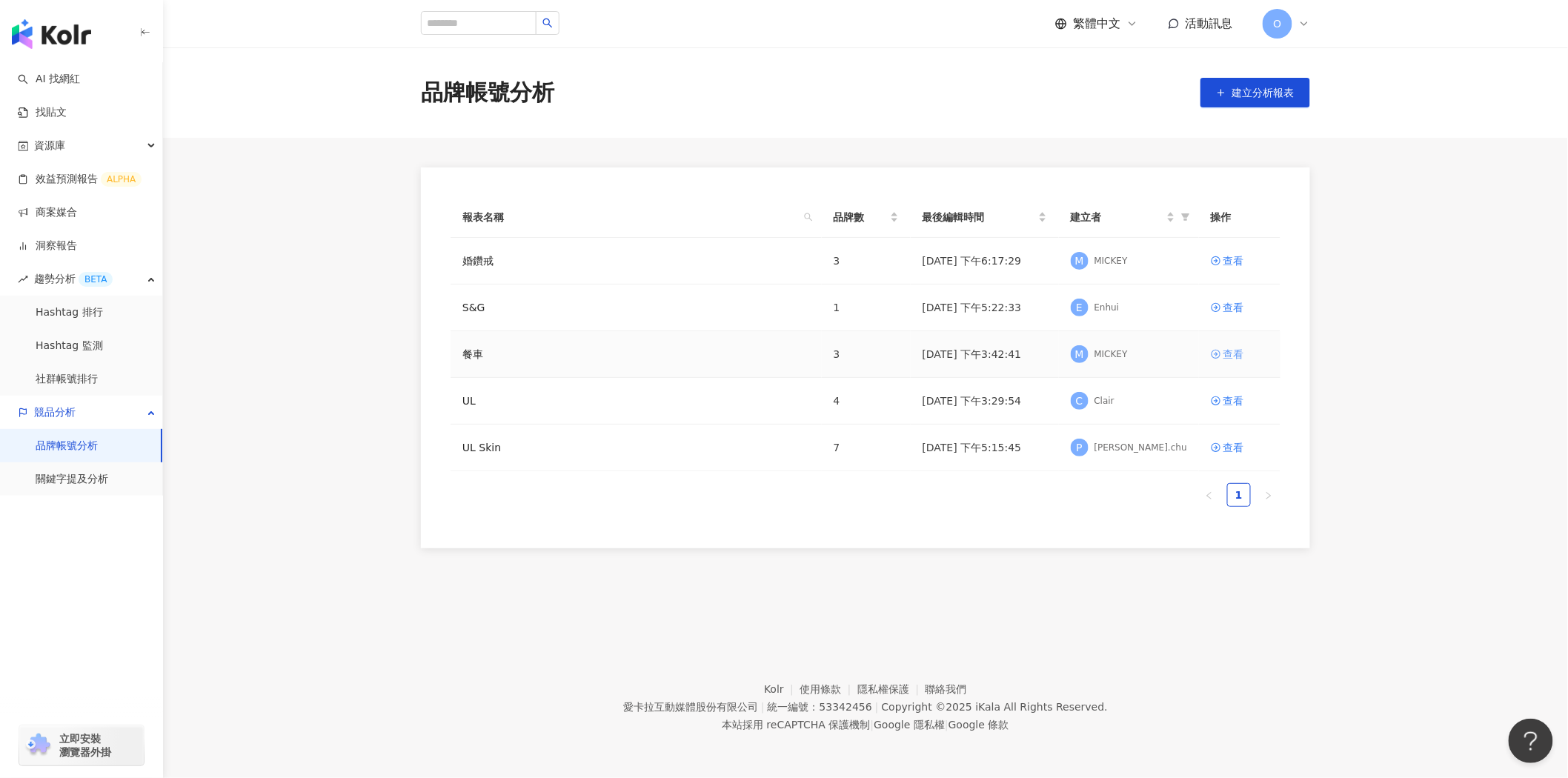
click at [1240, 353] on div "查看" at bounding box center [1234, 354] width 21 height 16
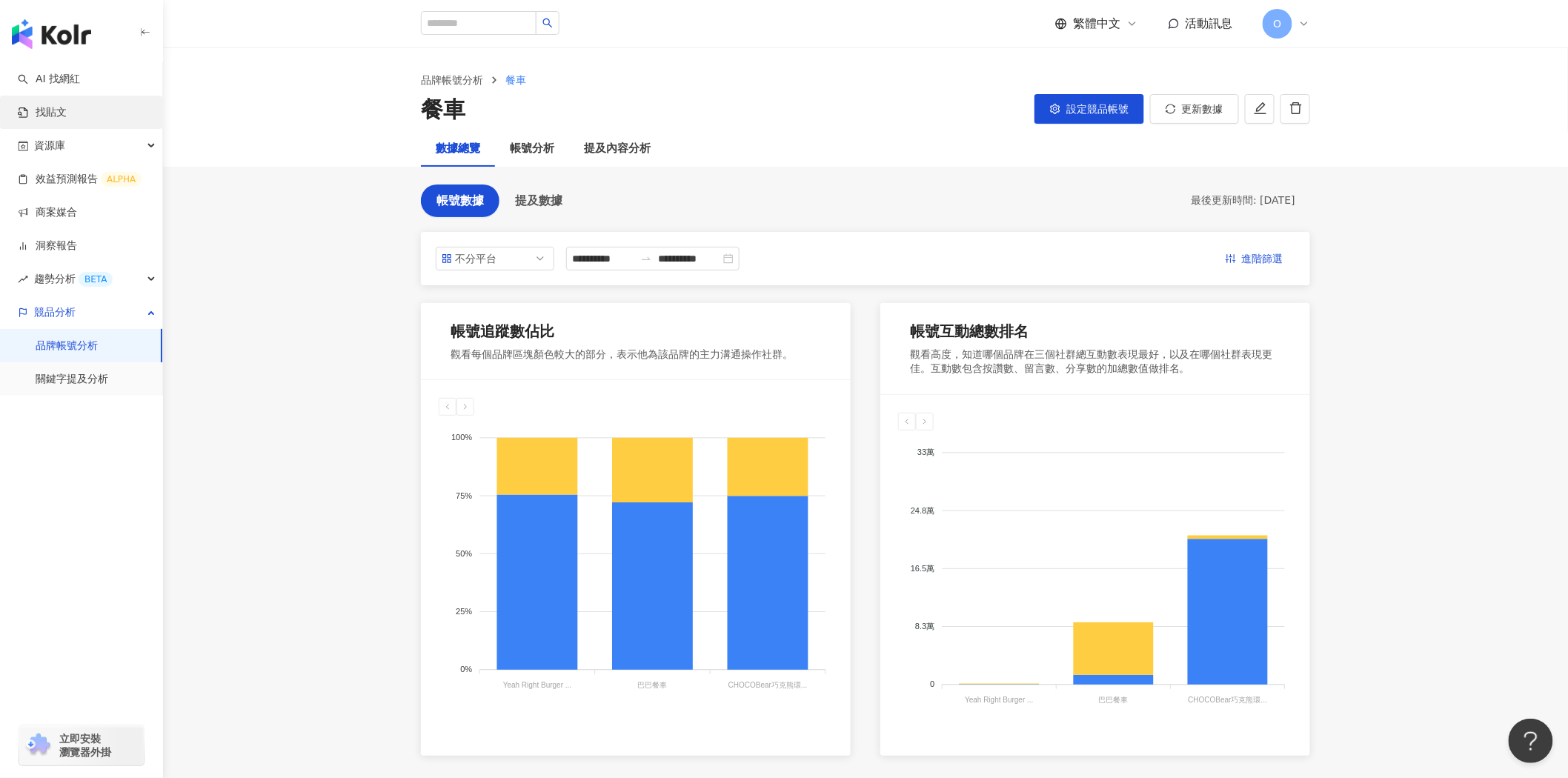
click at [66, 110] on link "找貼文" at bounding box center [42, 113] width 49 height 15
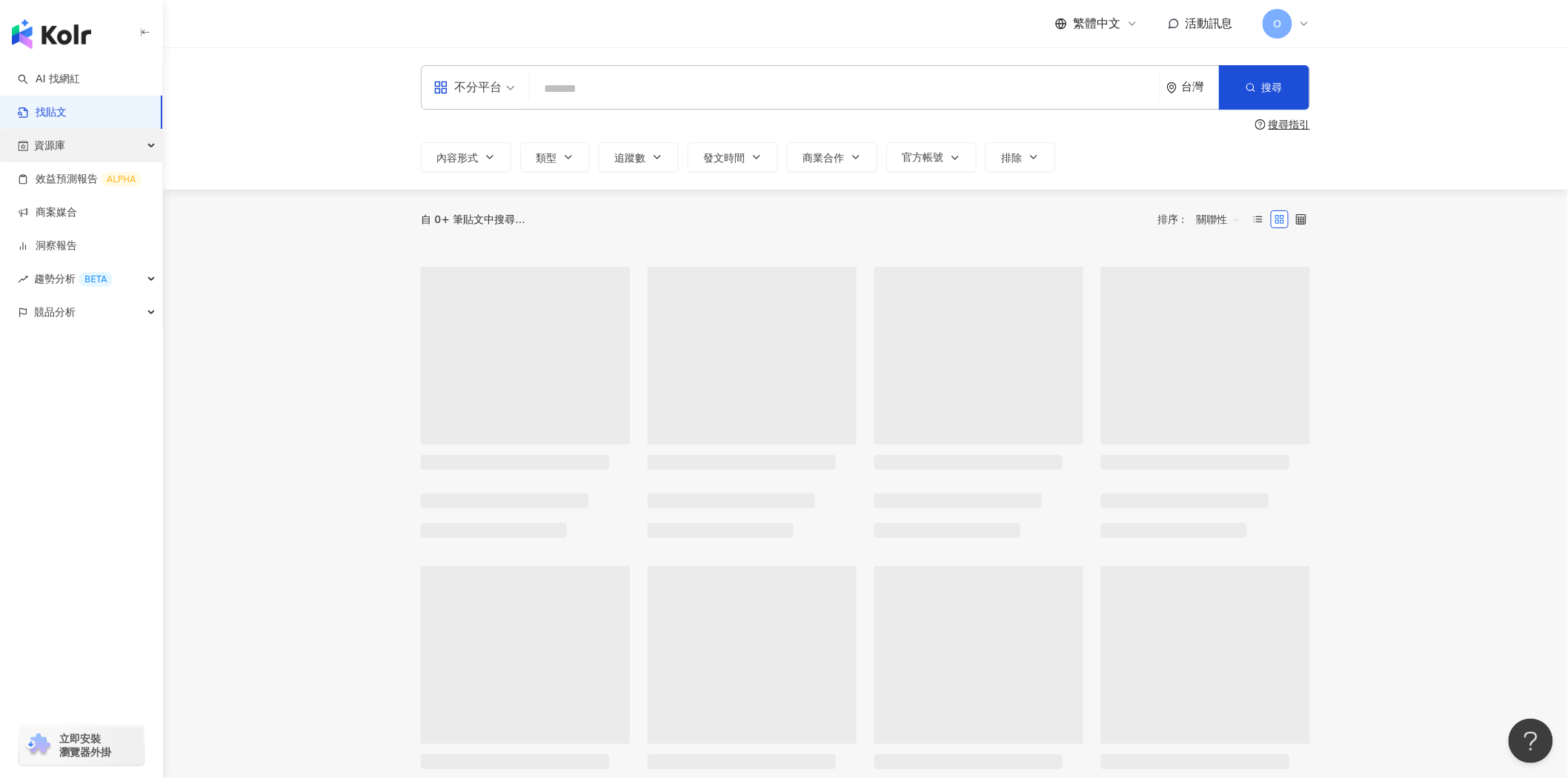
click at [92, 151] on div "資源庫" at bounding box center [81, 145] width 162 height 34
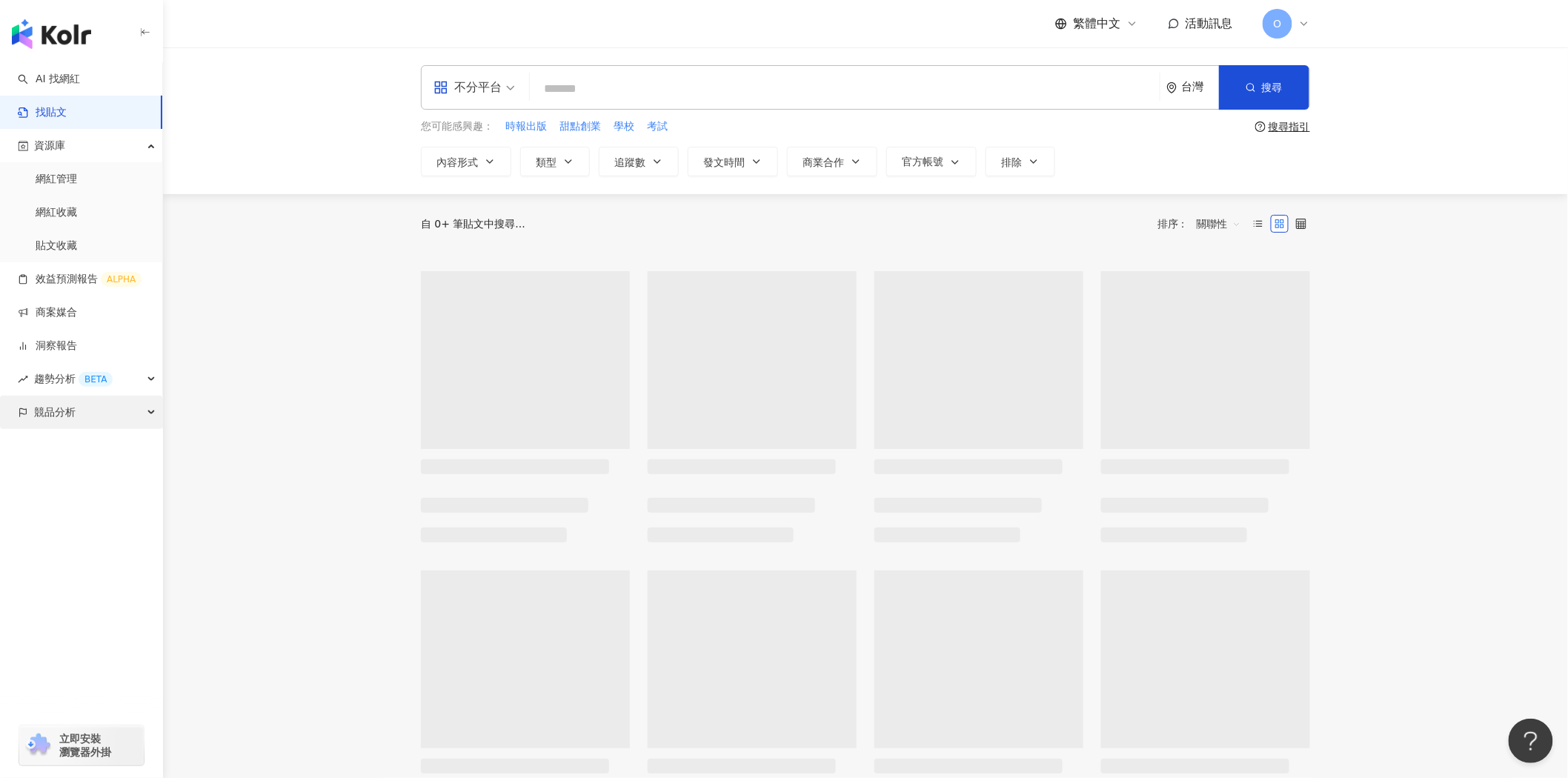
click at [103, 408] on div "競品分析" at bounding box center [81, 413] width 162 height 34
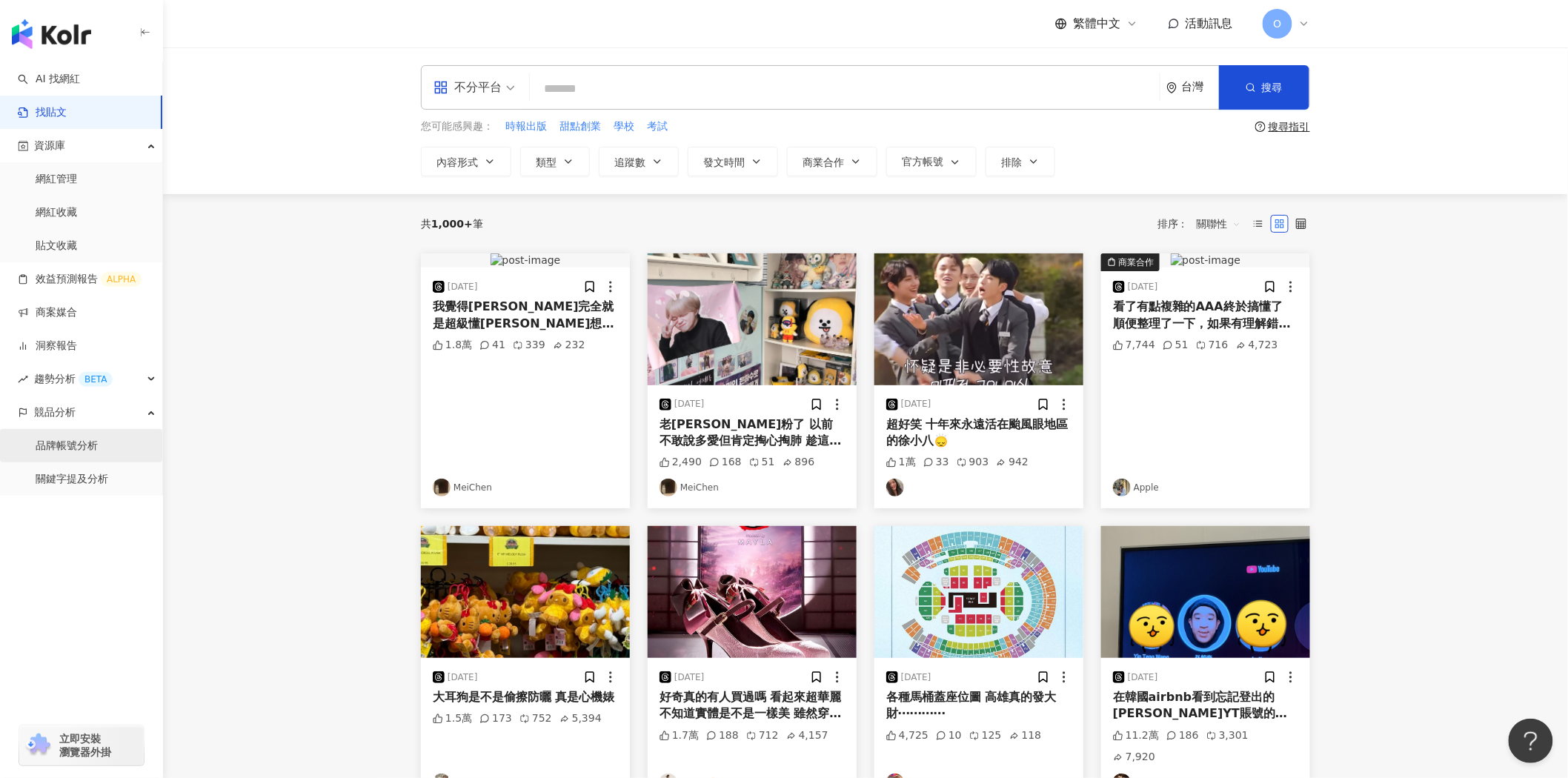
click at [97, 454] on link "品牌帳號分析" at bounding box center [66, 446] width 62 height 15
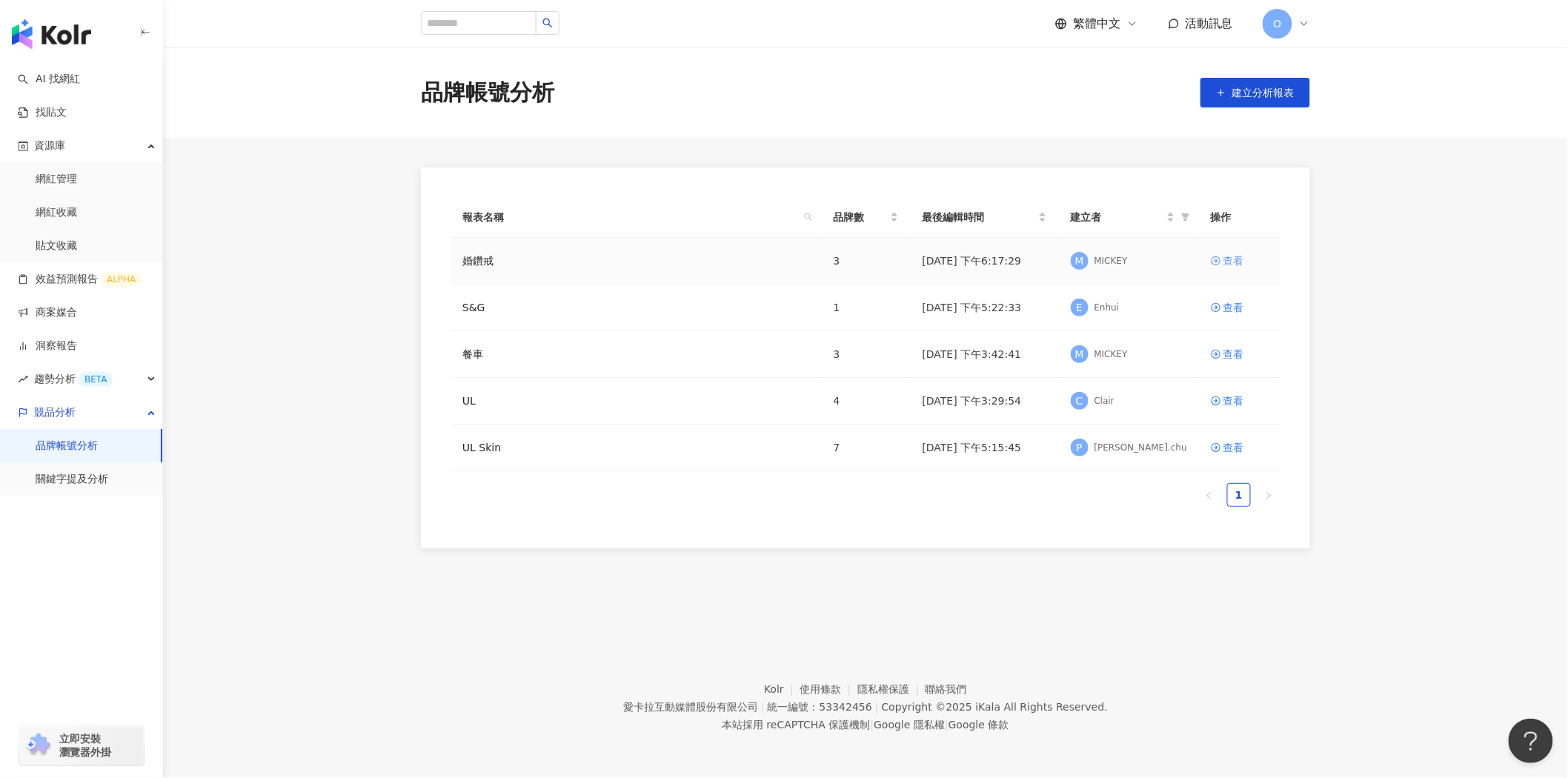
click at [1231, 261] on div "查看" at bounding box center [1234, 260] width 21 height 16
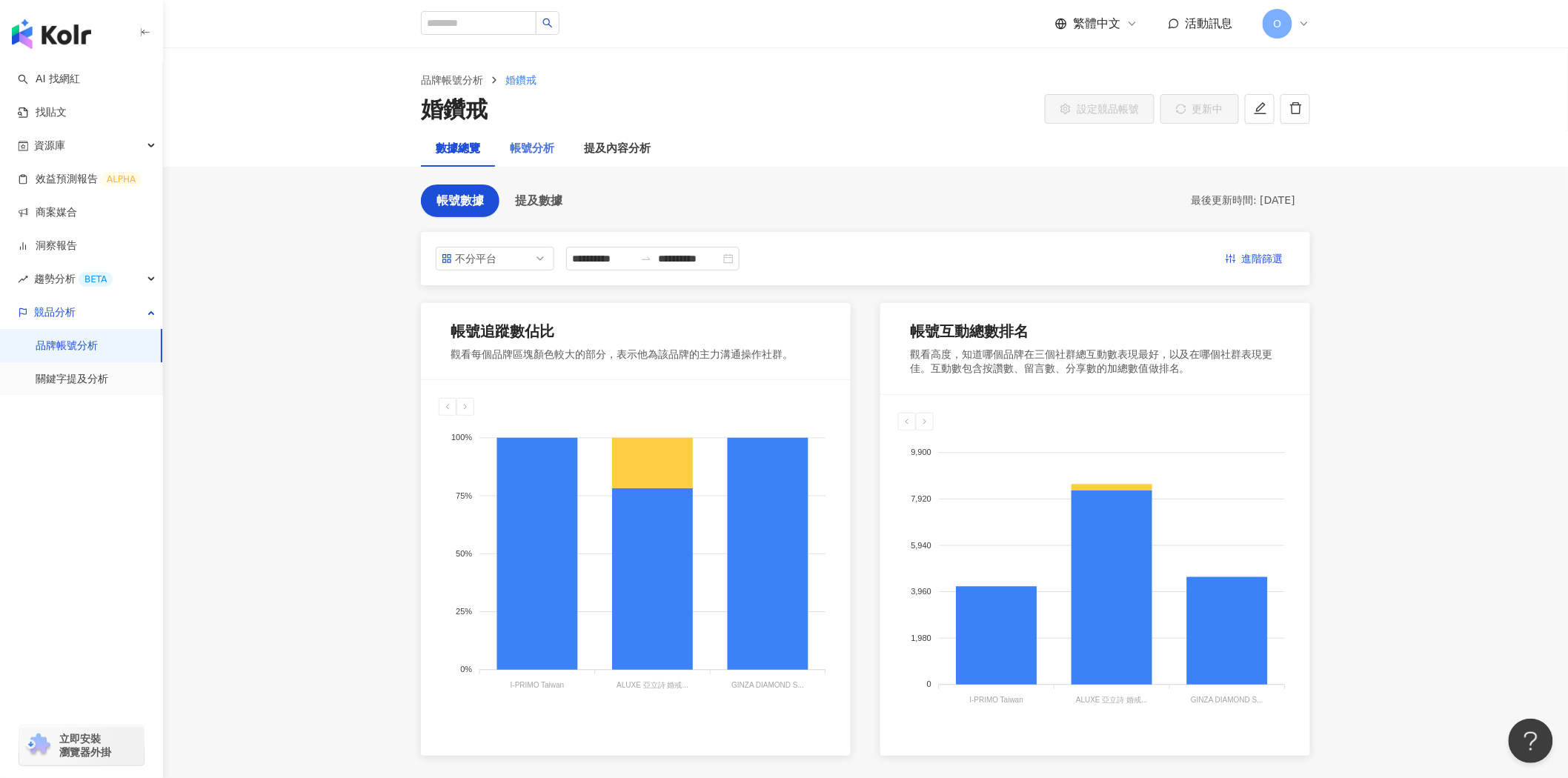
click at [544, 131] on div "帳號分析" at bounding box center [532, 149] width 74 height 35
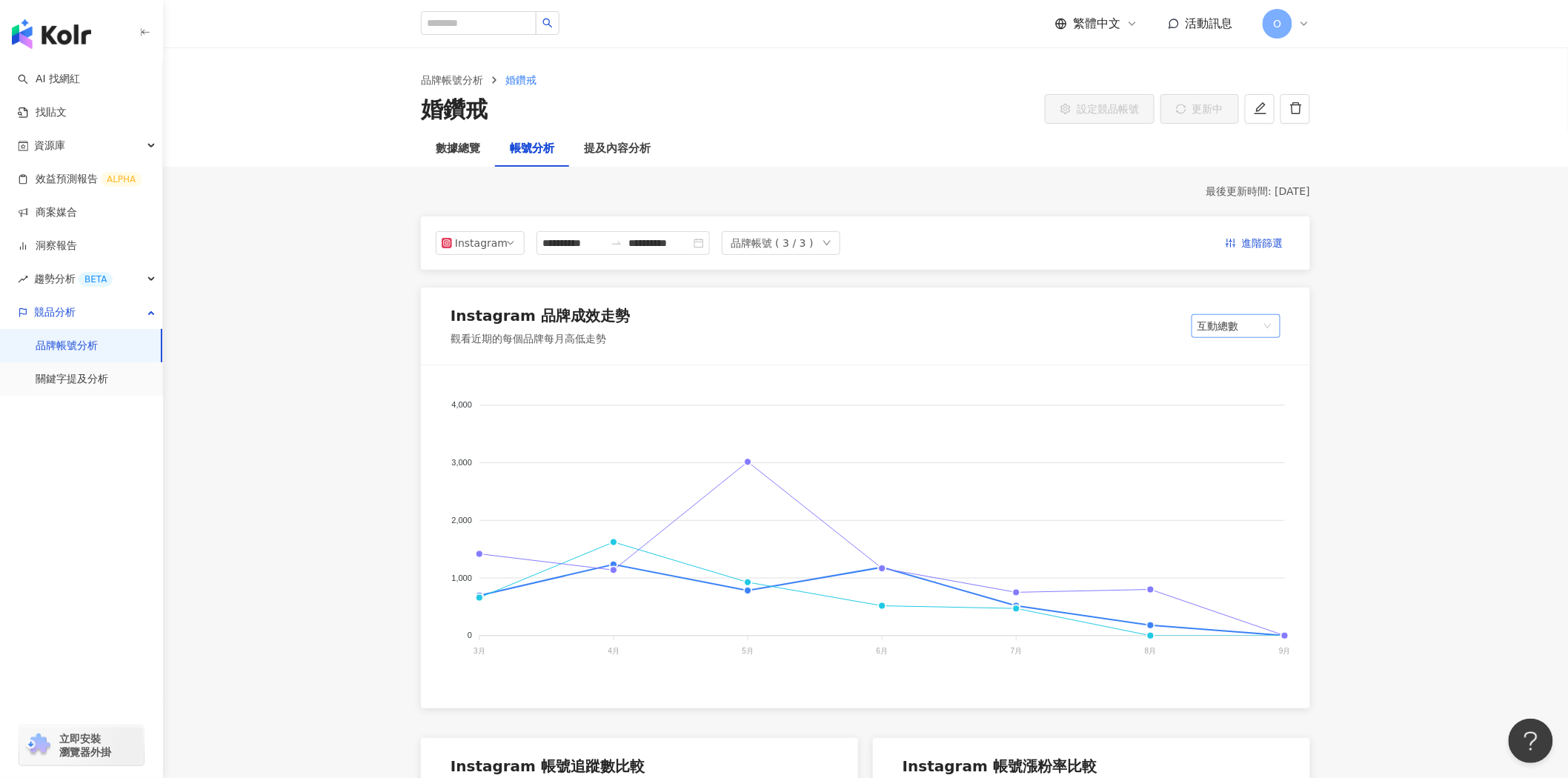
click at [1247, 329] on span "互動總數" at bounding box center [1236, 326] width 77 height 22
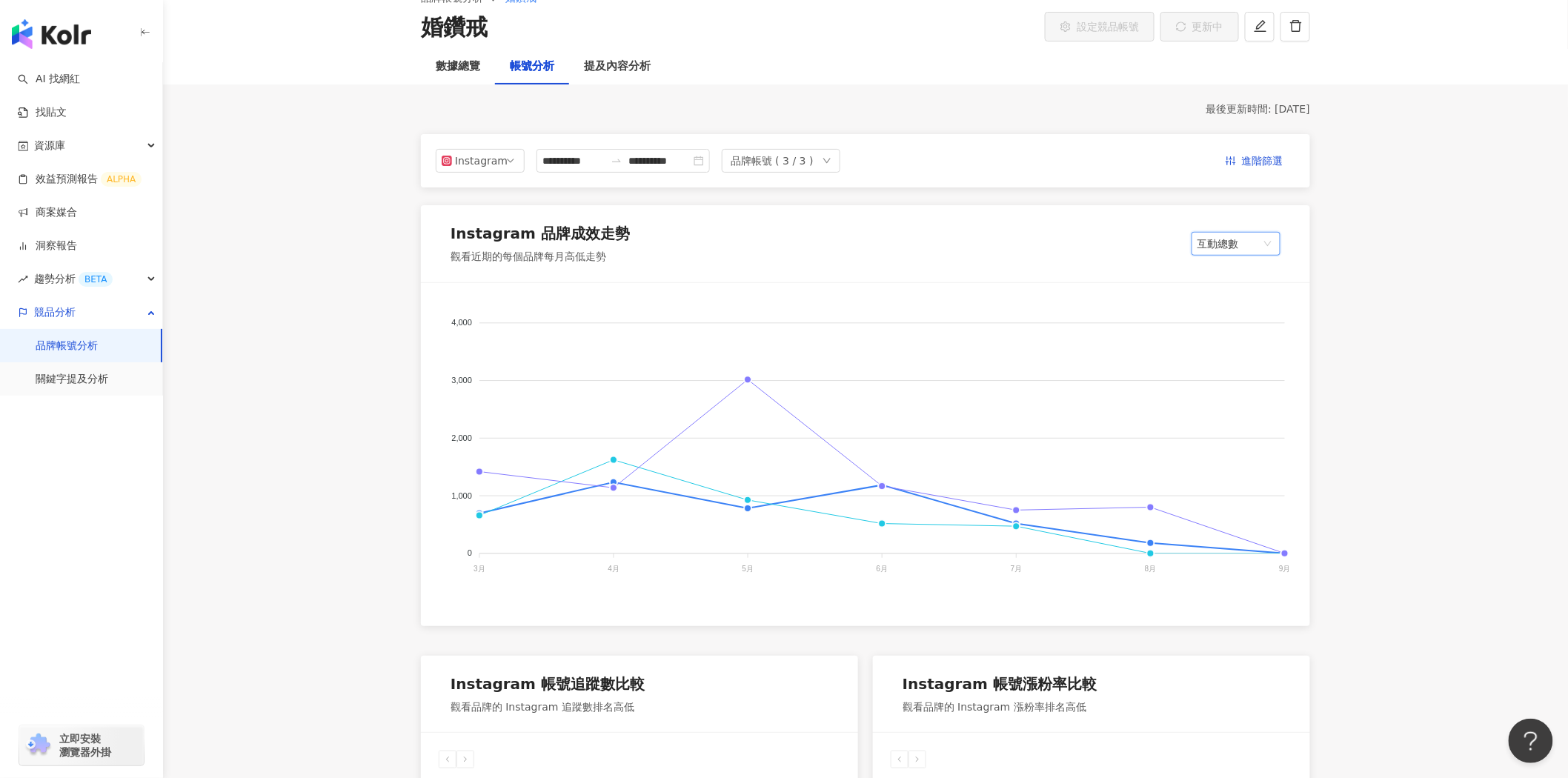
click at [1241, 235] on span "互動總數" at bounding box center [1236, 244] width 77 height 22
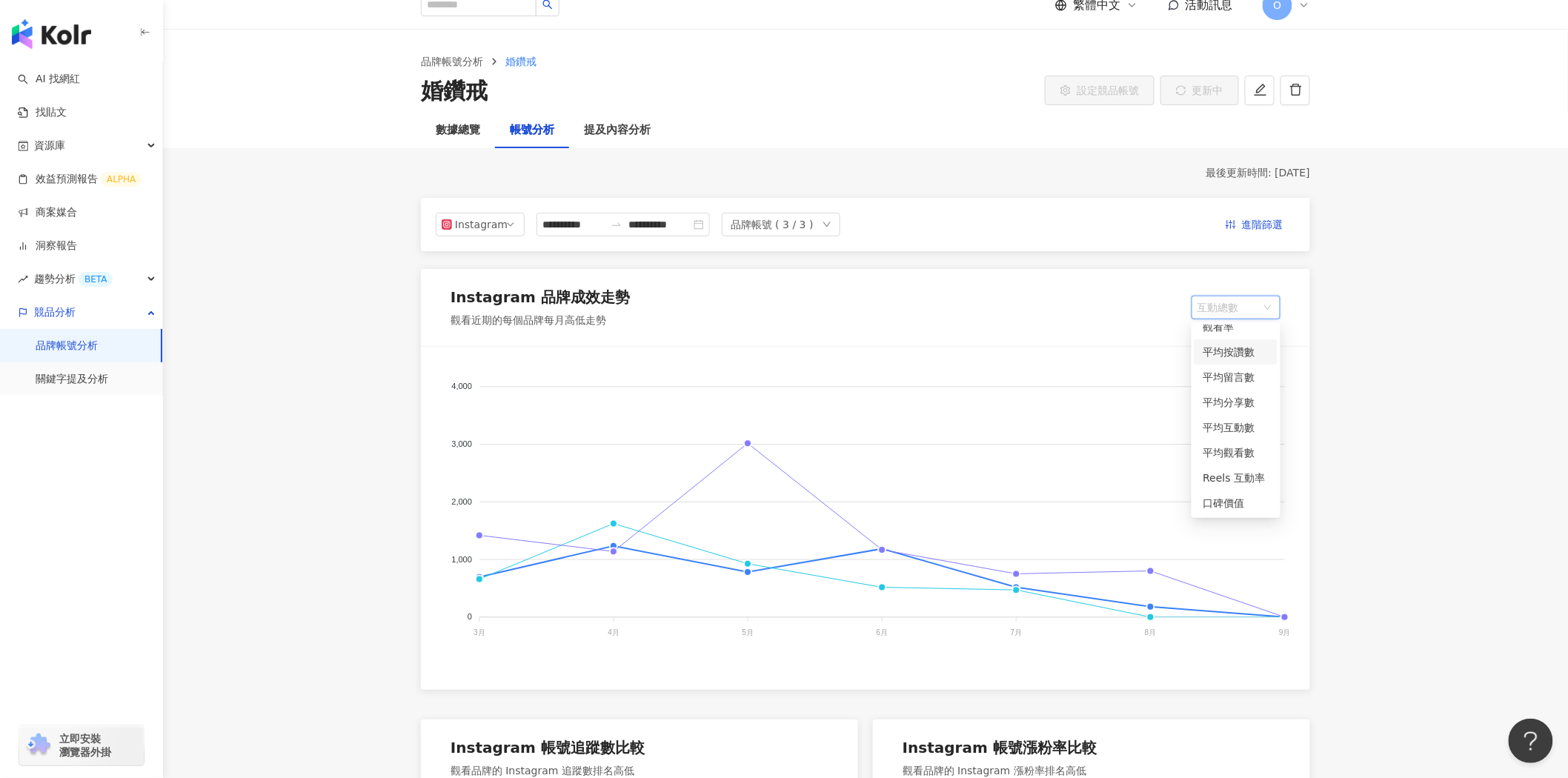
scroll to position [906, 0]
